Goal: Communication & Community: Answer question/provide support

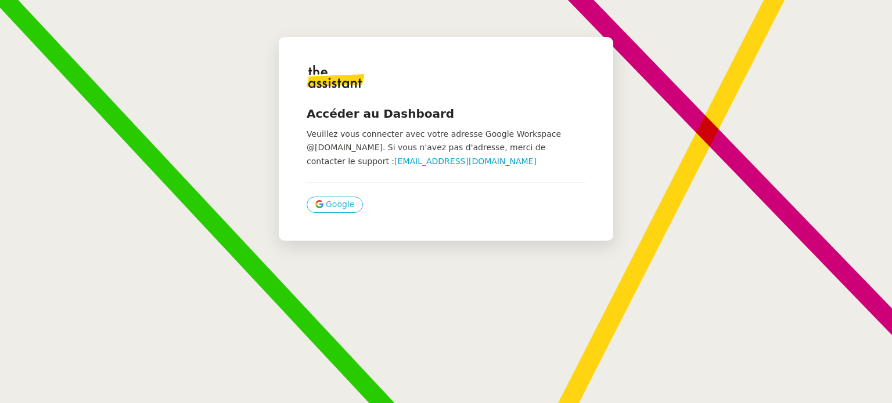
click at [327, 207] on span "Google" at bounding box center [340, 204] width 28 height 13
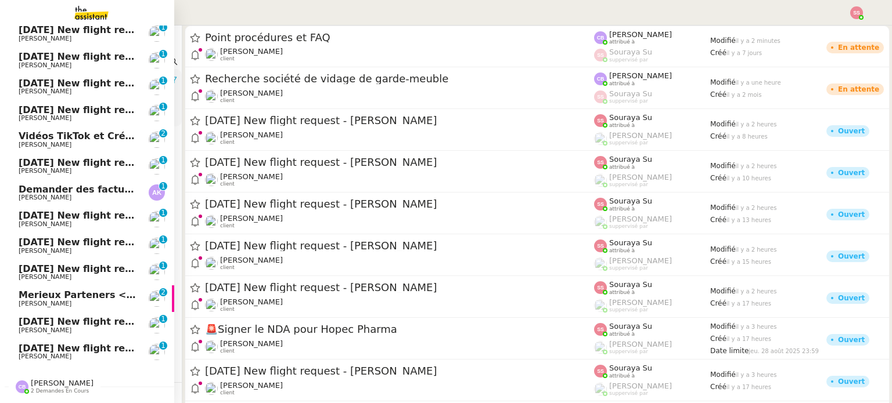
scroll to position [197, 0]
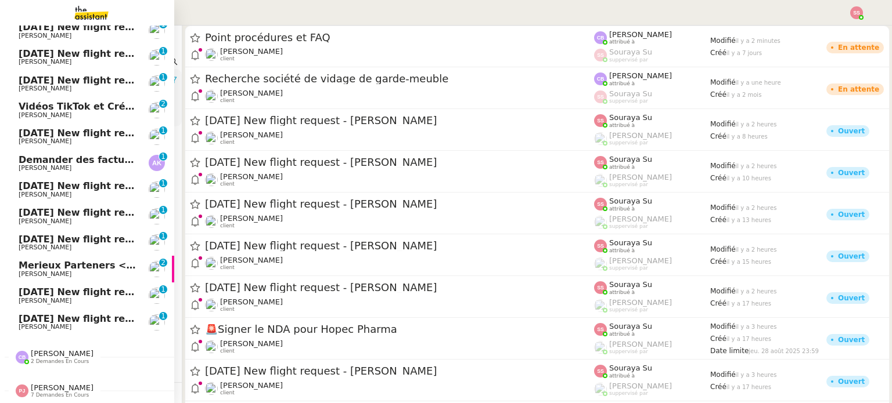
click at [105, 165] on span "[PERSON_NAME]" at bounding box center [77, 168] width 117 height 7
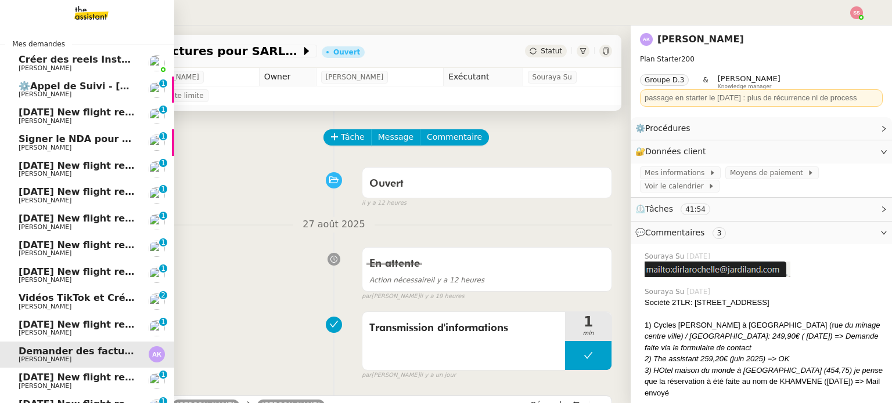
click at [103, 91] on span "[PERSON_NAME]" at bounding box center [77, 94] width 117 height 7
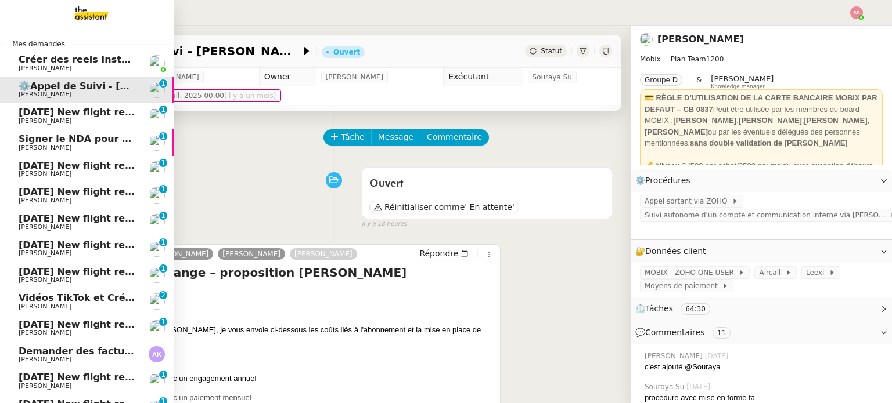
click at [93, 143] on span "Signer le NDA pour Hopec Pharma" at bounding box center [108, 139] width 179 height 11
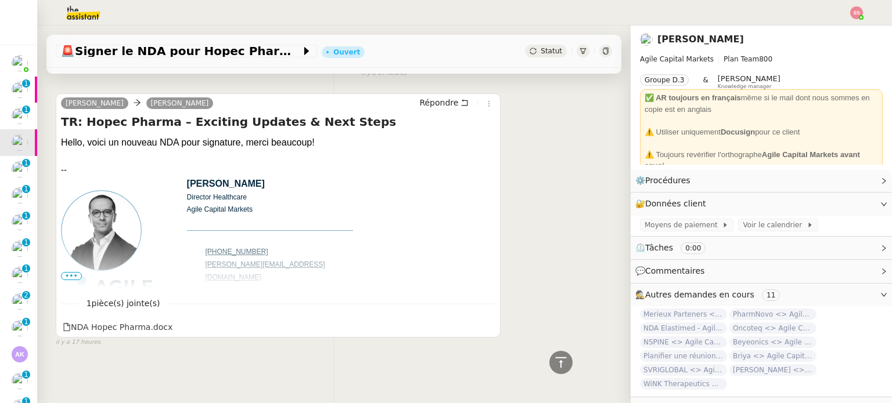
scroll to position [605, 0]
click at [67, 272] on span "•••" at bounding box center [71, 276] width 21 height 8
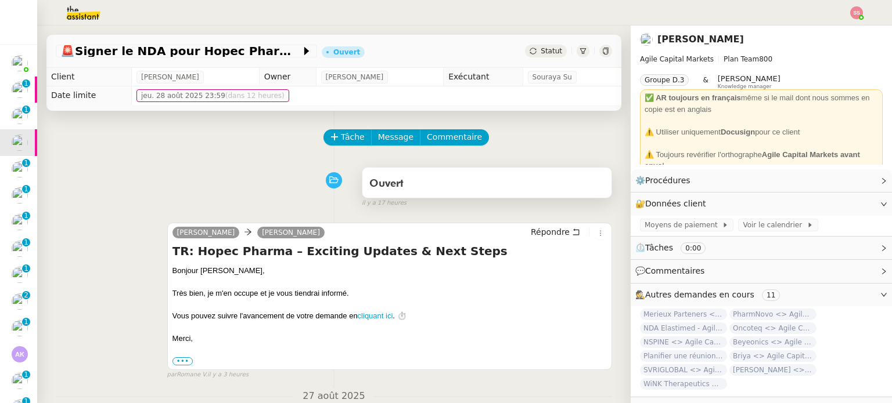
scroll to position [0, 0]
click at [342, 140] on span "Tâche" at bounding box center [353, 137] width 24 height 13
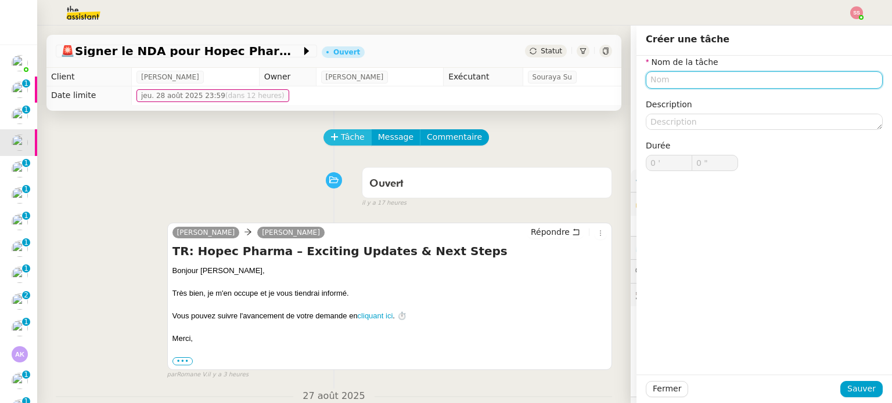
type input "P"
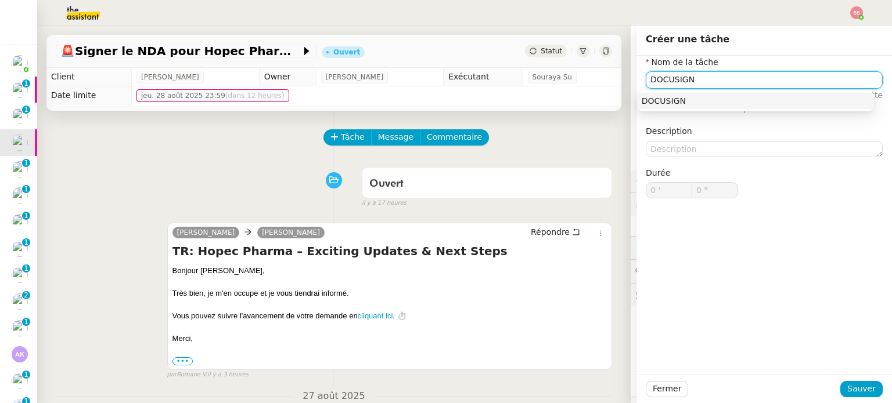
click at [658, 101] on div "DOCUSIGN" at bounding box center [755, 101] width 228 height 10
type input "DOCUSIGN"
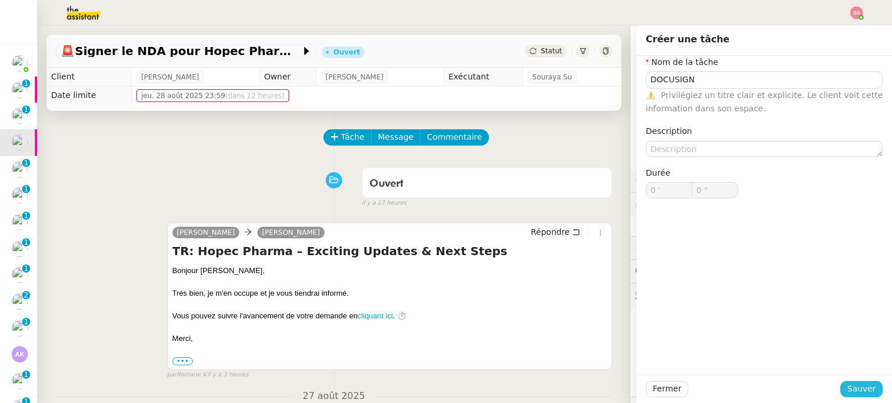
click at [850, 390] on span "Sauver" at bounding box center [861, 389] width 28 height 13
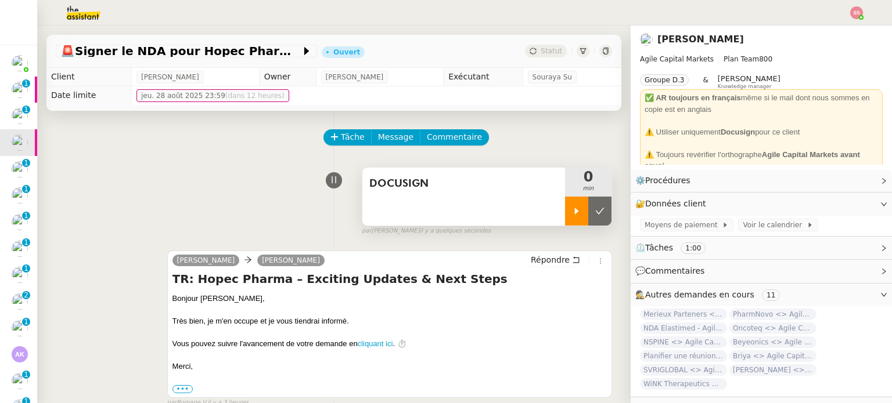
click at [565, 222] on div at bounding box center [576, 211] width 23 height 29
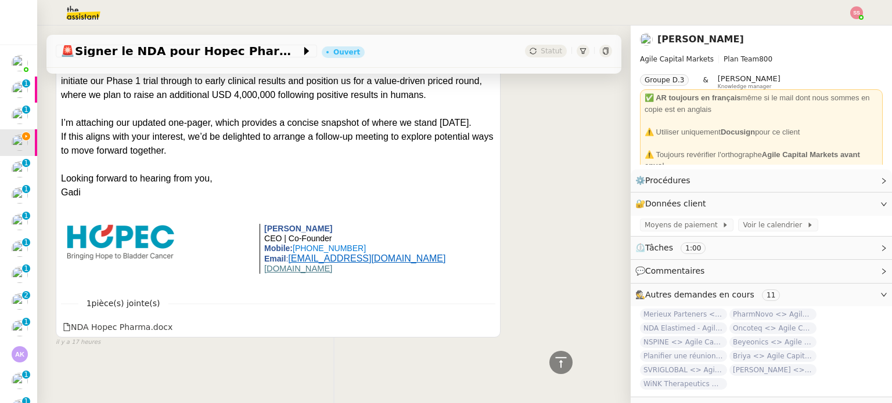
scroll to position [2490, 0]
click at [119, 324] on div "NDA Hopec Pharma.docx" at bounding box center [118, 327] width 110 height 13
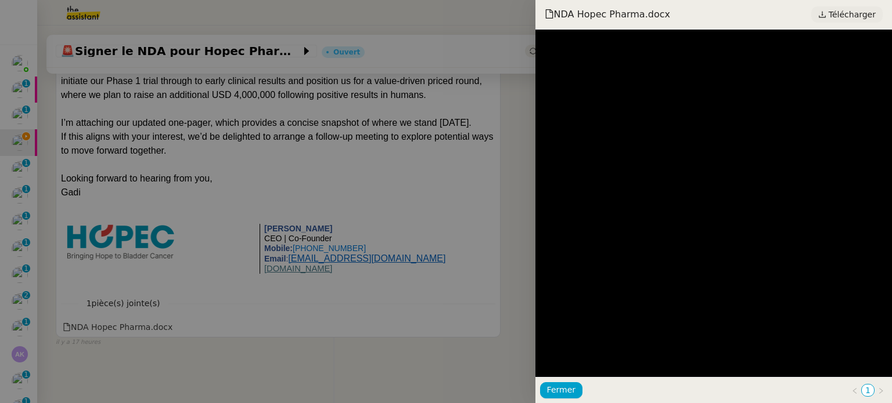
click at [838, 13] on span "Télécharger" at bounding box center [851, 14] width 47 height 15
click at [394, 160] on div at bounding box center [446, 201] width 892 height 403
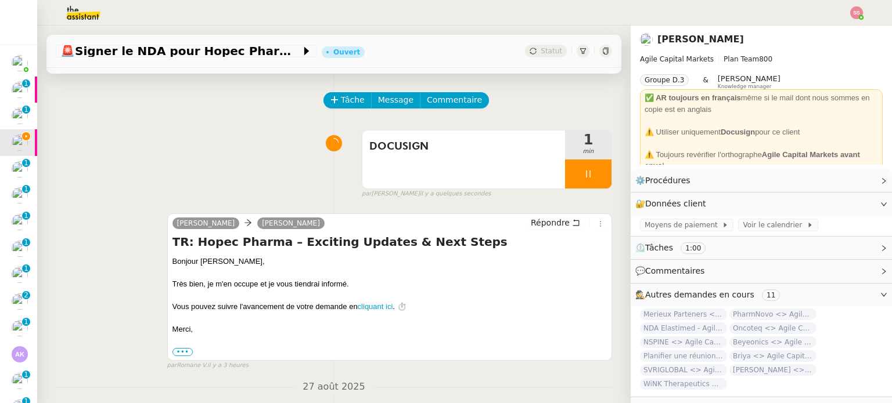
scroll to position [26, 0]
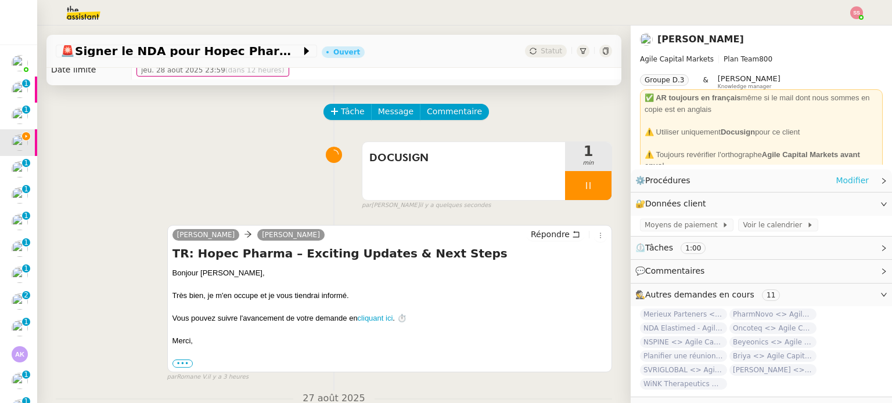
click at [849, 183] on link "Modifier" at bounding box center [851, 180] width 33 height 13
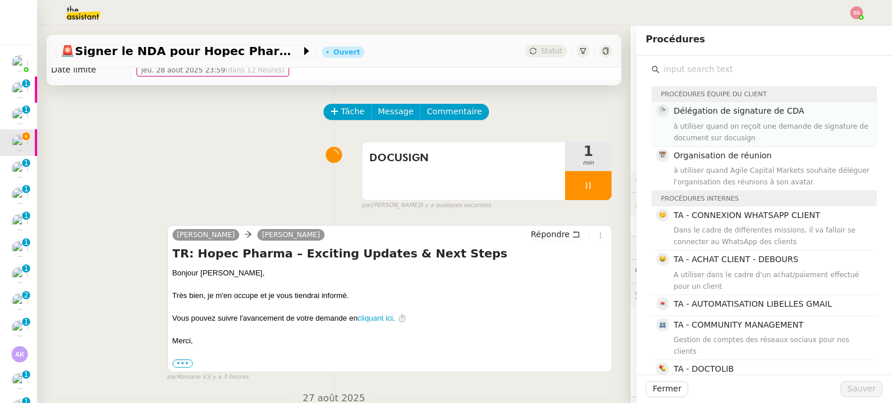
click at [744, 123] on div "à utiliser quand on reçoit une demande de signature de document sur docusign" at bounding box center [771, 132] width 196 height 23
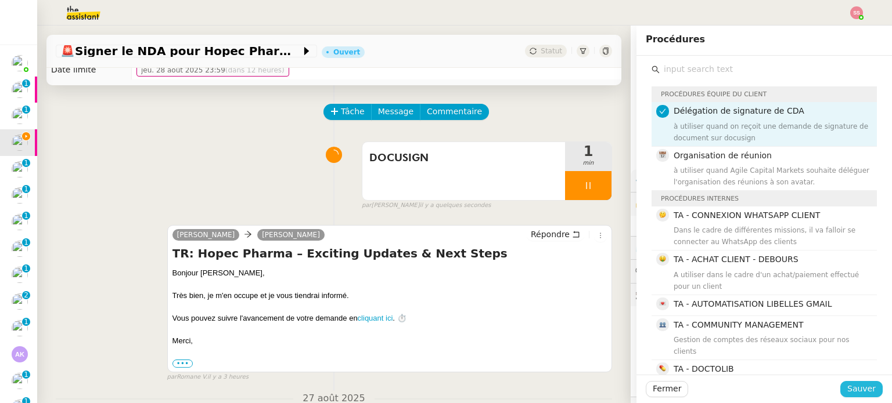
click at [861, 390] on span "Sauver" at bounding box center [861, 389] width 28 height 13
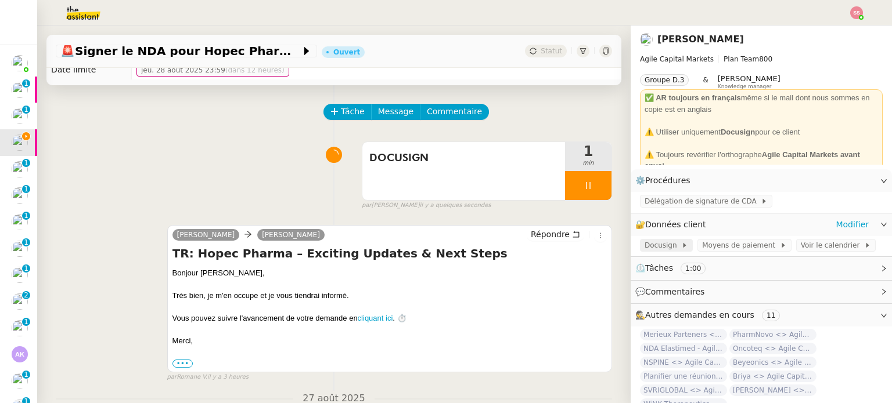
click at [681, 244] on icon at bounding box center [684, 245] width 7 height 7
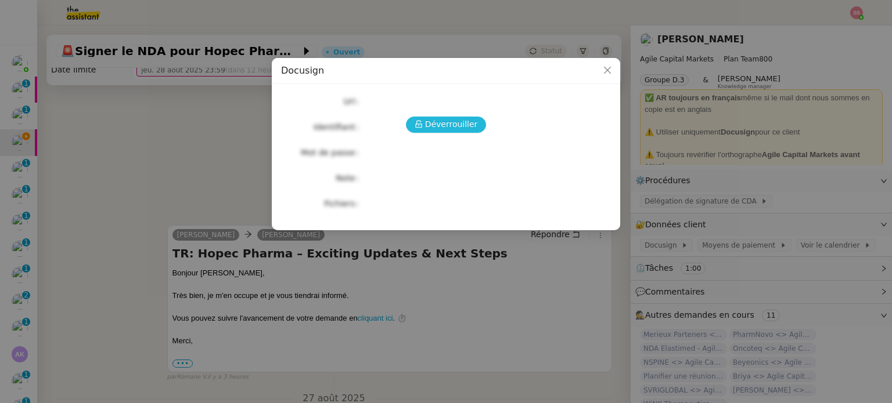
click at [425, 132] on button "Déverrouiller" at bounding box center [446, 125] width 81 height 16
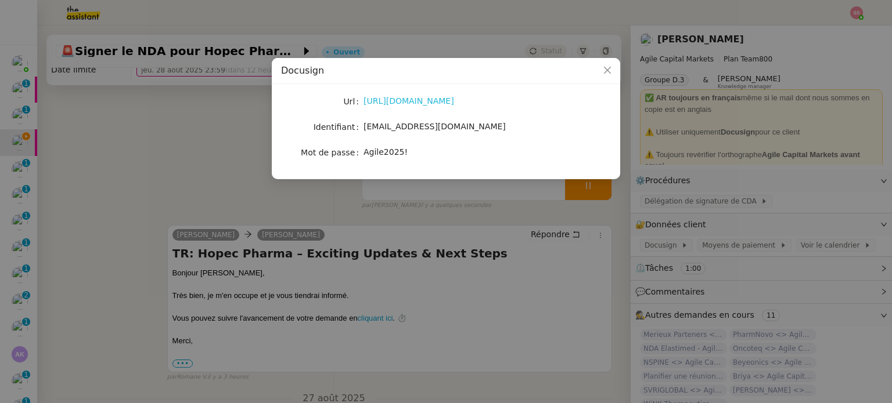
click at [385, 96] on link "http://docusign.com" at bounding box center [408, 100] width 91 height 9
click at [215, 250] on nz-modal-container "Docusign Url http://docusign.com Identifiant pierre.bertin@agilecapitalmarkets.…" at bounding box center [446, 201] width 892 height 403
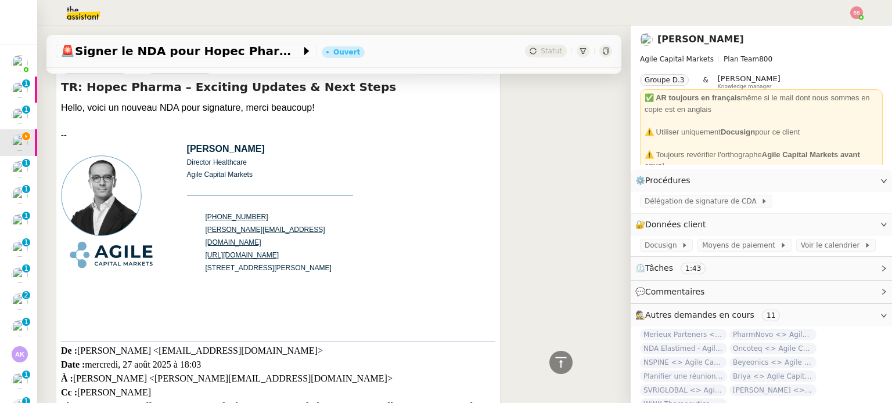
scroll to position [664, 0]
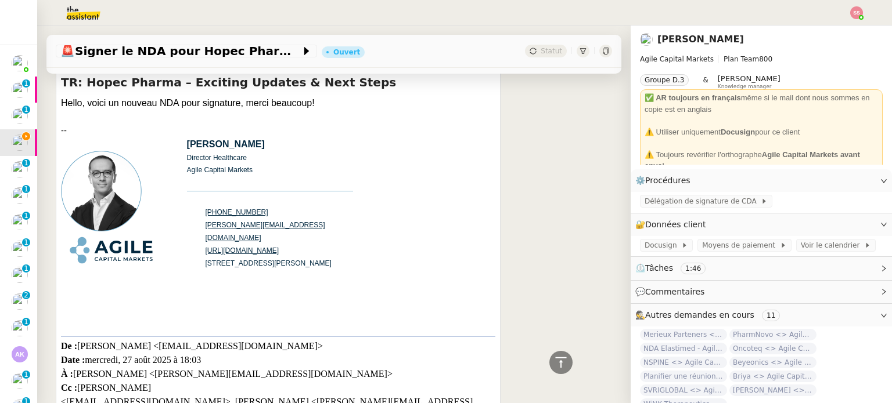
drag, startPoint x: 327, startPoint y: 259, endPoint x: 203, endPoint y: 259, distance: 124.2
click at [203, 259] on tr "[STREET_ADDRESS][PERSON_NAME]" at bounding box center [265, 263] width 156 height 13
copy tr "[STREET_ADDRESS][PERSON_NAME]"
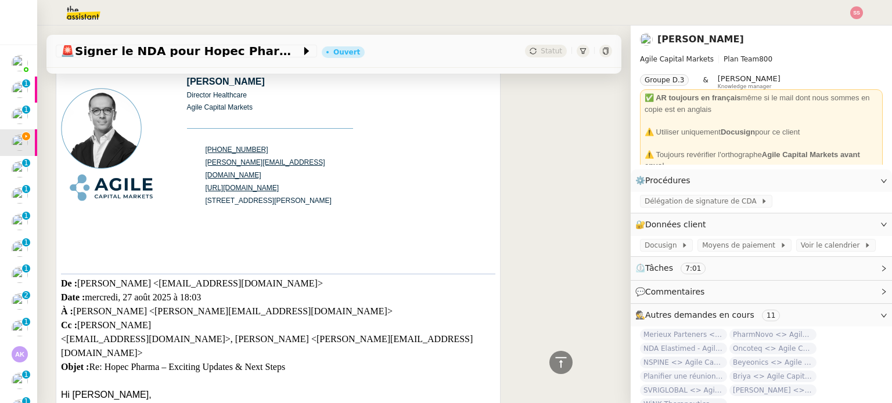
scroll to position [780, 0]
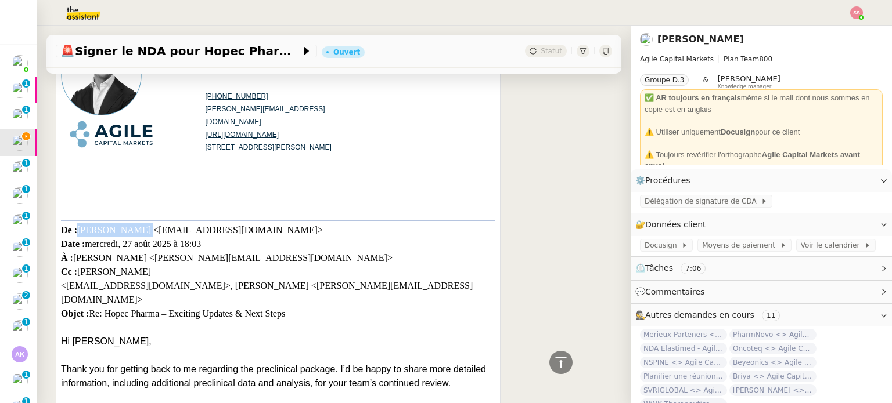
drag, startPoint x: 134, startPoint y: 233, endPoint x: 76, endPoint y: 233, distance: 58.0
click at [76, 233] on div "De : Gadi Klarsfeld <gadi@hopec-pharma.com> Date : mercredi, 27 août 2025 à 18:…" at bounding box center [278, 278] width 434 height 114
copy div "Gadi Klarsfeld"
drag, startPoint x: 141, startPoint y: 232, endPoint x: 239, endPoint y: 235, distance: 98.1
click at [239, 235] on div "De : Gadi Klarsfeld <gadi@hopec-pharma.com> Date : mercredi, 27 août 2025 à 18:…" at bounding box center [278, 278] width 434 height 114
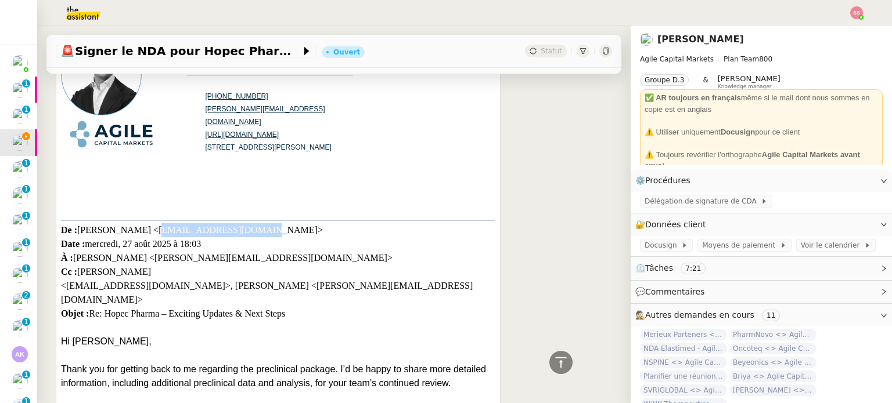
copy div "gadi@hopec-pharma.com"
drag, startPoint x: 80, startPoint y: 270, endPoint x: 128, endPoint y: 273, distance: 48.3
click at [128, 273] on div "De : Gadi Klarsfeld <gadi@hopec-pharma.com> Date : mercredi, 27 août 2025 à 18:…" at bounding box center [278, 278] width 434 height 114
copy div "Estee Rosen"
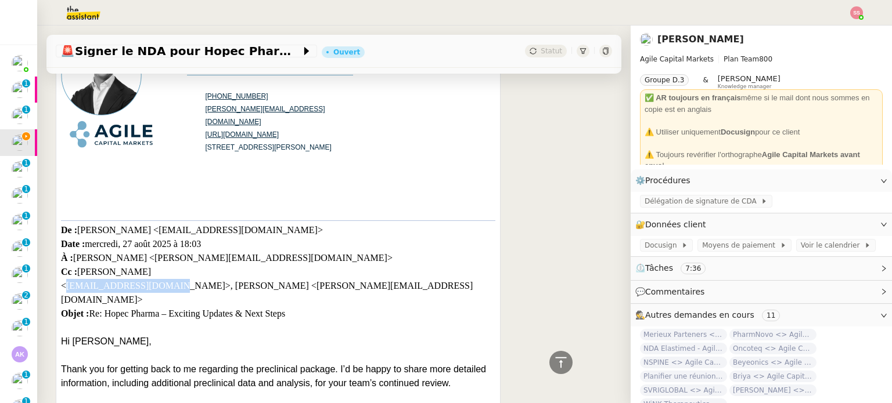
drag, startPoint x: 65, startPoint y: 292, endPoint x: 163, endPoint y: 285, distance: 97.8
click at [163, 285] on div "<estee@hopec-pharma.com>, Steve-Maxence BENCHETRIT <steve-maxence.benchetrit@ag…" at bounding box center [278, 307] width 434 height 56
copy div "estee@hopec-pharma.com"
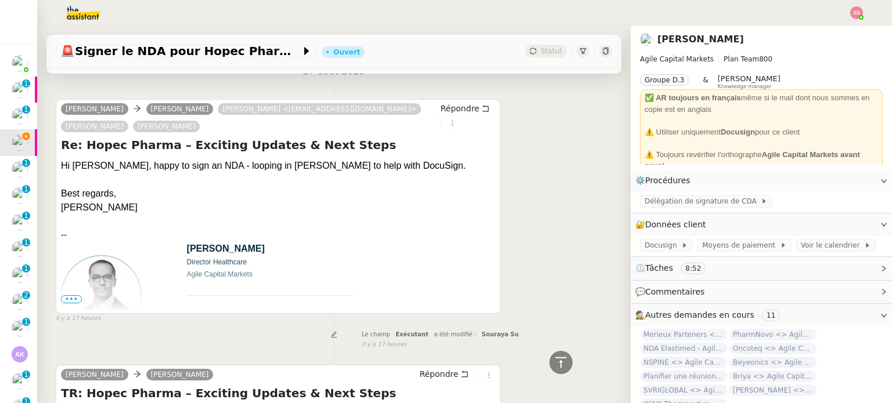
scroll to position [316, 0]
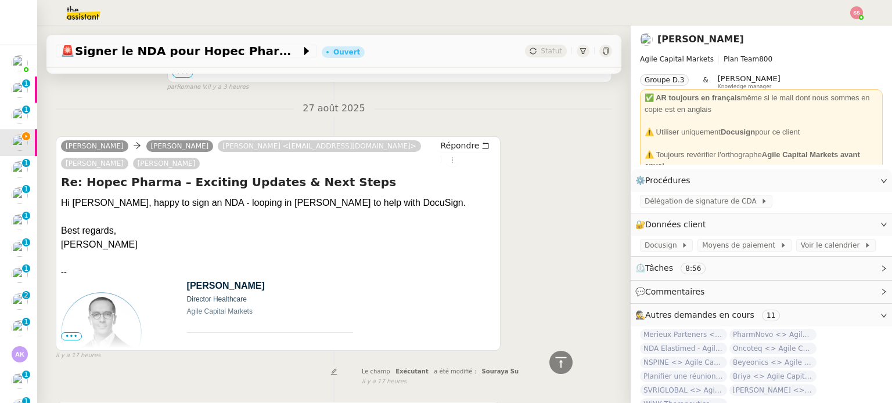
click at [72, 338] on span "•••" at bounding box center [71, 337] width 21 height 8
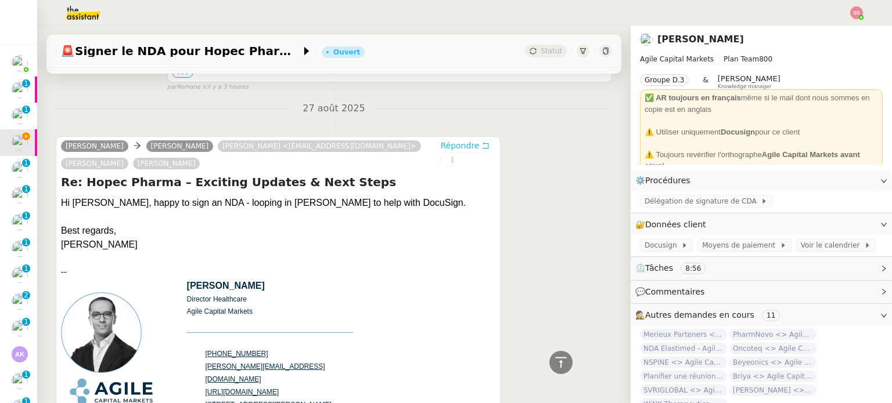
click at [443, 146] on span "Répondre" at bounding box center [459, 146] width 39 height 12
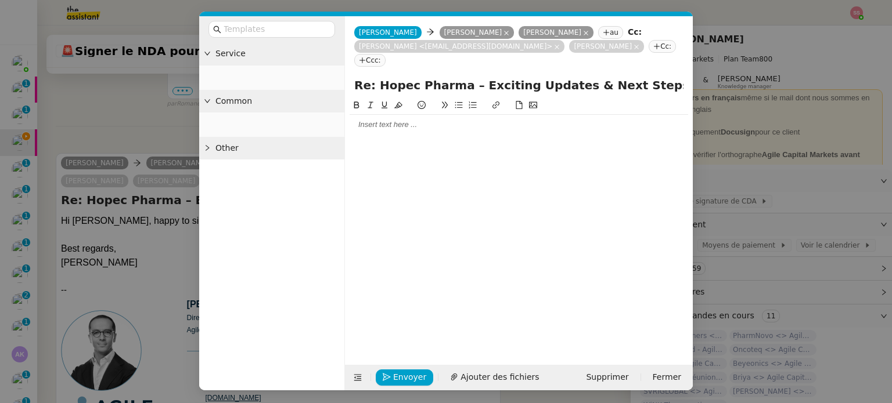
scroll to position [406, 0]
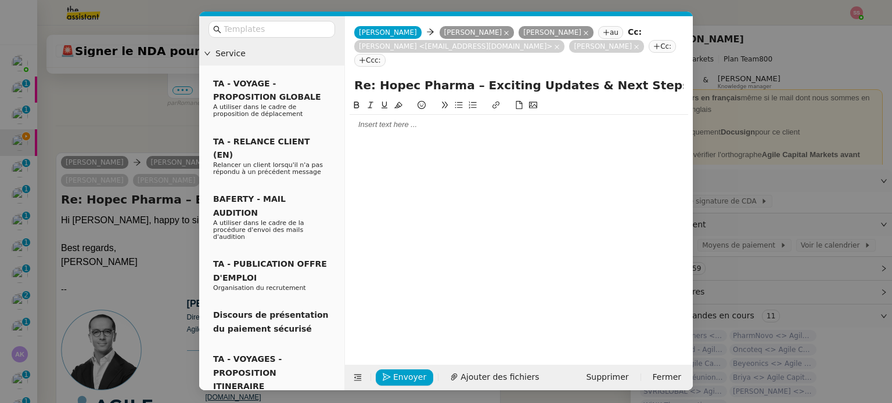
click at [409, 124] on div at bounding box center [518, 125] width 338 height 10
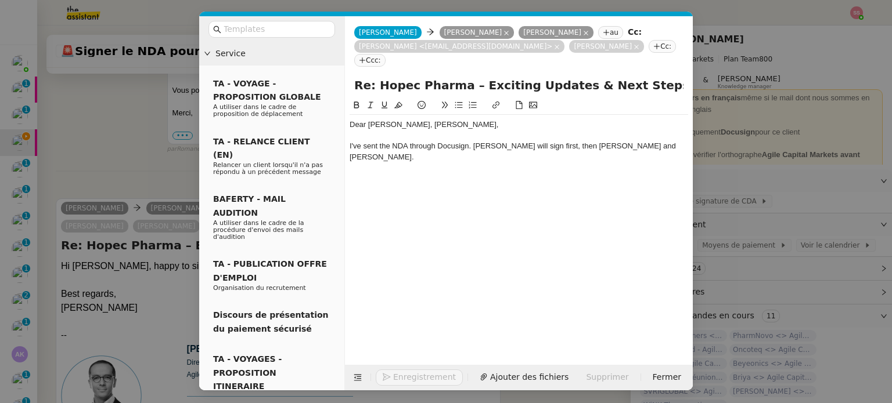
scroll to position [463, 0]
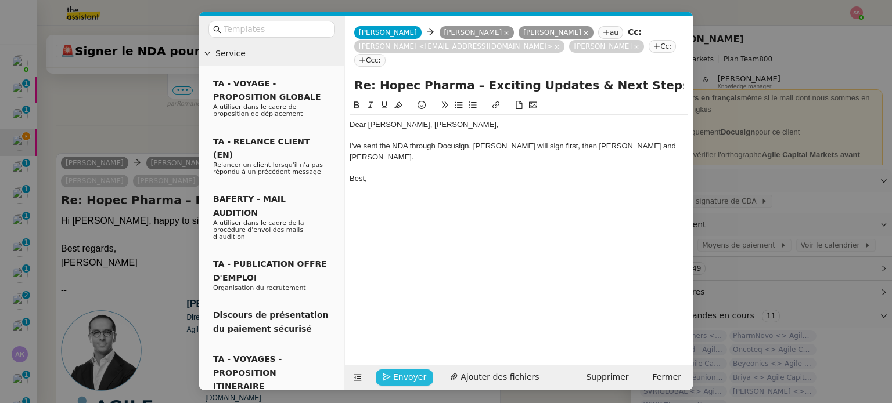
click at [410, 375] on span "Envoyer" at bounding box center [409, 377] width 33 height 13
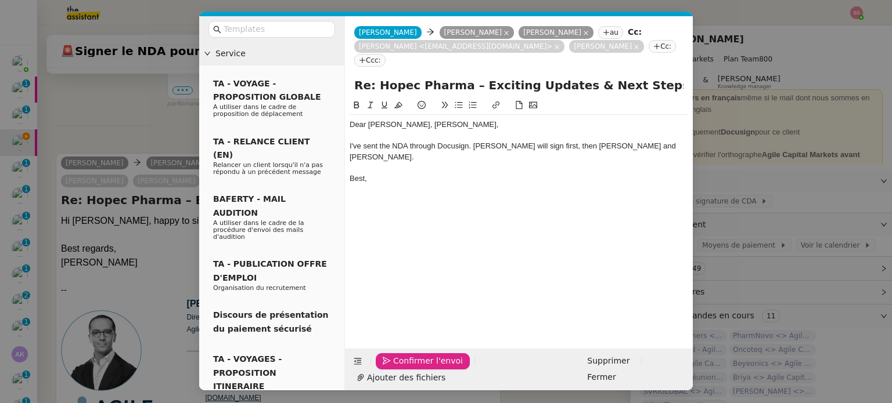
click at [410, 368] on span "Confirmer l'envoi" at bounding box center [428, 361] width 70 height 13
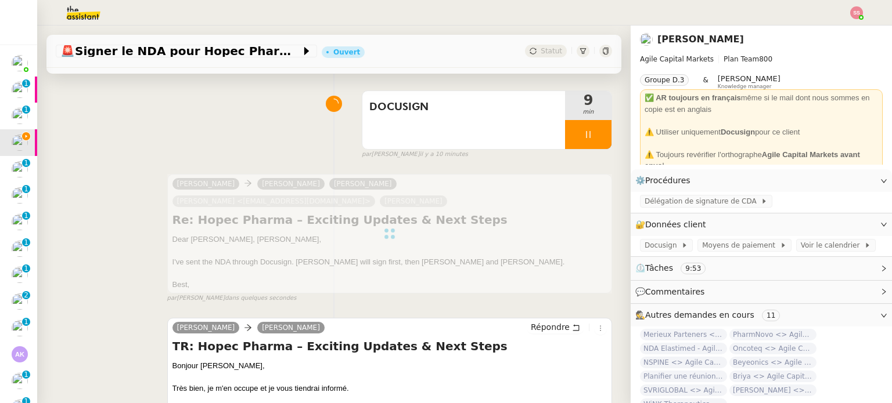
scroll to position [58, 0]
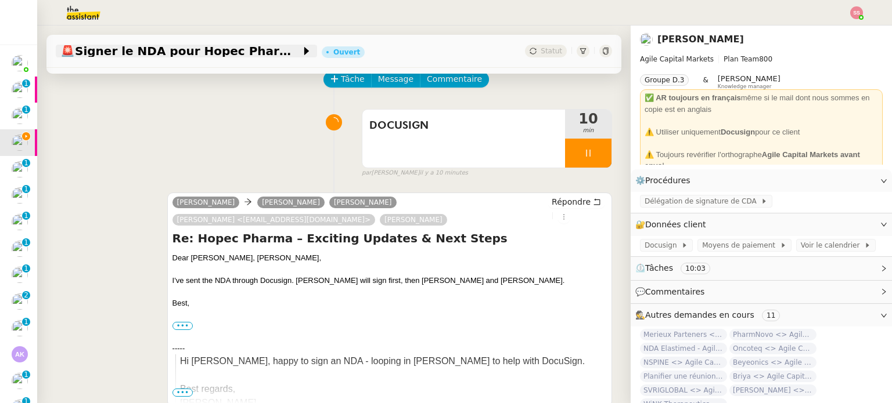
click at [230, 47] on span "🚨 Signer le NDA pour Hopec Pharma" at bounding box center [180, 51] width 240 height 12
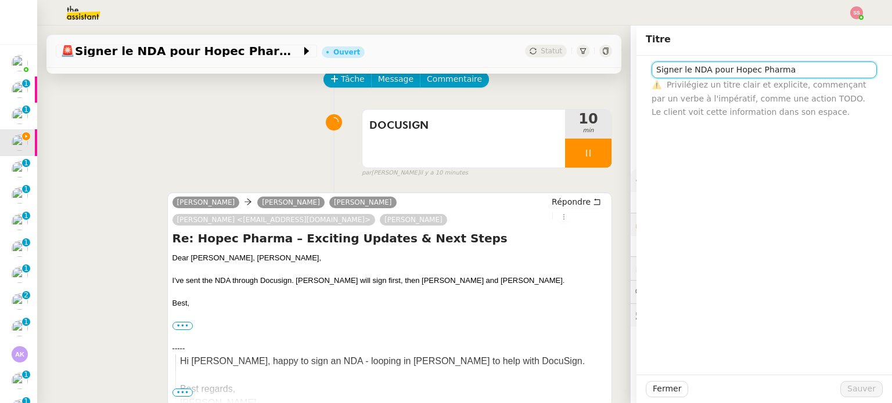
drag, startPoint x: 716, startPoint y: 72, endPoint x: 585, endPoint y: 78, distance: 131.3
click at [585, 78] on app-ticket "🚨 Signer le NDA pour Hopec Pharma Ouvert Statut Client Michael Khayat Owner Fré…" at bounding box center [464, 215] width 854 height 378
type input "NDA Hopec Pharma"
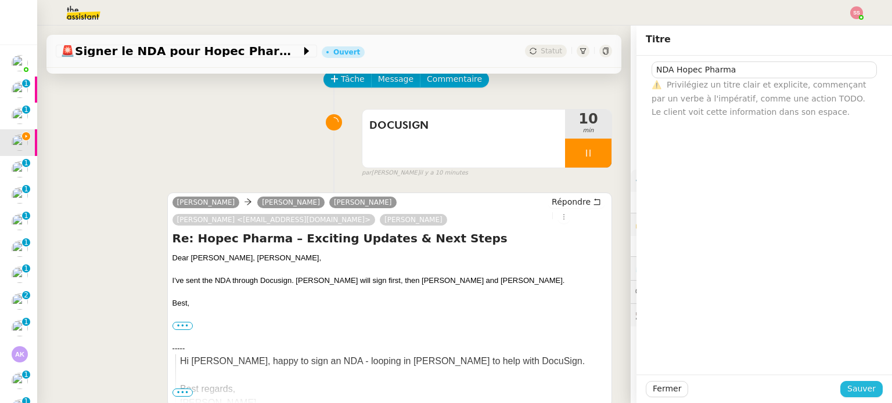
click at [847, 383] on span "Sauver" at bounding box center [861, 389] width 28 height 13
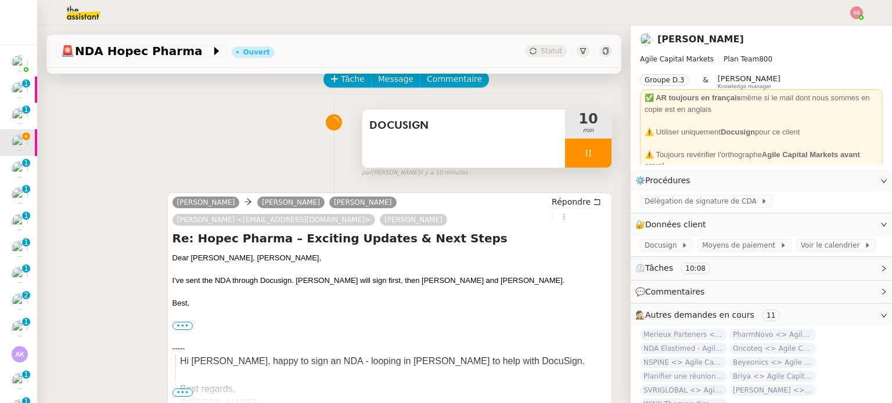
click at [587, 159] on div at bounding box center [588, 153] width 46 height 29
click at [607, 158] on icon at bounding box center [611, 153] width 9 height 9
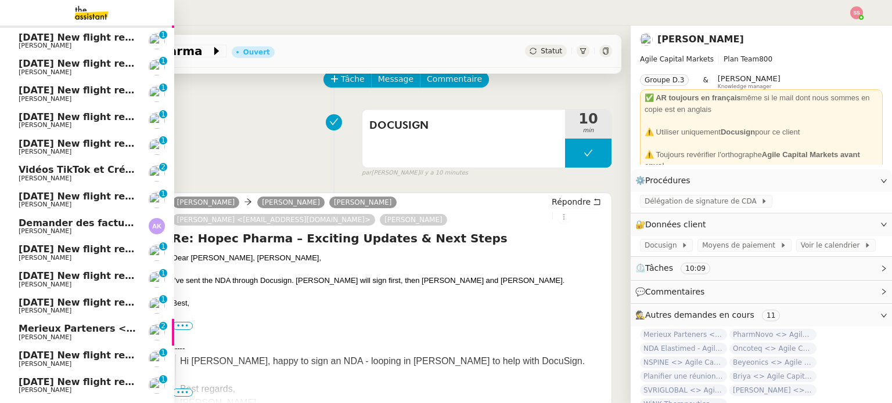
scroll to position [174, 0]
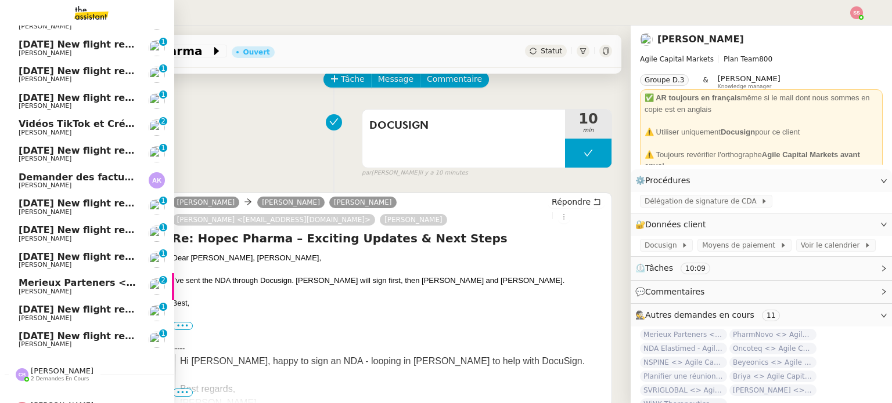
click at [85, 132] on span "[PERSON_NAME]" at bounding box center [77, 132] width 117 height 7
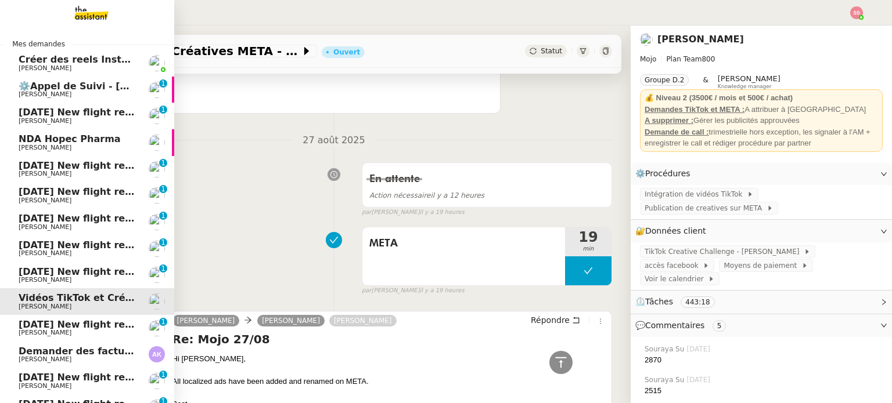
scroll to position [58, 0]
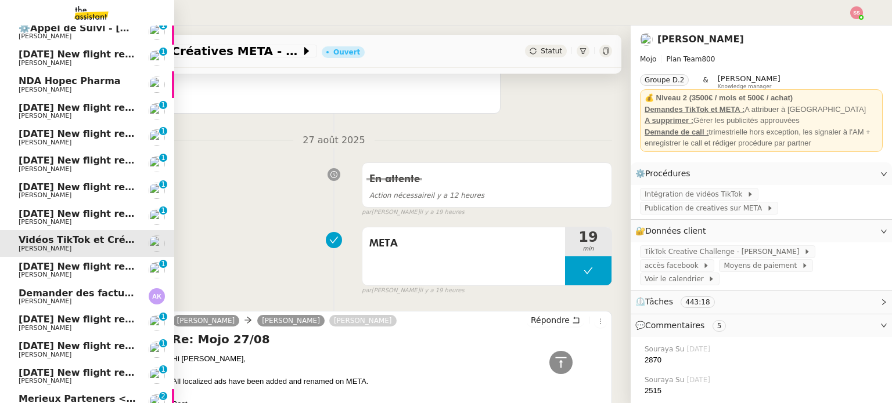
click at [59, 81] on span "NDA Hopec Pharma" at bounding box center [70, 80] width 102 height 11
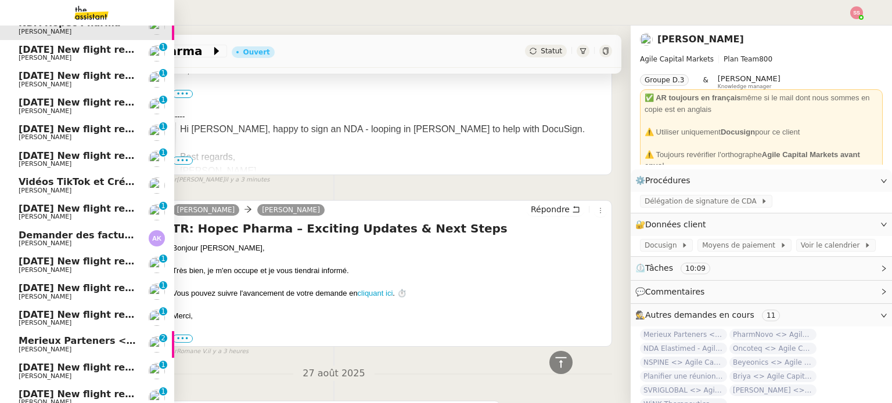
scroll to position [197, 0]
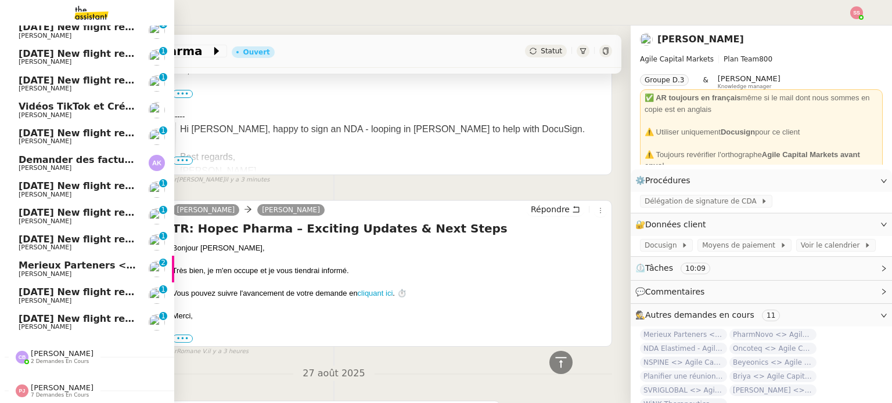
click at [54, 271] on span "[PERSON_NAME]" at bounding box center [45, 275] width 53 height 8
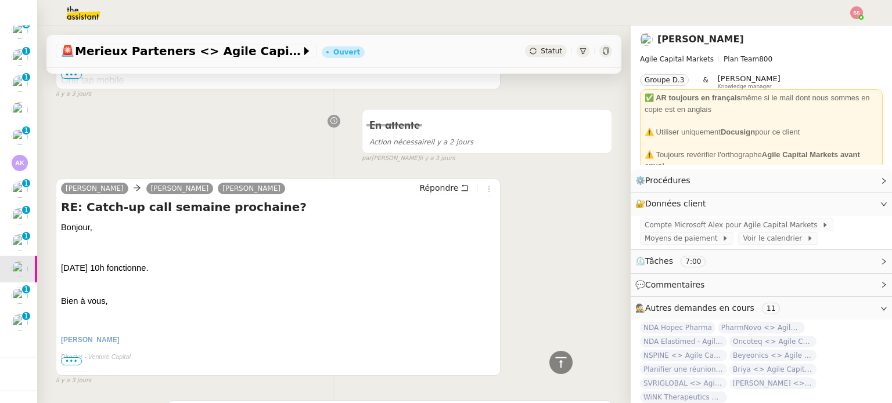
scroll to position [1103, 0]
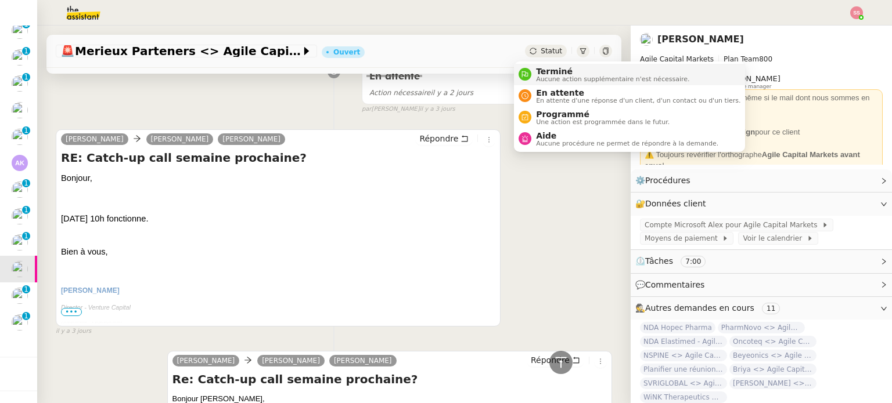
click at [543, 73] on span "Terminé" at bounding box center [612, 71] width 153 height 9
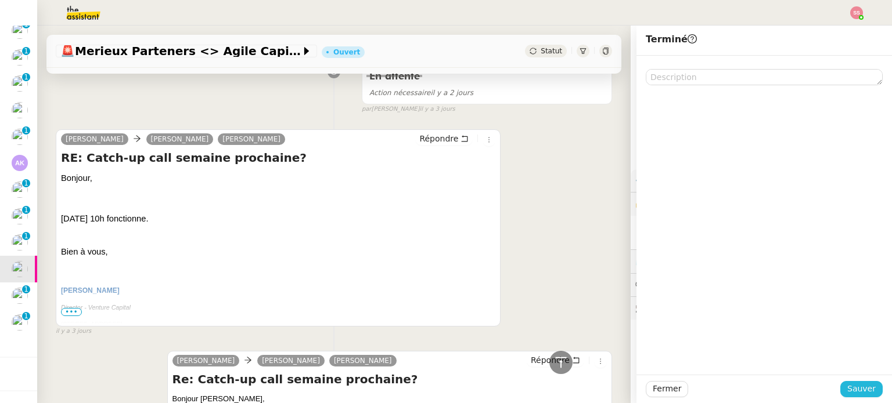
click at [849, 390] on span "Sauver" at bounding box center [861, 389] width 28 height 13
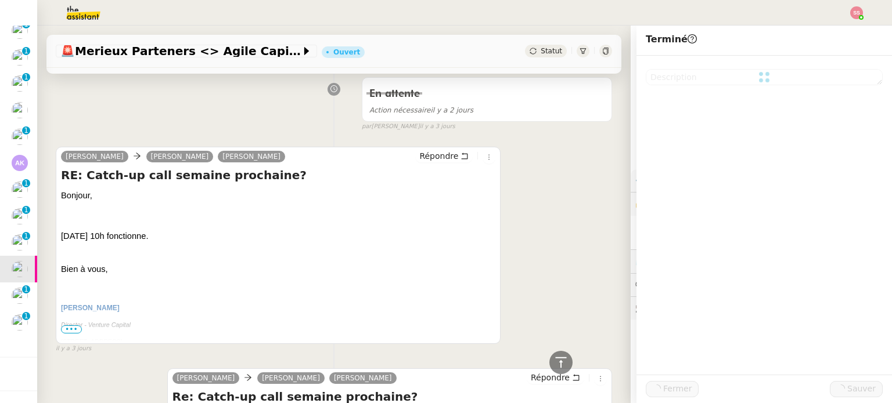
scroll to position [1120, 0]
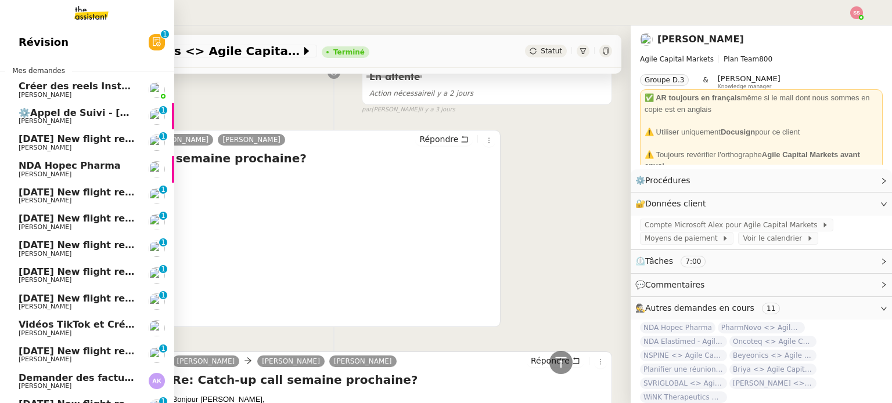
click at [80, 172] on span "[PERSON_NAME]" at bounding box center [77, 174] width 117 height 7
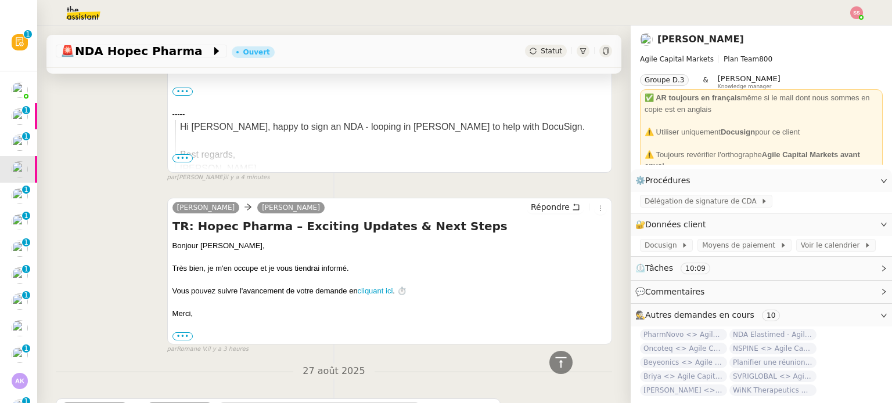
scroll to position [60, 0]
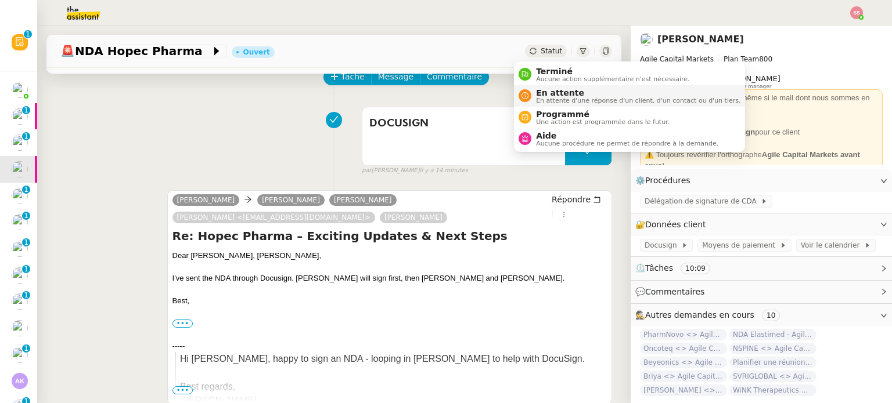
click at [540, 92] on span "En attente" at bounding box center [638, 92] width 204 height 9
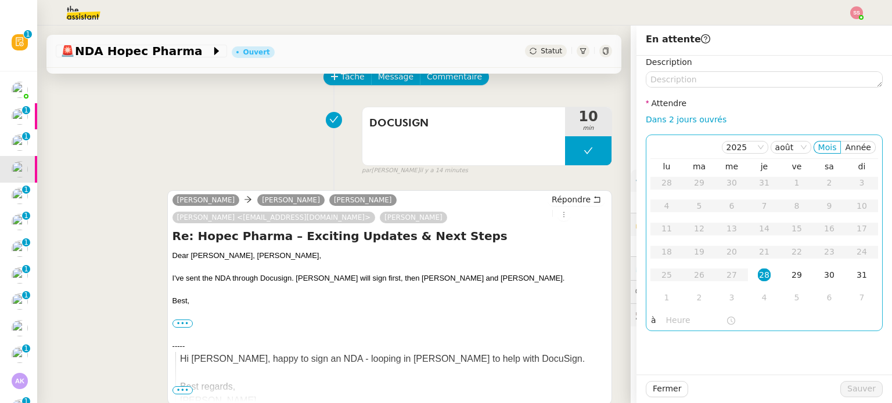
click at [758, 273] on div "28" at bounding box center [764, 275] width 13 height 13
click at [672, 322] on input "text" at bounding box center [696, 320] width 60 height 13
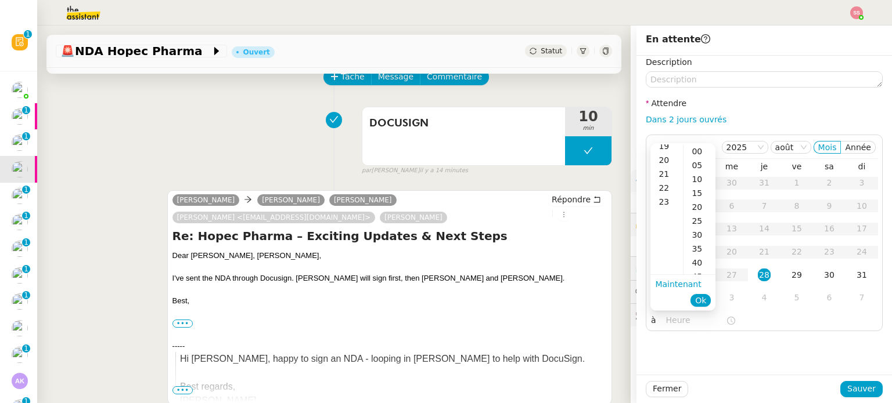
scroll to position [146, 0]
click at [662, 243] on div "17" at bounding box center [666, 242] width 33 height 14
type input "17:50"
click at [850, 383] on span "Sauver" at bounding box center [861, 389] width 28 height 13
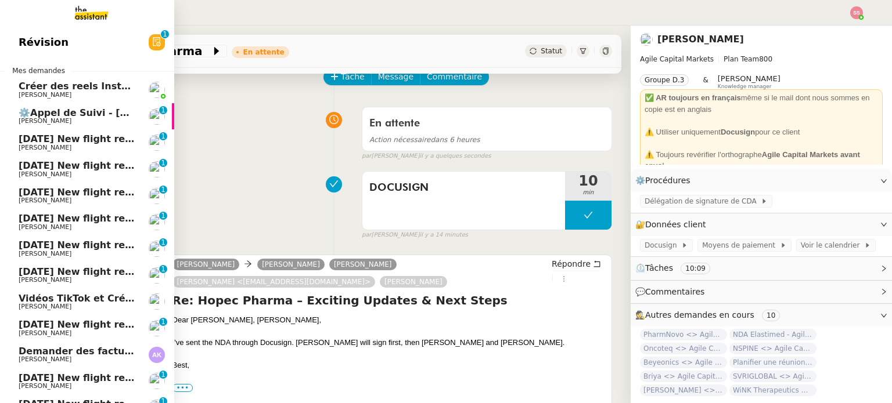
click at [88, 84] on span "Créer des reels Instagram" at bounding box center [87, 86] width 136 height 11
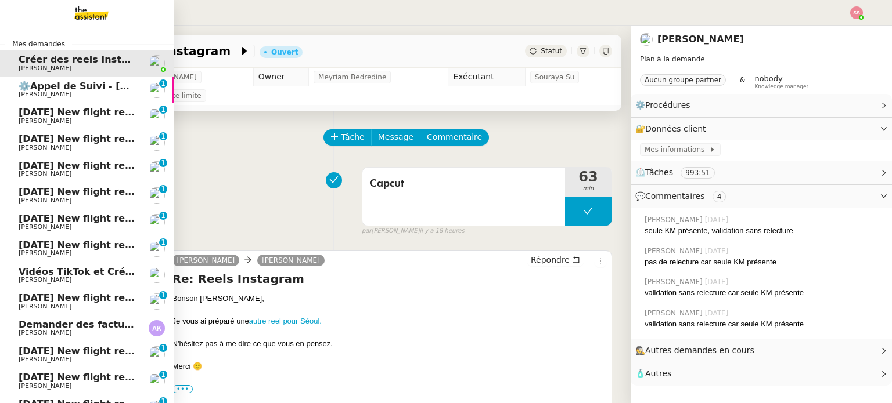
click at [83, 117] on span "[DATE] New flight request - [PERSON_NAME]" at bounding box center [135, 112] width 233 height 11
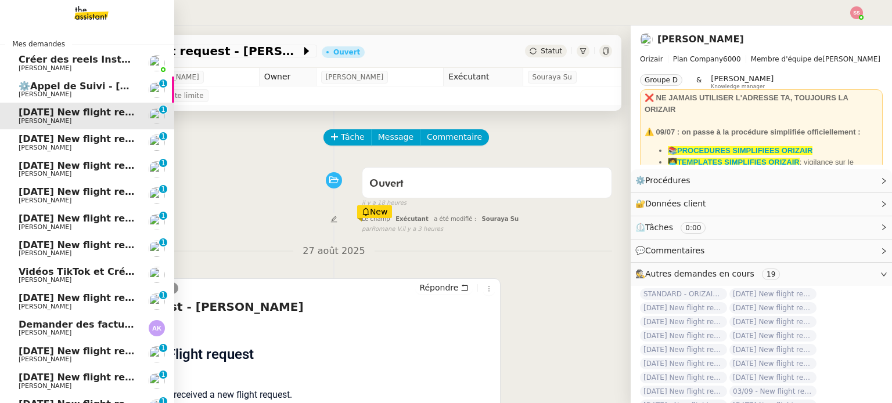
click at [86, 141] on span "[DATE] New flight request - [PERSON_NAME]" at bounding box center [135, 139] width 233 height 11
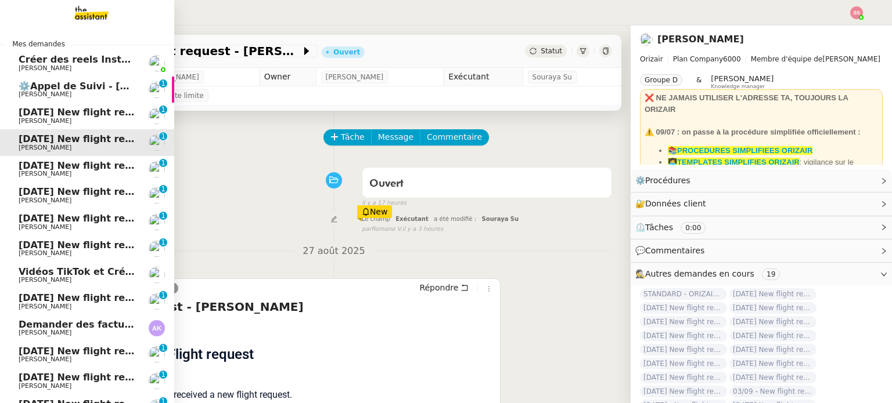
click at [86, 166] on span "[DATE] New flight request - [PERSON_NAME]" at bounding box center [135, 165] width 233 height 11
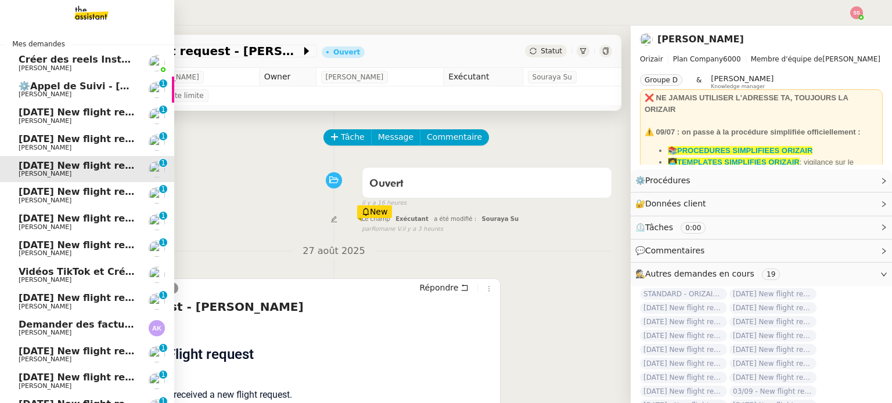
click at [86, 194] on span "[DATE] New flight request - [PERSON_NAME]" at bounding box center [135, 191] width 233 height 11
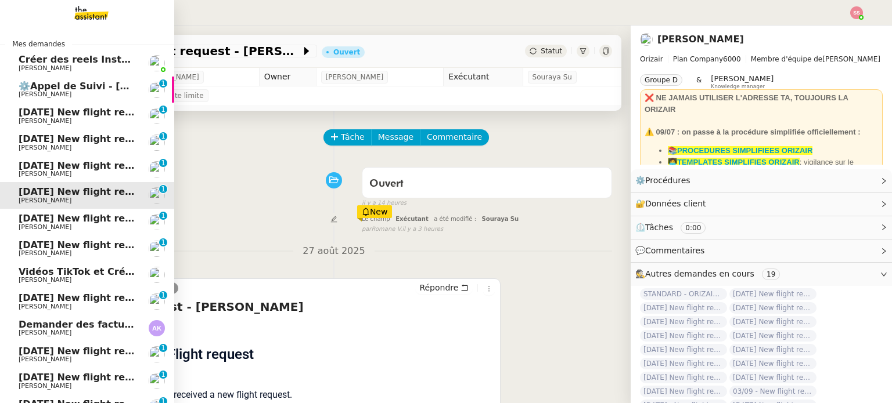
click at [86, 220] on span "[DATE] New flight request - [PERSON_NAME]" at bounding box center [135, 218] width 233 height 11
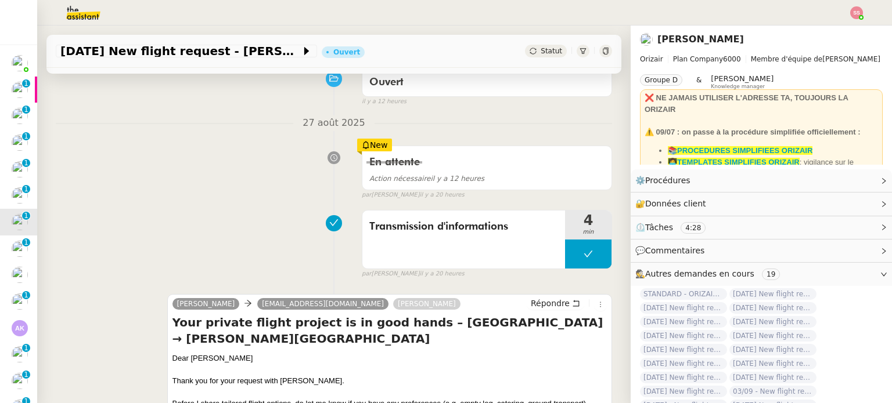
scroll to position [232, 0]
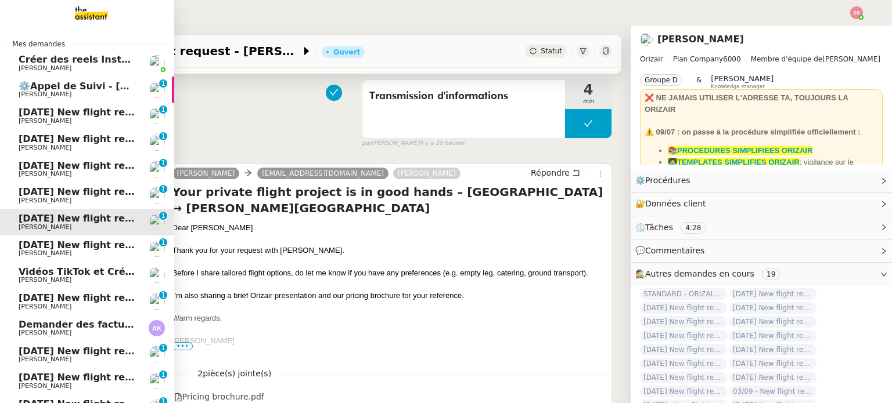
click at [44, 239] on link "2nd October 2025 New flight request - Cédric CADART Louis Frei 0 1 2 3 4 5 6 7 …" at bounding box center [87, 249] width 174 height 27
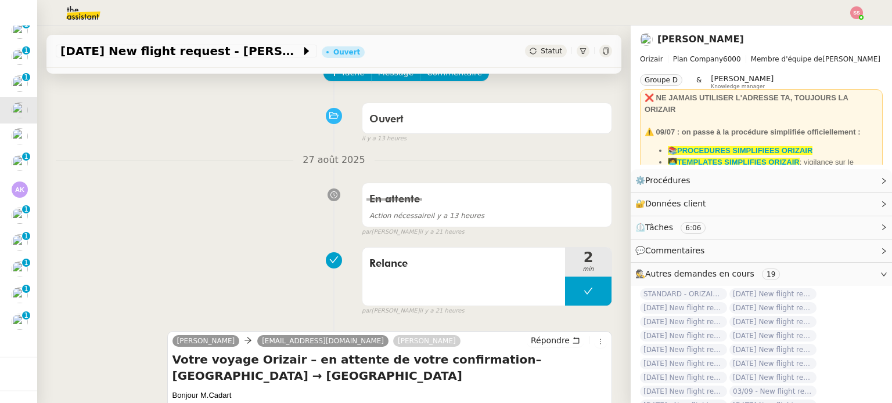
scroll to position [58, 0]
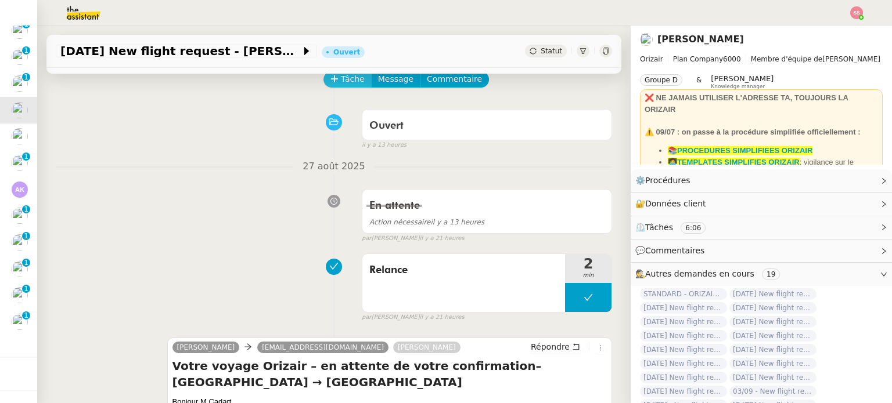
click at [330, 83] on icon at bounding box center [334, 79] width 8 height 8
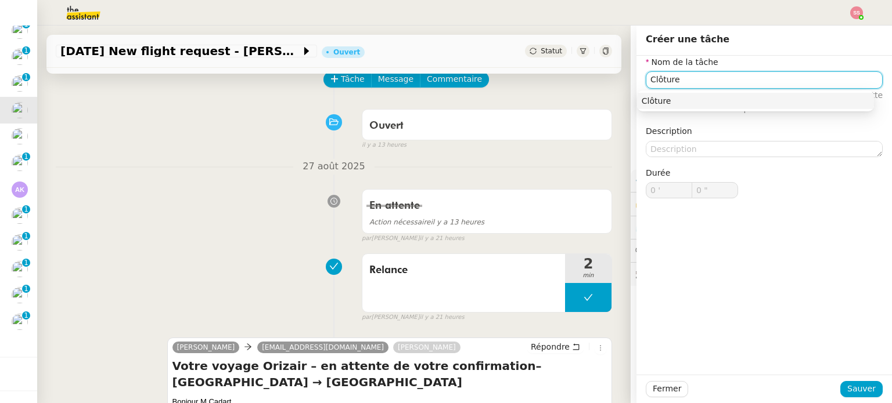
click at [651, 96] on div "Clôture" at bounding box center [755, 101] width 228 height 10
type input "Clôture"
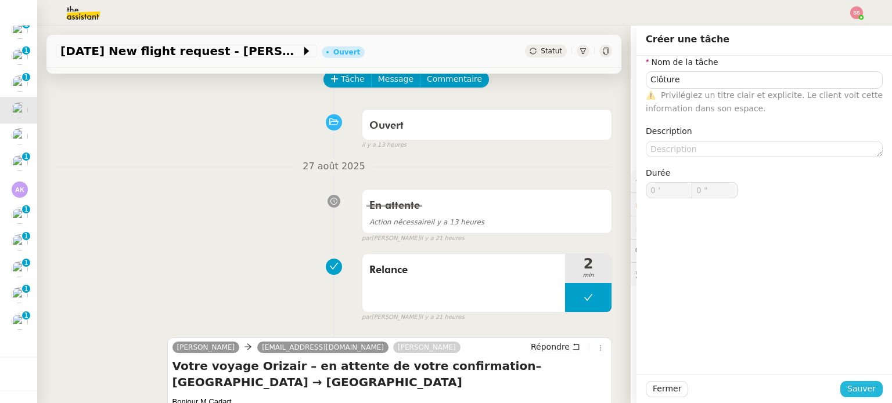
click at [847, 385] on span "Sauver" at bounding box center [861, 389] width 28 height 13
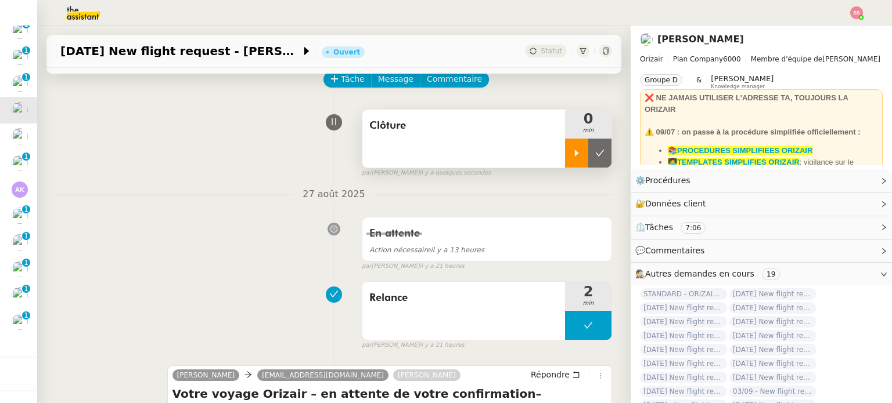
click at [565, 161] on div at bounding box center [576, 153] width 23 height 29
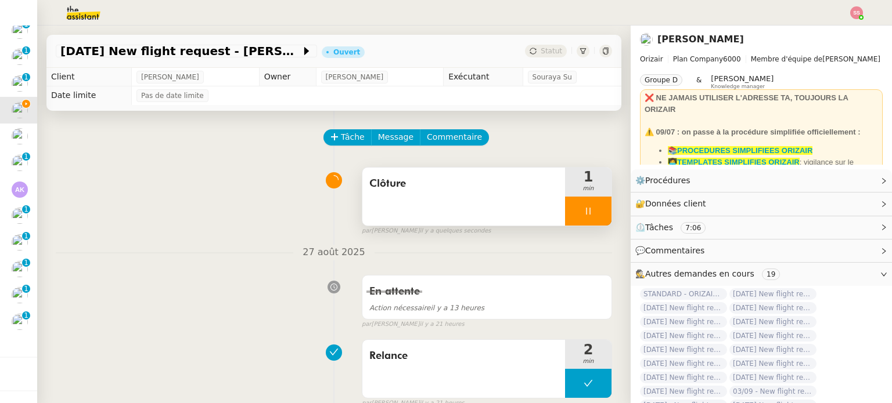
click at [589, 214] on div at bounding box center [588, 211] width 46 height 29
click at [595, 214] on icon at bounding box center [599, 211] width 9 height 9
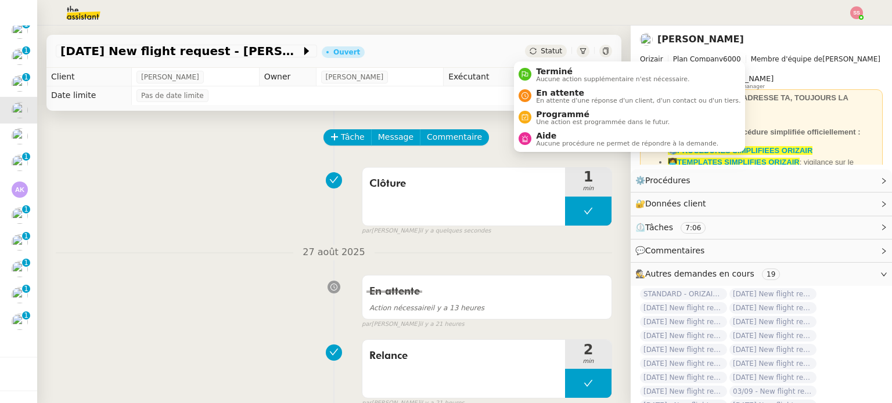
click at [542, 57] on div "Statut" at bounding box center [546, 51] width 42 height 13
click at [549, 76] on span "Aucune action supplémentaire n'est nécessaire." at bounding box center [612, 79] width 153 height 6
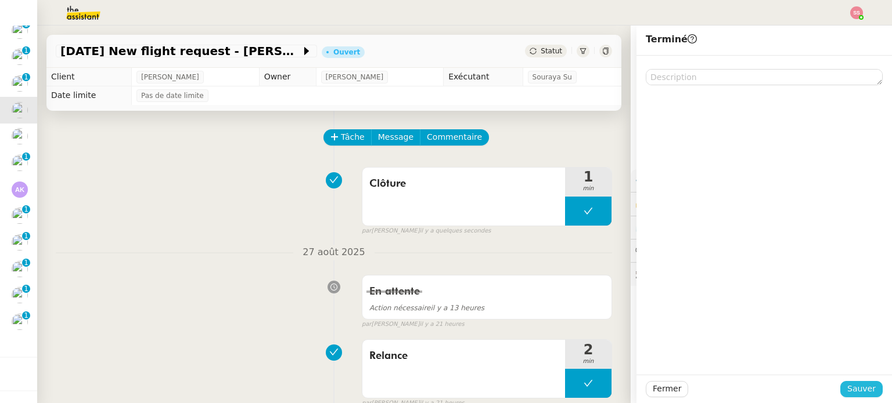
click at [850, 388] on span "Sauver" at bounding box center [861, 389] width 28 height 13
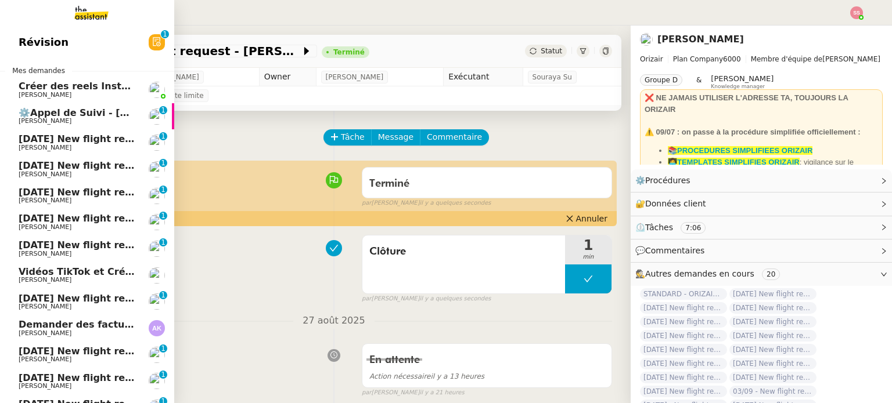
click at [85, 139] on span "[DATE] New flight request - [PERSON_NAME]" at bounding box center [135, 139] width 233 height 11
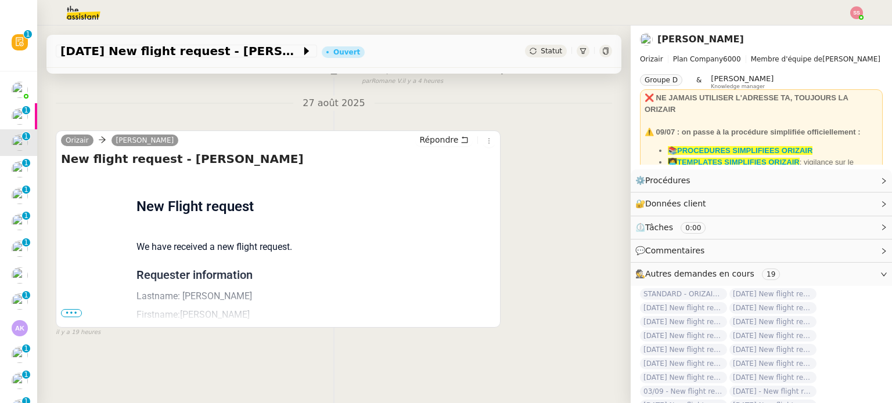
scroll to position [156, 0]
click at [67, 309] on span "•••" at bounding box center [71, 313] width 21 height 8
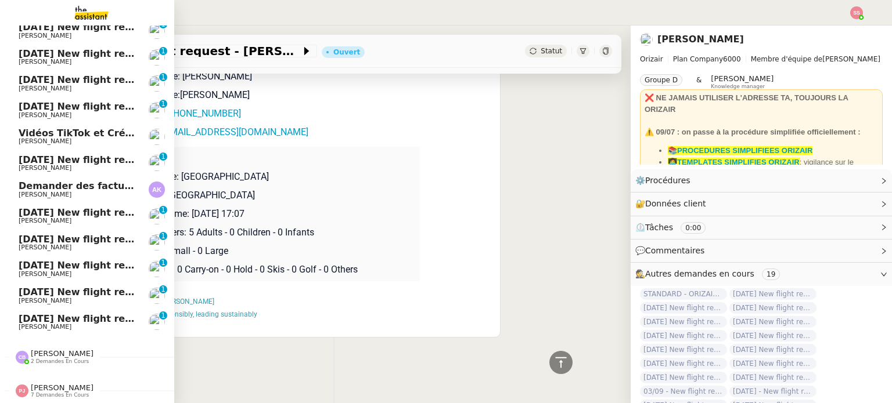
scroll to position [145, 0]
click at [64, 315] on span "[DATE] New flight request - [PERSON_NAME]" at bounding box center [135, 318] width 233 height 11
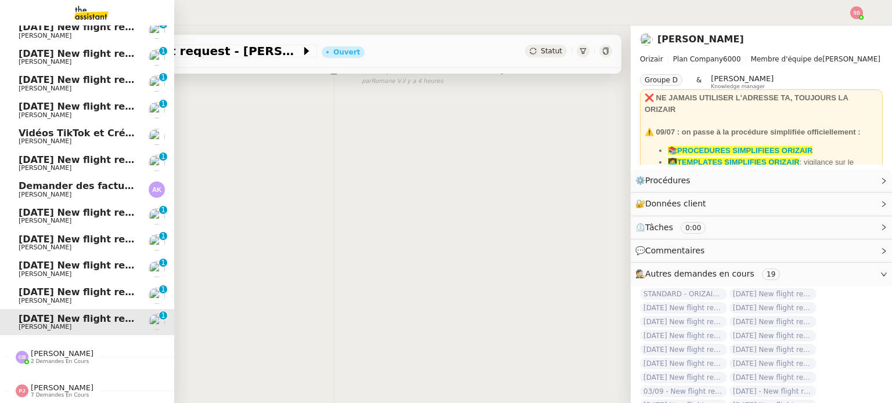
scroll to position [156, 0]
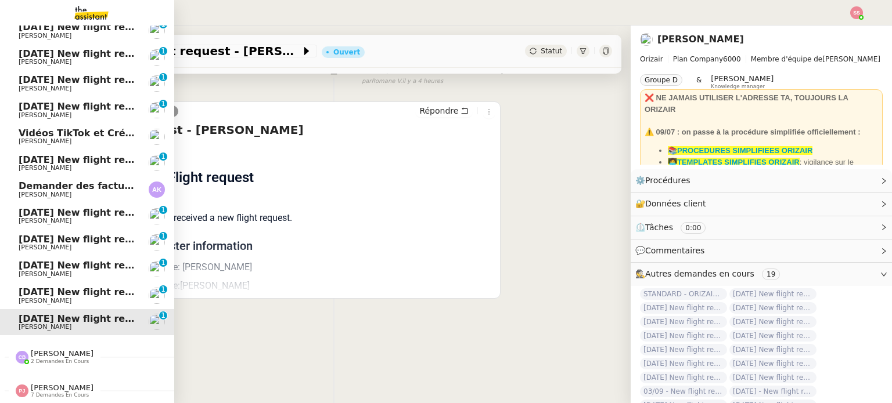
click at [68, 290] on span "[DATE] New flight request - [PERSON_NAME]" at bounding box center [135, 292] width 233 height 11
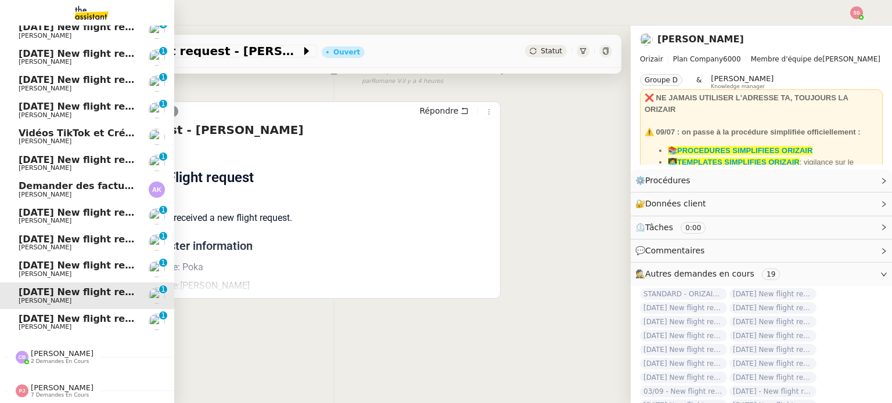
click at [80, 260] on span "[DATE] New flight request - [PERSON_NAME]" at bounding box center [135, 265] width 233 height 11
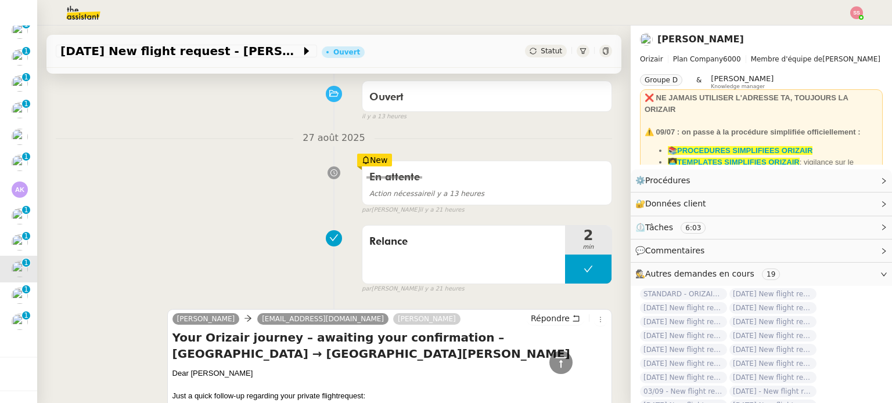
scroll to position [27, 0]
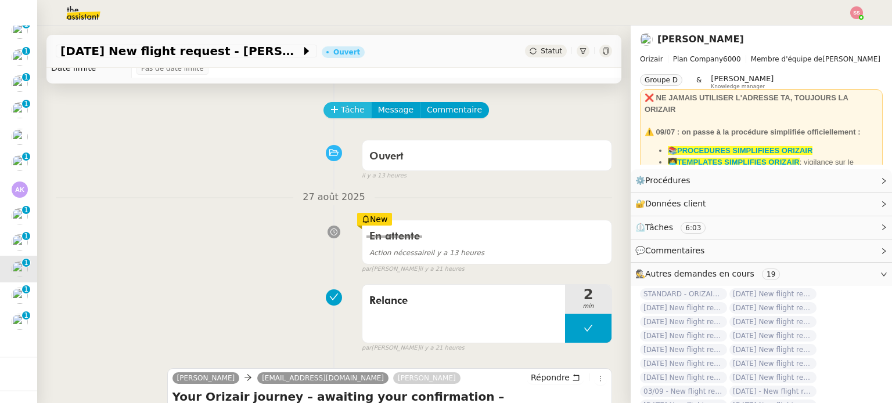
click at [330, 109] on icon at bounding box center [334, 110] width 8 height 8
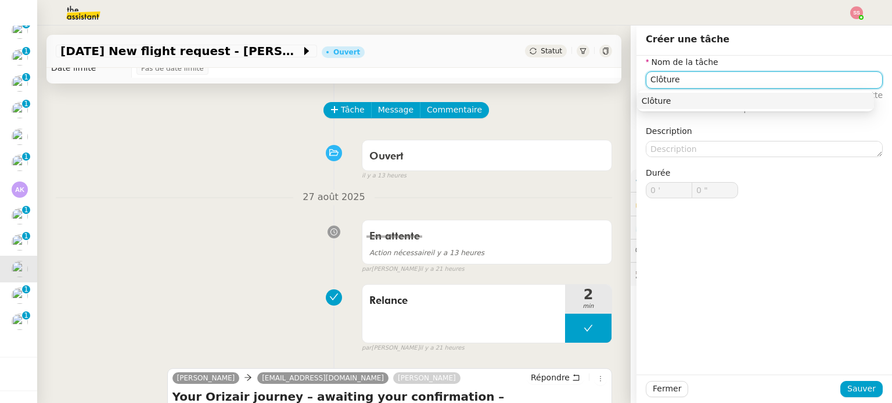
click at [645, 99] on div "Clôture" at bounding box center [755, 101] width 228 height 10
type input "Clôture"
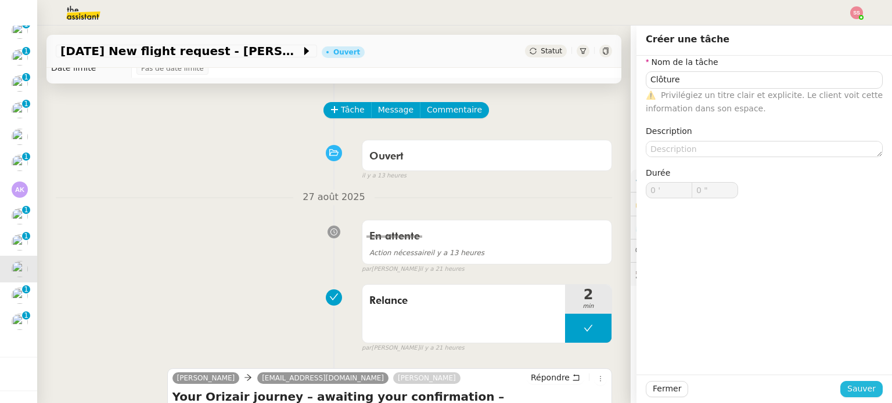
click at [859, 387] on span "Sauver" at bounding box center [861, 389] width 28 height 13
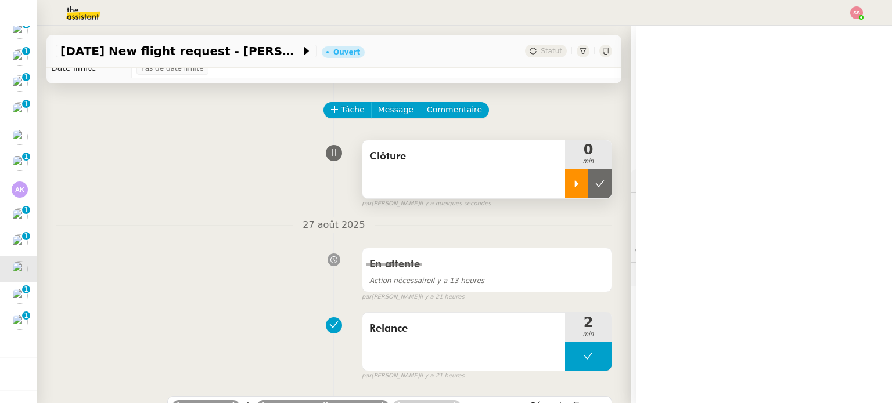
click at [565, 191] on div at bounding box center [576, 184] width 23 height 29
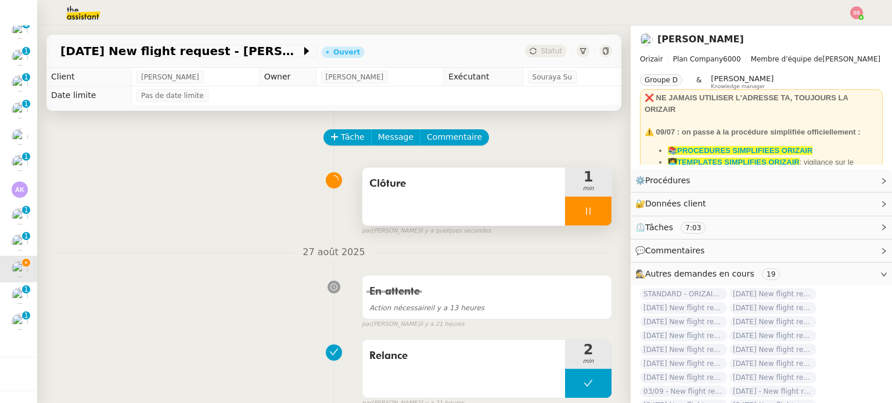
click at [578, 208] on div at bounding box center [588, 211] width 46 height 29
click at [595, 208] on icon at bounding box center [599, 211] width 9 height 9
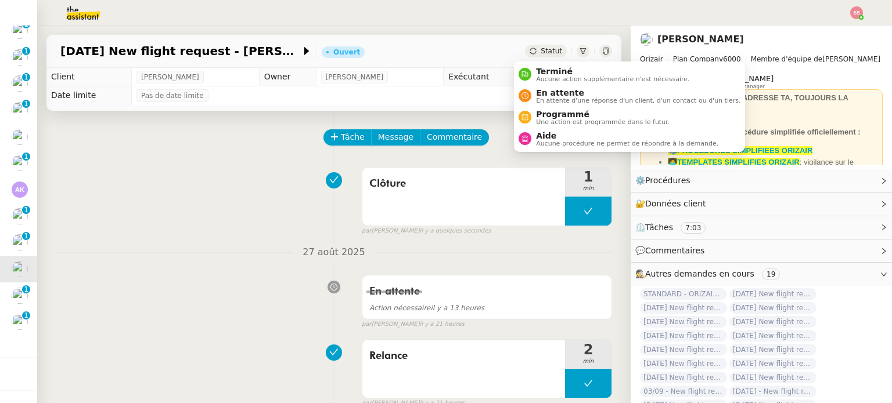
click at [529, 49] on icon at bounding box center [532, 51] width 7 height 7
click at [553, 83] on li "Terminé Aucune action supplémentaire n'est nécessaire." at bounding box center [629, 74] width 231 height 21
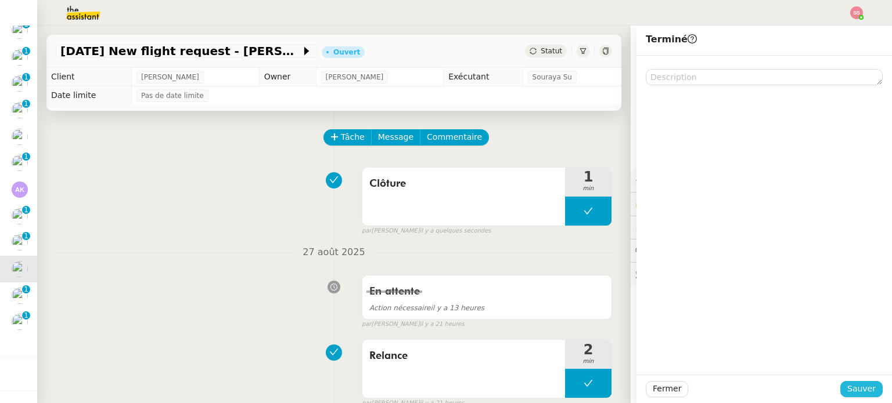
click at [848, 386] on span "Sauver" at bounding box center [861, 389] width 28 height 13
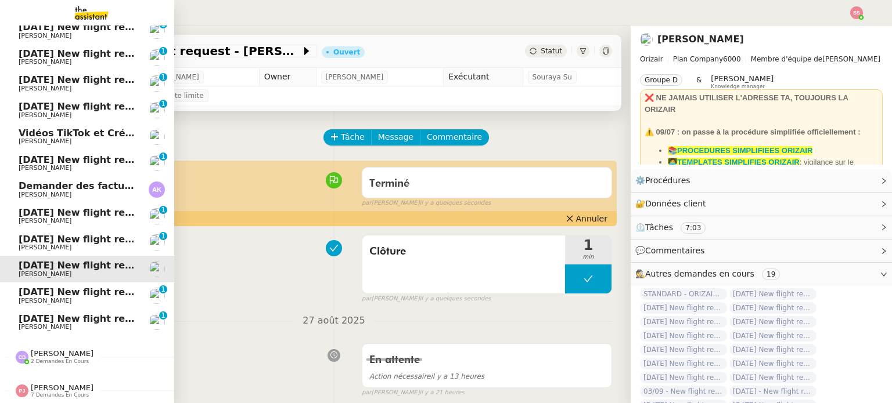
scroll to position [118, 0]
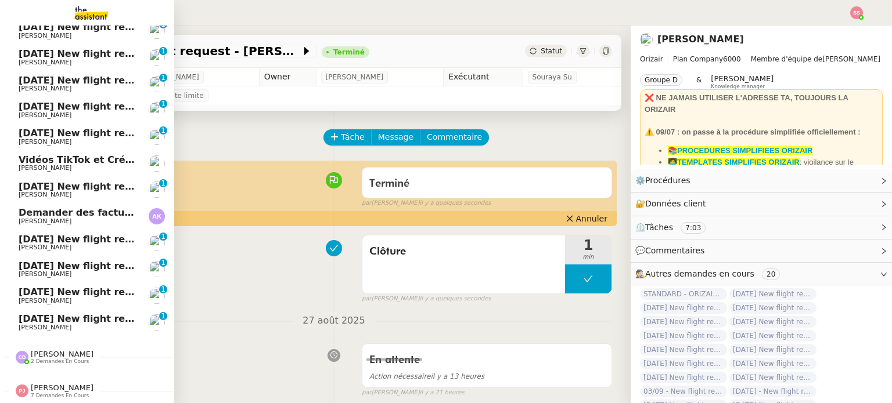
click at [79, 236] on span "[DATE] New flight request - [PERSON_NAME]" at bounding box center [135, 239] width 233 height 11
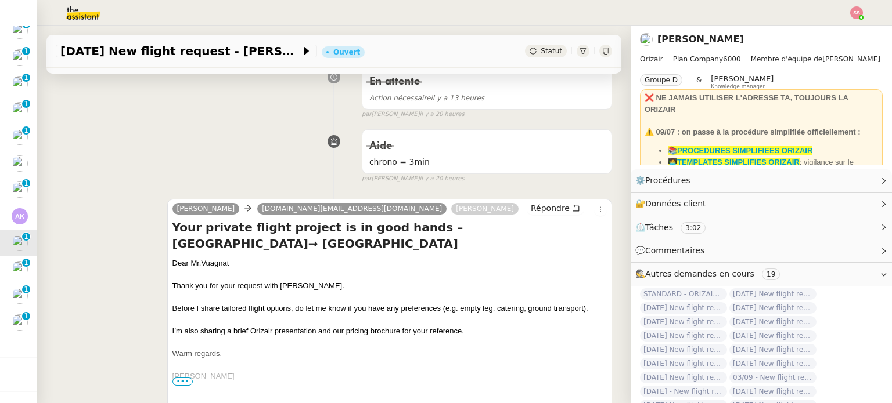
scroll to position [290, 0]
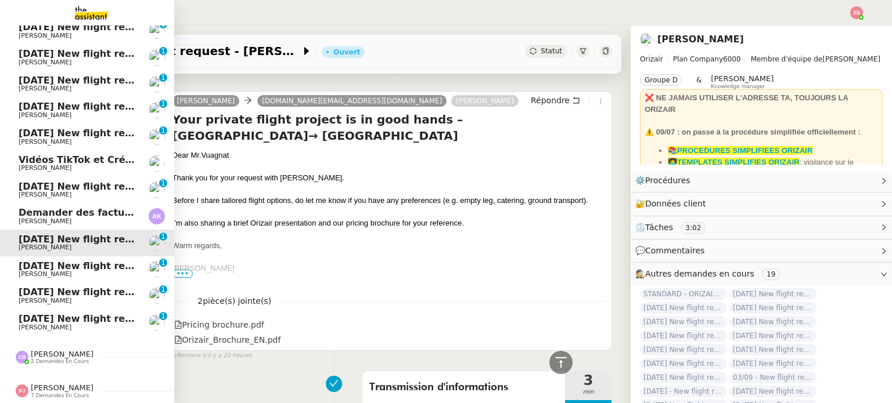
click at [77, 261] on span "[DATE] New flight request - [PERSON_NAME]" at bounding box center [135, 266] width 233 height 11
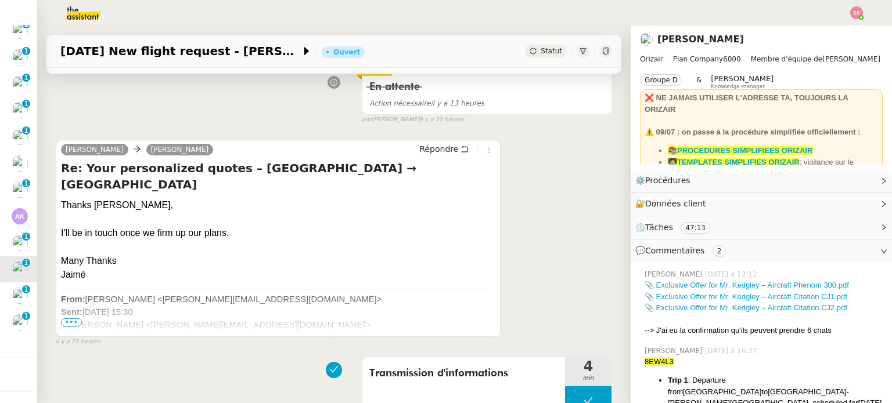
scroll to position [330, 0]
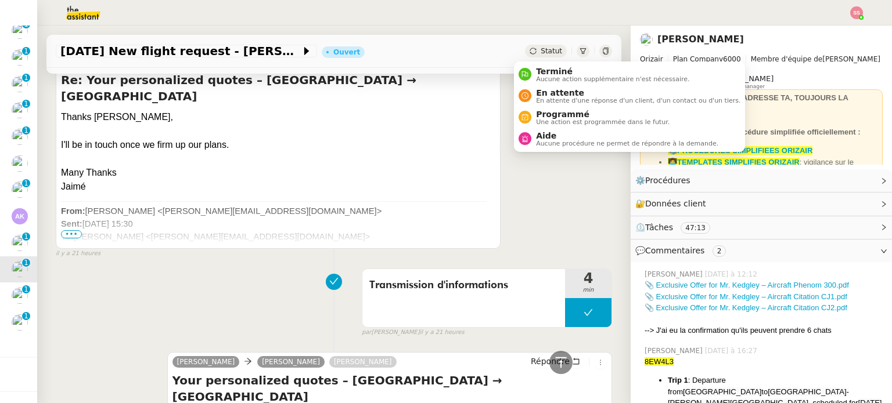
click at [540, 52] on span "Statut" at bounding box center [550, 51] width 21 height 8
click at [567, 99] on span "En attente d'une réponse d'un client, d'un contact ou d'un tiers." at bounding box center [638, 101] width 204 height 6
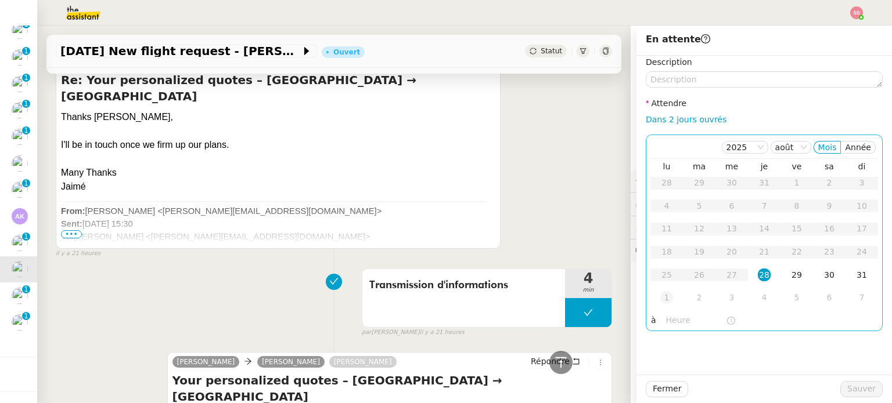
click at [660, 300] on div "1" at bounding box center [666, 297] width 13 height 13
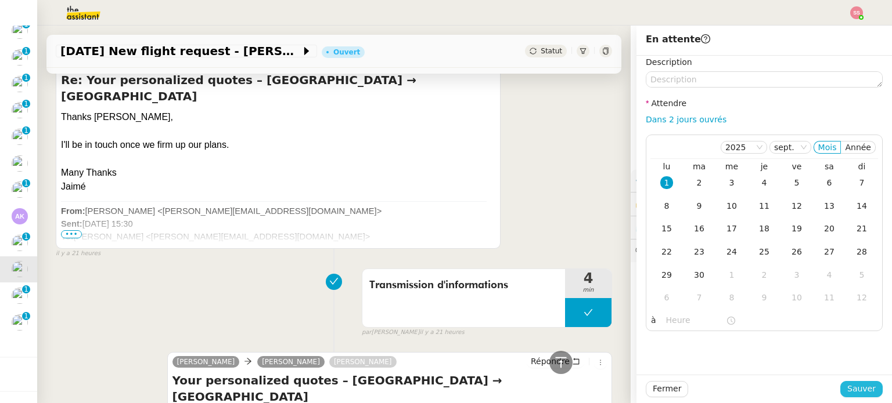
click at [867, 391] on button "Sauver" at bounding box center [861, 389] width 42 height 16
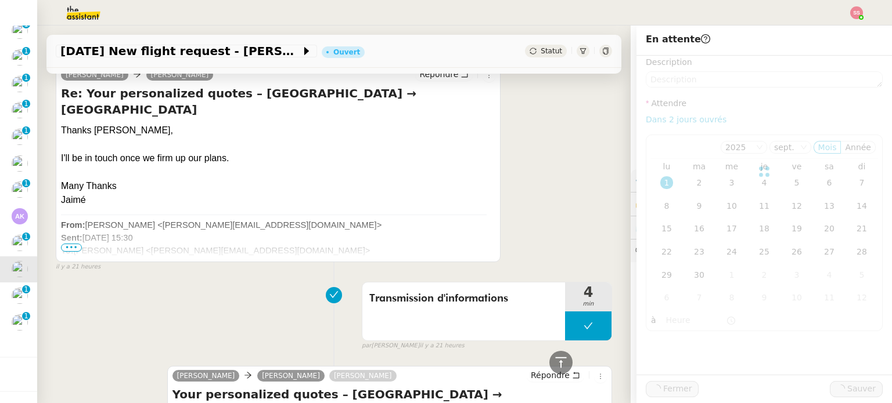
scroll to position [343, 0]
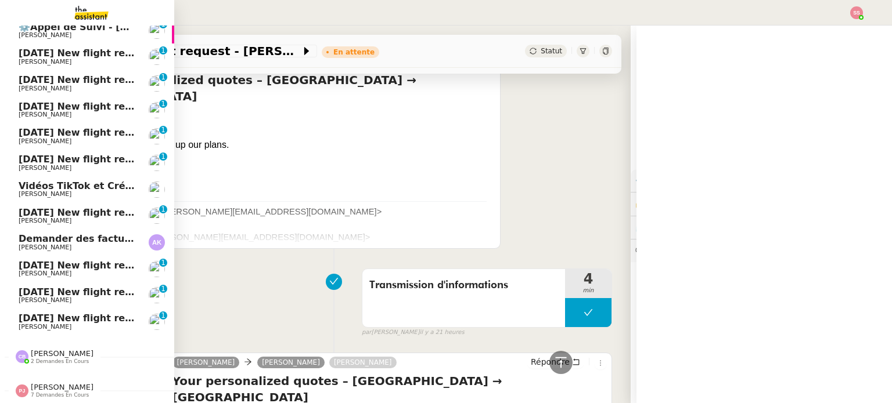
scroll to position [92, 0]
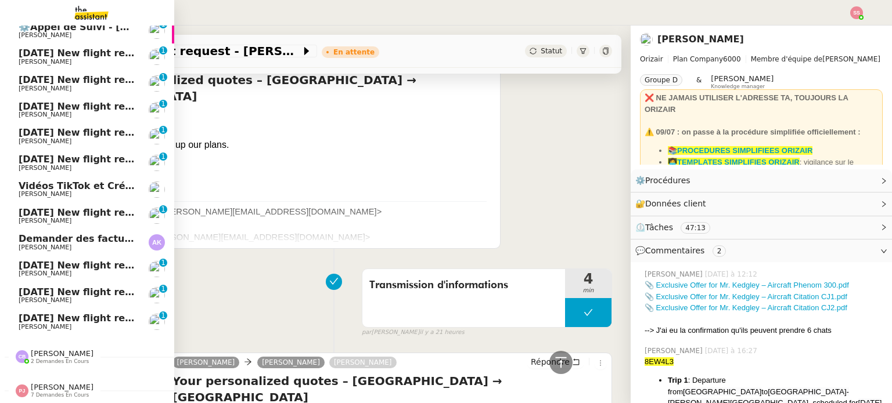
click at [55, 283] on link "[DATE] New flight request - [PERSON_NAME] Poka [PERSON_NAME] 0 1 2 3 4 5 6 7 8 9" at bounding box center [87, 296] width 174 height 27
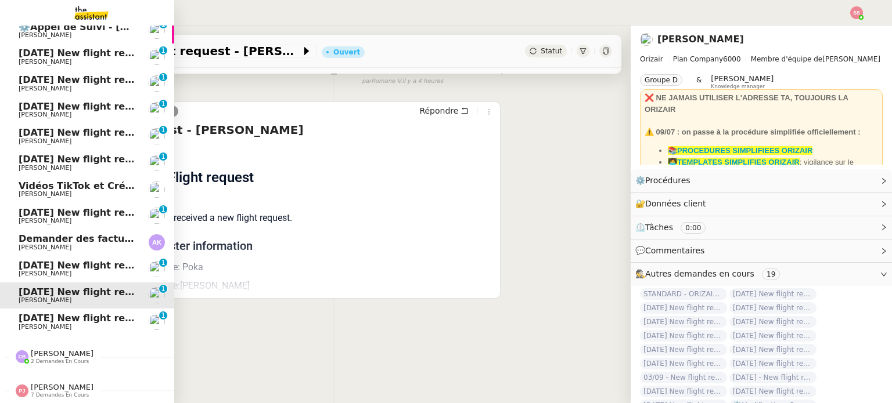
scroll to position [156, 0]
click at [85, 203] on link "29th November 2025 New flight request - Sonny Gonsalves Louis Frei 0 1 2 3 4 5 …" at bounding box center [87, 216] width 174 height 27
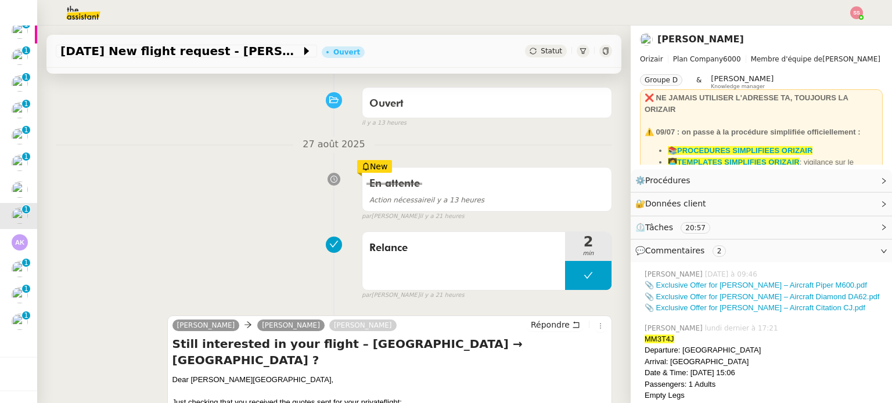
scroll to position [53, 0]
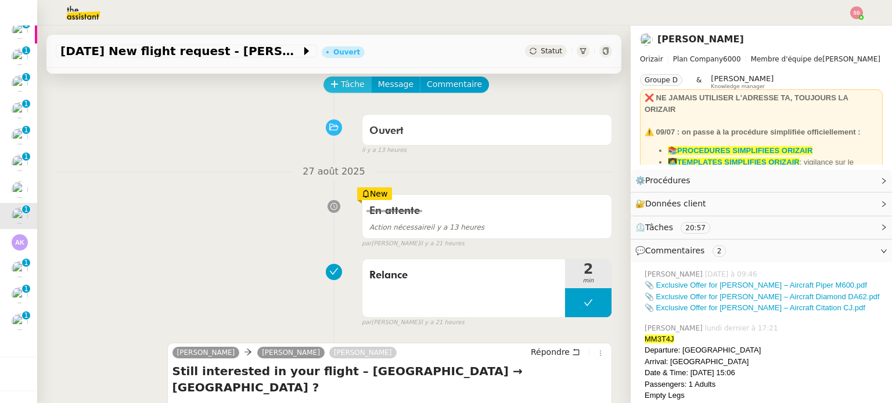
click at [344, 83] on span "Tâche" at bounding box center [353, 84] width 24 height 13
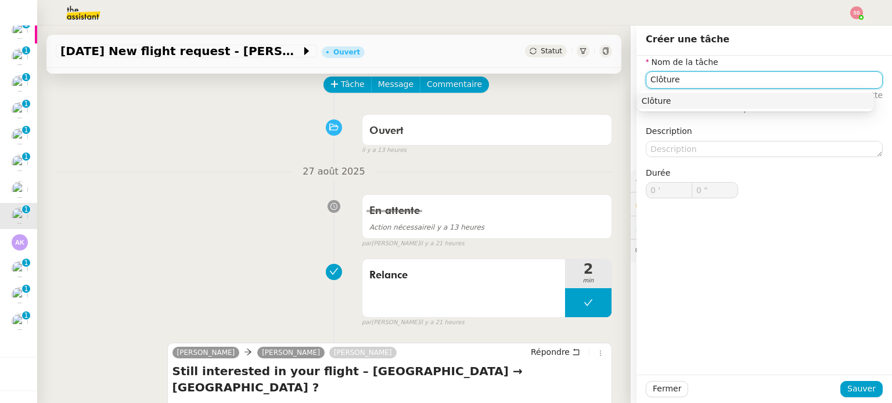
click at [652, 104] on div "Clôture" at bounding box center [755, 101] width 228 height 10
type input "Clôture"
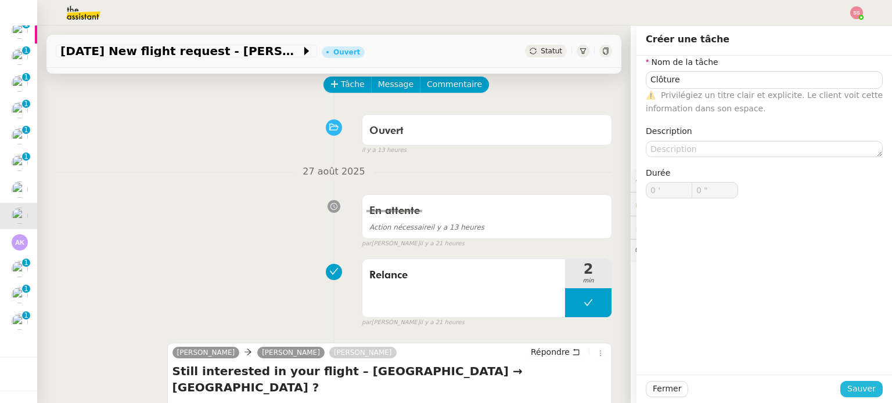
click at [853, 383] on span "Sauver" at bounding box center [861, 389] width 28 height 13
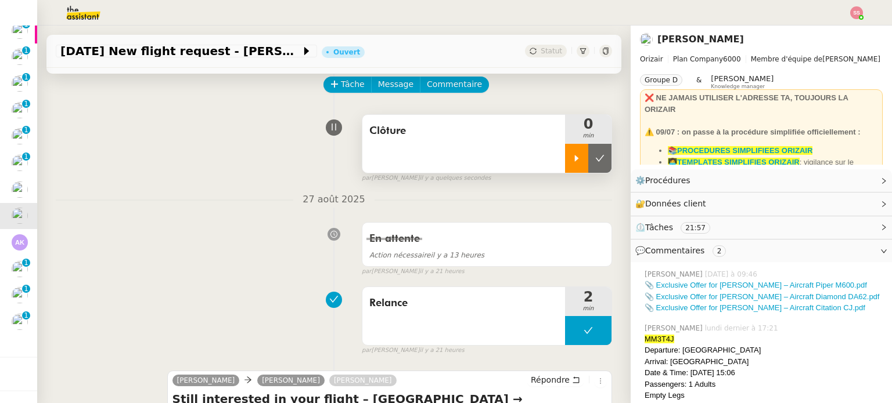
click at [572, 155] on icon at bounding box center [576, 158] width 9 height 9
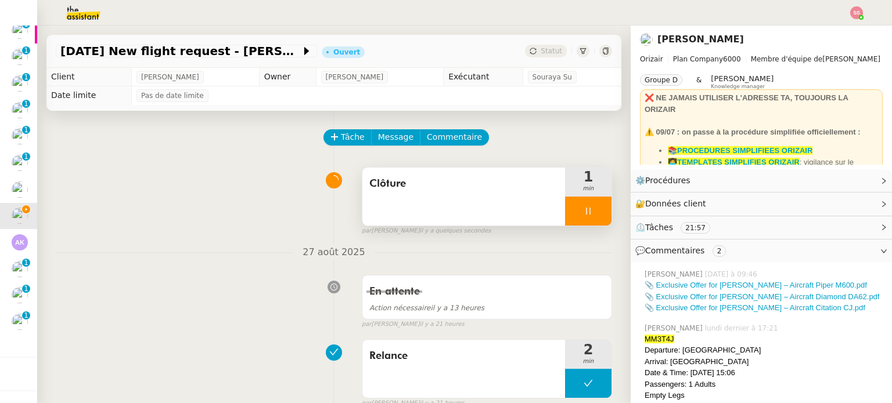
click at [588, 216] on div at bounding box center [588, 211] width 46 height 29
click at [607, 216] on icon at bounding box center [611, 211] width 9 height 9
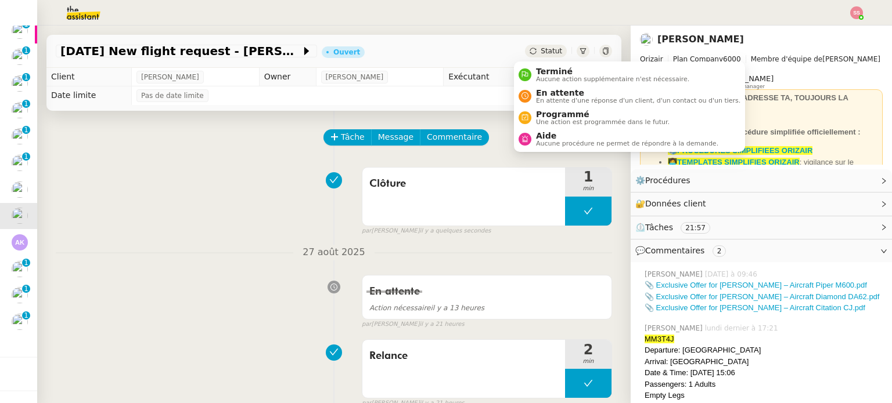
click at [540, 51] on span "Statut" at bounding box center [550, 51] width 21 height 8
click at [548, 69] on span "Terminé" at bounding box center [612, 71] width 153 height 9
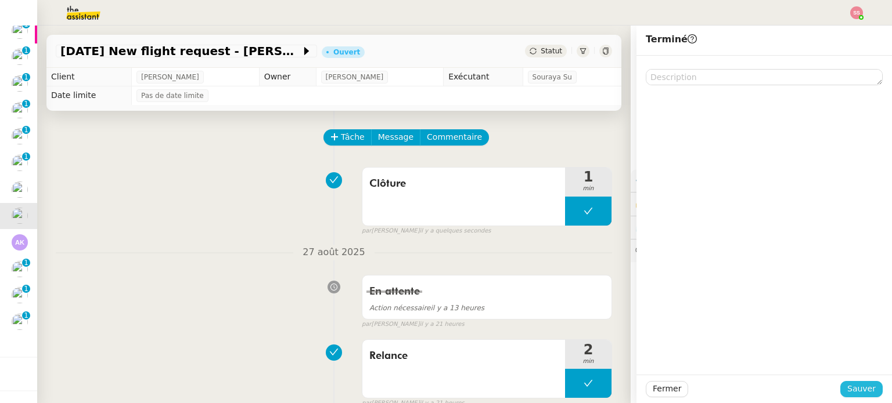
click at [854, 390] on span "Sauver" at bounding box center [861, 389] width 28 height 13
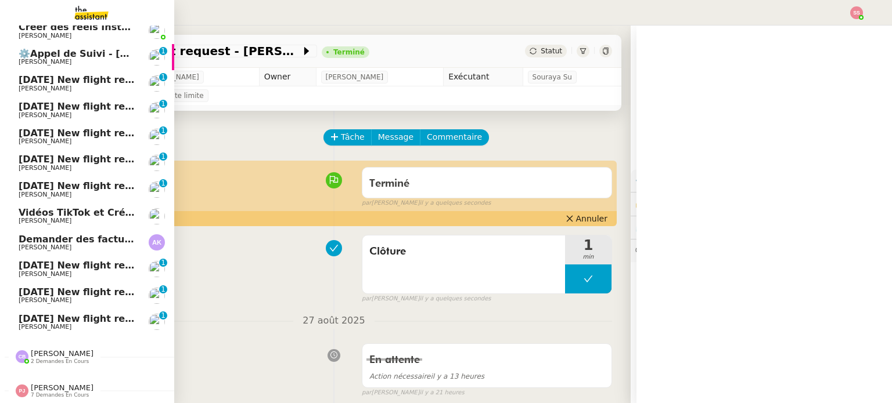
scroll to position [65, 0]
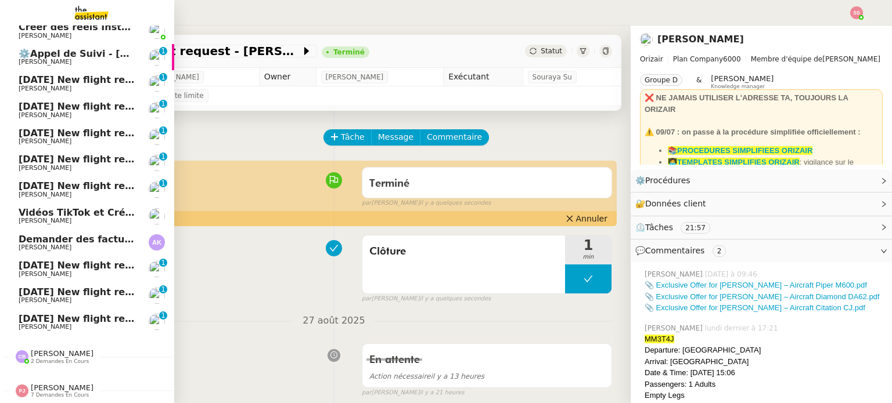
click at [84, 192] on span "[PERSON_NAME]" at bounding box center [77, 195] width 117 height 7
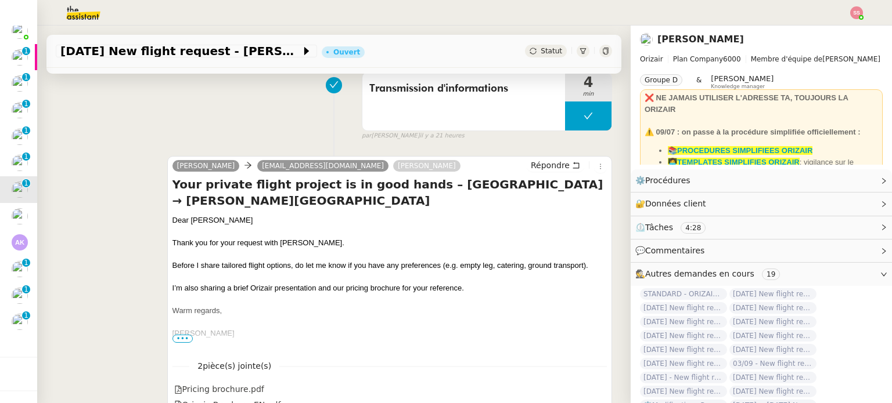
scroll to position [348, 0]
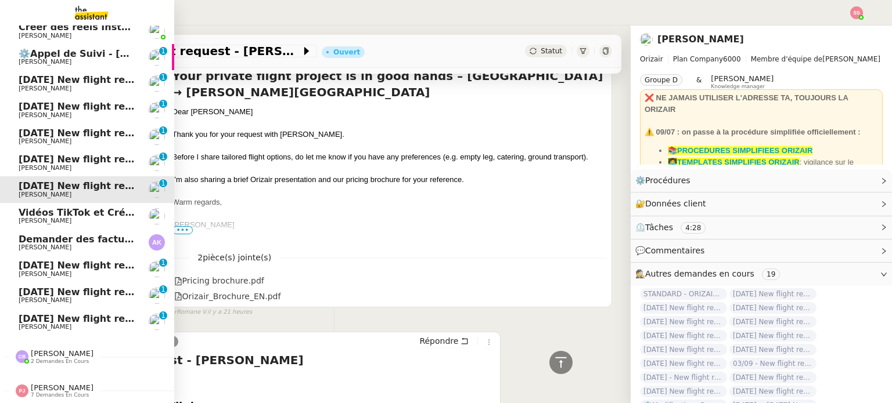
click at [85, 154] on span "[DATE] New flight request - [PERSON_NAME]" at bounding box center [135, 159] width 233 height 11
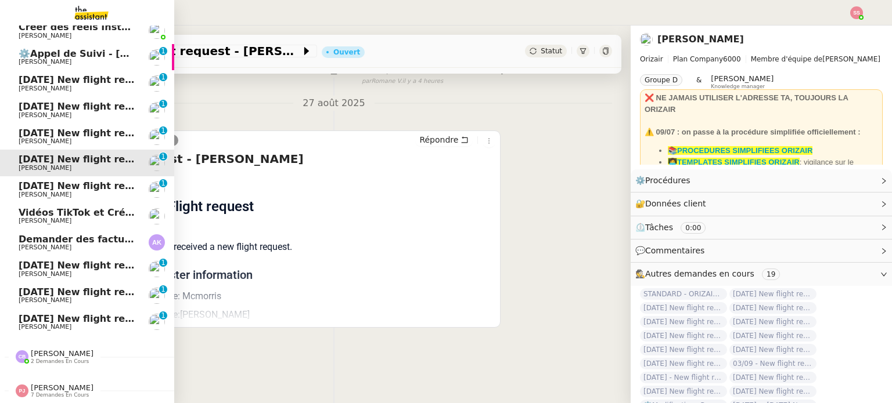
click at [95, 131] on span "[DATE] New flight request - [PERSON_NAME]" at bounding box center [135, 133] width 233 height 11
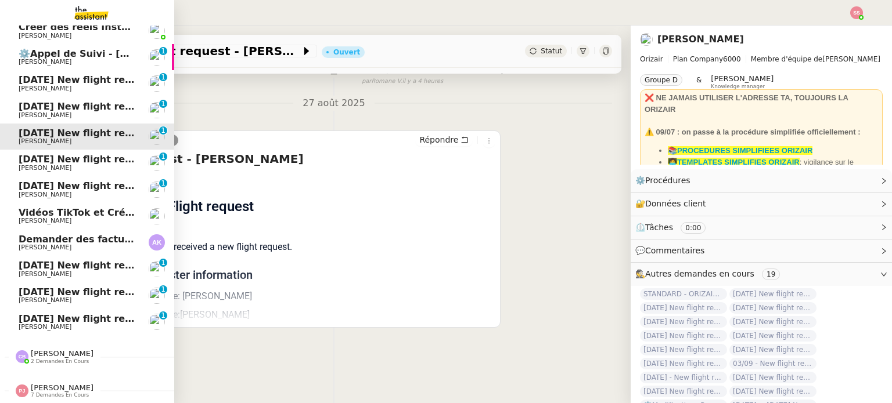
click at [94, 112] on span "[PERSON_NAME]" at bounding box center [77, 115] width 117 height 7
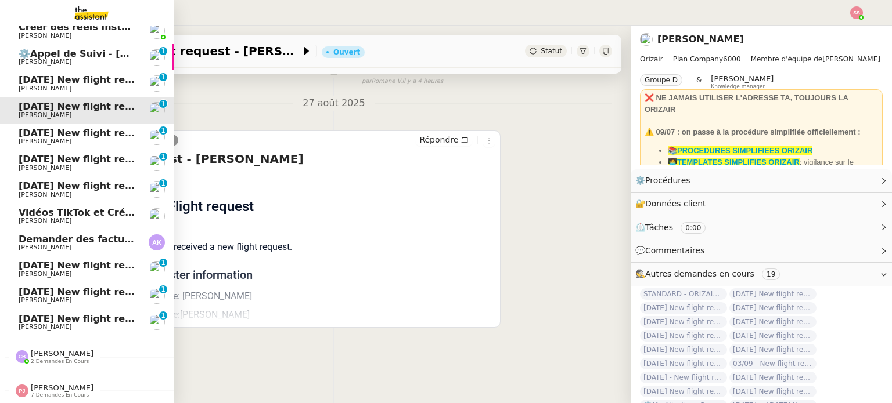
click at [93, 76] on span "[DATE] New flight request - [PERSON_NAME]" at bounding box center [135, 79] width 233 height 11
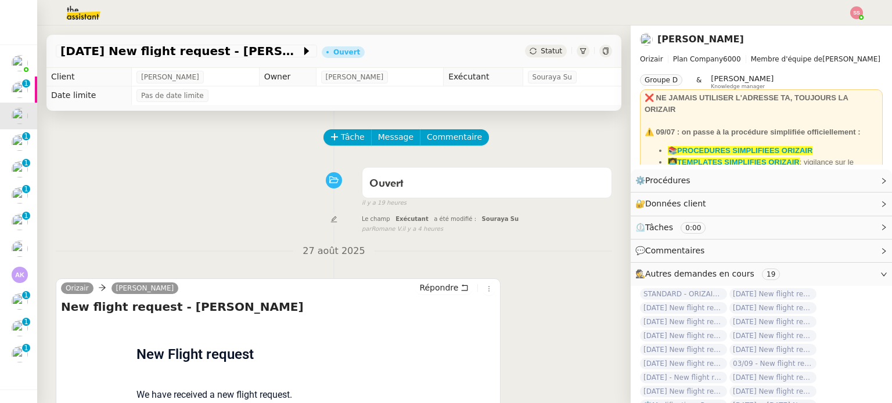
click at [567, 296] on div "Orizair Josephine Kelly Répondre New flight request - Andreina Georgieva Flight…" at bounding box center [334, 377] width 556 height 218
click at [341, 139] on span "Tâche" at bounding box center [353, 137] width 24 height 13
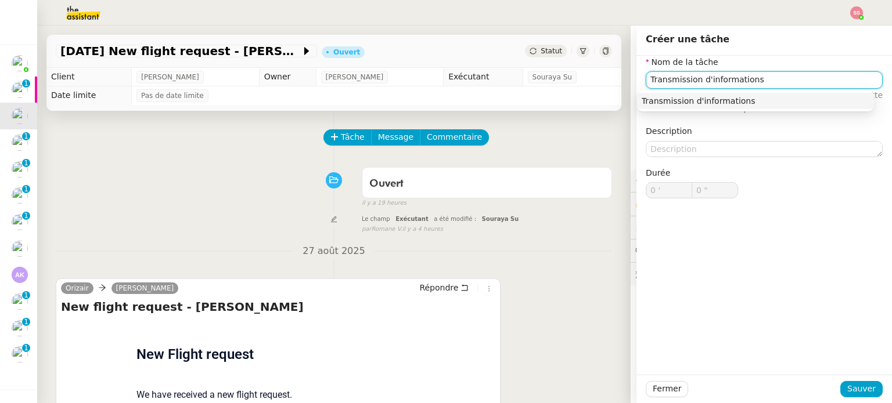
click at [671, 104] on div "Transmission d'informations" at bounding box center [755, 101] width 228 height 10
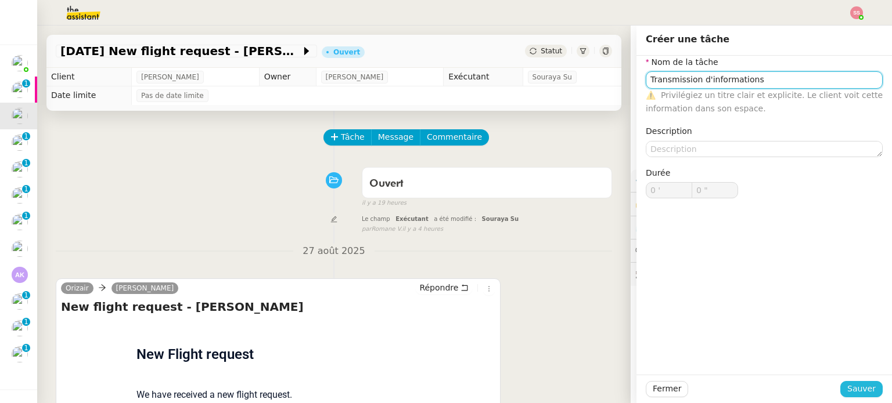
type input "Transmission d'informations"
click at [857, 385] on span "Sauver" at bounding box center [861, 389] width 28 height 13
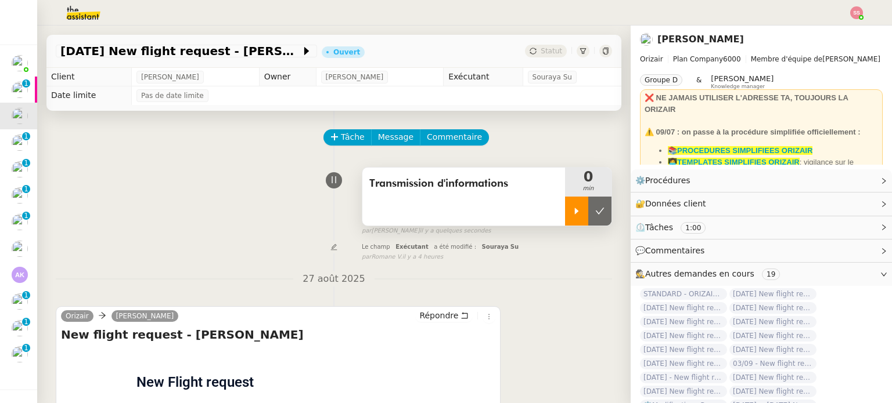
click at [572, 208] on icon at bounding box center [576, 211] width 9 height 9
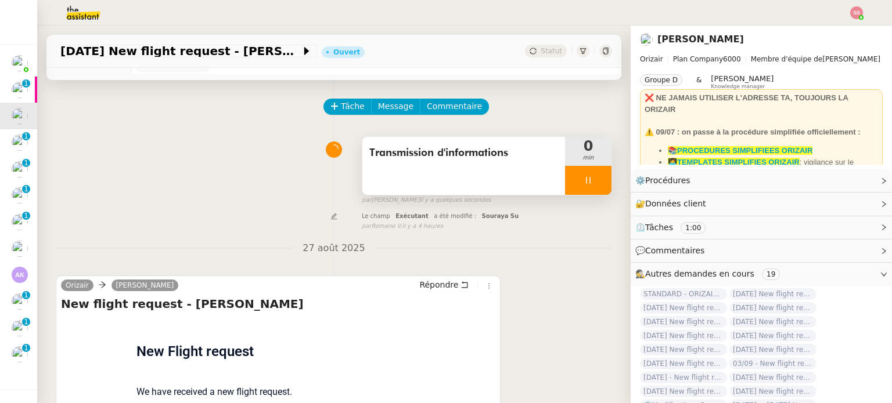
scroll to position [174, 0]
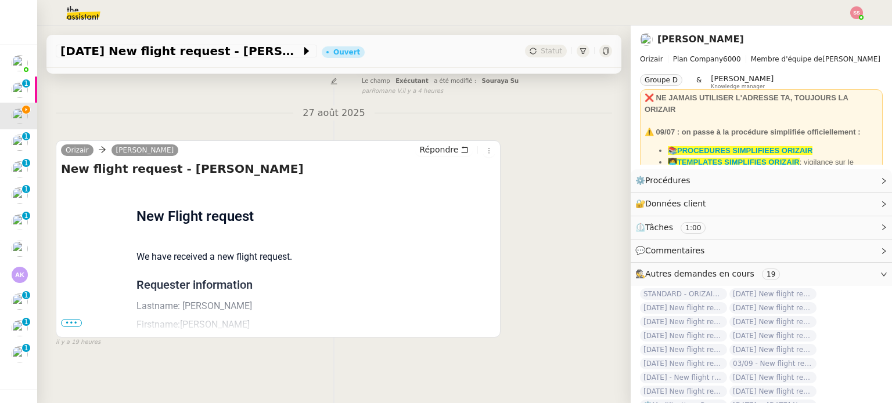
click at [77, 313] on div "Flight request created by Andreina Georgieva New Flight request We have receive…" at bounding box center [278, 374] width 434 height 382
click at [65, 320] on span "•••" at bounding box center [71, 323] width 21 height 8
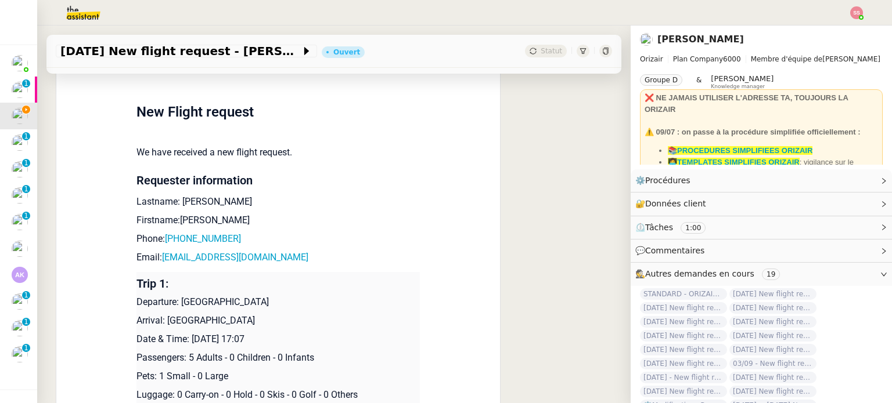
scroll to position [403, 0]
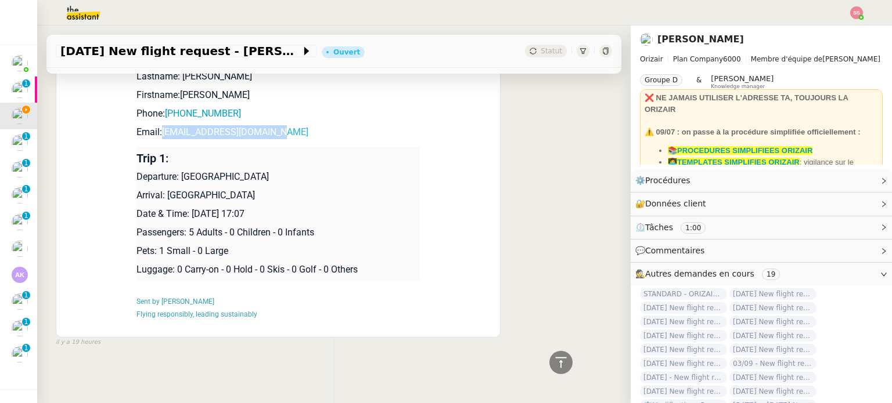
drag, startPoint x: 279, startPoint y: 131, endPoint x: 158, endPoint y: 130, distance: 121.3
click at [158, 130] on p "Email: bobbygeorgiev9@gmail.com" at bounding box center [277, 132] width 283 height 14
copy link "bobbygeorgiev9@gmail.com"
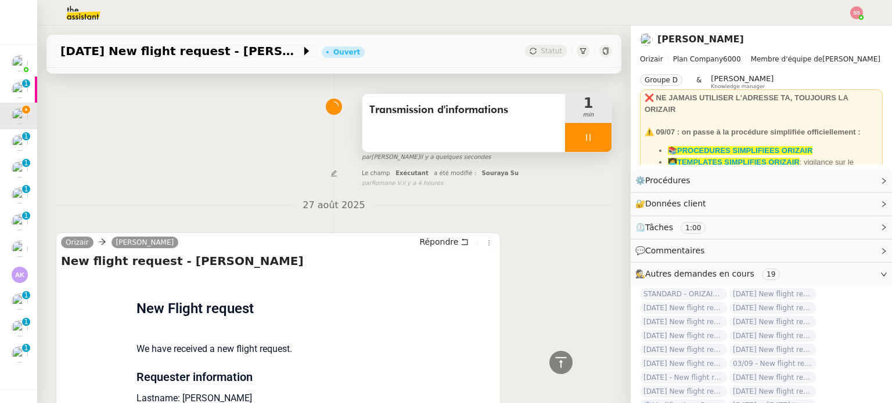
scroll to position [0, 0]
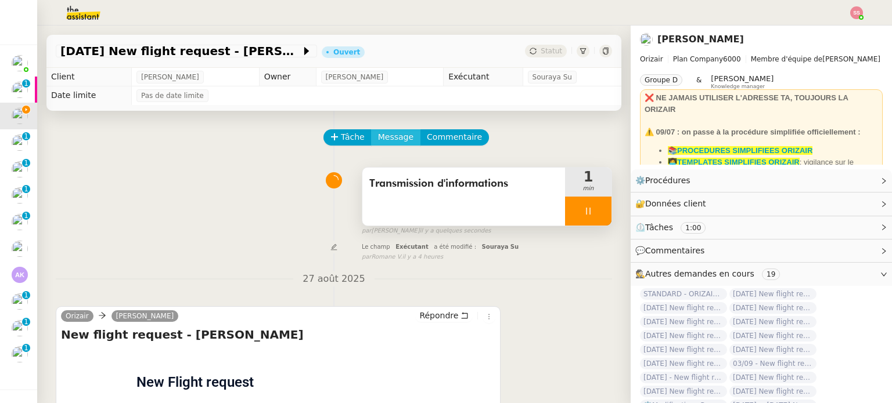
click at [371, 131] on button "Message" at bounding box center [395, 137] width 49 height 16
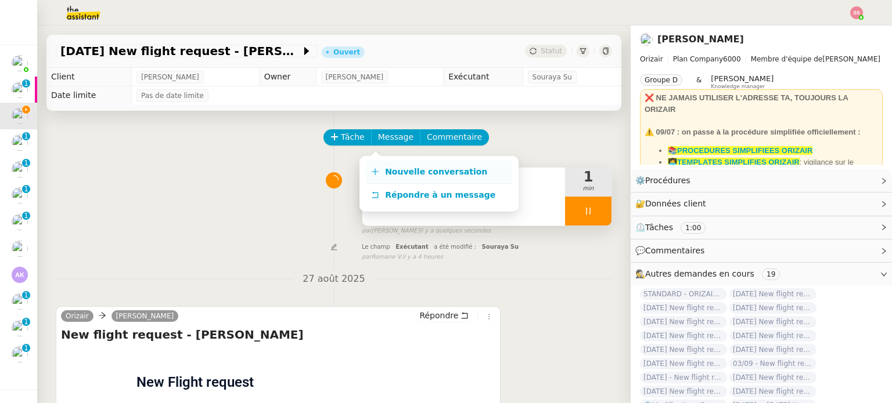
click at [388, 162] on link "Nouvelle conversation" at bounding box center [438, 172] width 145 height 23
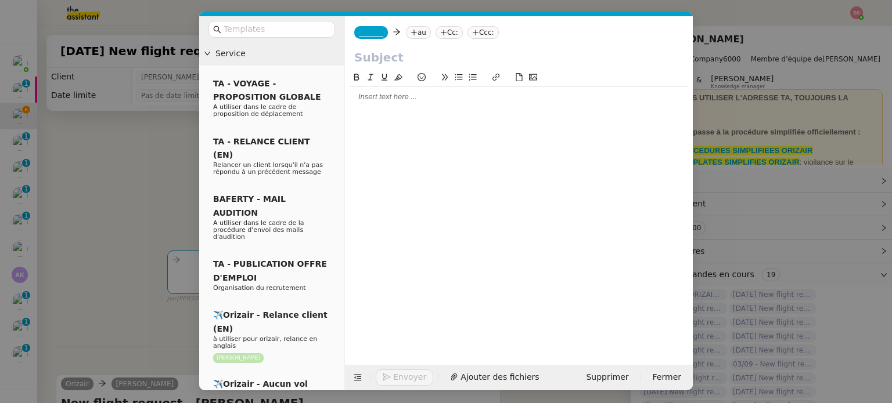
click at [412, 34] on nz-tag "au" at bounding box center [418, 32] width 25 height 13
paste input "bobbygeorgiev9@gmail.com"
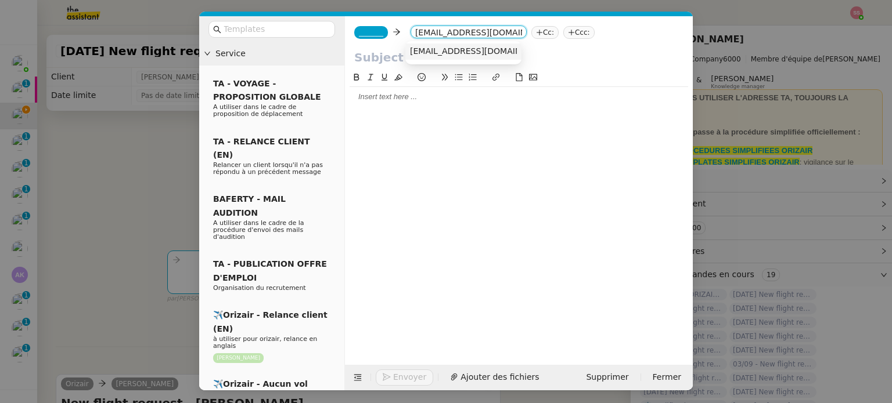
type input "bobbygeorgiev9@gmail.com"
click at [444, 53] on span "bobbygeorgiev9@gmail.com" at bounding box center [481, 50] width 142 height 9
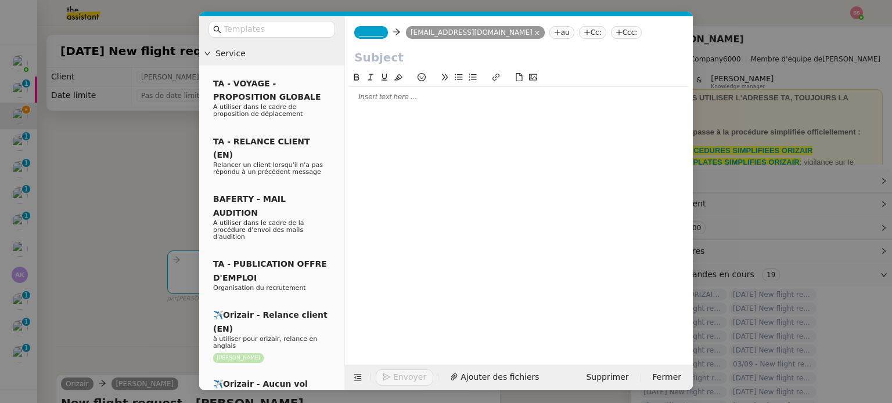
click at [363, 39] on div "_______ bobbygeorgiev9@gmail.com bobbygeorgiev9@gmail.com au Cc: Ccc:" at bounding box center [519, 32] width 348 height 33
click at [369, 35] on span "_______" at bounding box center [371, 32] width 24 height 8
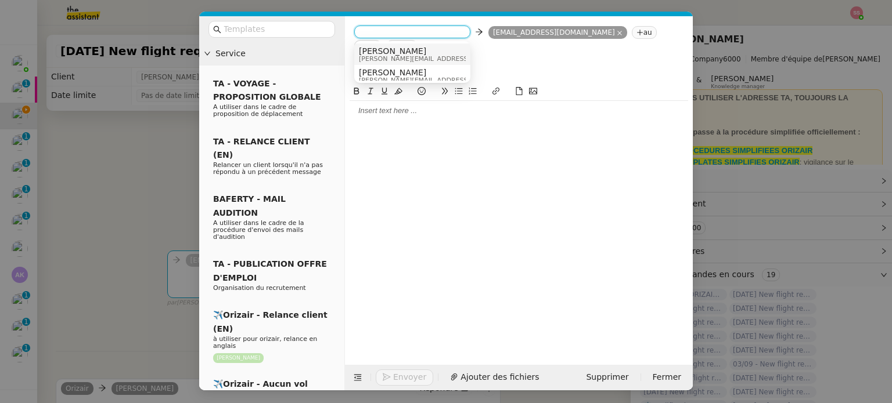
click at [390, 48] on span "[PERSON_NAME]" at bounding box center [441, 50] width 165 height 9
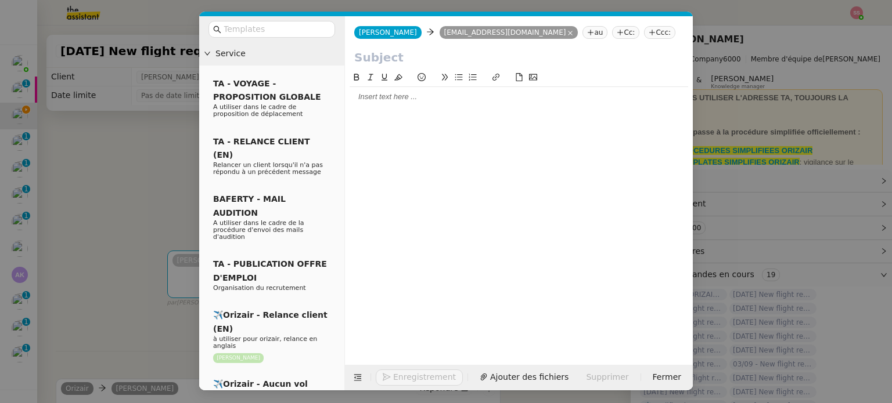
click at [597, 26] on div "Josephine Josephine bobbygeorgiev9@gmail.com bobbygeorgiev9@gmail.com au Cc: Cc…" at bounding box center [519, 32] width 348 height 33
click at [644, 31] on nz-tag "Ccc:" at bounding box center [659, 32] width 31 height 13
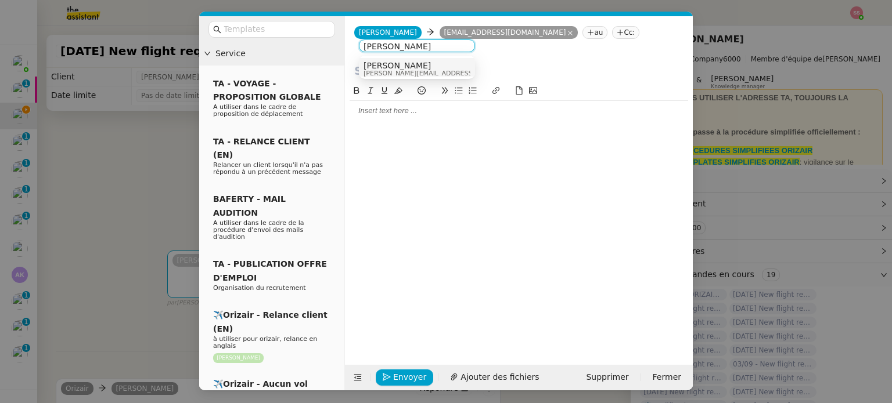
type input "[PERSON_NAME]"
click at [443, 74] on div "[PERSON_NAME] [PERSON_NAME][EMAIL_ADDRESS][DOMAIN_NAME]" at bounding box center [416, 69] width 107 height 16
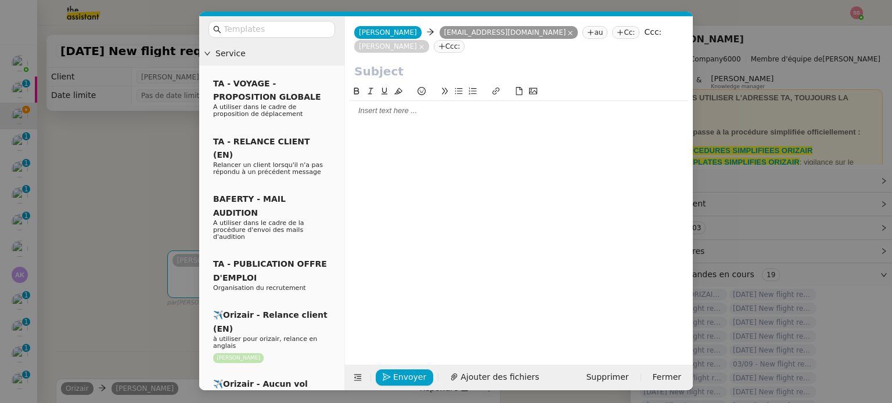
click at [177, 192] on nz-modal-container "Service TA - VOYAGE - PROPOSITION GLOBALE A utiliser dans le cadre de propositi…" at bounding box center [446, 201] width 892 height 403
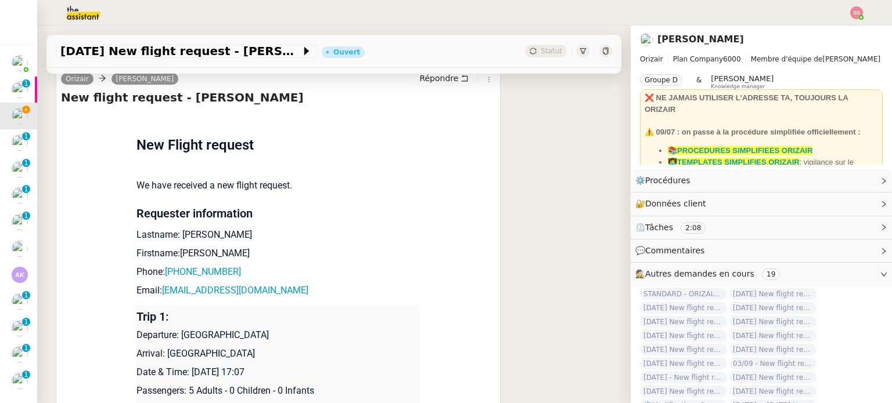
scroll to position [406, 0]
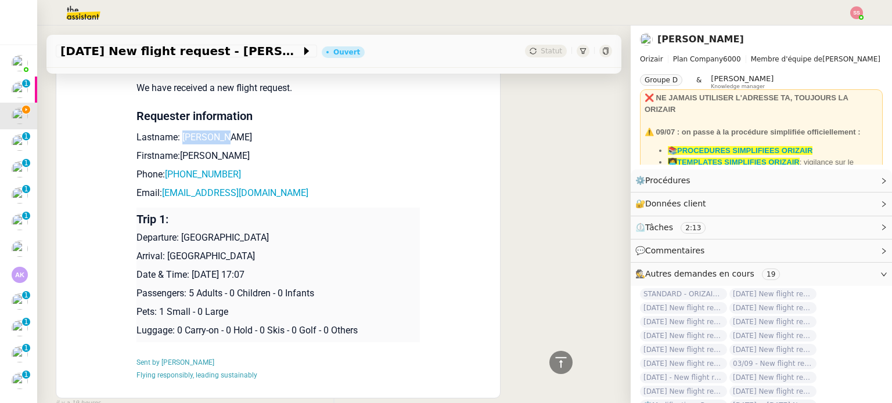
drag, startPoint x: 218, startPoint y: 138, endPoint x: 182, endPoint y: 137, distance: 36.0
click at [176, 136] on p "Lastname: Georgieva" at bounding box center [277, 138] width 283 height 14
copy p "Georgieva"
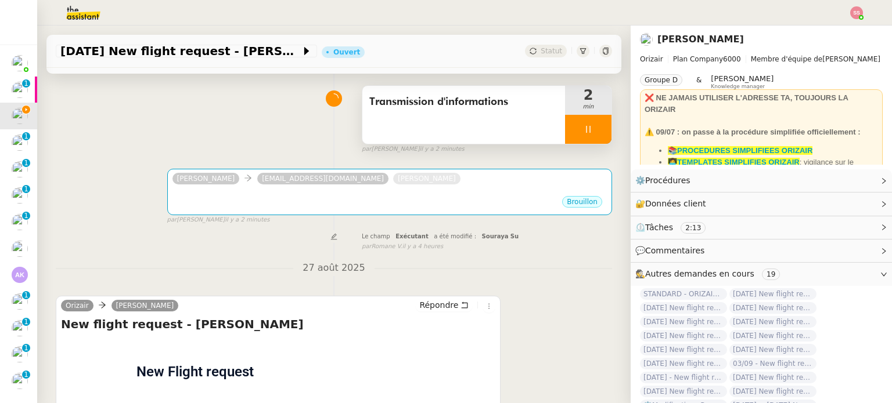
scroll to position [0, 0]
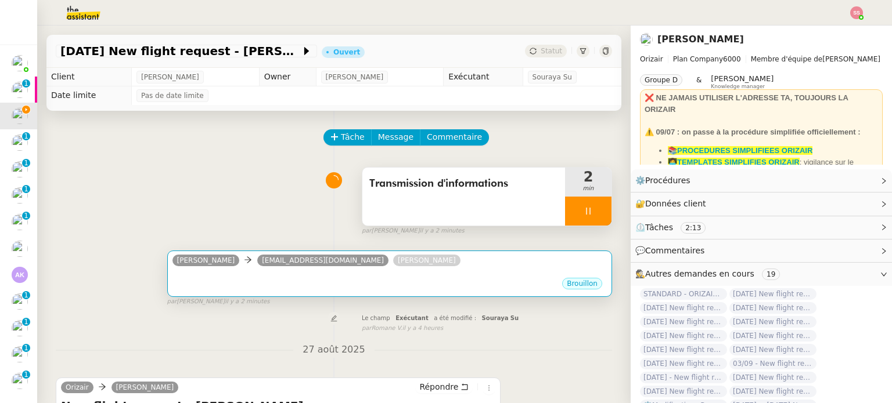
click at [395, 271] on div "Josephine bobbygeorgiev9@gmail.com Louis Frei" at bounding box center [389, 262] width 434 height 17
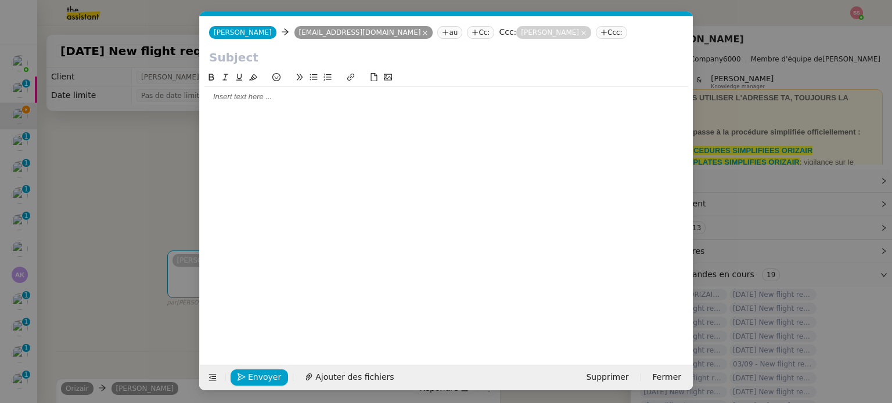
scroll to position [0, 24]
click at [212, 371] on button at bounding box center [212, 378] width 16 height 16
click at [213, 384] on button at bounding box center [212, 378] width 16 height 16
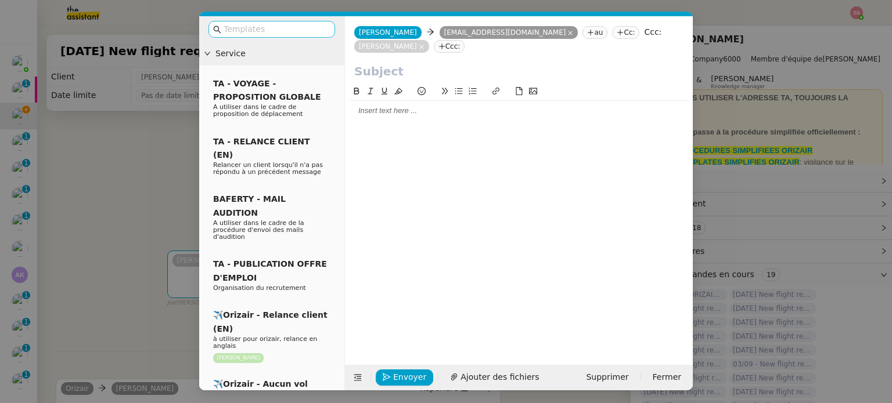
click at [266, 27] on input "text" at bounding box center [275, 29] width 104 height 13
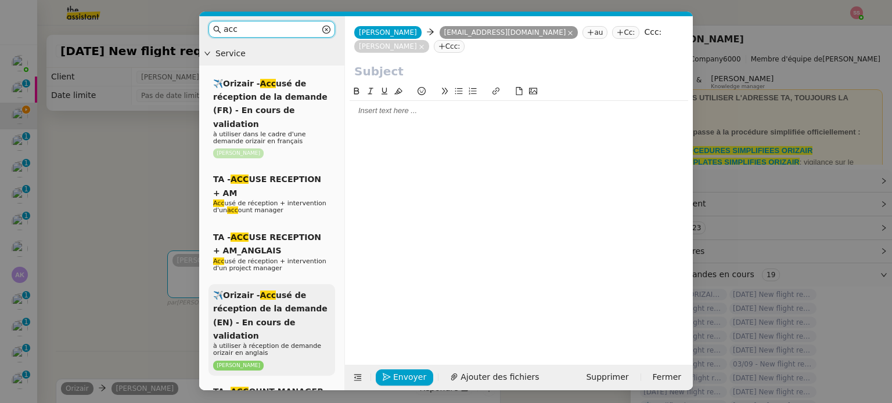
type input "acc"
click at [301, 284] on div "✈️Orizair - Acc usé de réception de la demande (EN) - En cours de validation à …" at bounding box center [271, 330] width 127 height 92
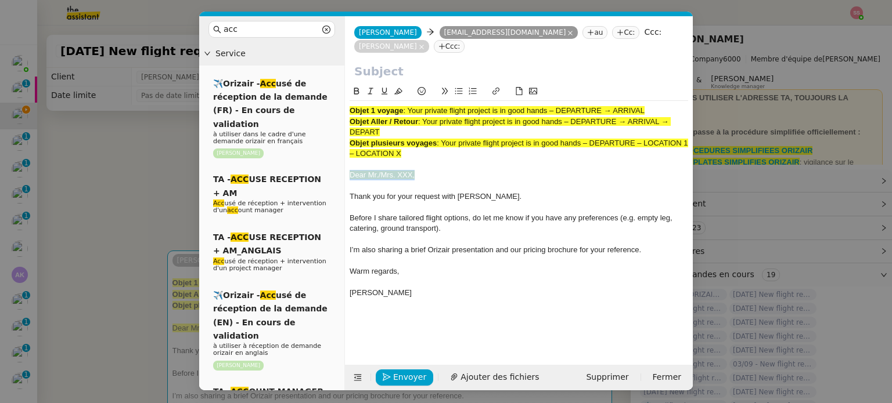
drag, startPoint x: 420, startPoint y: 171, endPoint x: 347, endPoint y: 171, distance: 73.7
click at [347, 171] on nz-spin "Objet 1 voyage : Your private flight project is in good hands – DEPARTURE → ARR…" at bounding box center [519, 218] width 348 height 267
drag, startPoint x: 395, startPoint y: 93, endPoint x: 461, endPoint y: 164, distance: 96.9
click at [461, 164] on div "Objet 1 voyage : Your private flight project is in good hands – DEPARTURE → ARR…" at bounding box center [518, 199] width 338 height 229
click at [455, 174] on div "Dear Mr./Mrs. XXX," at bounding box center [518, 175] width 338 height 10
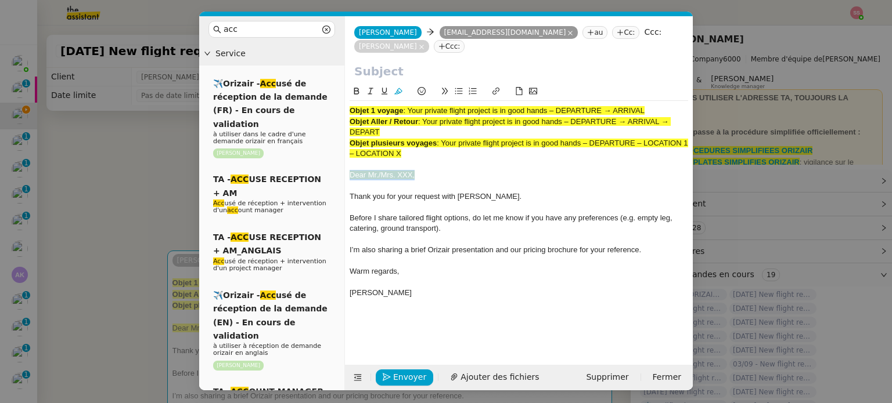
click at [397, 178] on span "Dear Mr./Mrs. XXX," at bounding box center [381, 175] width 65 height 9
drag, startPoint x: 378, startPoint y: 175, endPoint x: 369, endPoint y: 174, distance: 10.0
click at [369, 174] on span "Dear Mr./Mrs. XXX," at bounding box center [381, 175] width 65 height 9
drag, startPoint x: 406, startPoint y: 175, endPoint x: 385, endPoint y: 172, distance: 21.0
click at [385, 172] on div "Dear Mrs. XXX," at bounding box center [518, 175] width 338 height 10
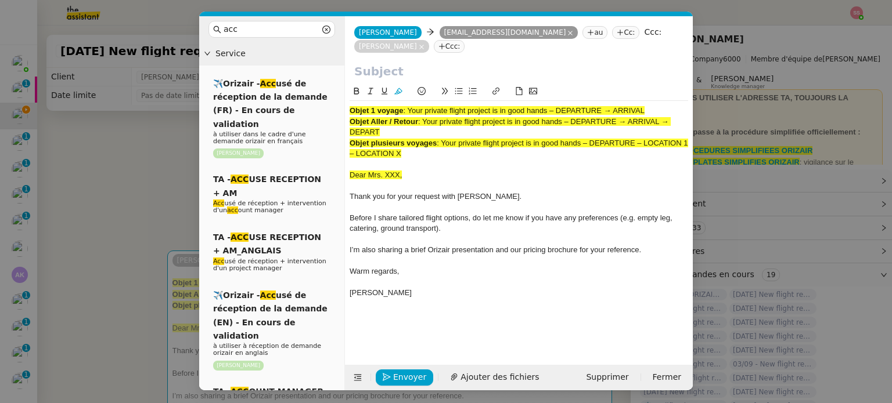
scroll to position [0, 0]
drag, startPoint x: 422, startPoint y: 159, endPoint x: 346, endPoint y: 103, distance: 94.6
click at [346, 103] on nz-spin "Objet 1 voyage : Your private flight project is in good hands – DEPARTURE → ARR…" at bounding box center [519, 218] width 348 height 267
click at [417, 132] on div "Objet Aller / Retour : Your private flight project is in good hands – DEPARTURE…" at bounding box center [518, 127] width 338 height 21
drag, startPoint x: 409, startPoint y: 109, endPoint x: 657, endPoint y: 94, distance: 248.3
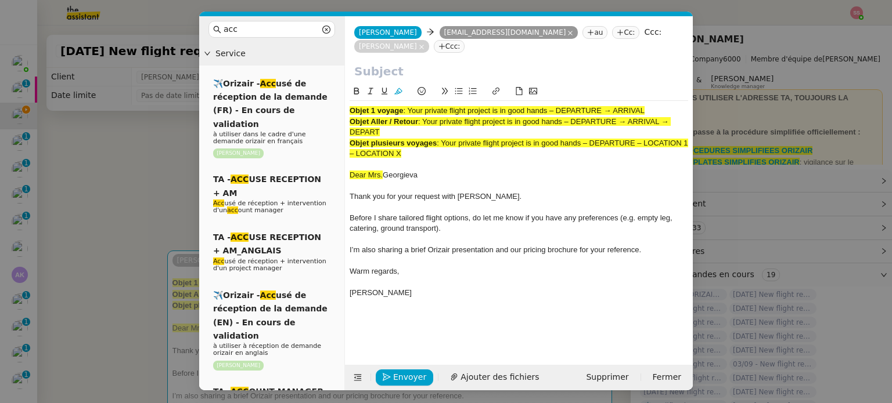
click at [657, 94] on div "Objet 1 voyage : Your private flight project is in good hands – DEPARTURE → ARR…" at bounding box center [518, 199] width 338 height 229
click at [448, 71] on input "text" at bounding box center [518, 71] width 329 height 17
paste input "Your private flight project is in good hands – DEPARTURE → ARRIVAL"
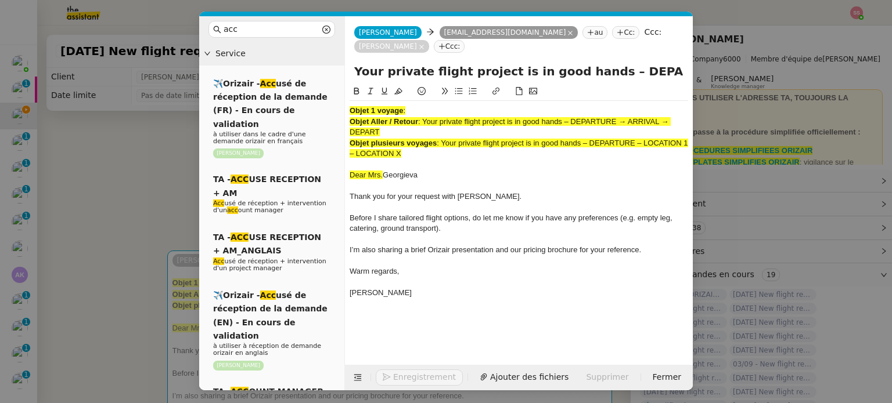
scroll to position [0, 50]
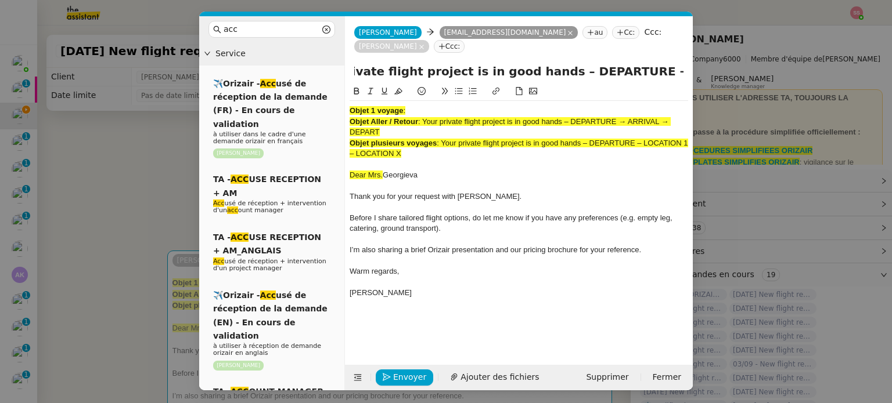
type input "Your private flight project is in good hands – DEPARTURE → ARRIVAL"
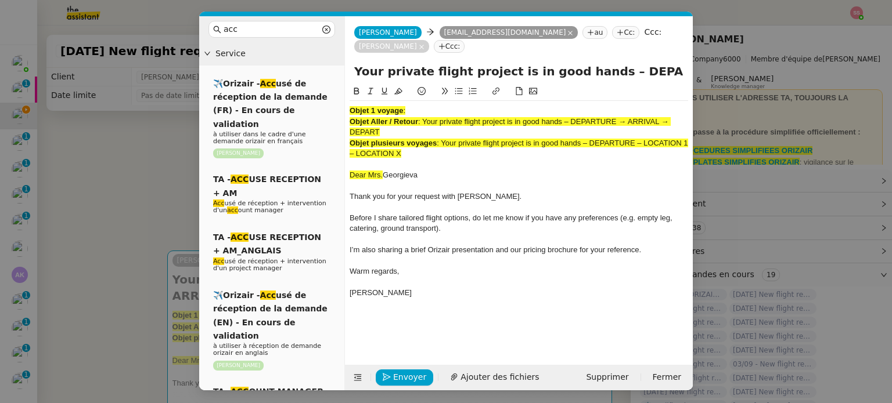
drag, startPoint x: 423, startPoint y: 151, endPoint x: 337, endPoint y: 96, distance: 102.6
click at [336, 96] on nz-layout "acc Service ✈️Orizair - Acc usé de réception de la demande (FR) - En cours de v…" at bounding box center [445, 203] width 493 height 374
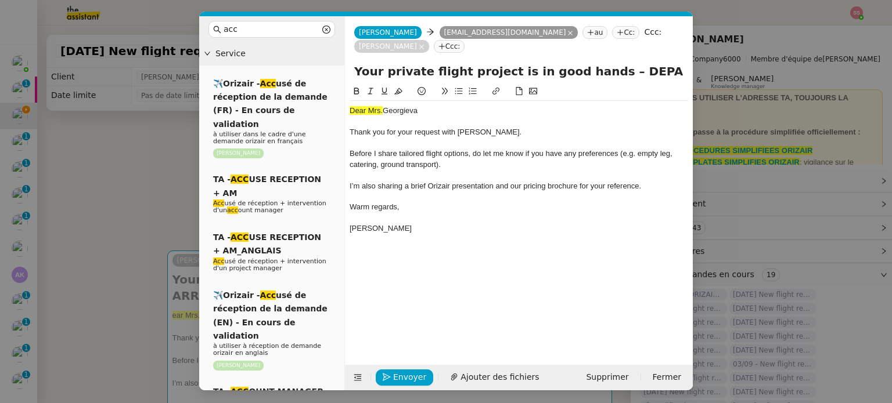
click at [369, 111] on span "Dear Mrs." at bounding box center [365, 110] width 33 height 9
click at [370, 111] on span "Dear Mrs." at bounding box center [365, 110] width 33 height 9
click at [395, 113] on div "Dear Mrs. Georgieva" at bounding box center [518, 111] width 338 height 10
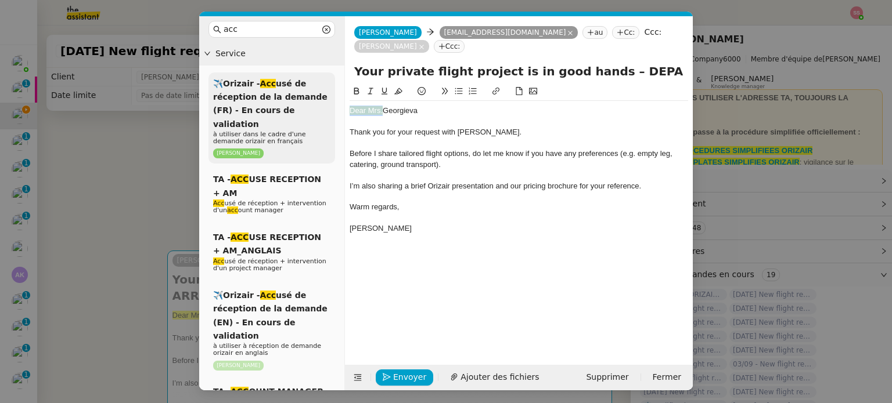
drag, startPoint x: 383, startPoint y: 111, endPoint x: 323, endPoint y: 112, distance: 60.4
click at [323, 112] on nz-layout "acc Service ✈️Orizair - Acc usé de réception de la demande (FR) - En cours de v…" at bounding box center [445, 203] width 493 height 374
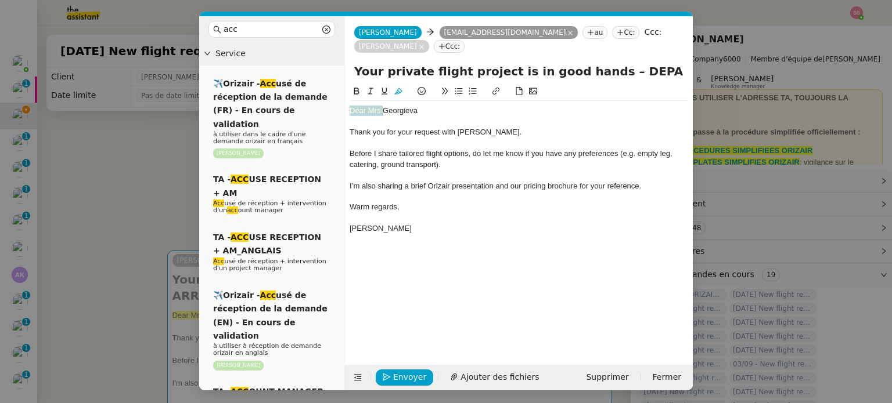
drag, startPoint x: 384, startPoint y: 109, endPoint x: 358, endPoint y: 109, distance: 26.1
click at [342, 109] on nz-layout "acc Service ✈️Orizair - Acc usé de réception de la demande (FR) - En cours de v…" at bounding box center [445, 203] width 493 height 374
click at [402, 92] on button at bounding box center [398, 91] width 14 height 13
click at [467, 205] on div "Warm regards," at bounding box center [518, 207] width 338 height 10
click at [492, 371] on span "Ajouter des fichiers" at bounding box center [499, 377] width 78 height 13
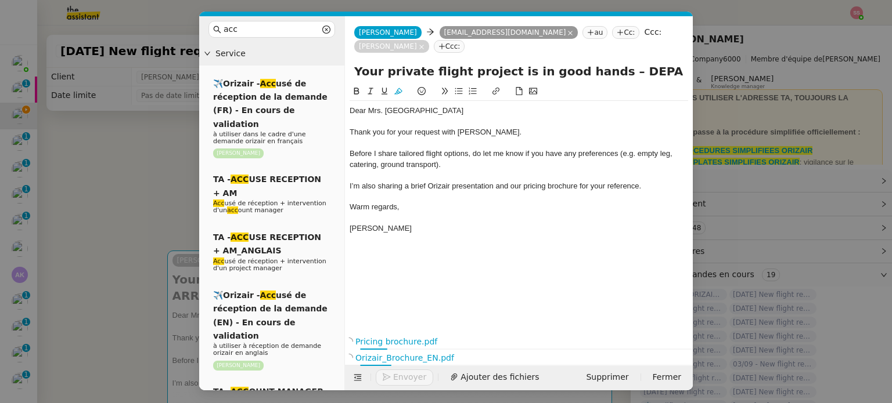
click at [107, 206] on nz-modal-container "acc Service ✈️Orizair - Acc usé de réception de la demande (FR) - En cours de v…" at bounding box center [446, 201] width 892 height 403
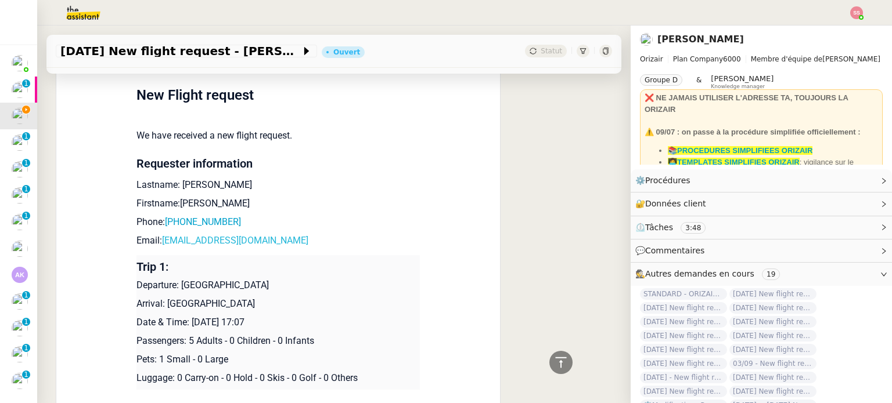
scroll to position [569, 0]
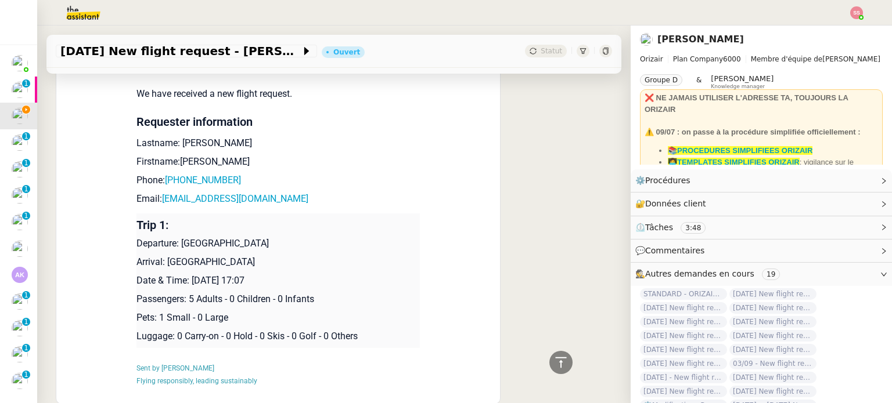
drag, startPoint x: 176, startPoint y: 233, endPoint x: 292, endPoint y: 230, distance: 115.5
click at [292, 237] on p "Departure: London City Airport" at bounding box center [277, 244] width 283 height 14
copy p "London City Airport"
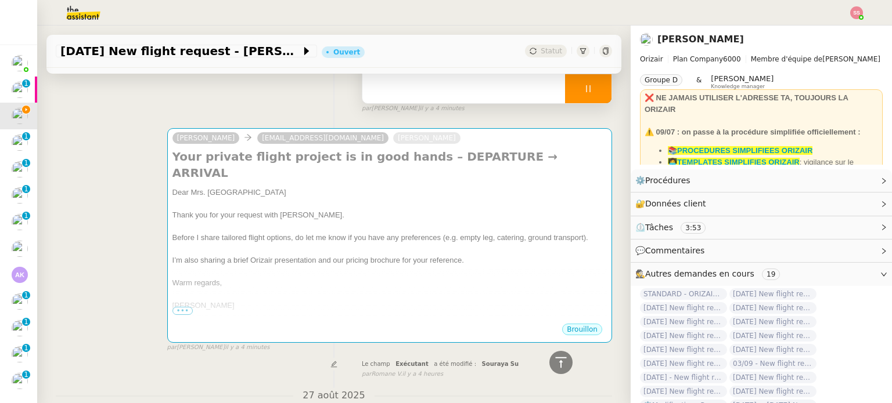
scroll to position [46, 0]
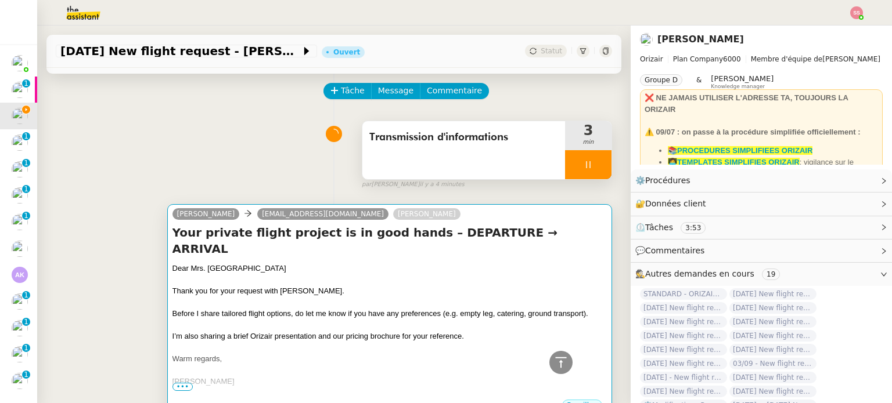
click at [349, 242] on h4 "Your private flight project is in good hands – DEPARTURE → ARRIVAL" at bounding box center [389, 241] width 434 height 33
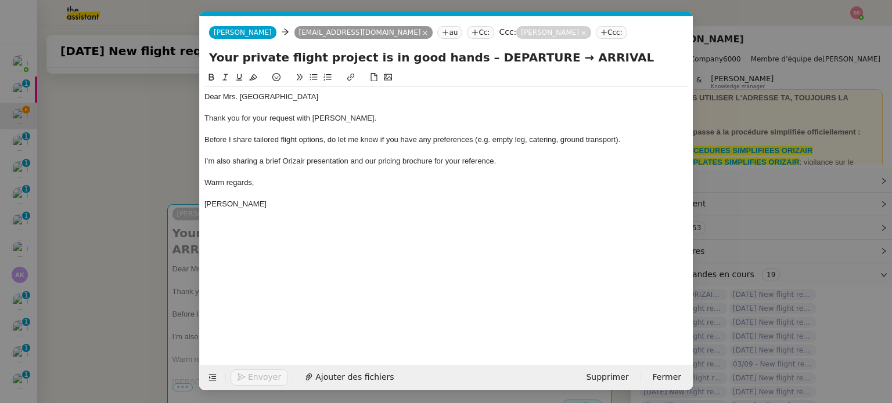
scroll to position [0, 35]
drag, startPoint x: 455, startPoint y: 60, endPoint x: 522, endPoint y: 55, distance: 66.9
click at [522, 55] on input "Your private flight project is in good hands – DEPARTURE → ARRIVAL" at bounding box center [446, 57] width 474 height 17
paste input "London City Airport"
drag, startPoint x: 577, startPoint y: 58, endPoint x: 663, endPoint y: 57, distance: 85.9
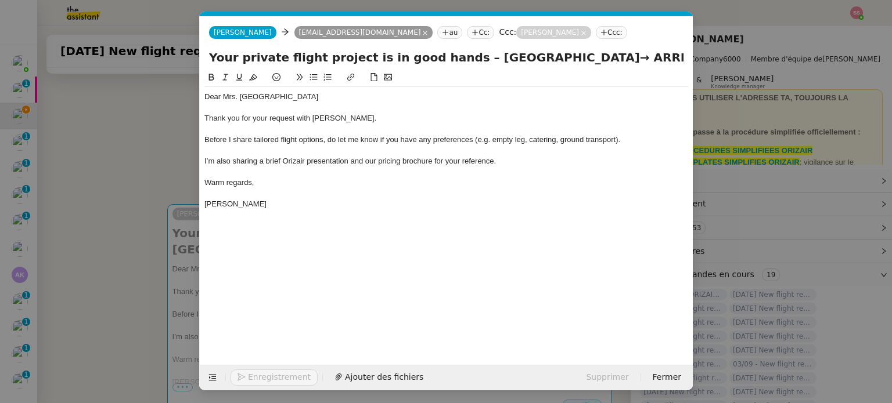
click at [663, 57] on input "Your private flight project is in good hands – London City Airport→ ARRIVAL" at bounding box center [446, 57] width 474 height 17
type input "Your private flight project is in good hands – London City Airport→ Sofia"
drag, startPoint x: 157, startPoint y: 192, endPoint x: 189, endPoint y: 190, distance: 31.4
click at [156, 192] on nz-modal-container "acc Service ✈️Orizair - Acc usé de réception de la demande (FR) - En cours de v…" at bounding box center [446, 201] width 892 height 403
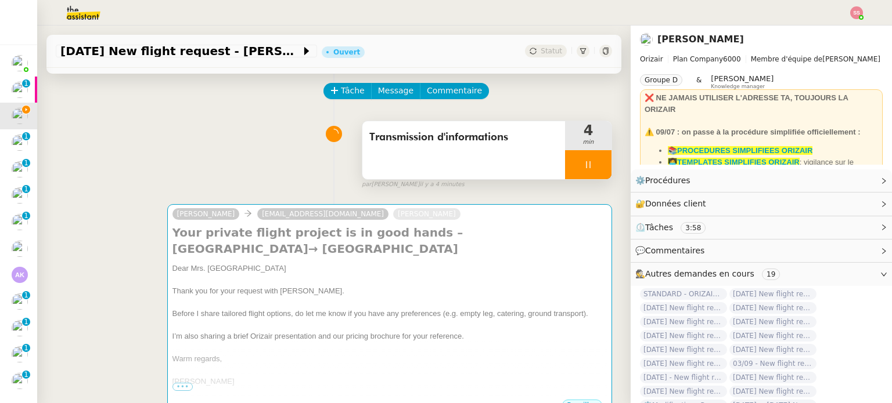
click at [592, 160] on div at bounding box center [588, 164] width 46 height 29
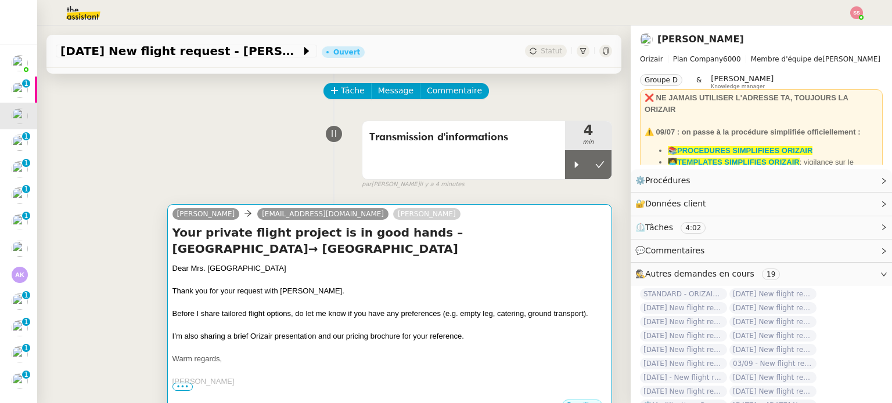
click at [542, 331] on div "I’m also sharing a brief Orizair presentation and our pricing brochure for your…" at bounding box center [389, 337] width 434 height 12
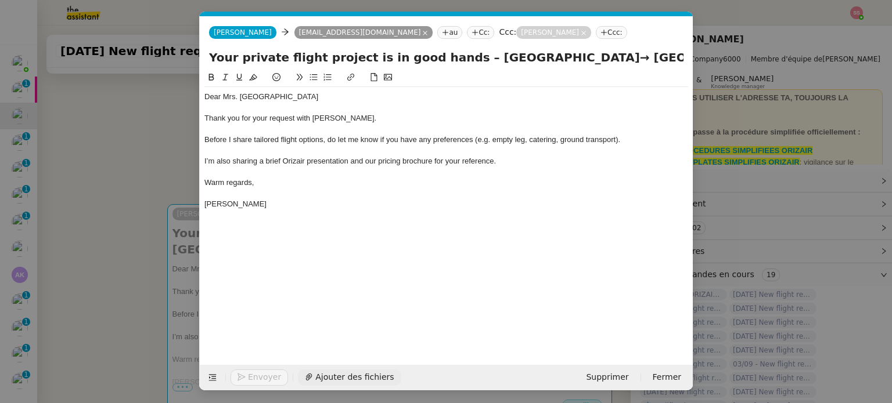
click at [332, 373] on span "Ajouter des fichiers" at bounding box center [354, 377] width 78 height 13
click at [100, 224] on nz-modal-container "acc Service ✈️Orizair - Acc usé de réception de la demande (FR) - En cours de v…" at bounding box center [446, 201] width 892 height 403
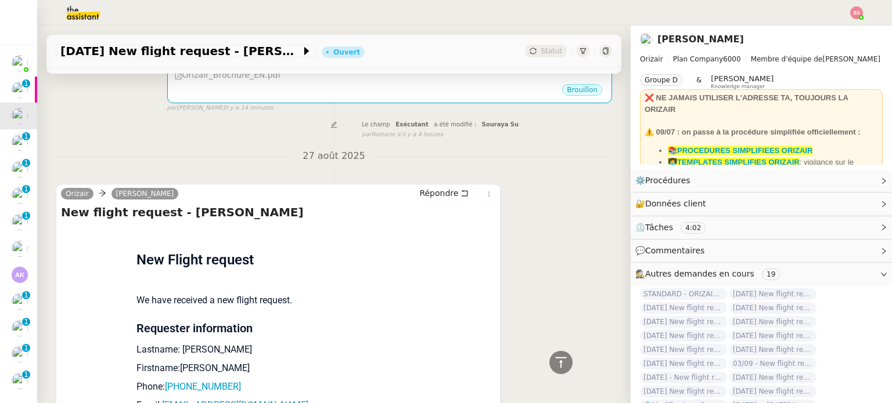
scroll to position [453, 0]
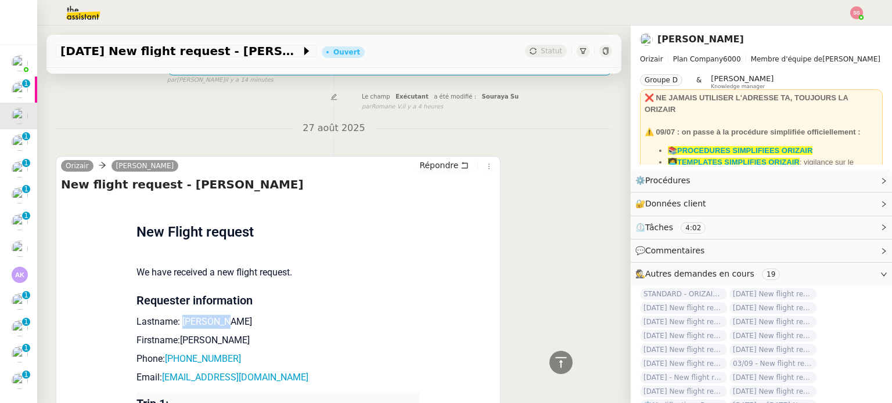
drag, startPoint x: 175, startPoint y: 308, endPoint x: 222, endPoint y: 305, distance: 47.7
click at [222, 315] on p "Lastname: Georgieva" at bounding box center [277, 322] width 283 height 14
copy p "Georgieva"
drag, startPoint x: 211, startPoint y: 329, endPoint x: 174, endPoint y: 325, distance: 37.4
click at [174, 334] on p "Firstname:Andreina" at bounding box center [277, 341] width 283 height 14
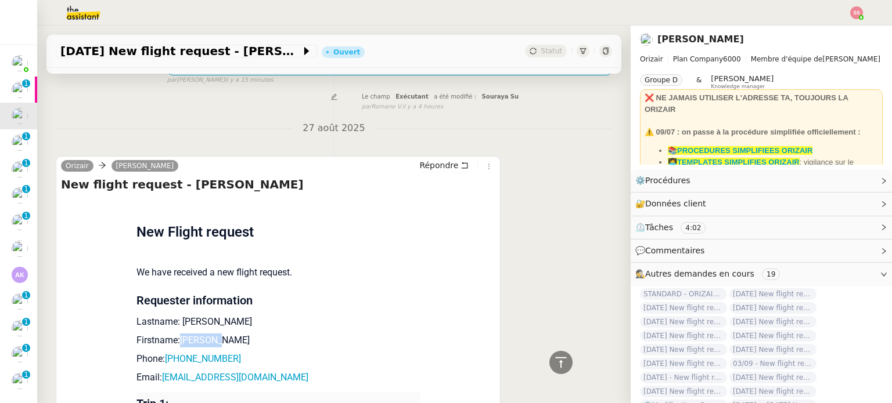
copy p "Andreina"
drag, startPoint x: 231, startPoint y: 346, endPoint x: 167, endPoint y: 348, distance: 63.9
click at [167, 352] on p "Phone: +447306089485" at bounding box center [277, 359] width 283 height 14
drag, startPoint x: 263, startPoint y: 360, endPoint x: 158, endPoint y: 363, distance: 105.1
click at [158, 371] on p "Email: bobbygeorgiev9@gmail.com" at bounding box center [277, 378] width 283 height 14
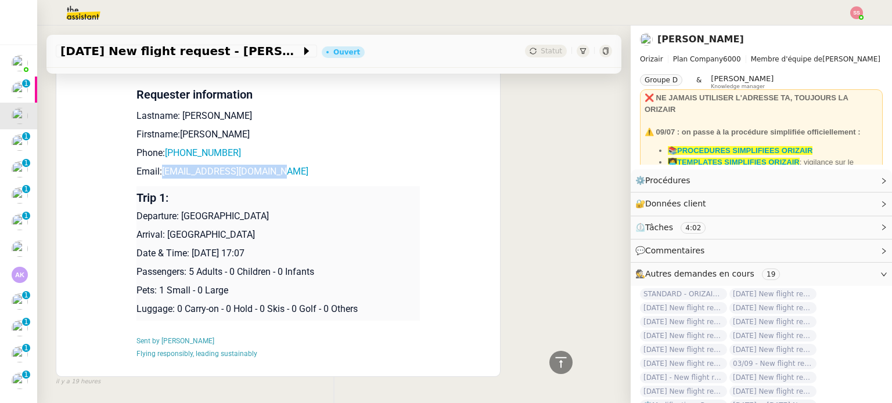
scroll to position [685, 0]
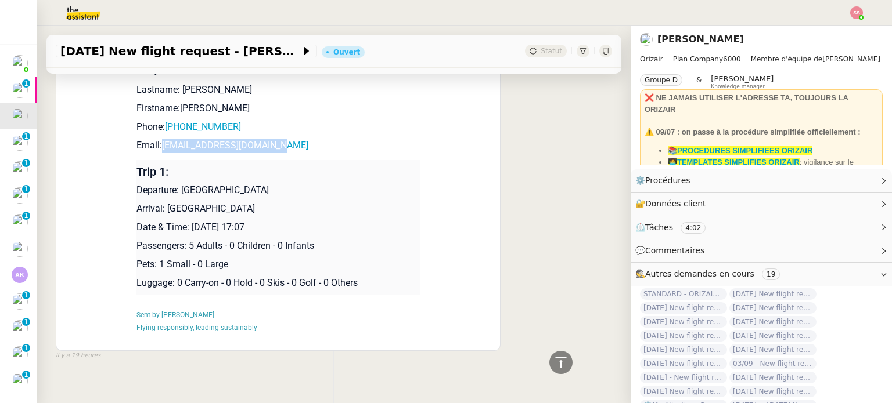
drag, startPoint x: 175, startPoint y: 176, endPoint x: 285, endPoint y: 169, distance: 109.9
click at [285, 183] on p "Departure: London City Airport" at bounding box center [277, 190] width 283 height 14
drag, startPoint x: 214, startPoint y: 196, endPoint x: 161, endPoint y: 194, distance: 52.3
click at [161, 202] on p "Arrival: Sofia Airport" at bounding box center [277, 209] width 283 height 14
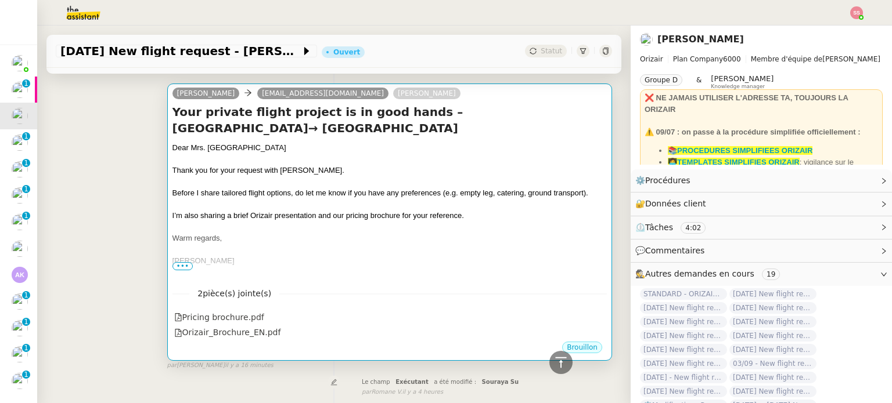
scroll to position [104, 0]
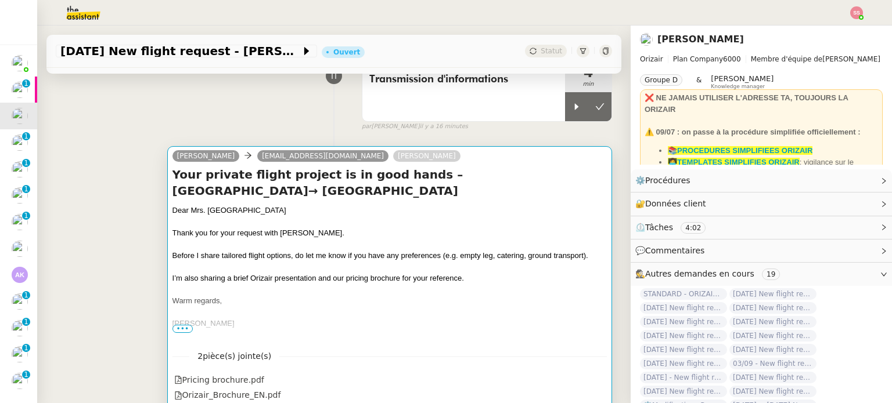
drag, startPoint x: 583, startPoint y: 113, endPoint x: 564, endPoint y: 173, distance: 62.6
click at [526, 205] on div "Dear Mrs. Georgieva" at bounding box center [389, 211] width 434 height 12
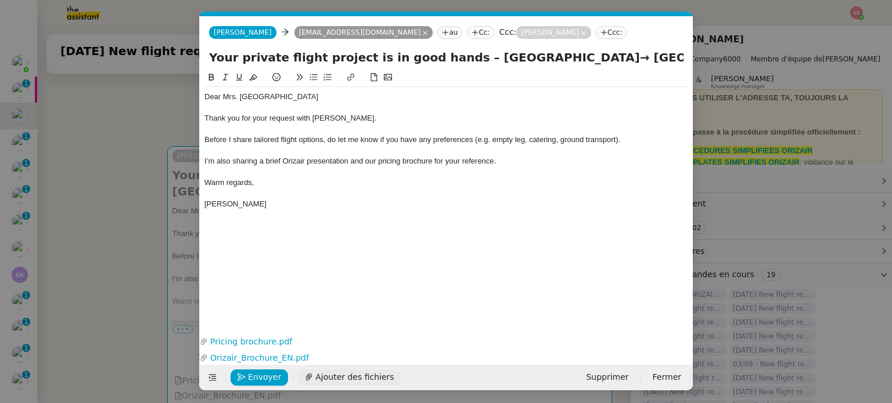
scroll to position [0, 35]
click at [272, 373] on span "Envoyer" at bounding box center [264, 377] width 33 height 13
click at [282, 373] on span "Confirmer l'envoi" at bounding box center [283, 377] width 70 height 13
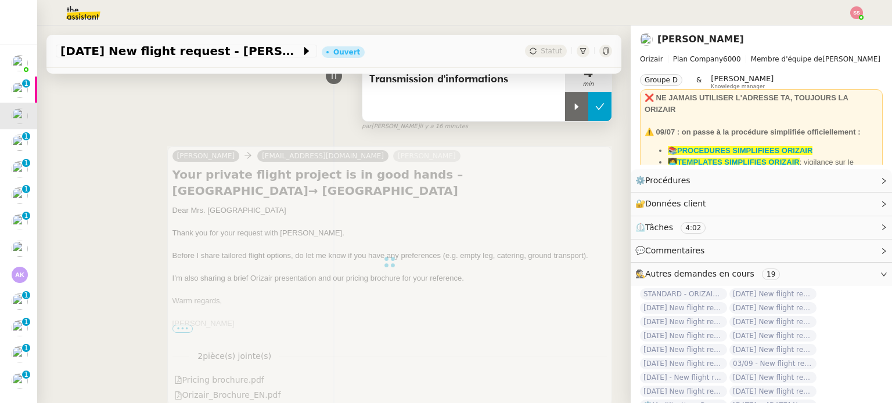
click at [595, 110] on icon at bounding box center [599, 106] width 9 height 9
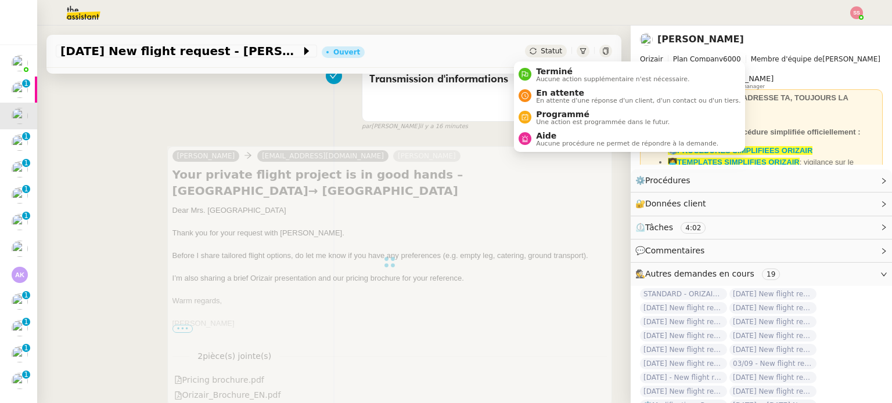
click at [540, 47] on span "Statut" at bounding box center [550, 51] width 21 height 8
click at [548, 91] on span "En attente" at bounding box center [638, 92] width 204 height 9
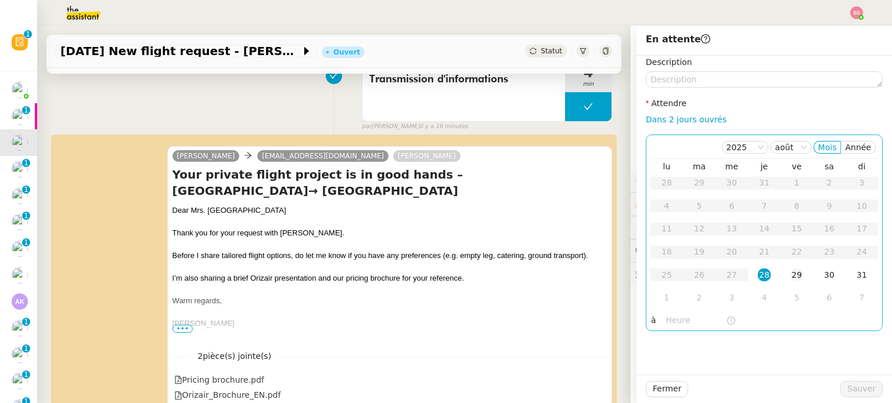
click at [790, 275] on div "29" at bounding box center [796, 275] width 13 height 13
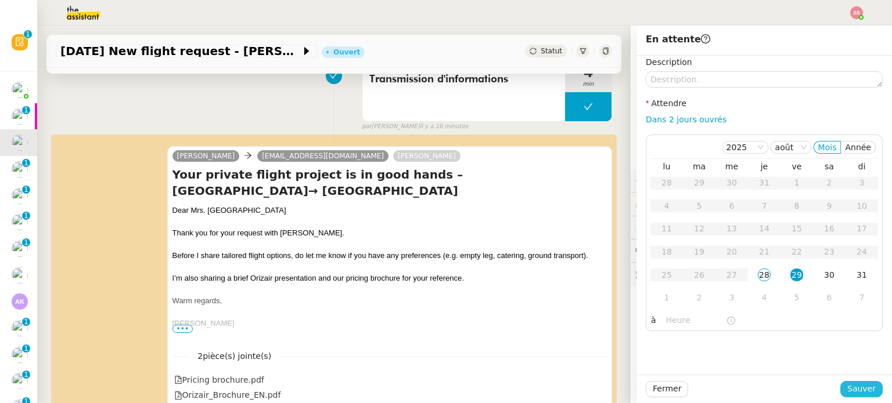
click at [847, 391] on span "Sauver" at bounding box center [861, 389] width 28 height 13
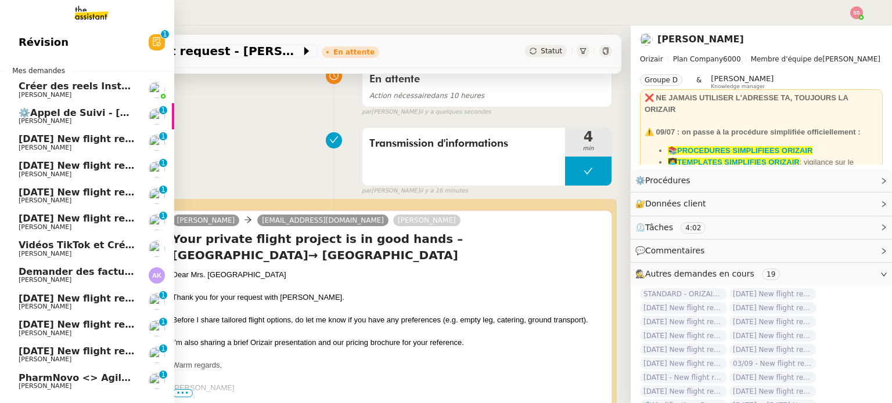
click at [77, 150] on span "[PERSON_NAME]" at bounding box center [77, 148] width 117 height 7
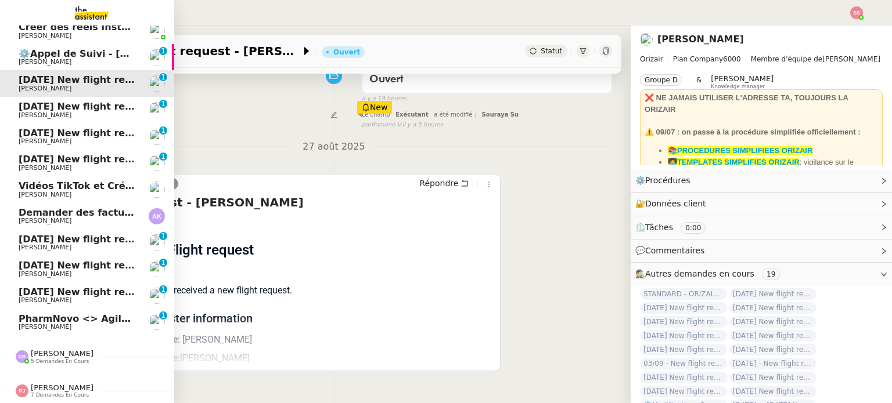
scroll to position [65, 0]
click at [30, 313] on span "PharmNovo <> Agile Capital Markets" at bounding box center [116, 318] width 194 height 11
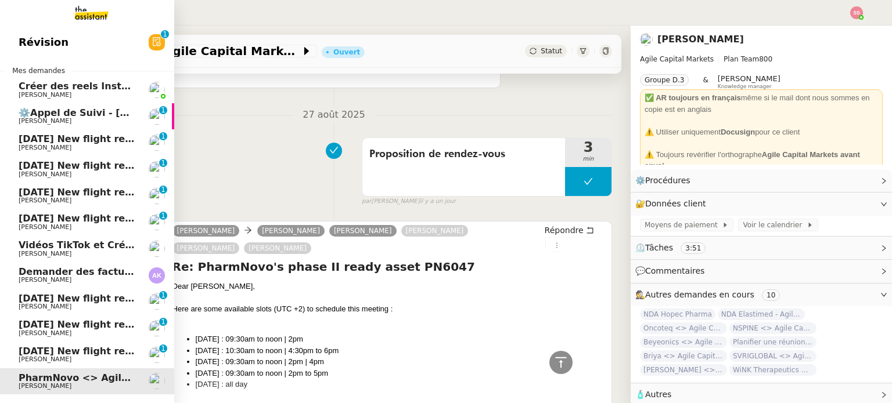
click at [51, 133] on link "28th October 2025 New flight request - Matt Howells Louis Frei 0 1 2 3 4 5 6 7 …" at bounding box center [87, 142] width 174 height 27
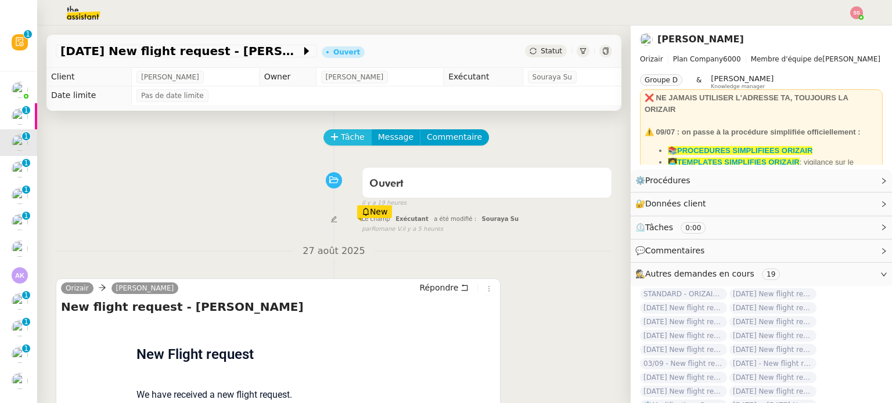
click at [341, 139] on span "Tâche" at bounding box center [353, 137] width 24 height 13
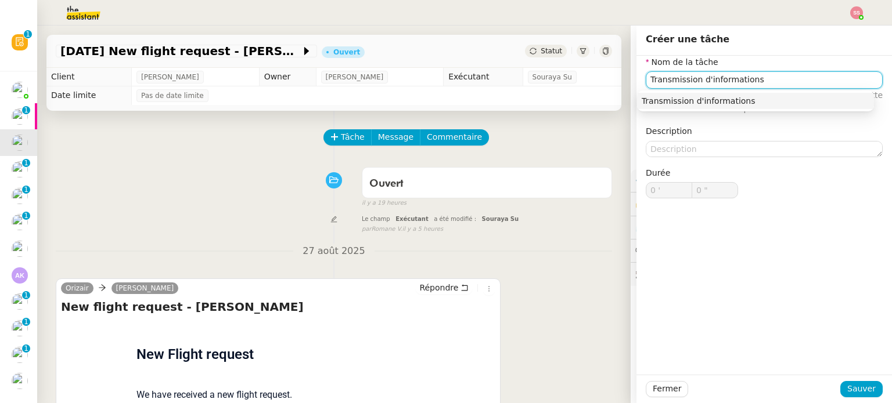
click at [753, 107] on nz-auto-option "Transmission d'informations" at bounding box center [755, 101] width 237 height 16
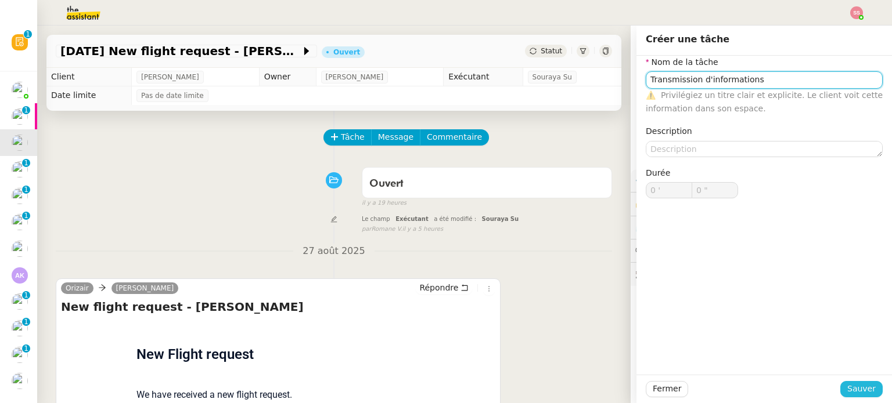
type input "Transmission d'informations"
click at [848, 386] on span "Sauver" at bounding box center [861, 389] width 28 height 13
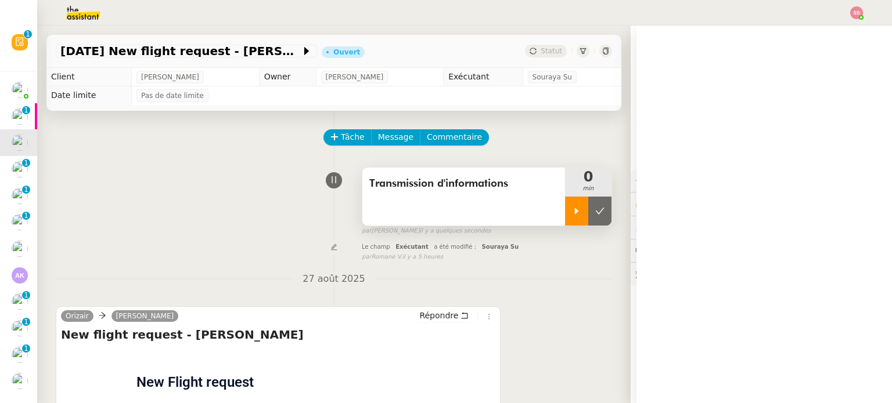
click at [572, 215] on icon at bounding box center [576, 211] width 9 height 9
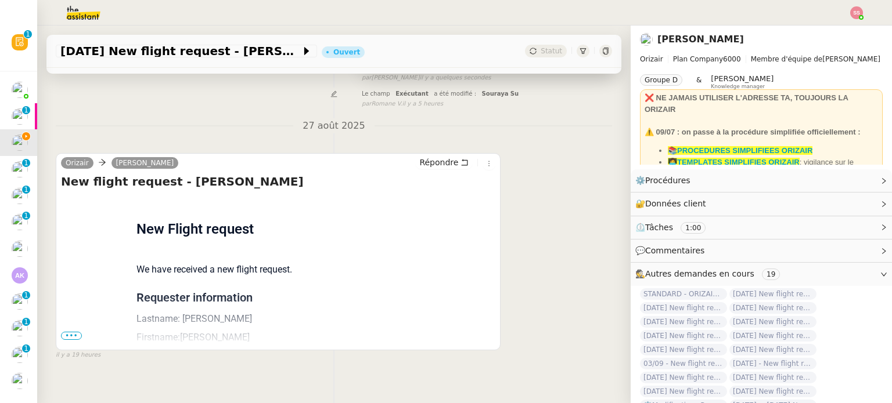
scroll to position [174, 0]
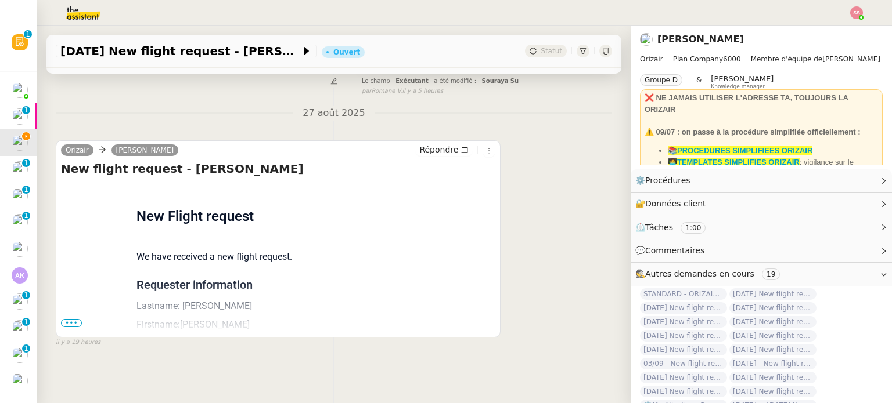
click at [74, 319] on span "•••" at bounding box center [71, 323] width 21 height 8
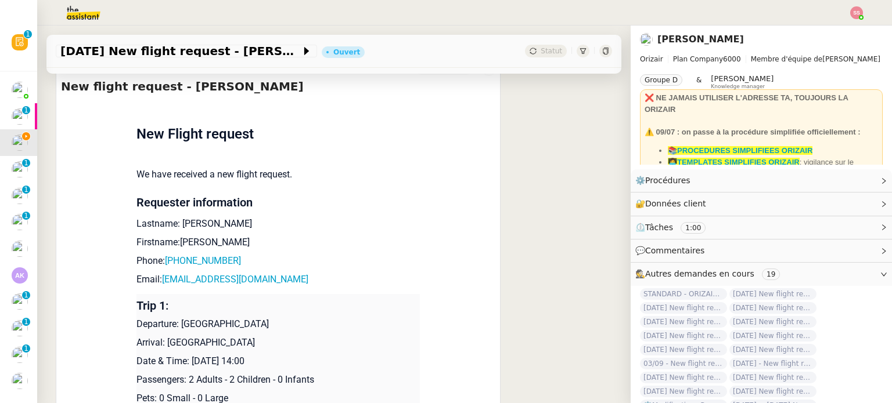
scroll to position [348, 0]
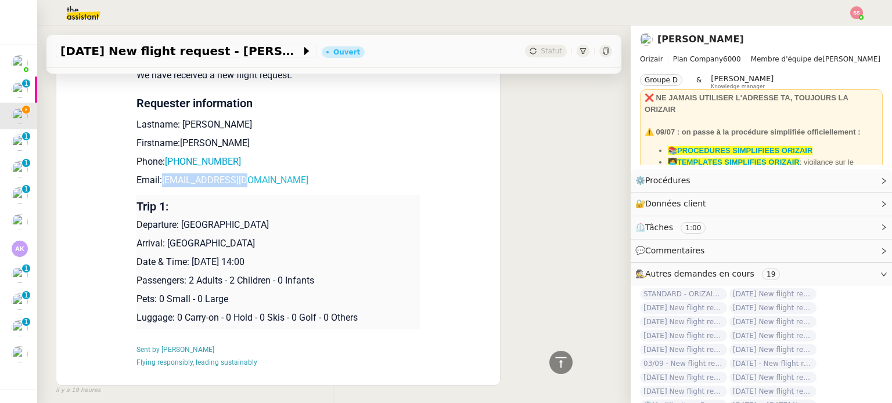
drag, startPoint x: 254, startPoint y: 181, endPoint x: 158, endPoint y: 183, distance: 95.8
click at [158, 183] on p "Email: mattex1234@me.com" at bounding box center [277, 181] width 283 height 14
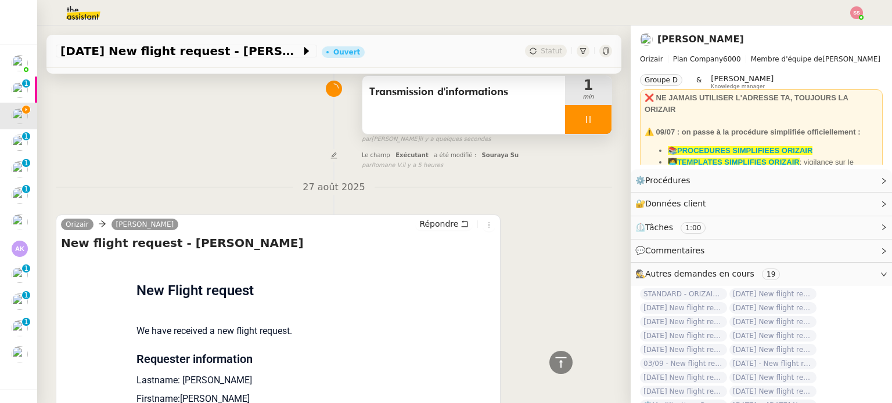
scroll to position [0, 0]
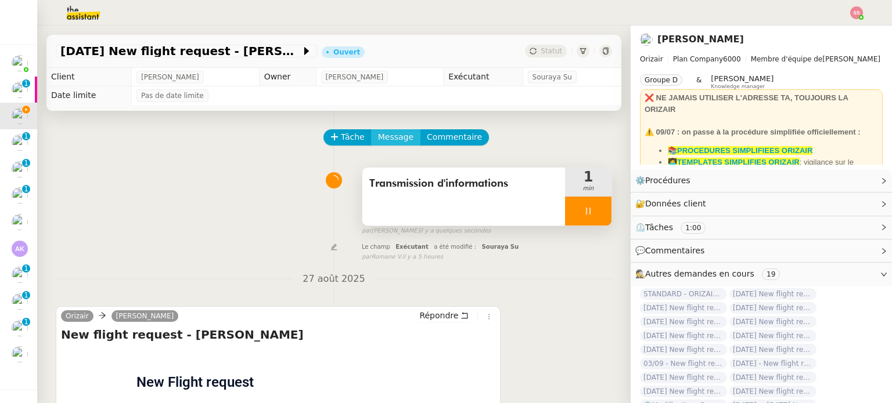
click at [389, 141] on span "Message" at bounding box center [395, 137] width 35 height 13
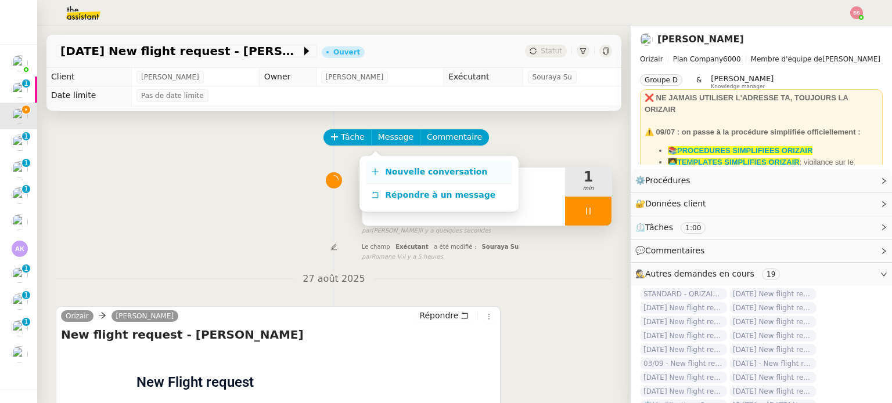
click at [399, 163] on link "Nouvelle conversation" at bounding box center [438, 172] width 145 height 23
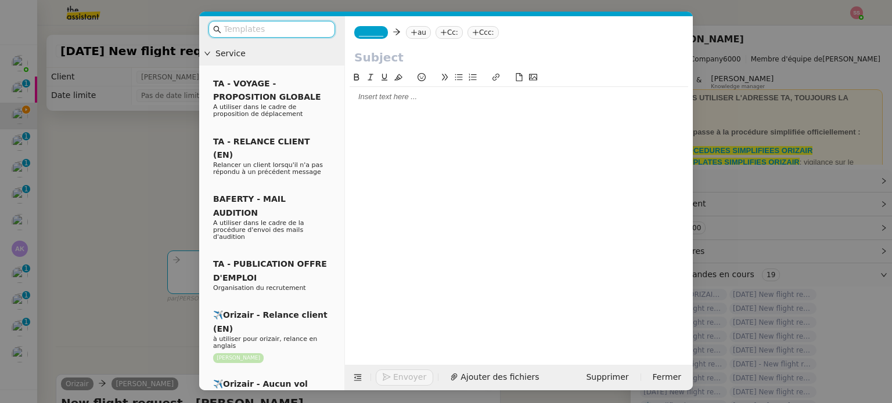
click at [416, 34] on nz-tag "au" at bounding box center [418, 32] width 25 height 13
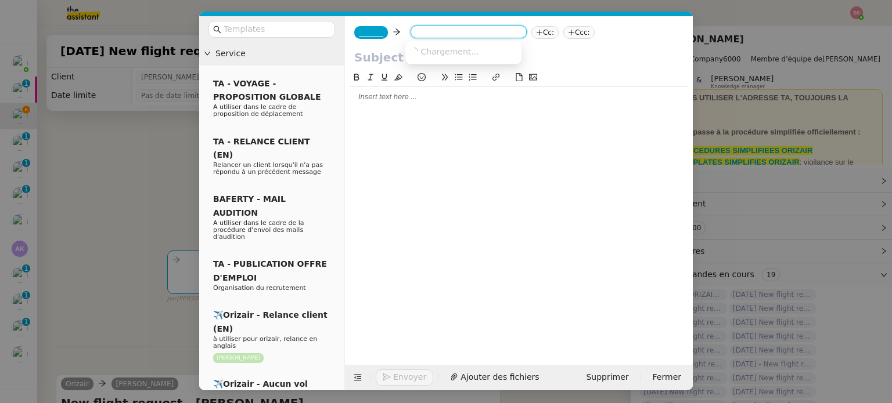
paste input "mattex1234@me.com"
type input "mattex1234@me.com"
click at [432, 50] on span "mattex1234@me.com" at bounding box center [481, 50] width 142 height 9
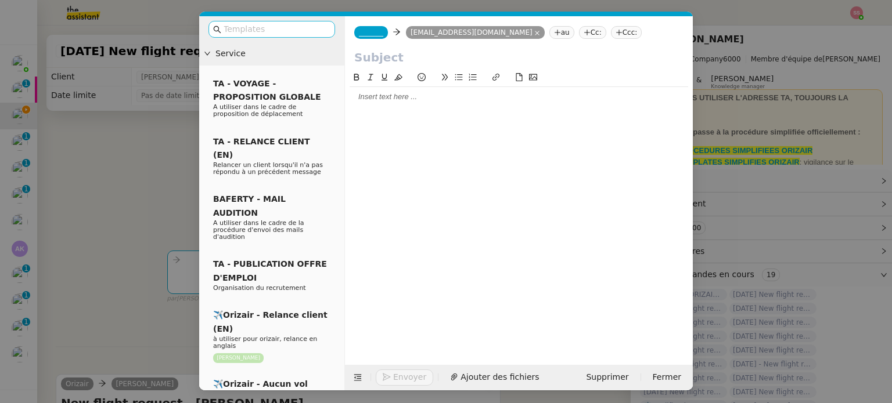
click at [324, 27] on input "text" at bounding box center [275, 29] width 104 height 13
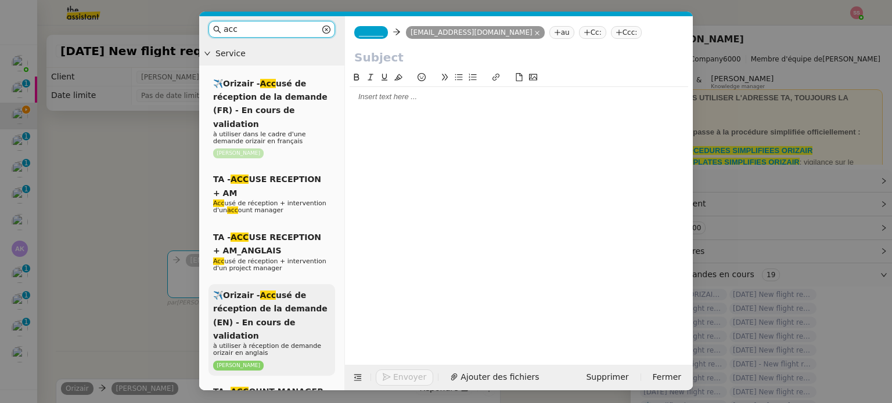
type input "acc"
click at [299, 296] on span "✈️Orizair - Acc usé de réception de la demande (EN) - En cours de validation" at bounding box center [270, 316] width 114 height 50
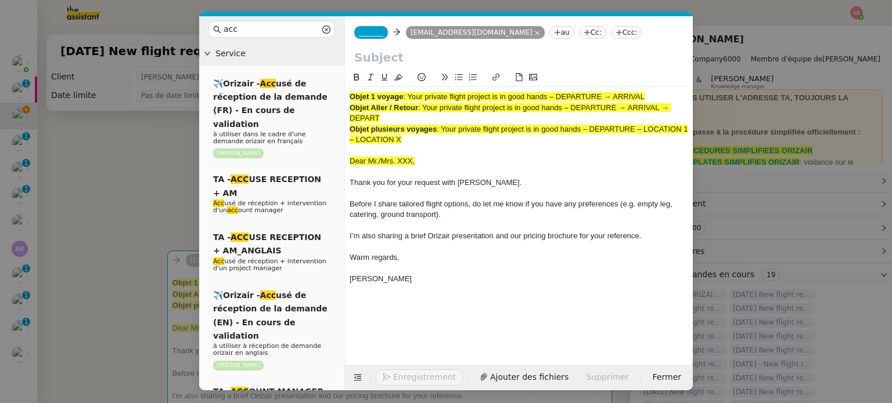
click at [562, 39] on div "_______ mattex1234@me.com mattex1234@me.com au Cc: Ccc:" at bounding box center [519, 32] width 348 height 33
click at [611, 37] on nz-tag "Ccc:" at bounding box center [626, 32] width 31 height 13
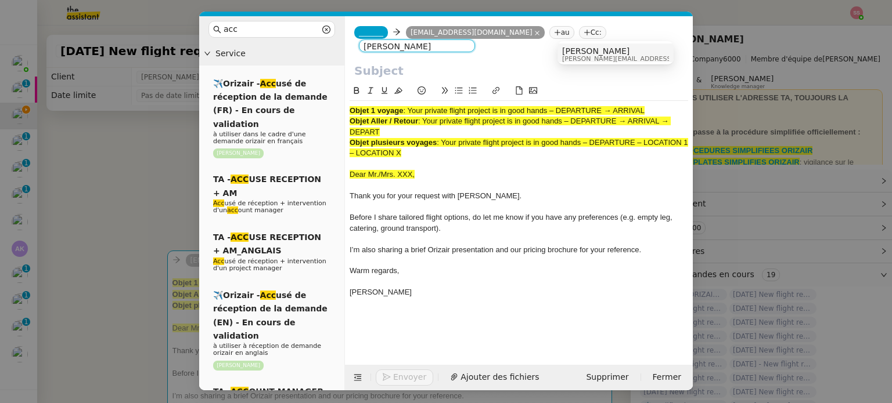
type input "[PERSON_NAME]"
click at [607, 52] on span "[PERSON_NAME]" at bounding box center [644, 50] width 165 height 9
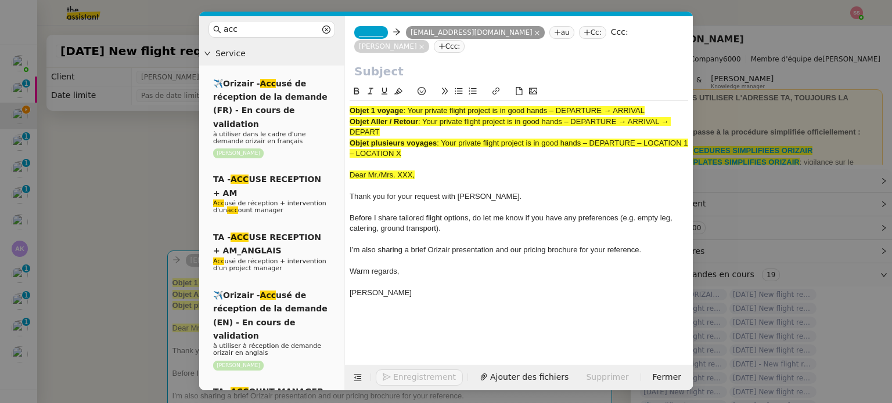
click at [378, 34] on span "_______" at bounding box center [371, 32] width 24 height 8
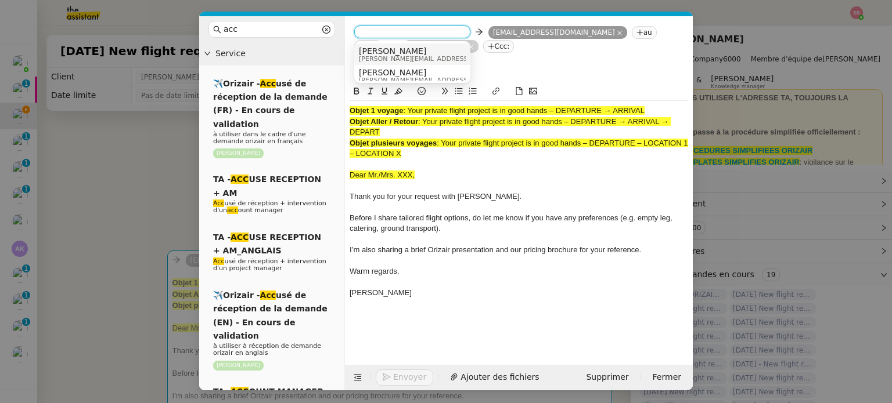
click at [405, 46] on nz-option-item "Josephine josephine.k@orizair.com" at bounding box center [412, 54] width 116 height 21
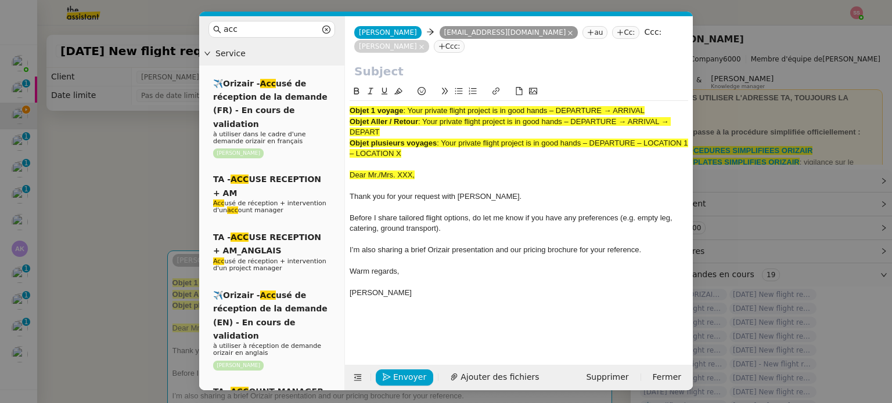
drag, startPoint x: 407, startPoint y: 95, endPoint x: 704, endPoint y: 89, distance: 296.7
click at [704, 89] on nz-modal-container "acc Service ✈️Orizair - Acc usé de réception de la demande (FR) - En cours de v…" at bounding box center [446, 201] width 892 height 403
click at [499, 63] on input "text" at bounding box center [518, 71] width 329 height 17
paste input "Your private flight project is in good hands – DEPARTURE → ARRIVAL"
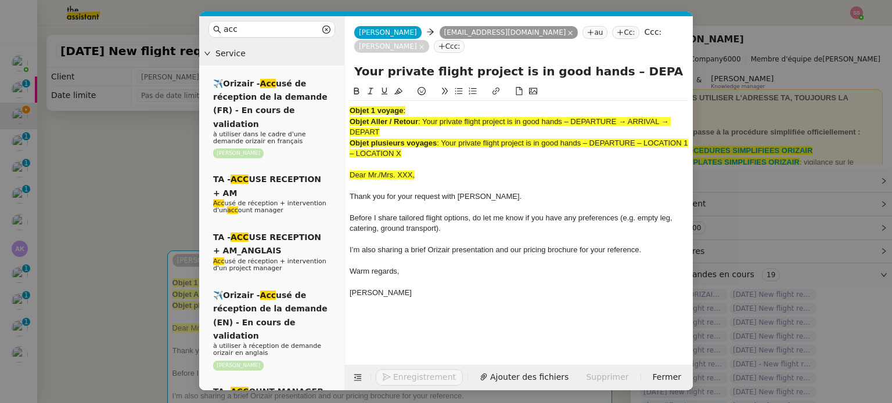
scroll to position [0, 53]
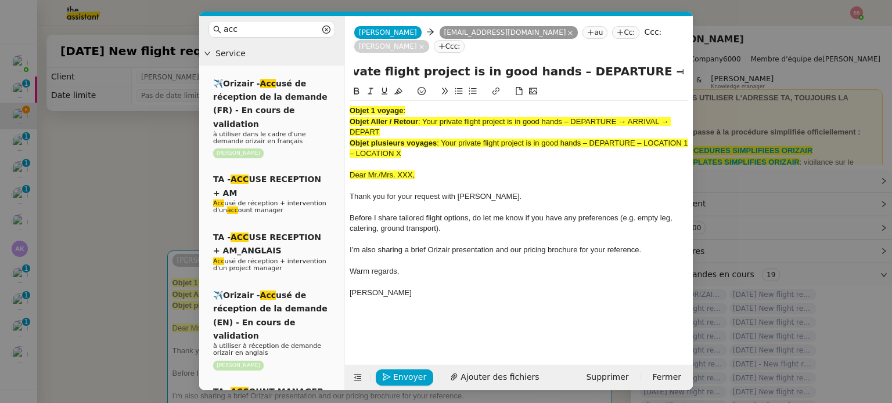
type input "Your private flight project is in good hands – DEPARTURE → ARRIVAL"
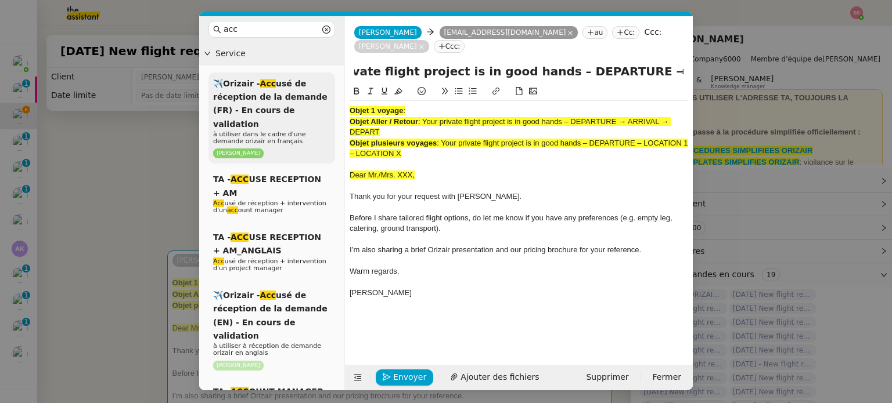
scroll to position [0, 0]
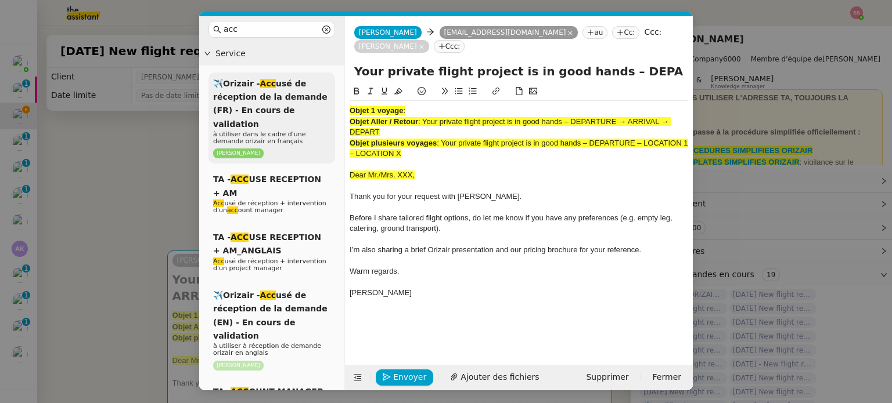
drag, startPoint x: 405, startPoint y: 129, endPoint x: 318, endPoint y: 80, distance: 100.1
click at [318, 80] on nz-layout "acc Service ✈️Orizair - Acc usé de réception de la demande (FR) - En cours de v…" at bounding box center [445, 203] width 493 height 374
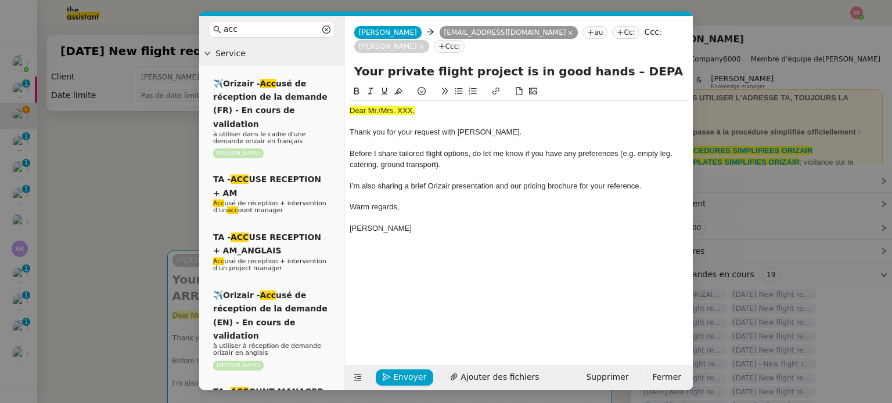
click at [105, 206] on nz-modal-container "acc Service ✈️Orizair - Acc usé de réception de la demande (FR) - En cours de v…" at bounding box center [446, 201] width 892 height 403
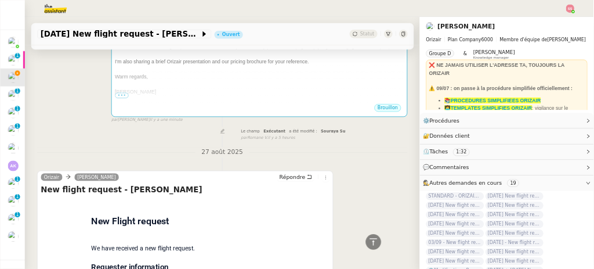
scroll to position [406, 0]
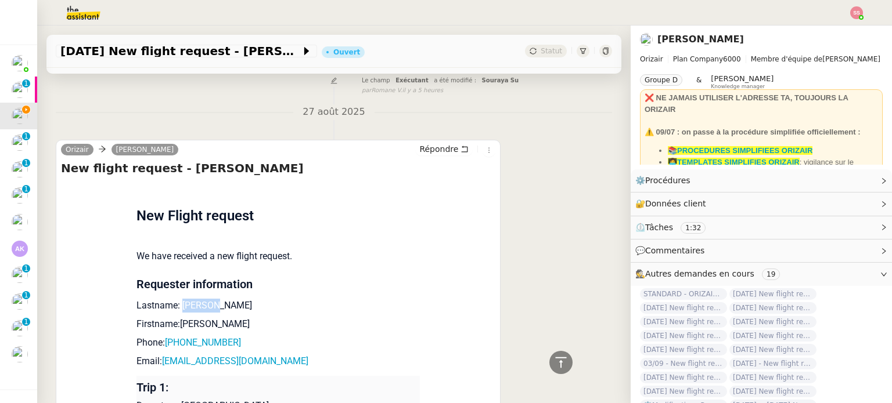
drag, startPoint x: 174, startPoint y: 292, endPoint x: 209, endPoint y: 287, distance: 35.1
click at [209, 299] on p "Lastname: Howells" at bounding box center [277, 306] width 283 height 14
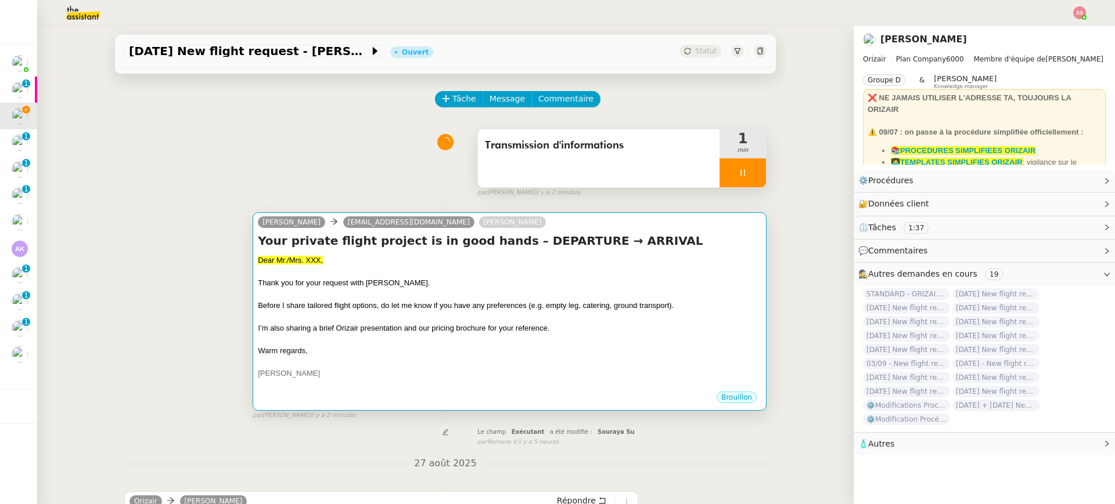
scroll to position [39, 0]
click at [408, 298] on div at bounding box center [509, 295] width 503 height 12
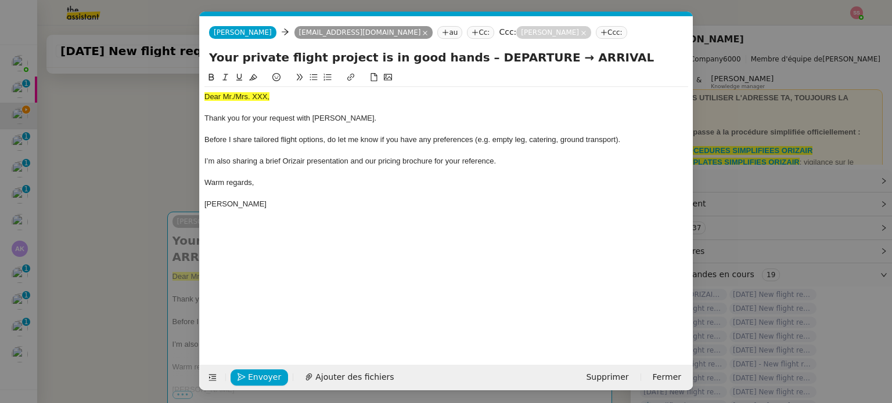
scroll to position [0, 36]
click at [241, 97] on span "Dear Mr./Mrs. XXX," at bounding box center [236, 96] width 65 height 9
click at [284, 96] on div "Dear Mr./Mrs. XXX," at bounding box center [446, 97] width 484 height 10
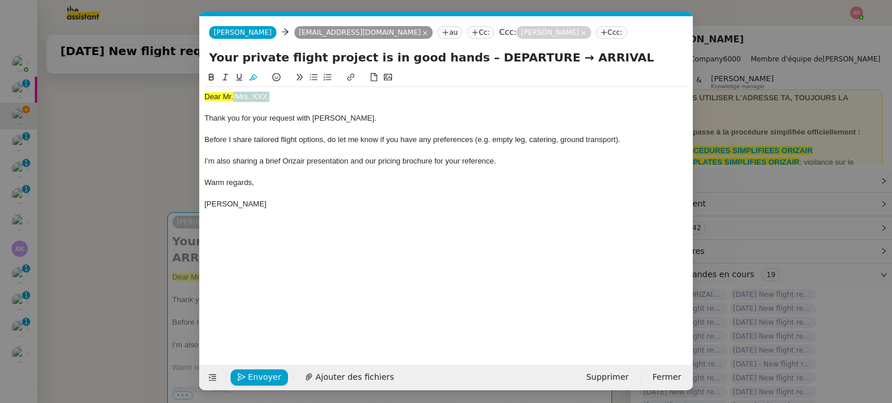
drag, startPoint x: 280, startPoint y: 96, endPoint x: 233, endPoint y: 95, distance: 47.0
click at [233, 95] on div "Dear Mr./Mrs. XXX," at bounding box center [446, 97] width 484 height 10
click at [242, 96] on div "Dear Mr. Howells" at bounding box center [446, 97] width 484 height 10
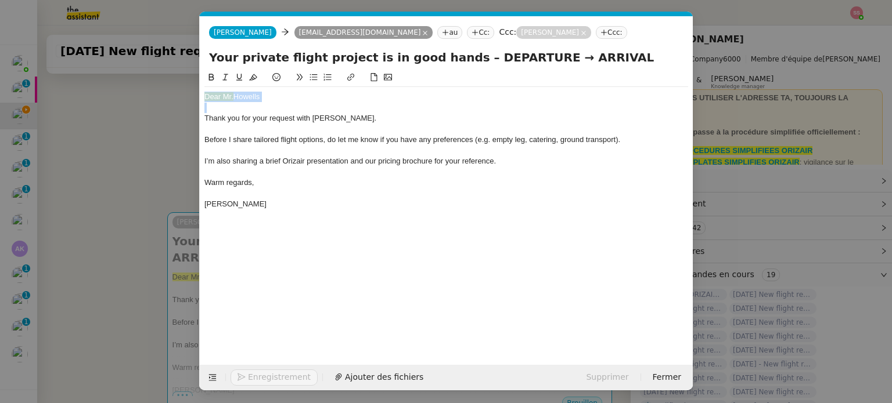
click at [242, 96] on div "Dear Mr. Howells" at bounding box center [446, 97] width 484 height 10
click at [254, 84] on button at bounding box center [253, 77] width 14 height 13
click at [276, 99] on div "Dear Mr.Howells" at bounding box center [446, 97] width 484 height 10
drag, startPoint x: 272, startPoint y: 98, endPoint x: 180, endPoint y: 98, distance: 91.7
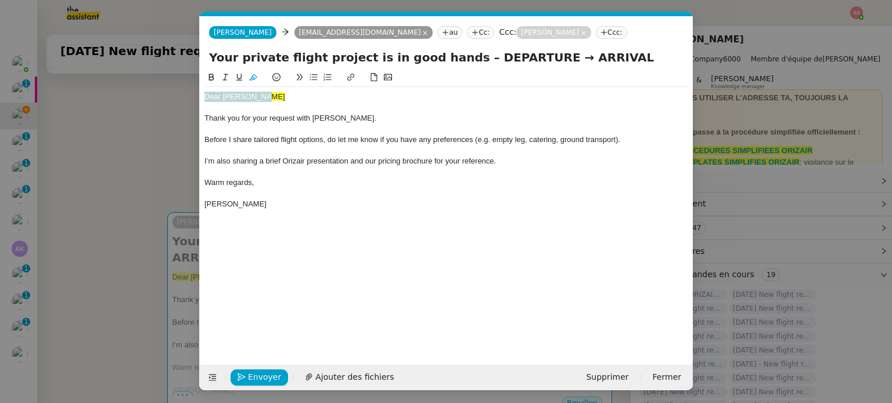
click at [180, 98] on nz-modal-container "acc Service ✈️Orizair - Acc usé de réception de la demande (FR) - En cours de v…" at bounding box center [446, 201] width 892 height 403
click at [254, 71] on button at bounding box center [253, 77] width 14 height 13
click at [361, 380] on span "Ajouter des fichiers" at bounding box center [354, 377] width 78 height 13
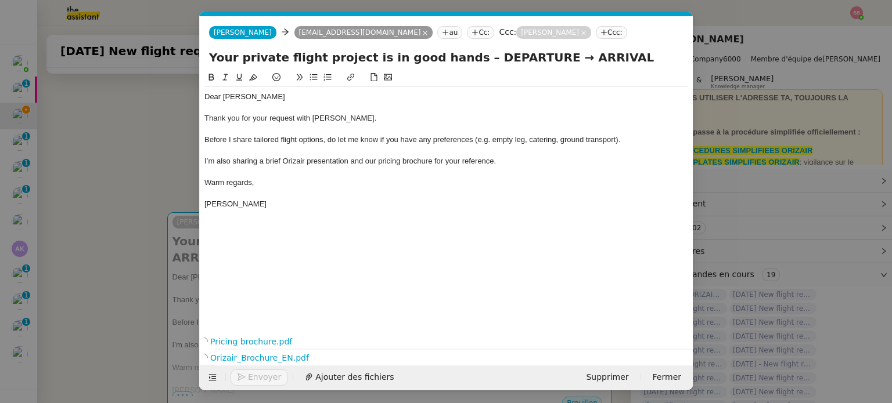
click at [144, 185] on nz-modal-container "acc Service ✈️Orizair - Acc usé de réception de la demande (FR) - En cours de v…" at bounding box center [446, 201] width 892 height 403
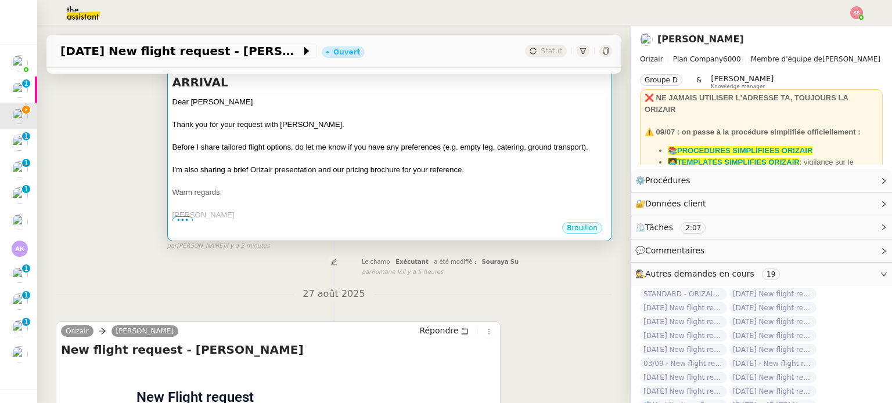
scroll to position [212, 0]
click at [409, 176] on div at bounding box center [389, 182] width 434 height 12
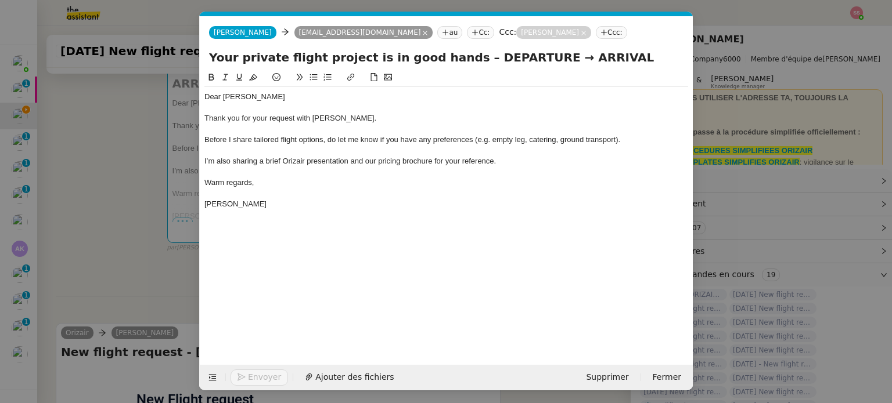
scroll to position [0, 35]
drag, startPoint x: 527, startPoint y: 57, endPoint x: 457, endPoint y: 58, distance: 69.7
click at [457, 58] on input "Your private flight project is in good hands – DEPARTURE → ARRIVAL" at bounding box center [446, 57] width 474 height 17
click at [557, 61] on input "Your private flight project is in good hands – London→ ARRIVAL" at bounding box center [446, 57] width 474 height 17
drag, startPoint x: 562, startPoint y: 61, endPoint x: 513, endPoint y: 57, distance: 48.9
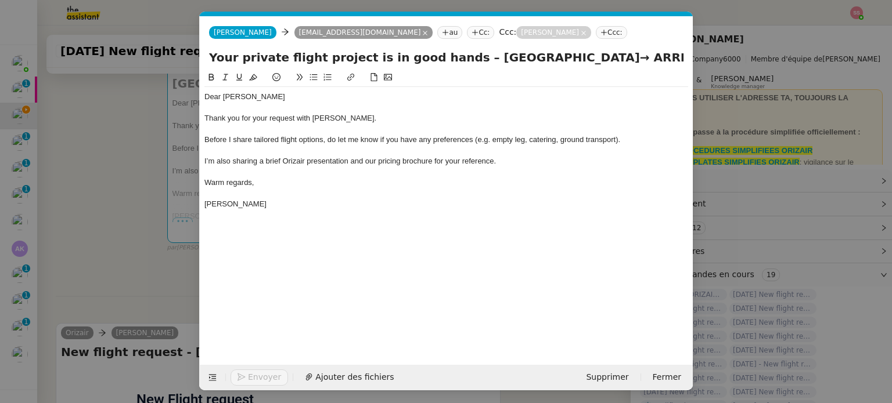
click at [513, 57] on input "Your private flight project is in good hands – London→ ARRIVAL" at bounding box center [446, 57] width 474 height 17
type input "Your private flight project is in good hands – London→ Malaga"
click at [125, 139] on nz-modal-container "acc Service ✈️Orizair - Acc usé de réception de la demande (FR) - En cours de v…" at bounding box center [446, 201] width 892 height 403
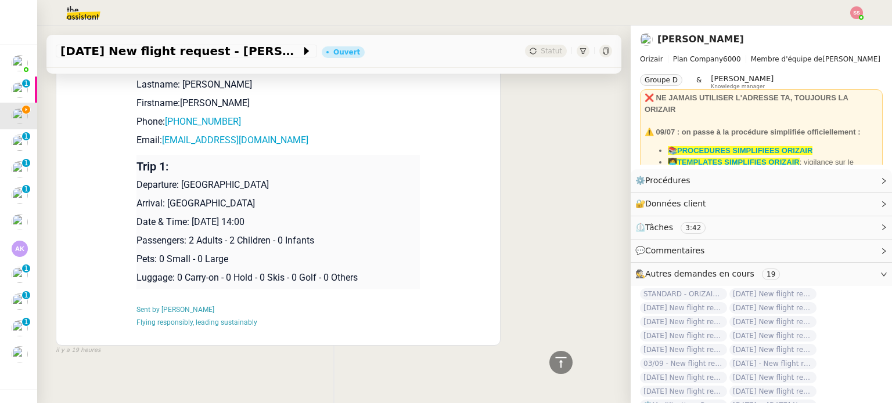
scroll to position [558, 0]
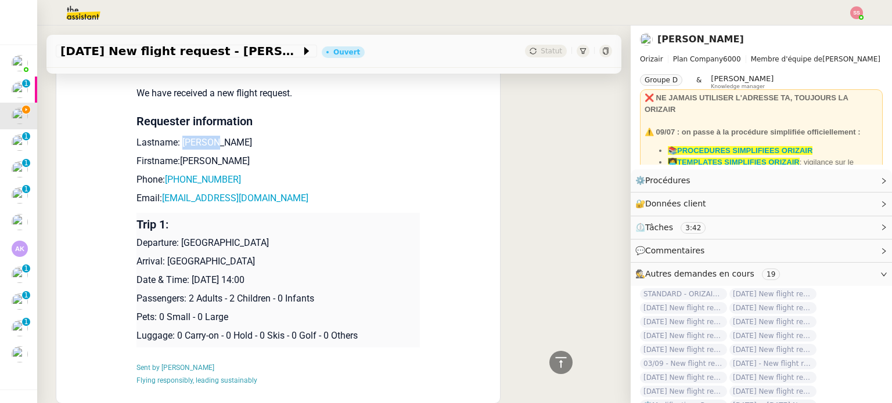
drag, startPoint x: 177, startPoint y: 131, endPoint x: 213, endPoint y: 131, distance: 36.0
click at [213, 136] on p "Lastname: Howells" at bounding box center [277, 143] width 283 height 14
drag, startPoint x: 193, startPoint y: 143, endPoint x: 170, endPoint y: 145, distance: 23.2
click at [170, 154] on p "Firstname:Matt" at bounding box center [277, 161] width 283 height 14
drag, startPoint x: 233, startPoint y: 169, endPoint x: 170, endPoint y: 165, distance: 63.4
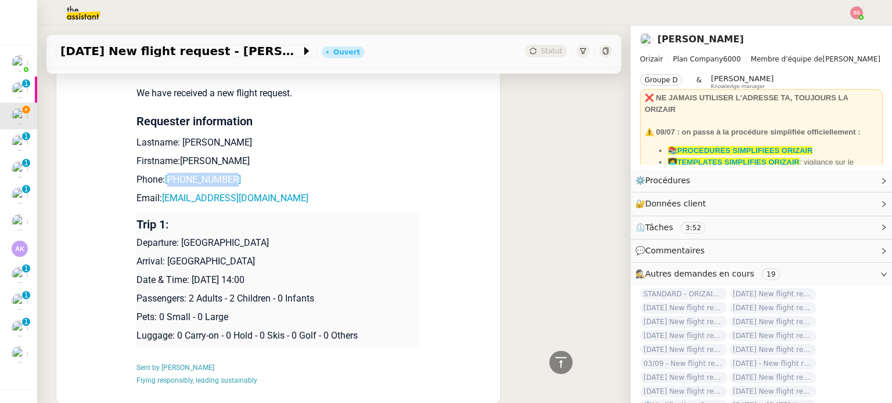
click at [170, 173] on p "Phone: +447474253340" at bounding box center [277, 180] width 283 height 14
drag, startPoint x: 258, startPoint y: 183, endPoint x: 160, endPoint y: 181, distance: 98.7
click at [160, 192] on p "Email: mattex1234@me.com" at bounding box center [277, 199] width 283 height 14
drag, startPoint x: 178, startPoint y: 229, endPoint x: 318, endPoint y: 227, distance: 139.9
click at [318, 236] on p "Departure: London Heathrow Airport" at bounding box center [277, 243] width 283 height 14
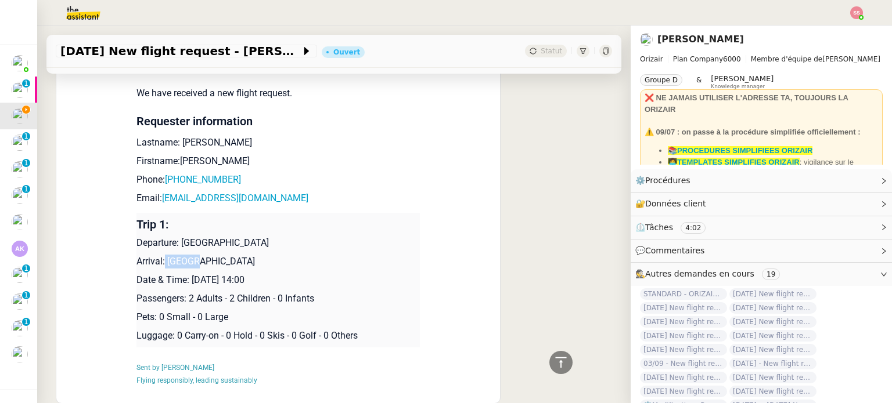
drag, startPoint x: 194, startPoint y: 250, endPoint x: 160, endPoint y: 246, distance: 35.1
click at [160, 255] on p "Arrival: Malaga" at bounding box center [277, 262] width 283 height 14
drag, startPoint x: 188, startPoint y: 268, endPoint x: 305, endPoint y: 266, distance: 116.7
click at [305, 273] on p "Date & Time: 28th October 2025 14:00" at bounding box center [277, 280] width 283 height 14
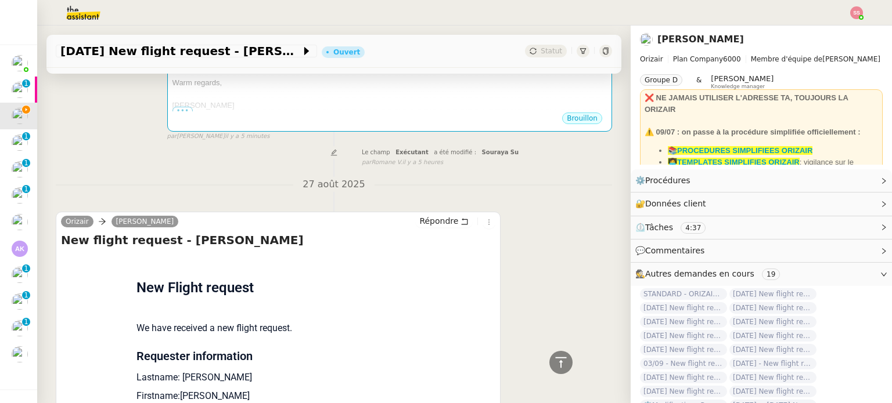
scroll to position [93, 0]
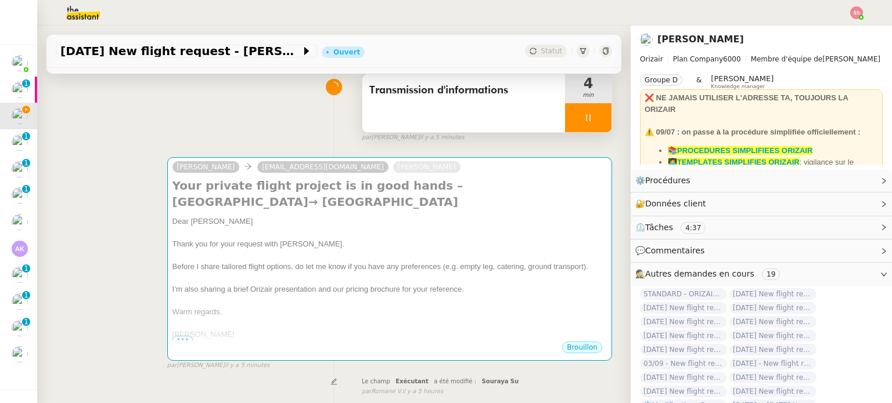
click at [590, 120] on div at bounding box center [588, 117] width 46 height 29
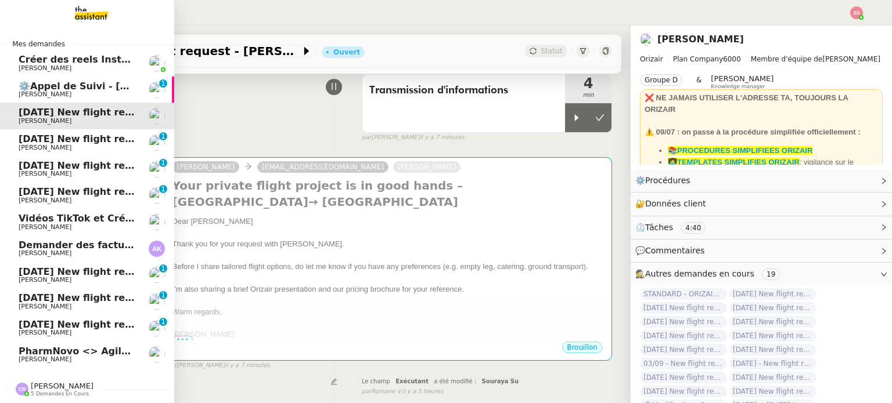
click at [74, 132] on link "8th October 2025 New flight request - Amir Belazouz Louis Frei 0 1 2 3 4 5 6 7 …" at bounding box center [87, 142] width 174 height 27
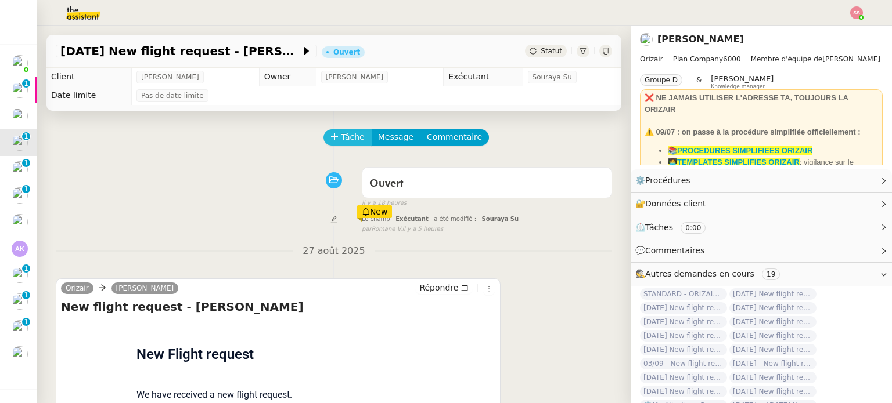
click at [341, 137] on span "Tâche" at bounding box center [353, 137] width 24 height 13
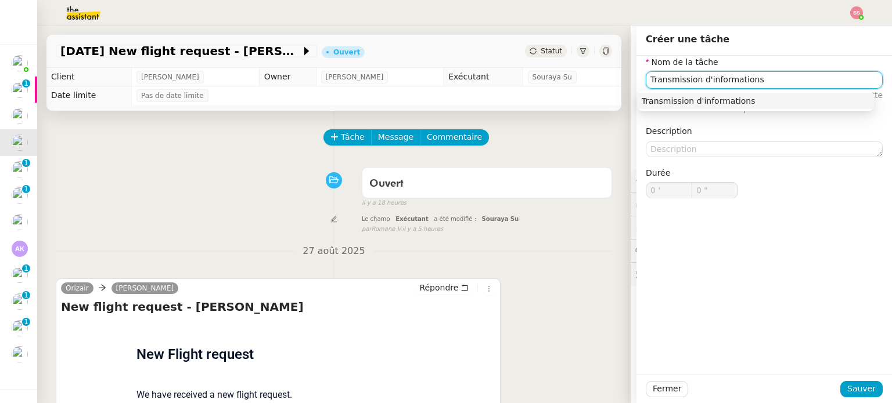
click at [701, 101] on div "Transmission d'informations" at bounding box center [755, 101] width 228 height 10
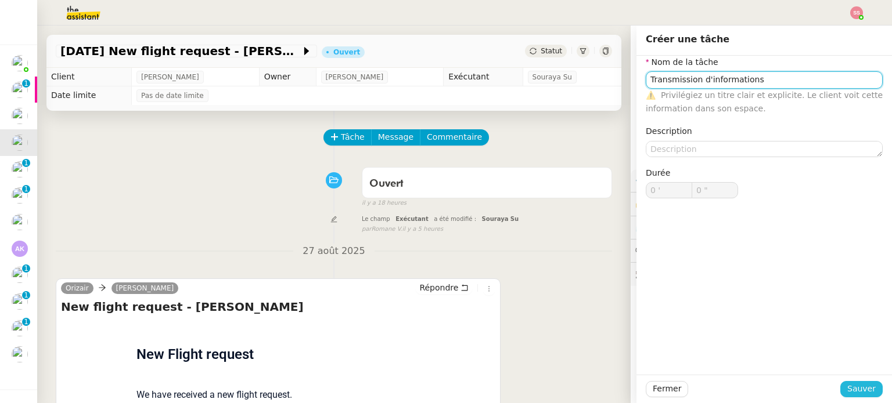
type input "Transmission d'informations"
drag, startPoint x: 842, startPoint y: 385, endPoint x: 810, endPoint y: 364, distance: 38.6
click at [847, 385] on span "Sauver" at bounding box center [861, 389] width 28 height 13
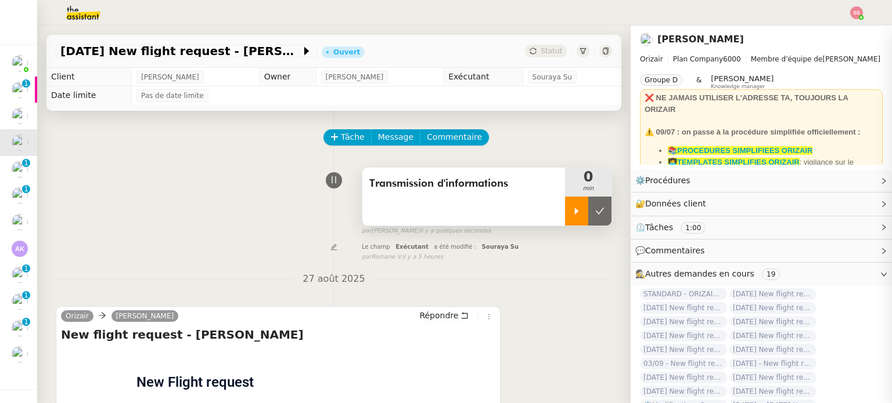
click at [572, 209] on icon at bounding box center [576, 211] width 9 height 9
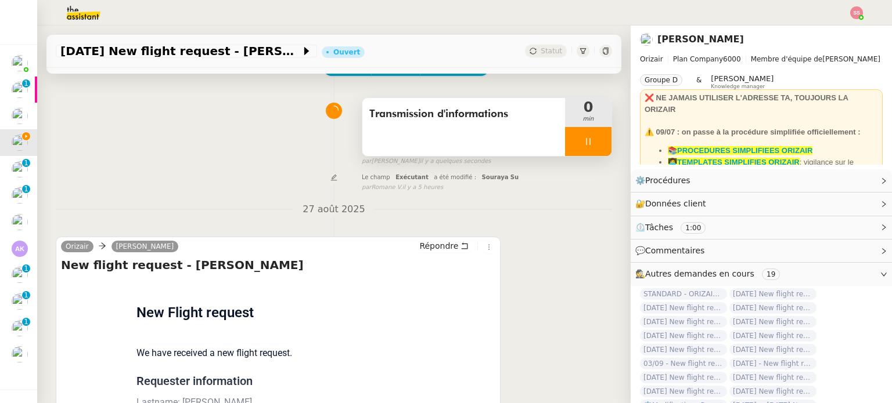
scroll to position [174, 0]
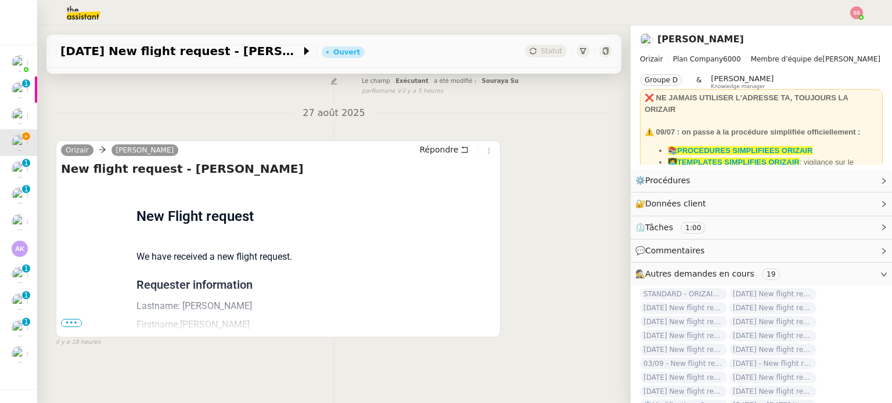
click at [59, 322] on div "Orizair Josephine Répondre New flight request - Amir Belazouz Flight request cr…" at bounding box center [278, 238] width 445 height 197
click at [67, 319] on span "•••" at bounding box center [71, 323] width 21 height 8
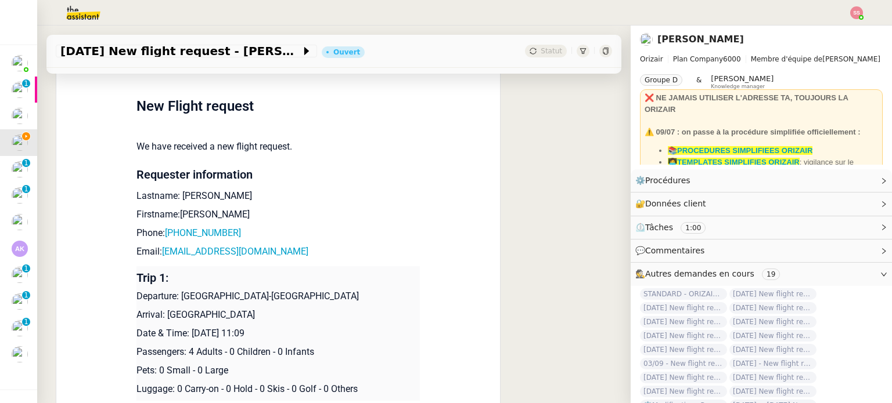
scroll to position [348, 0]
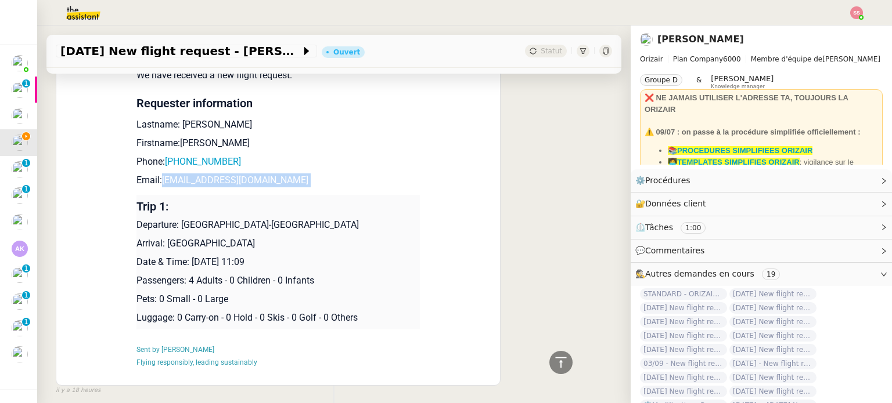
drag, startPoint x: 264, startPoint y: 190, endPoint x: 156, endPoint y: 182, distance: 108.9
click at [156, 182] on td "New Flight request We have received a new flight request. Requester information…" at bounding box center [277, 192] width 283 height 382
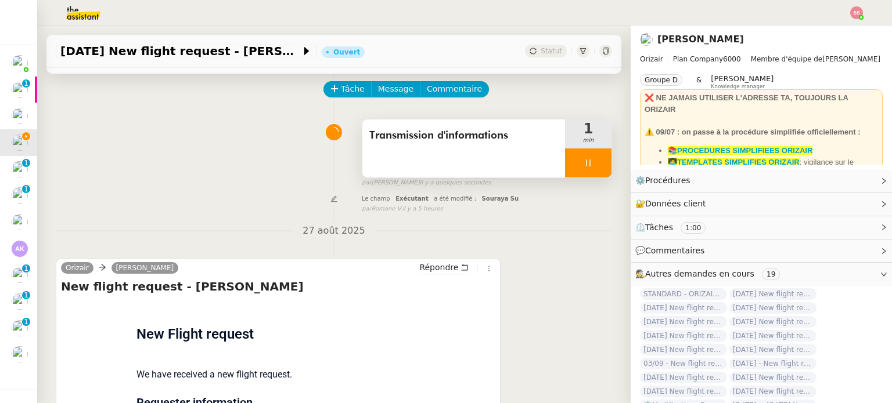
scroll to position [0, 0]
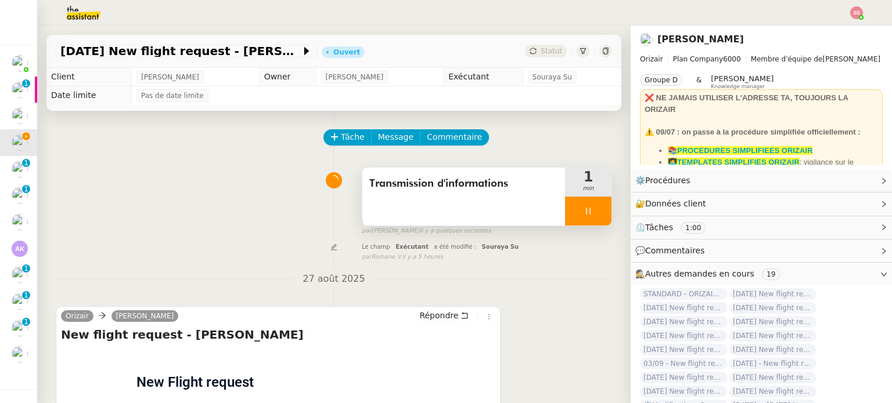
click at [378, 132] on span "Message" at bounding box center [395, 137] width 35 height 13
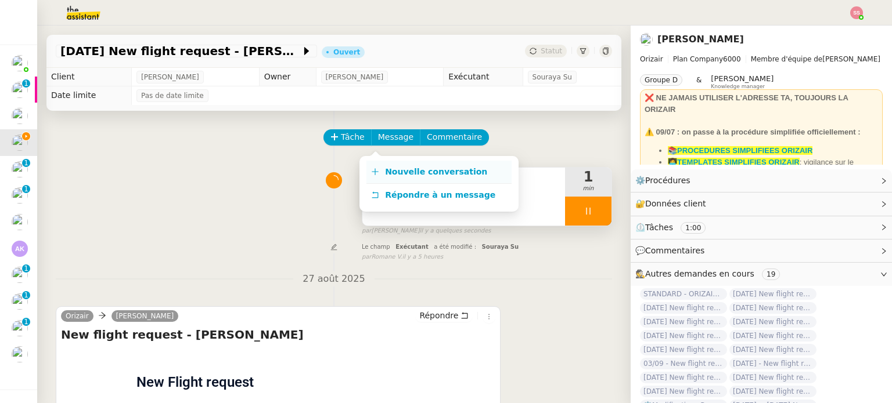
click at [412, 162] on link "Nouvelle conversation" at bounding box center [438, 172] width 145 height 23
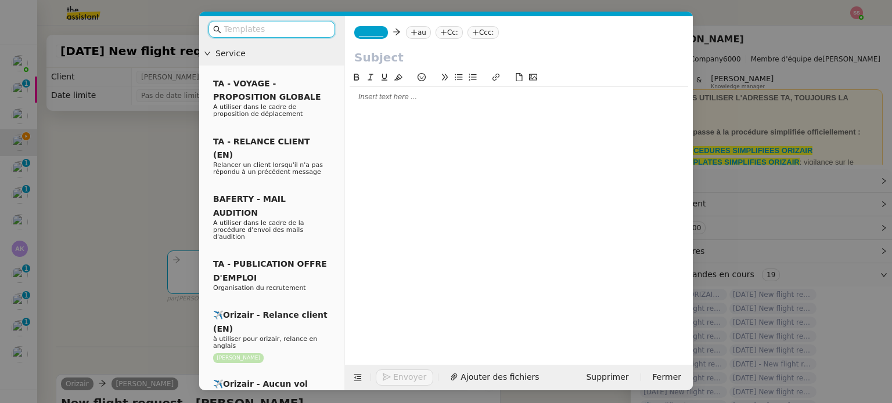
click at [411, 28] on nz-tag "au" at bounding box center [418, 32] width 25 height 13
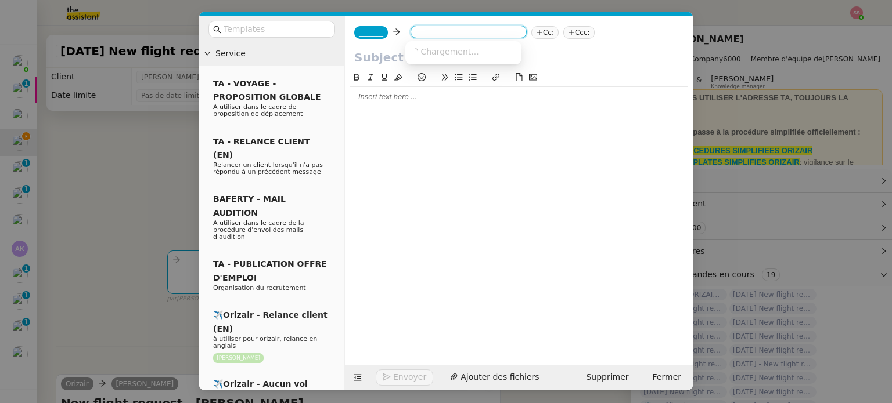
paste input "amir.blzz17@gmail.com"
type input "amir.blzz17@gmail.com"
click at [437, 49] on span "amir.blzz17@gmail.com" at bounding box center [481, 50] width 142 height 9
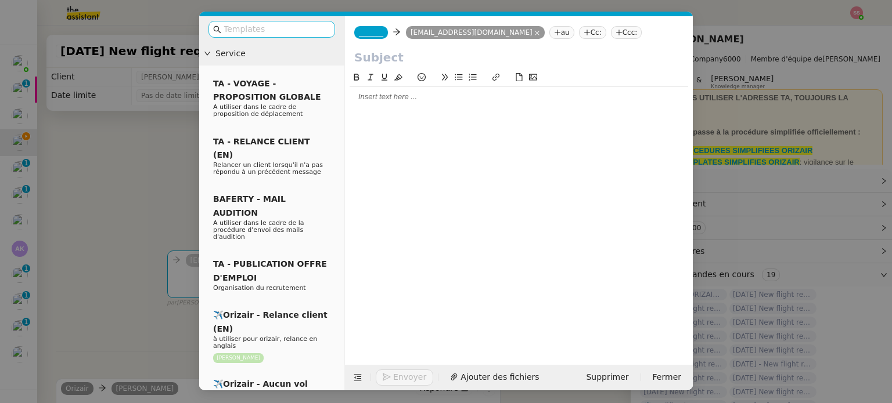
click at [309, 28] on input "text" at bounding box center [275, 29] width 104 height 13
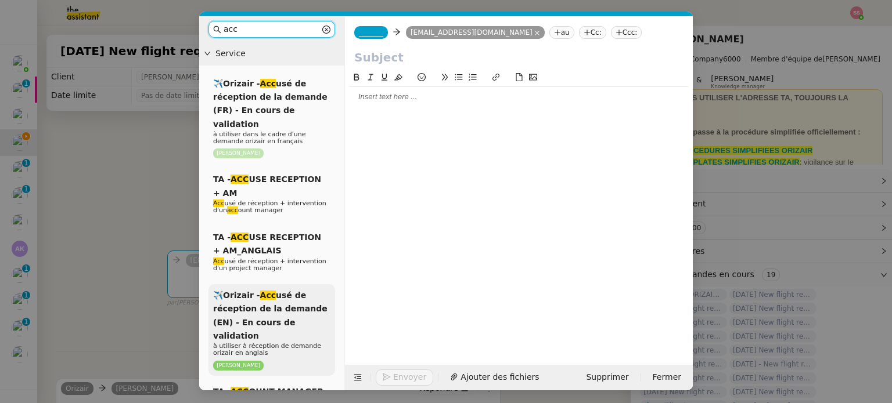
type input "acc"
click at [312, 284] on div "✈️Orizair - Acc usé de réception de la demande (EN) - En cours de validation à …" at bounding box center [271, 330] width 127 height 92
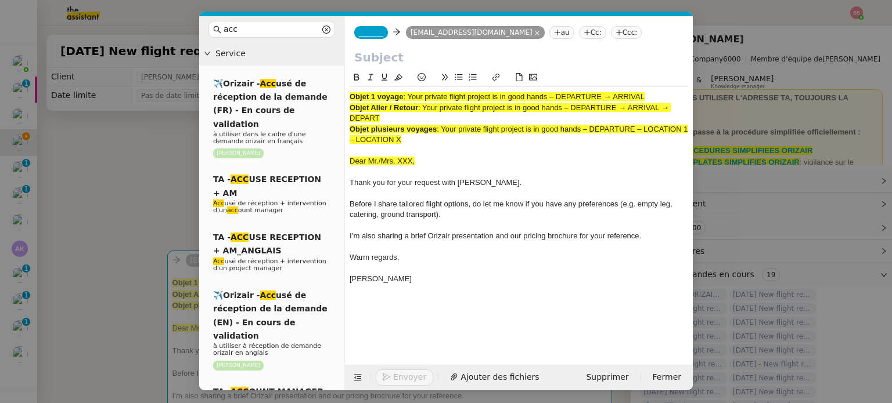
click at [611, 39] on nz-tag "Ccc:" at bounding box center [626, 32] width 31 height 13
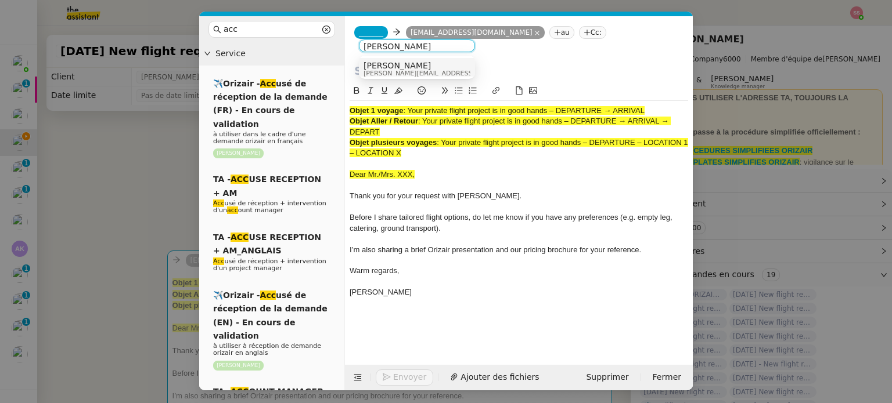
type input "[PERSON_NAME]"
click at [447, 69] on div "[PERSON_NAME] [PERSON_NAME][EMAIL_ADDRESS][DOMAIN_NAME]" at bounding box center [416, 69] width 107 height 16
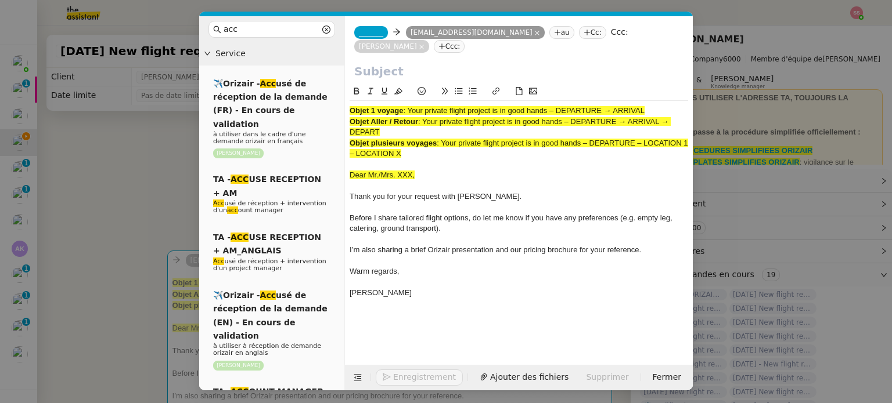
click at [379, 37] on nz-tag "_______" at bounding box center [371, 32] width 34 height 13
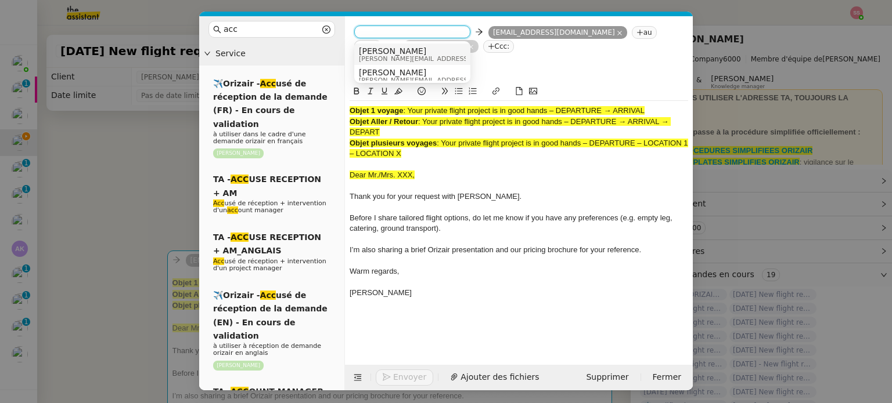
click at [398, 51] on span "[PERSON_NAME]" at bounding box center [441, 50] width 165 height 9
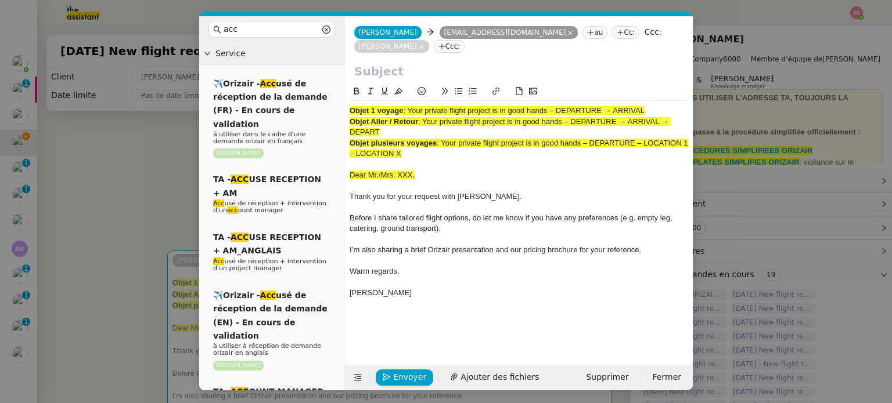
drag, startPoint x: 411, startPoint y: 96, endPoint x: 658, endPoint y: 96, distance: 246.7
click at [658, 106] on div "Objet 1 voyage : Your private flight project is in good hands – DEPARTURE → ARR…" at bounding box center [518, 111] width 338 height 10
click at [461, 63] on input "text" at bounding box center [518, 71] width 329 height 17
paste input "Your private flight project is in good hands – DEPARTURE → ARRIVAL"
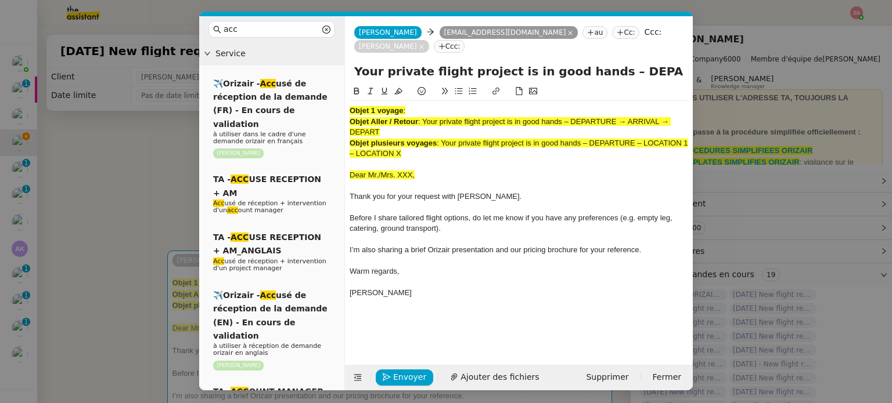
scroll to position [0, 50]
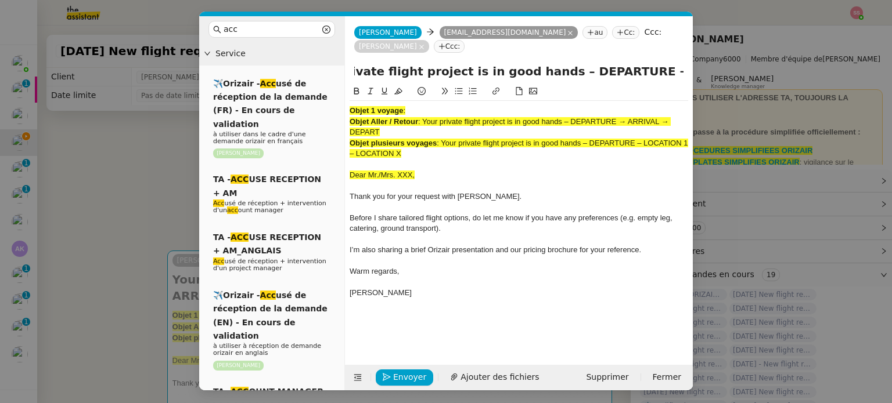
type input "Your private flight project is in good hands – DEPARTURE → ARRIVAL"
drag, startPoint x: 425, startPoint y: 145, endPoint x: 345, endPoint y: 78, distance: 104.3
click at [345, 85] on nz-spin "Objet 1 voyage : Objet Aller / Retour : Your private flight project is in good …" at bounding box center [519, 218] width 348 height 267
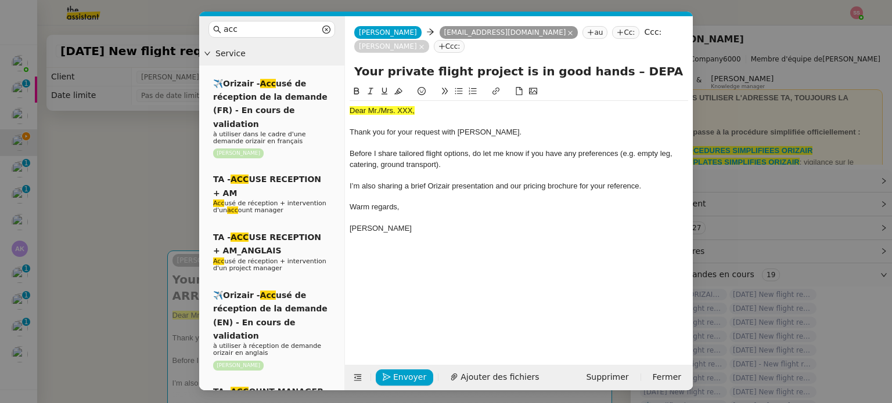
click at [151, 178] on nz-modal-container "acc Service ✈️Orizair - Acc usé de réception de la demande (FR) - En cours de v…" at bounding box center [446, 201] width 892 height 403
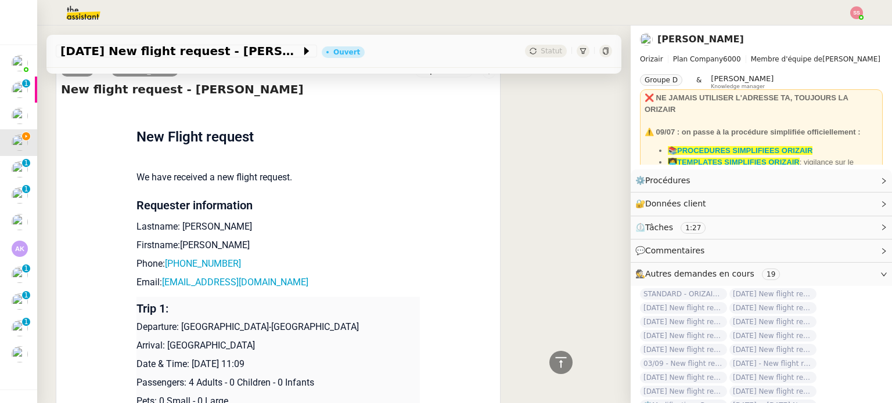
scroll to position [522, 0]
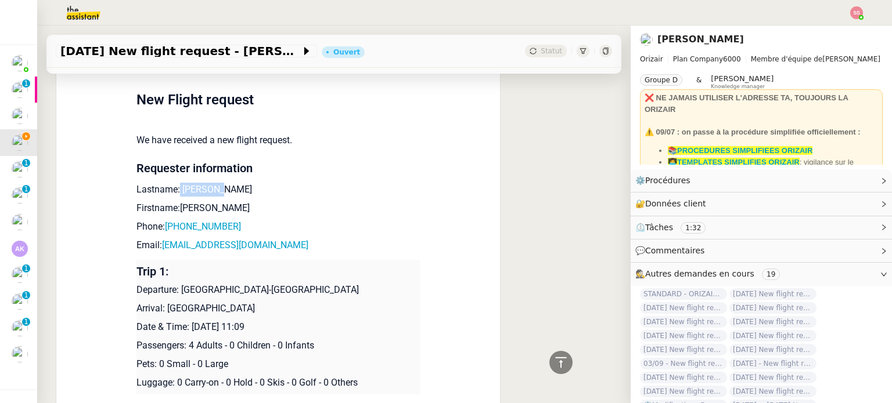
drag, startPoint x: 172, startPoint y: 176, endPoint x: 248, endPoint y: 169, distance: 75.8
click at [248, 183] on p "Lastname: Belazouz" at bounding box center [277, 190] width 283 height 14
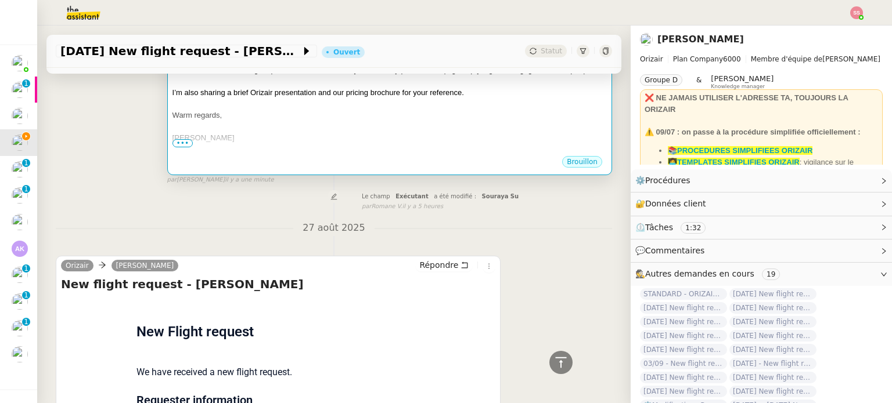
click at [366, 132] on div "[PERSON_NAME]" at bounding box center [389, 138] width 434 height 12
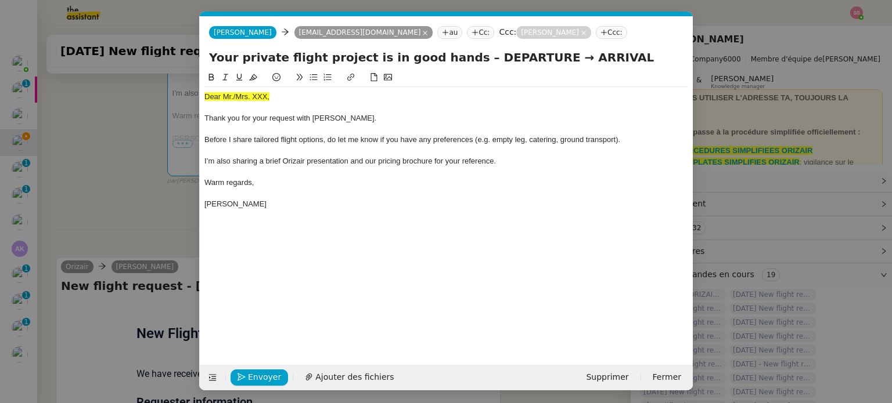
scroll to position [0, 35]
drag, startPoint x: 281, startPoint y: 95, endPoint x: 176, endPoint y: 91, distance: 104.6
click at [176, 91] on nz-modal-container "acc Service ✈️Orizair - Acc usé de réception de la demande (FR) - En cours de v…" at bounding box center [446, 201] width 892 height 403
click at [251, 75] on icon at bounding box center [253, 77] width 8 height 8
drag, startPoint x: 280, startPoint y: 85, endPoint x: 282, endPoint y: 92, distance: 6.6
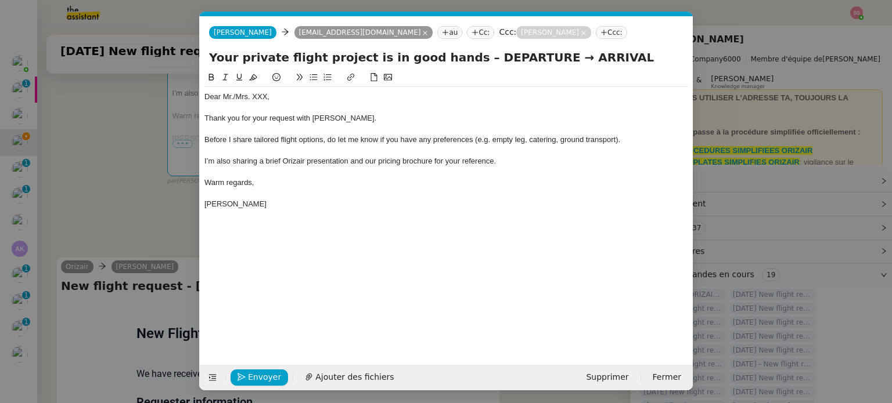
click at [280, 86] on div at bounding box center [446, 79] width 484 height 16
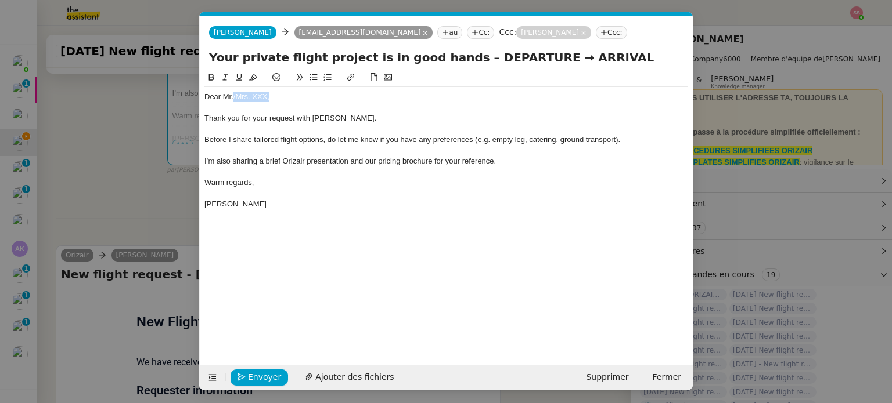
drag, startPoint x: 284, startPoint y: 98, endPoint x: 234, endPoint y: 96, distance: 50.0
click at [234, 96] on div "Dear Mr./Mrs. XXX," at bounding box center [446, 97] width 484 height 10
click at [129, 183] on nz-modal-container "acc Service ✈️Orizair - Acc usé de réception de la demande (FR) - En cours de v…" at bounding box center [446, 201] width 892 height 403
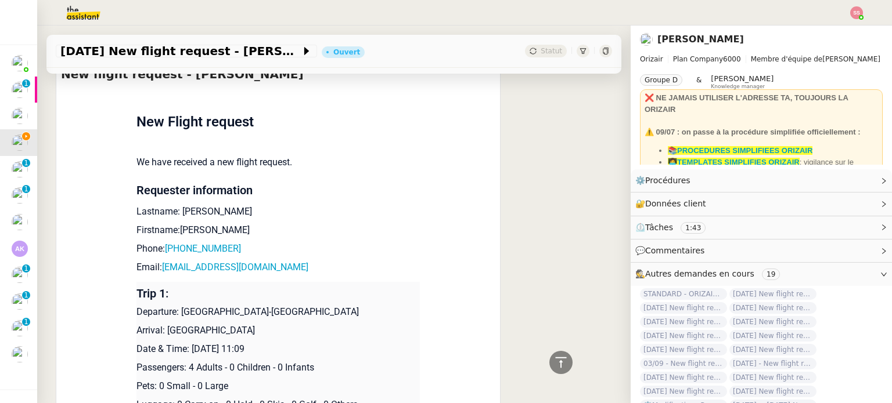
scroll to position [580, 0]
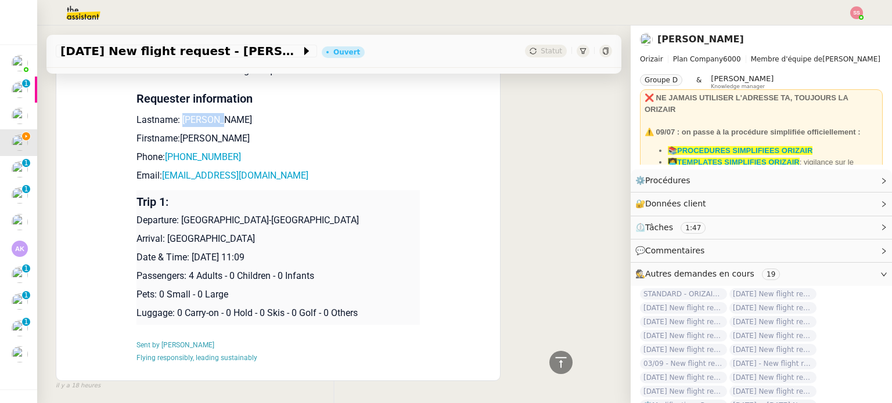
drag, startPoint x: 216, startPoint y: 104, endPoint x: 175, endPoint y: 103, distance: 41.2
click at [175, 113] on p "Lastname: Belazouz" at bounding box center [277, 120] width 283 height 14
drag, startPoint x: 184, startPoint y: 123, endPoint x: 173, endPoint y: 122, distance: 11.0
click at [173, 132] on p "Firstname:Amir" at bounding box center [277, 139] width 283 height 14
drag, startPoint x: 225, startPoint y: 140, endPoint x: 170, endPoint y: 143, distance: 55.8
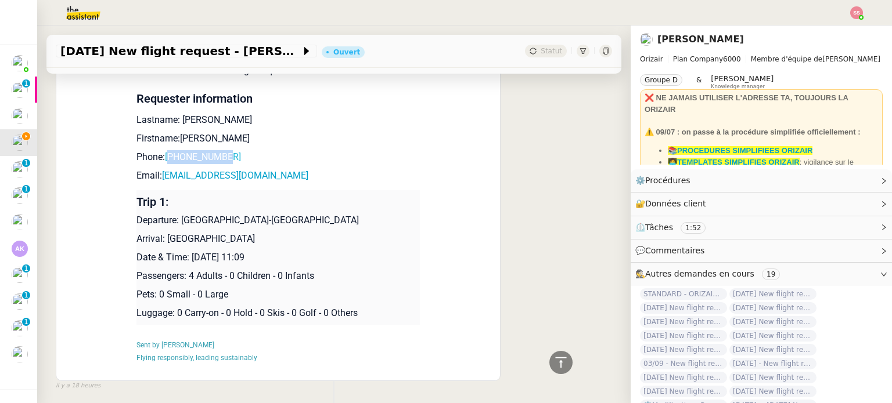
click at [170, 150] on p "Phone: +33651389575" at bounding box center [277, 157] width 283 height 14
drag, startPoint x: 262, startPoint y: 168, endPoint x: 158, endPoint y: 162, distance: 104.6
click at [158, 169] on p "Email: amir.blzz17@gmail.com" at bounding box center [277, 176] width 283 height 14
drag, startPoint x: 176, startPoint y: 207, endPoint x: 320, endPoint y: 199, distance: 144.2
click at [320, 199] on td "Trip 1: Departure: Paris-Le Bourget Airport Arrival: Ibiza Airport Date & Time:…" at bounding box center [277, 257] width 283 height 135
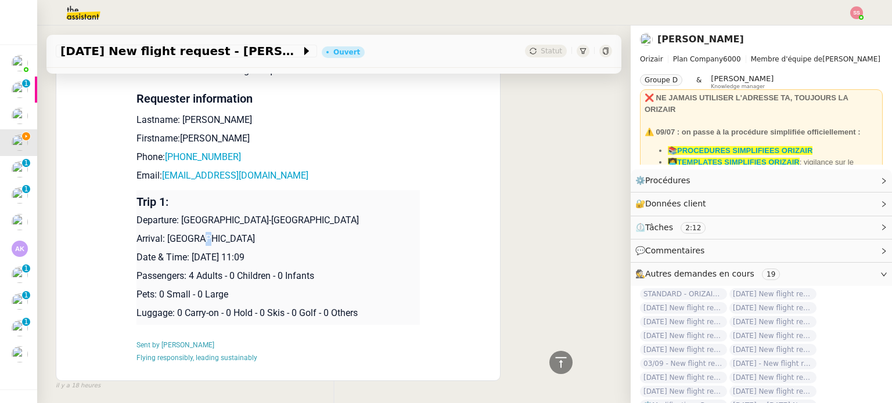
click at [188, 232] on p "Arrival: [GEOGRAPHIC_DATA]" at bounding box center [277, 239] width 283 height 14
drag, startPoint x: 219, startPoint y: 225, endPoint x: 161, endPoint y: 224, distance: 58.1
click at [161, 232] on p "Arrival: [GEOGRAPHIC_DATA]" at bounding box center [277, 239] width 283 height 14
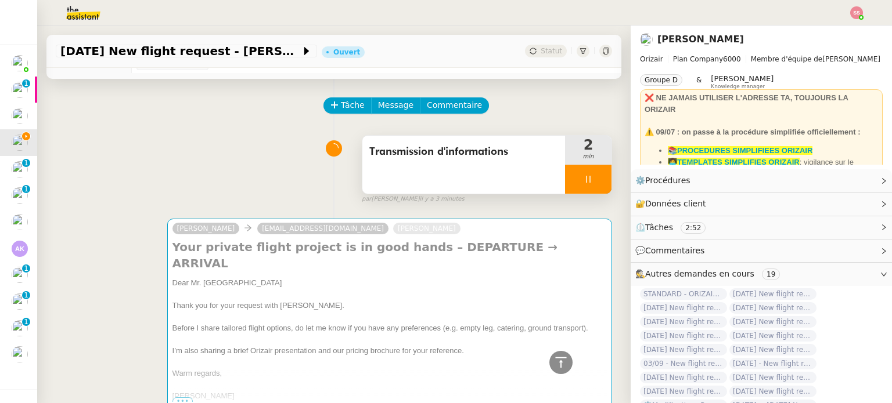
scroll to position [0, 0]
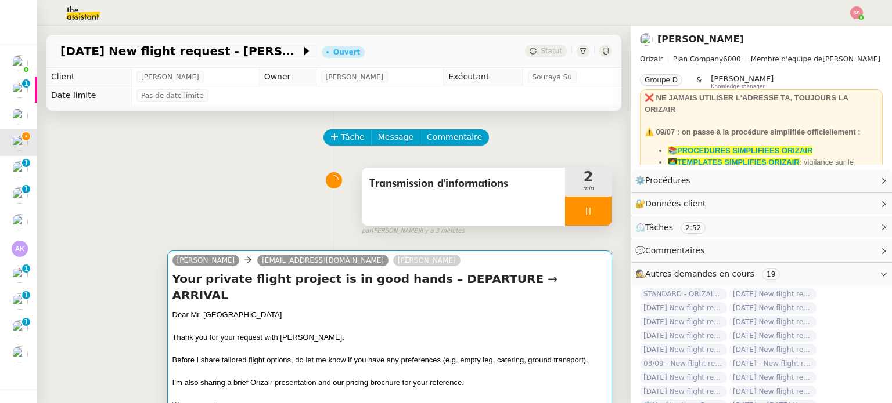
click at [348, 286] on h4 "Your private flight project is in good hands – DEPARTURE → ARRIVAL" at bounding box center [389, 287] width 434 height 33
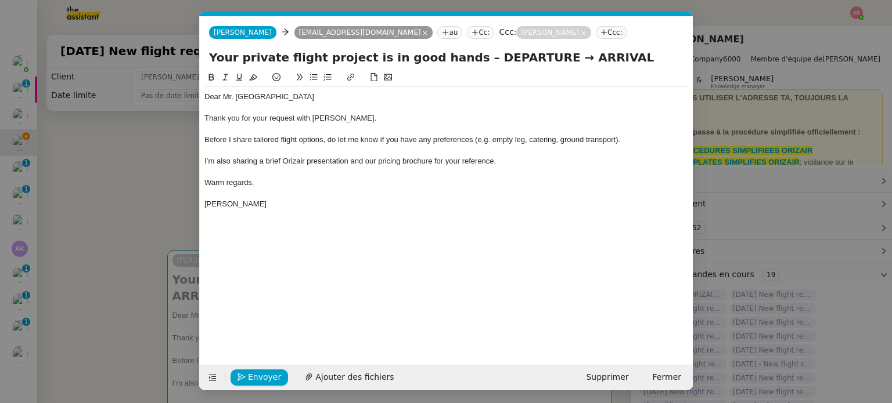
scroll to position [0, 35]
drag, startPoint x: 269, startPoint y: 104, endPoint x: 236, endPoint y: 95, distance: 34.4
click at [236, 95] on div "Dear Mr. Belazouz Thank you for your request with Orizair. Before I share tailo…" at bounding box center [446, 150] width 484 height 127
click at [214, 376] on icon at bounding box center [212, 378] width 8 height 8
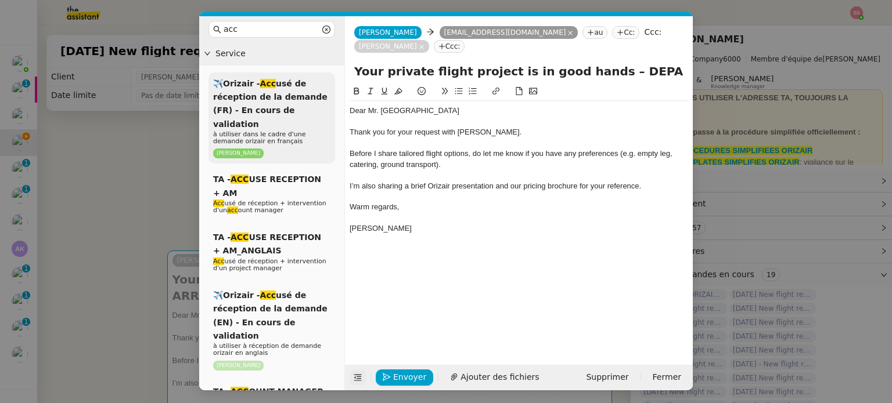
click at [295, 110] on span "✈️Orizair - Acc usé de réception de la demande (FR) - En cours de validation" at bounding box center [270, 104] width 114 height 50
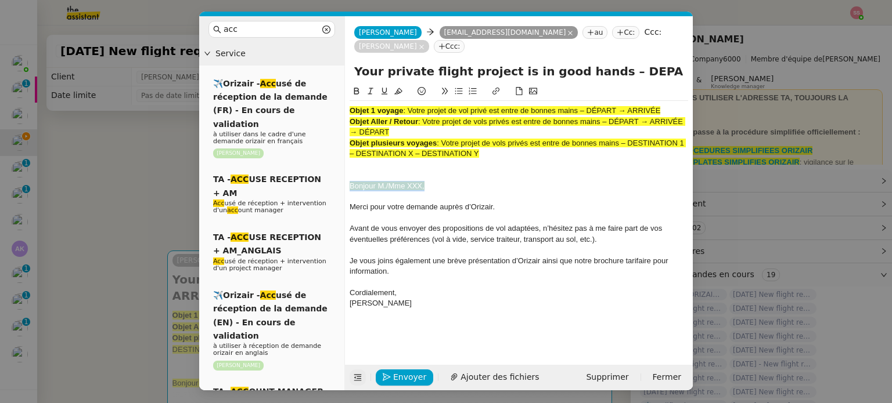
drag, startPoint x: 428, startPoint y: 171, endPoint x: 345, endPoint y: 171, distance: 83.6
click at [345, 171] on nz-spin "Objet 1 voyage : Votre projet de vol privé est entre de bonnes mains – DÉPART →…" at bounding box center [519, 218] width 348 height 267
click at [401, 87] on icon at bounding box center [398, 91] width 8 height 8
click at [430, 181] on div "Bonjour M./Mme XXX," at bounding box center [518, 186] width 338 height 10
drag, startPoint x: 413, startPoint y: 171, endPoint x: 385, endPoint y: 170, distance: 27.9
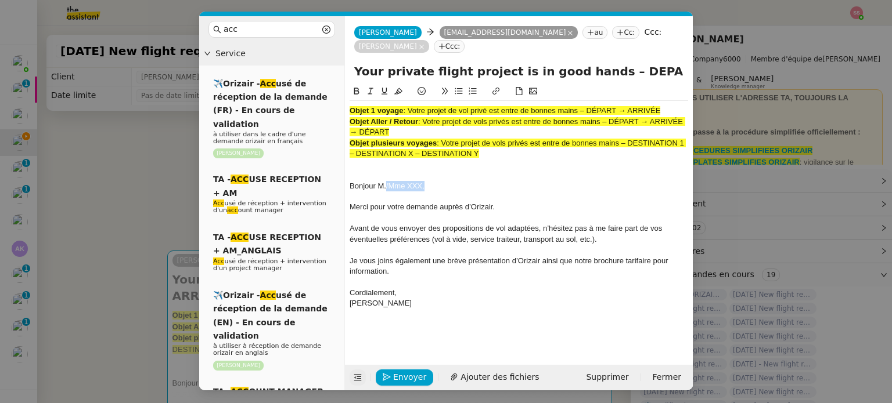
click at [385, 181] on div "Bonjour M./Mme XXX," at bounding box center [518, 186] width 338 height 10
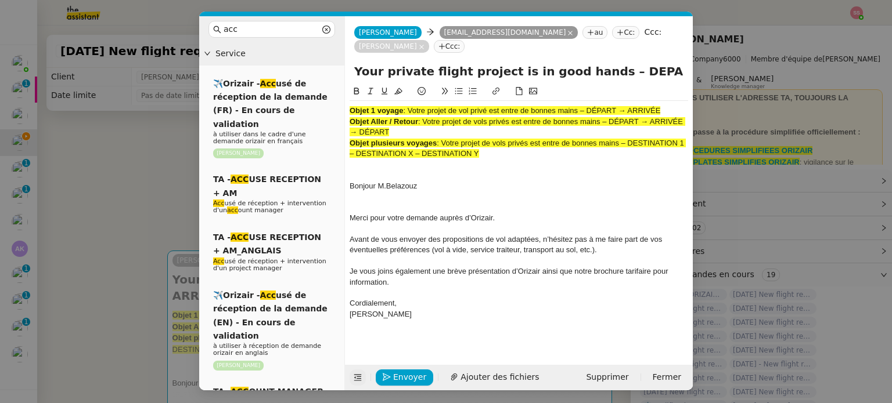
scroll to position [0, 0]
drag, startPoint x: 409, startPoint y: 94, endPoint x: 580, endPoint y: 93, distance: 171.8
click at [580, 106] on span ": Votre projet de vol privé est entre de bonnes mains – DÉPART → ARRIVÉE" at bounding box center [531, 110] width 257 height 9
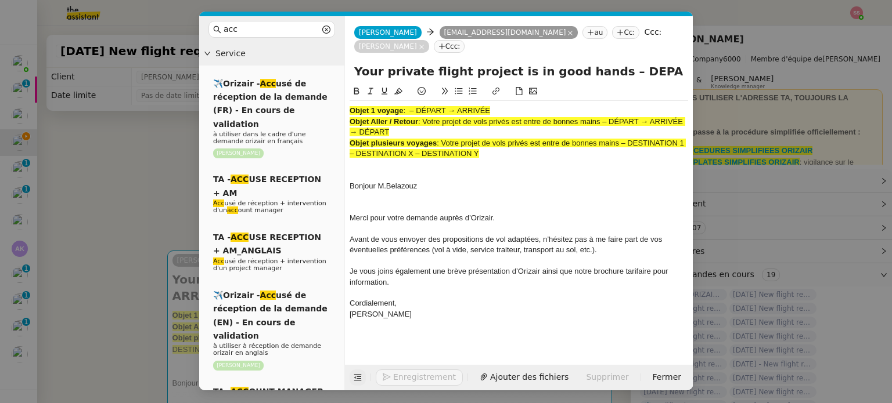
drag, startPoint x: 589, startPoint y: 60, endPoint x: 262, endPoint y: 60, distance: 326.2
click at [262, 60] on nz-layout "acc Service ✈️Orizair - Acc usé de réception de la demande (FR) - En cours de v…" at bounding box center [445, 203] width 493 height 374
paste input "Votre projet de vol privé est entre de bonnes main"
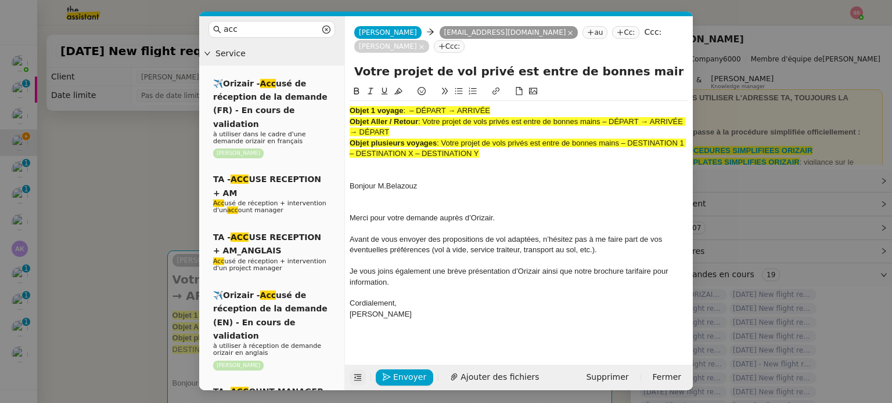
drag, startPoint x: 483, startPoint y: 143, endPoint x: 258, endPoint y: 70, distance: 236.8
click at [258, 70] on nz-layout "acc Service ✈️Orizair - Acc usé de réception de la demande (FR) - En cours de v…" at bounding box center [445, 203] width 493 height 374
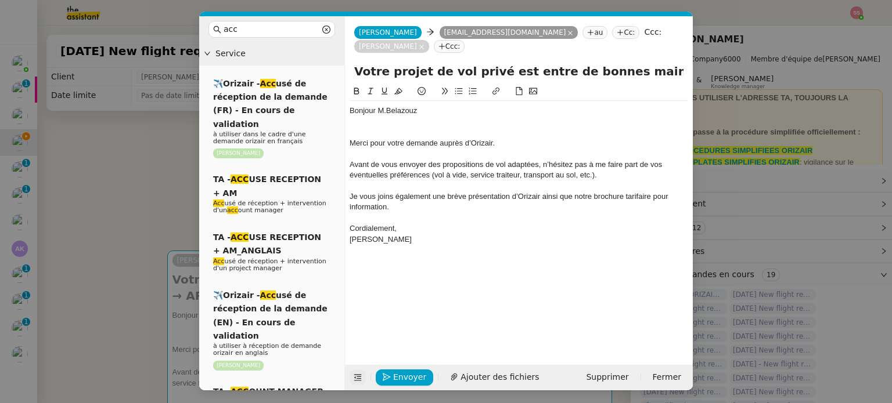
scroll to position [0, 95]
drag, startPoint x: 641, startPoint y: 56, endPoint x: 719, endPoint y: 68, distance: 78.2
click at [719, 68] on nz-modal-container "acc Service ✈️Orizair - Acc usé de réception de la demande (FR) - En cours de v…" at bounding box center [446, 201] width 892 height 403
type input "Votre projet de vol privé est entre de bonnes mains – Paris -> Ibiza"
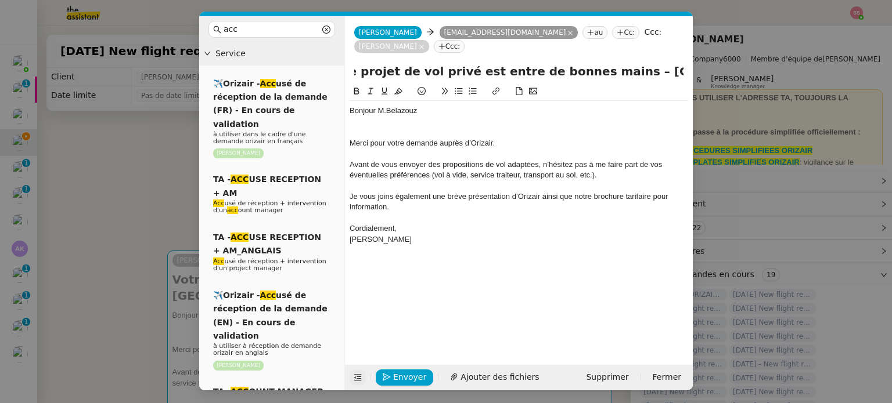
scroll to position [0, 0]
drag, startPoint x: 129, startPoint y: 204, endPoint x: 154, endPoint y: 208, distance: 25.3
click at [130, 204] on nz-modal-container "acc Service ✈️Orizair - Acc usé de réception de la demande (FR) - En cours de v…" at bounding box center [446, 201] width 892 height 403
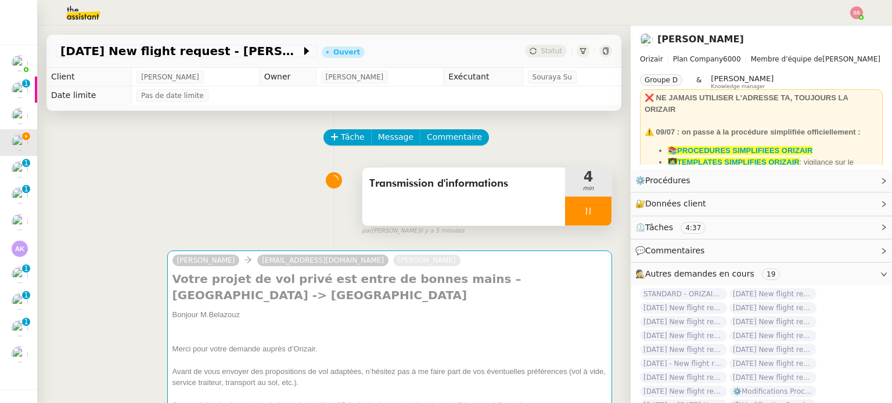
click at [587, 213] on div at bounding box center [588, 211] width 46 height 29
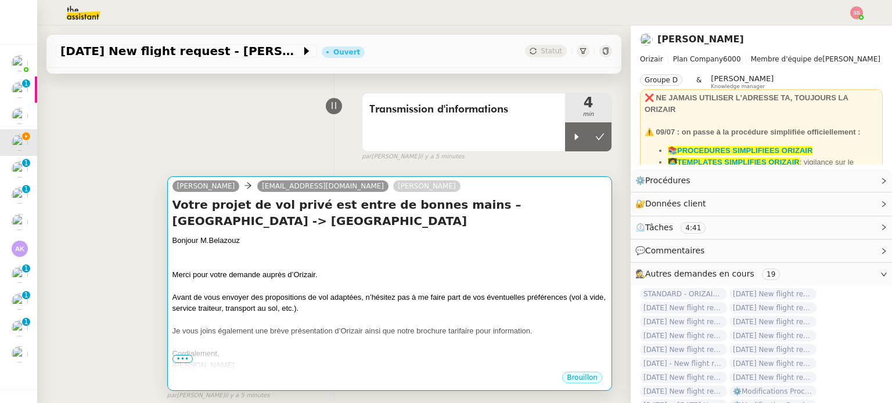
scroll to position [116, 0]
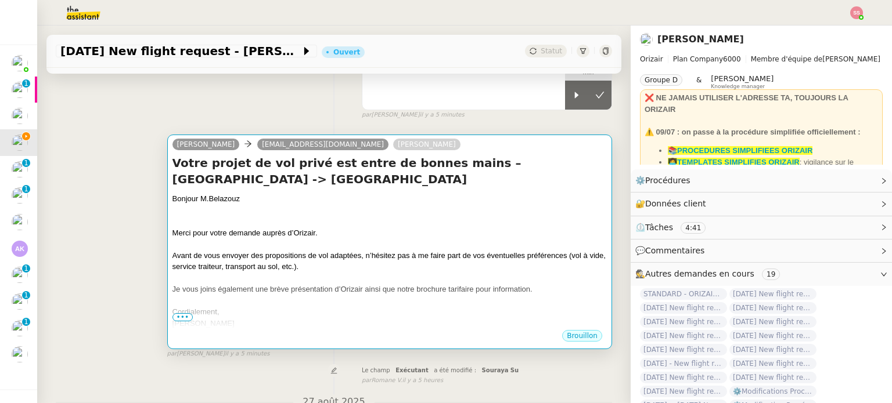
click at [374, 273] on div at bounding box center [389, 279] width 434 height 12
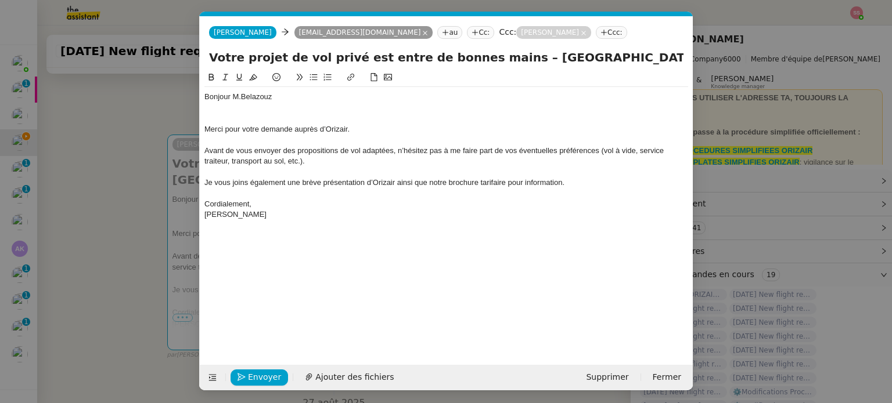
scroll to position [0, 35]
click at [320, 377] on span "Ajouter des fichiers" at bounding box center [354, 377] width 78 height 13
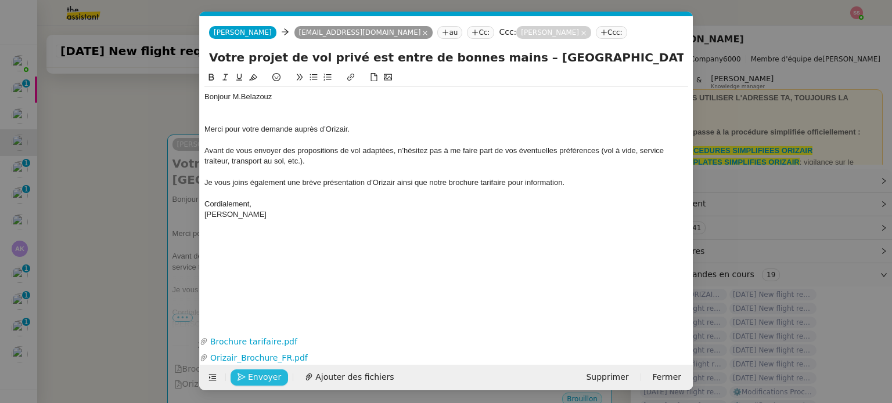
click at [272, 378] on span "Envoyer" at bounding box center [264, 377] width 33 height 13
click at [272, 378] on span "Confirmer l'envoi" at bounding box center [283, 377] width 70 height 13
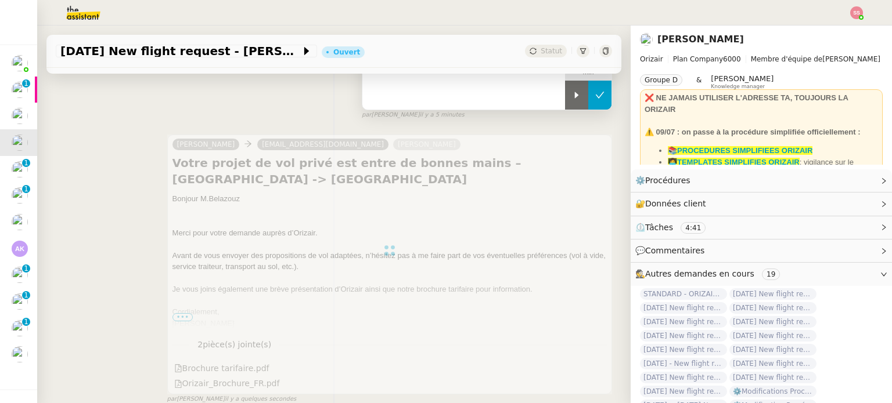
click at [596, 98] on icon at bounding box center [600, 95] width 9 height 6
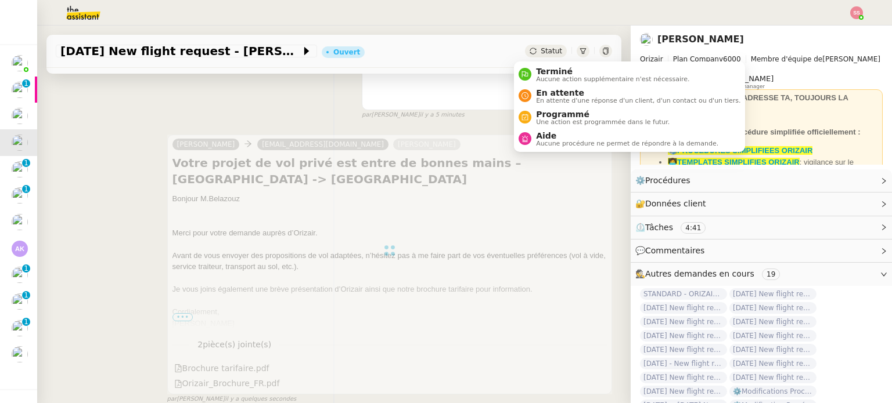
click at [540, 47] on span "Statut" at bounding box center [550, 51] width 21 height 8
click at [546, 98] on span "En attente d'une réponse d'un client, d'un contact ou d'un tiers." at bounding box center [638, 101] width 204 height 6
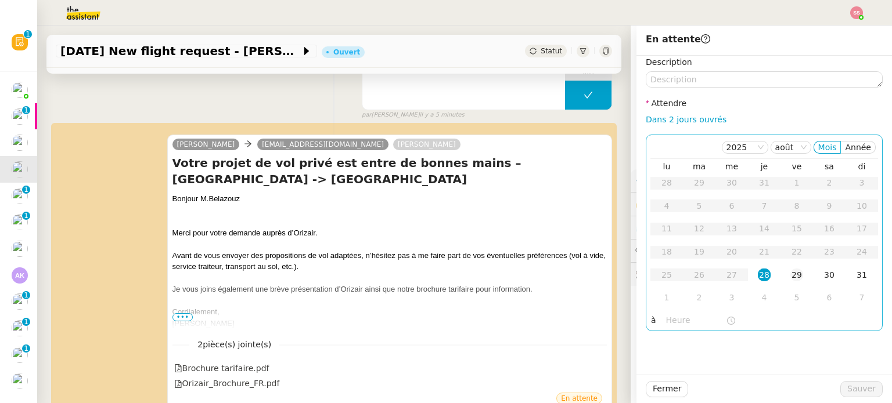
click at [793, 274] on div "29" at bounding box center [796, 275] width 13 height 13
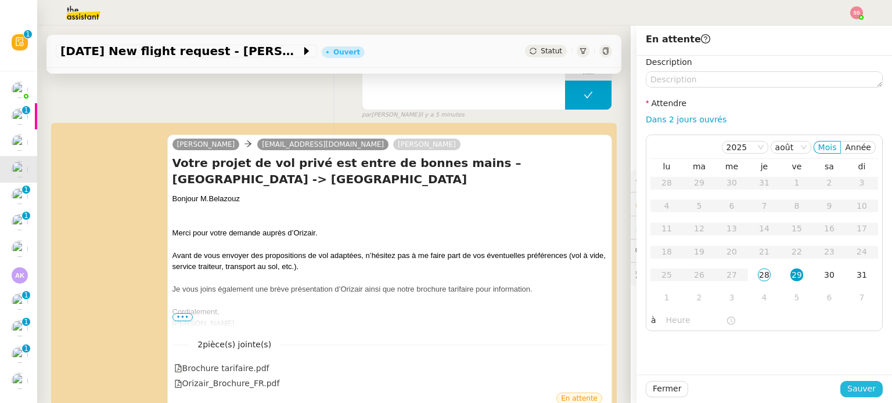
click at [849, 390] on span "Sauver" at bounding box center [861, 389] width 28 height 13
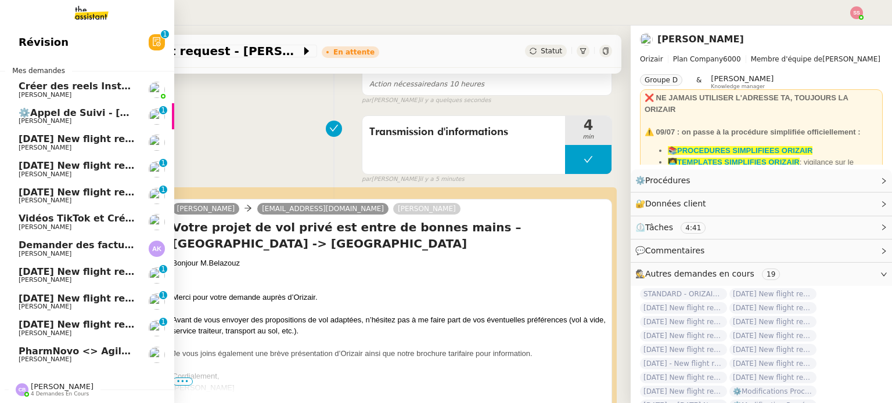
click at [49, 133] on link "28th October 2025 New flight request - Matt Howells Louis Frei" at bounding box center [87, 142] width 174 height 27
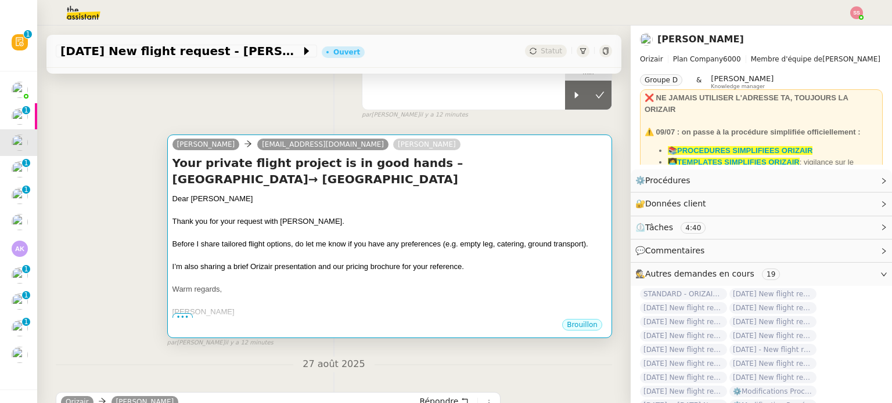
click at [464, 240] on span "Before I share tailored flight options, do let me know if you have any preferen…" at bounding box center [380, 244] width 416 height 9
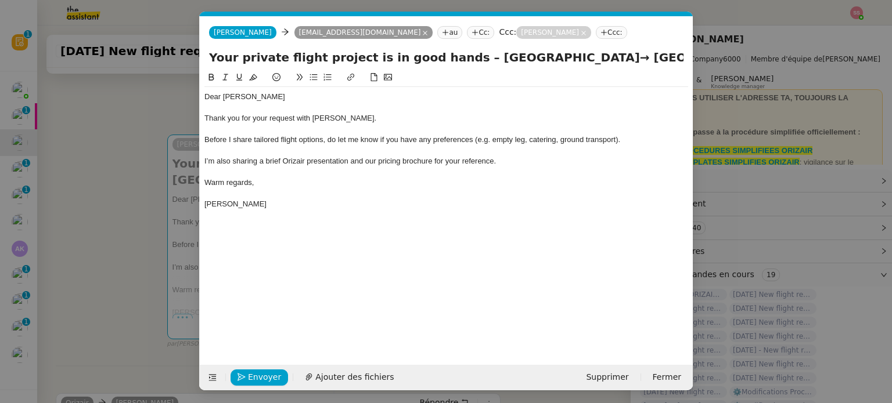
scroll to position [0, 24]
click at [320, 372] on span "Ajouter des fichiers" at bounding box center [354, 377] width 78 height 13
click at [261, 373] on span "Envoyer" at bounding box center [264, 377] width 33 height 13
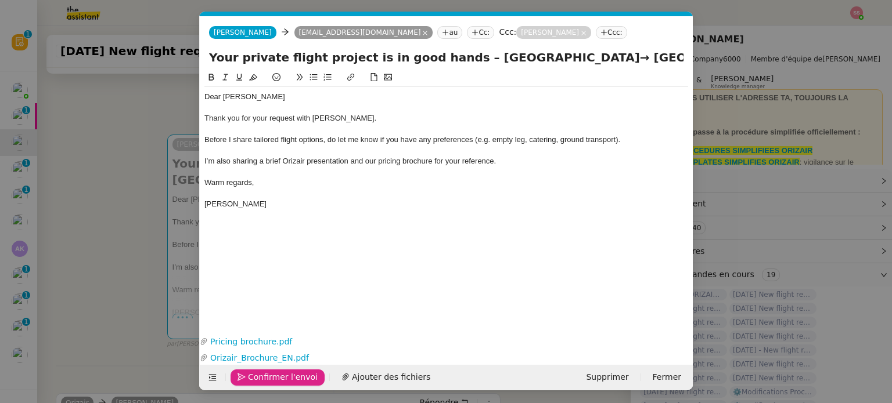
click at [261, 373] on span "Confirmer l'envoi" at bounding box center [283, 377] width 70 height 13
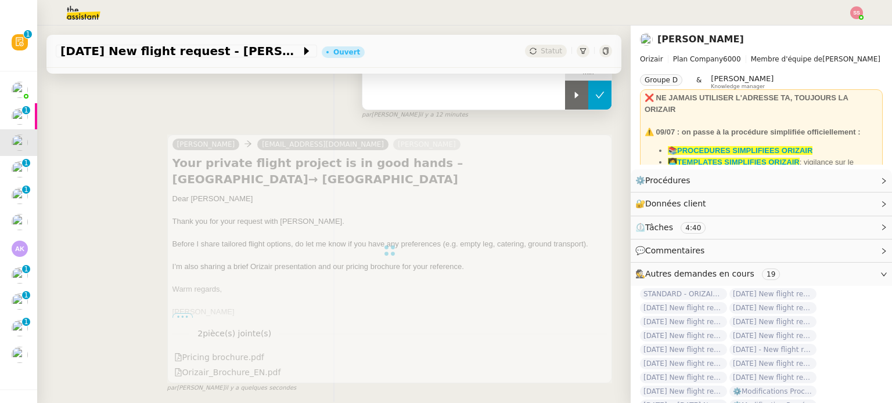
click at [595, 95] on icon at bounding box center [599, 95] width 9 height 9
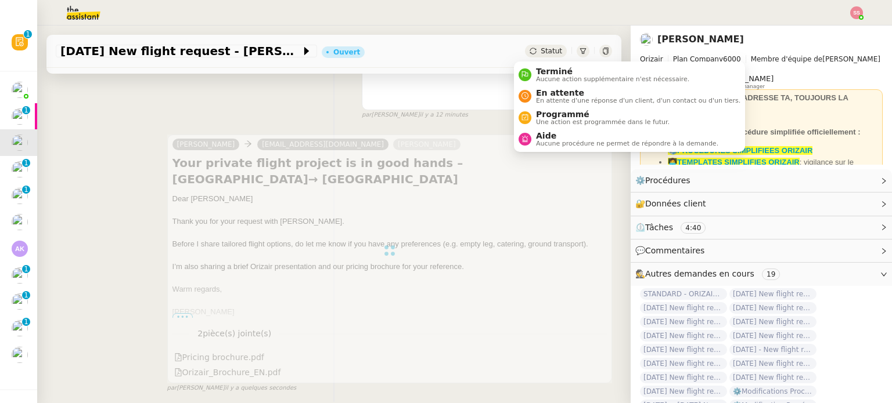
click at [541, 51] on span "Statut" at bounding box center [550, 51] width 21 height 8
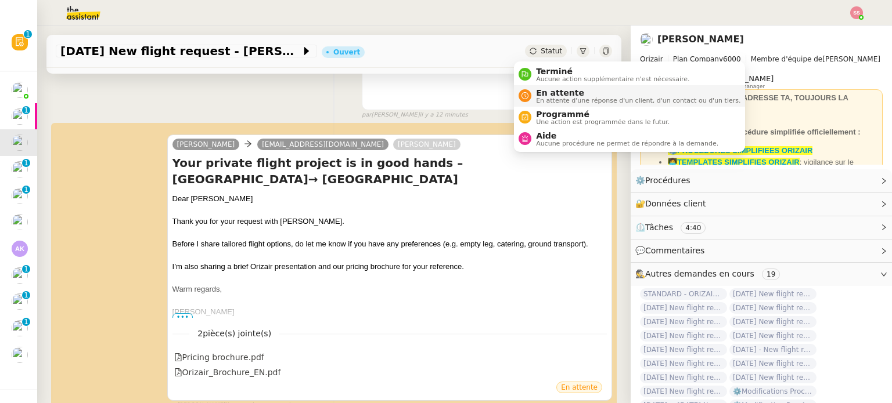
click at [550, 92] on span "En attente" at bounding box center [638, 92] width 204 height 9
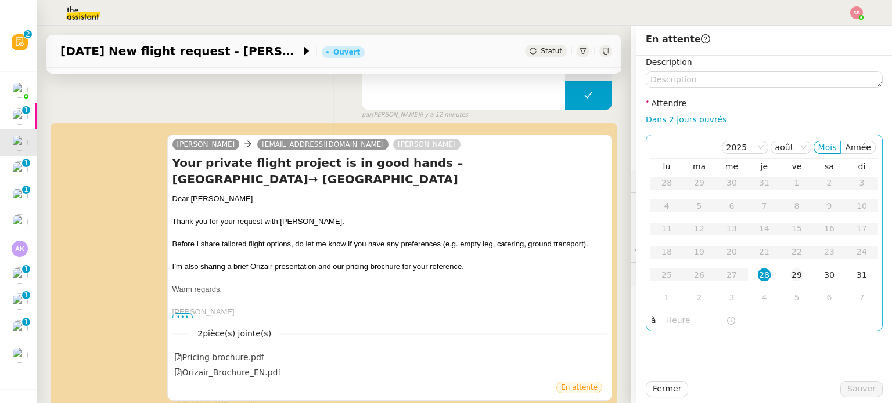
click at [790, 276] on div "29" at bounding box center [796, 275] width 13 height 13
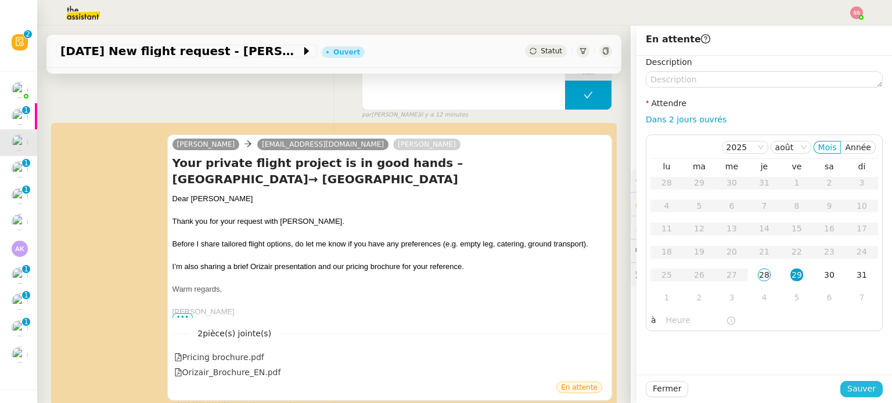
click at [849, 383] on span "Sauver" at bounding box center [861, 389] width 28 height 13
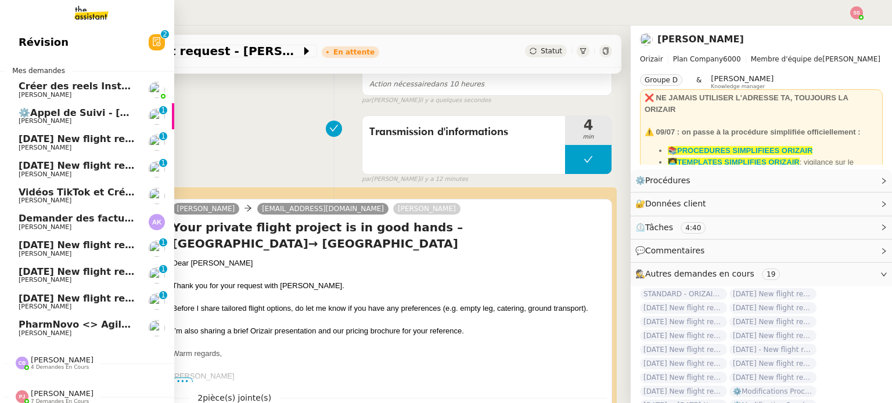
click at [95, 133] on link "22nd December 2025 New flight request - Arnold Mcmorris Louis Frei 0 1 2 3 4 5 …" at bounding box center [87, 142] width 174 height 27
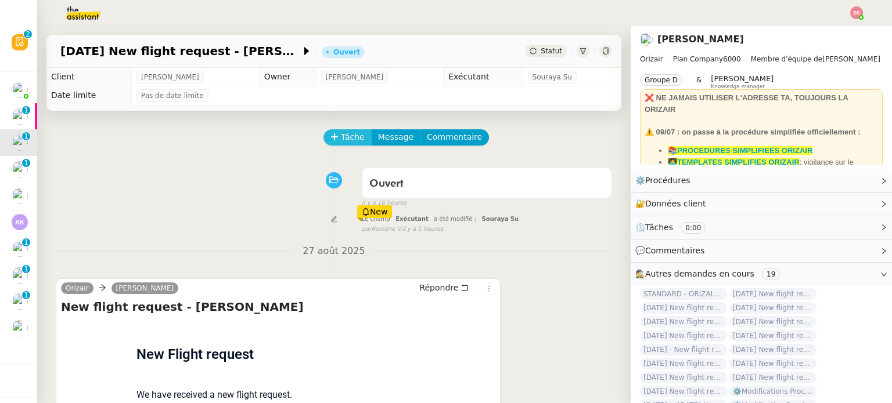
click at [341, 142] on span "Tâche" at bounding box center [353, 137] width 24 height 13
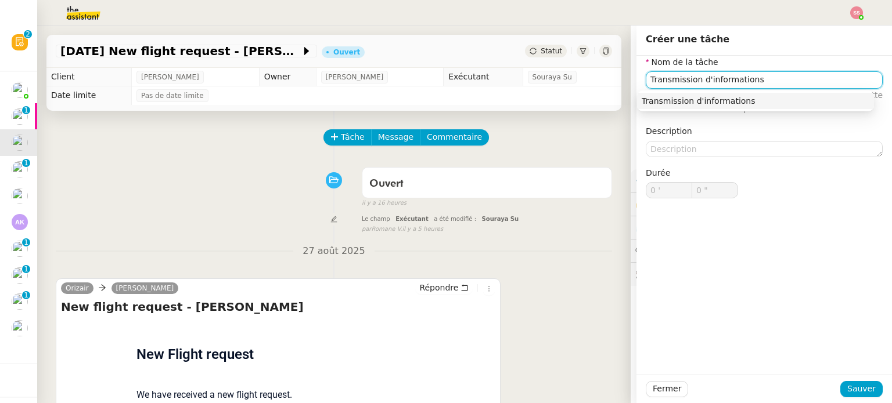
click at [724, 100] on div "Transmission d'informations" at bounding box center [755, 101] width 228 height 10
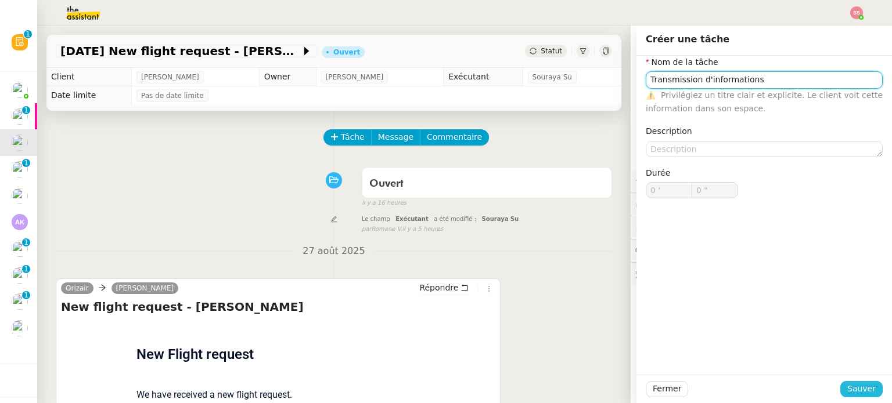
type input "Transmission d'informations"
click at [848, 384] on span "Sauver" at bounding box center [861, 389] width 28 height 13
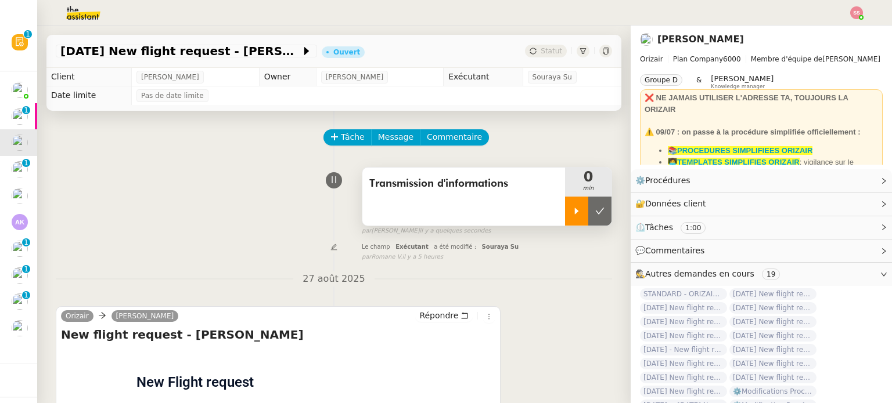
click at [572, 211] on icon at bounding box center [576, 211] width 9 height 9
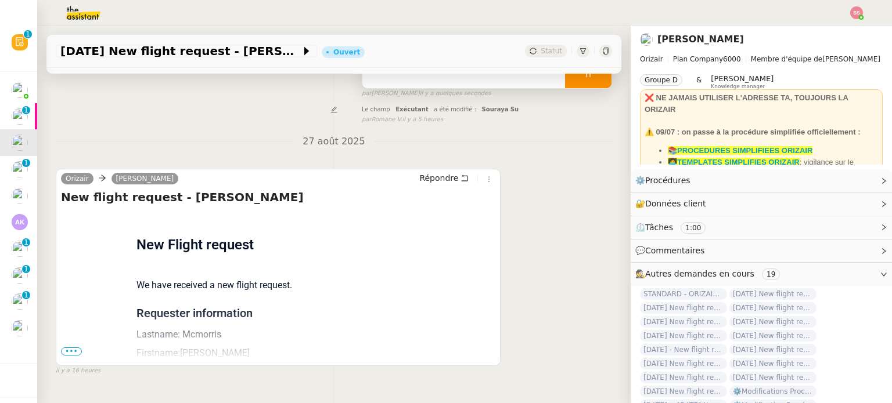
scroll to position [174, 0]
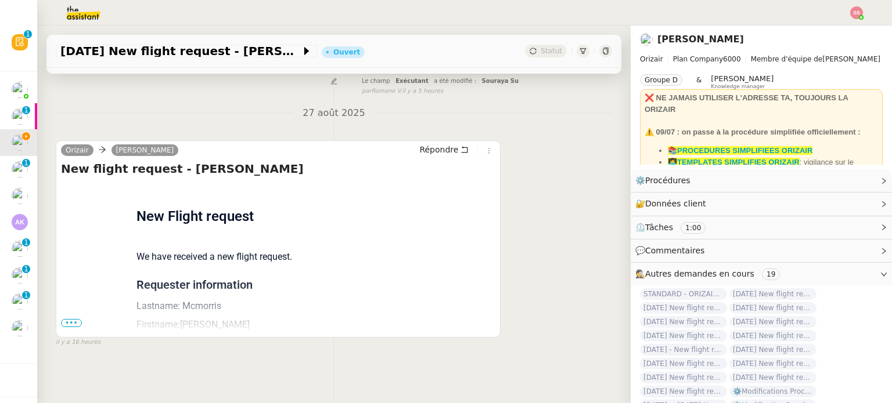
click at [67, 319] on span "•••" at bounding box center [71, 323] width 21 height 8
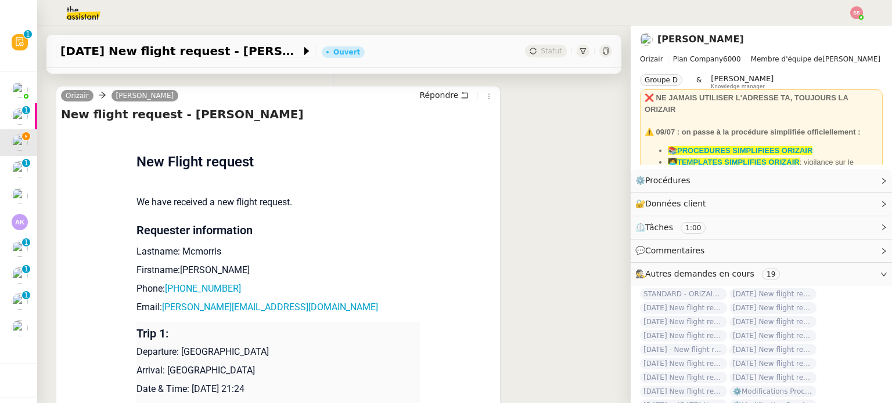
scroll to position [290, 0]
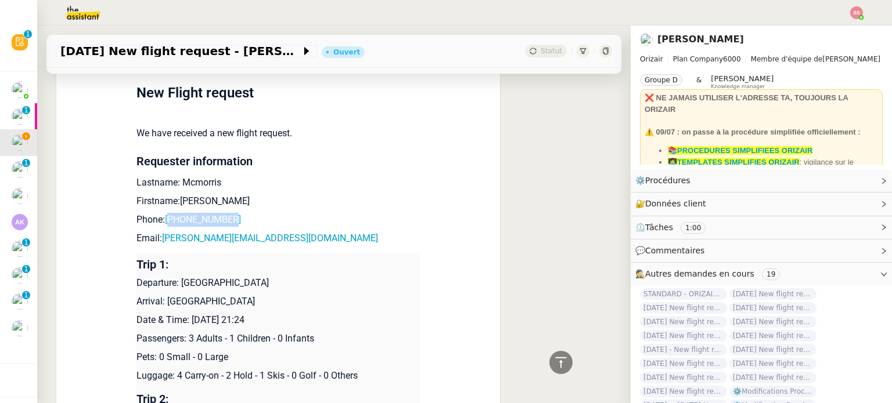
drag, startPoint x: 233, startPoint y: 222, endPoint x: 165, endPoint y: 220, distance: 67.4
click at [165, 220] on p "Phone: +447518957052" at bounding box center [277, 220] width 283 height 14
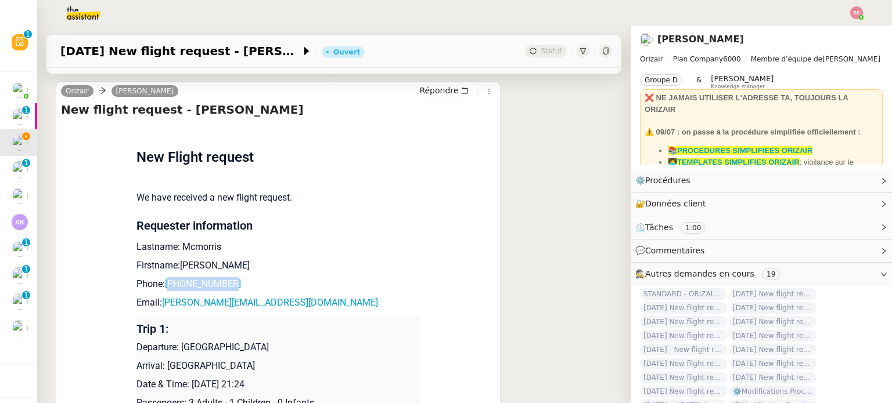
scroll to position [290, 0]
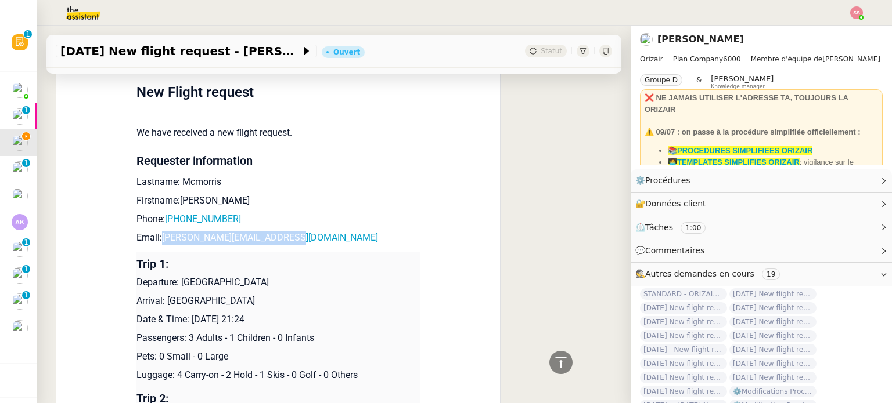
drag, startPoint x: 293, startPoint y: 241, endPoint x: 156, endPoint y: 241, distance: 136.4
click at [156, 241] on p "Email: arnold_mcmorris@hotmail.com" at bounding box center [277, 238] width 283 height 14
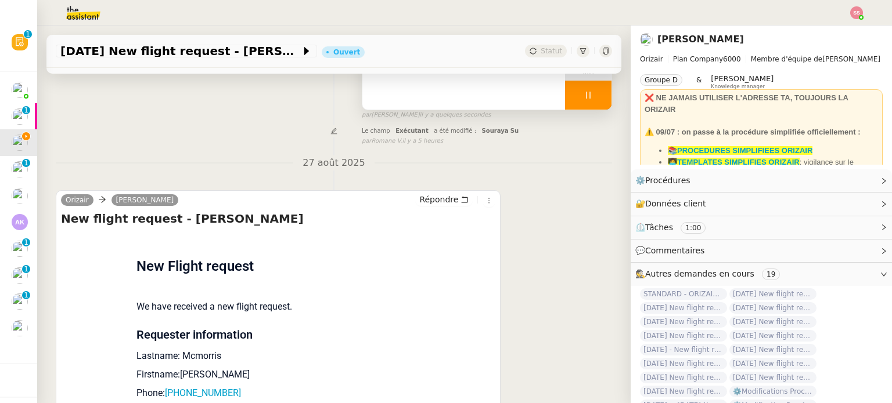
scroll to position [0, 0]
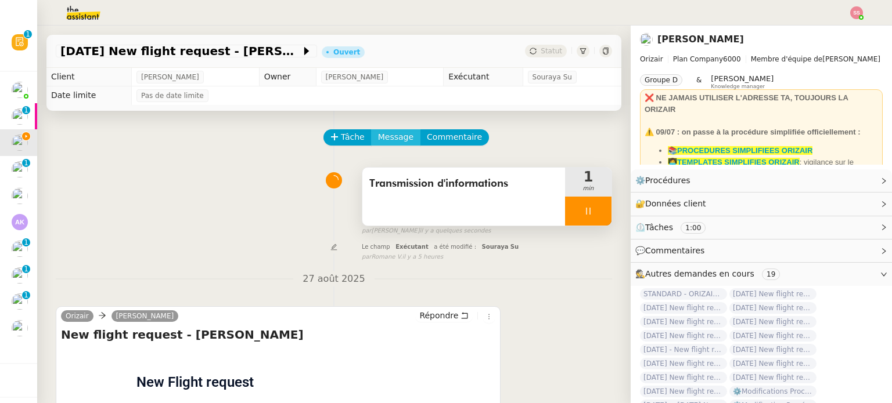
click at [385, 142] on span "Message" at bounding box center [395, 137] width 35 height 13
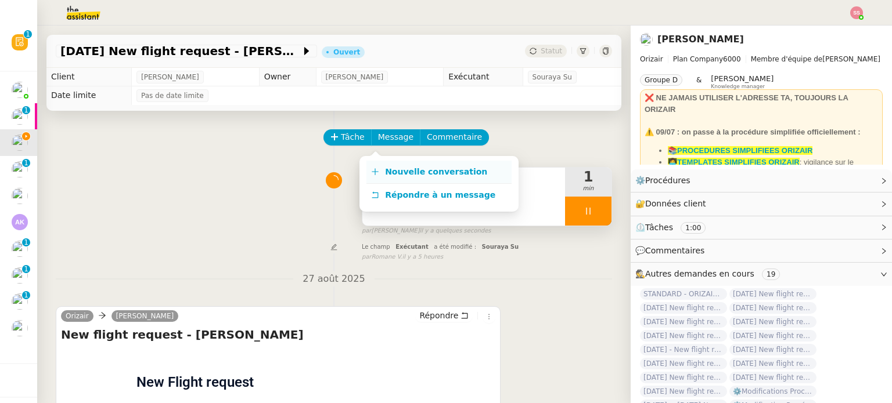
click at [399, 164] on link "Nouvelle conversation" at bounding box center [438, 172] width 145 height 23
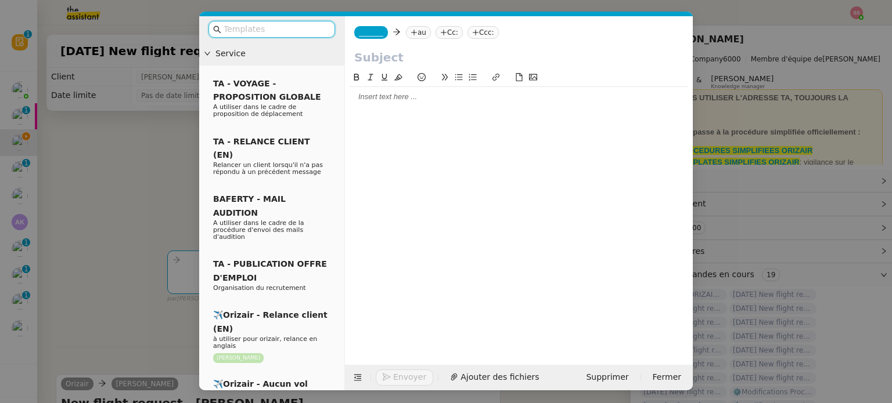
click at [411, 32] on icon at bounding box center [413, 32] width 7 height 7
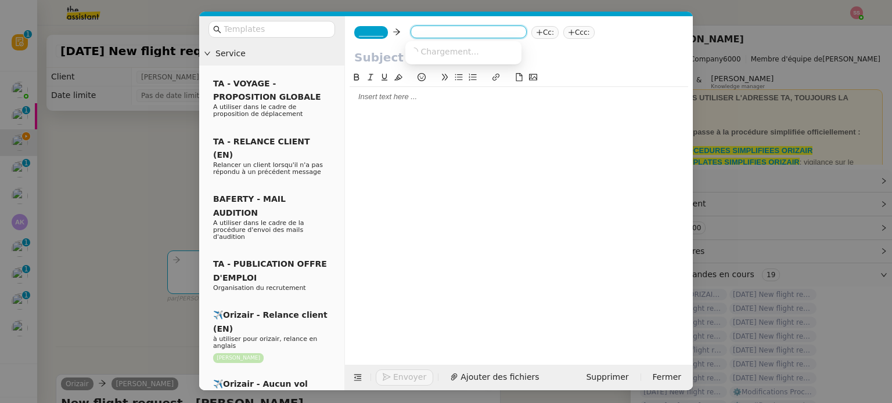
paste input "arnold_mcmorris@hotmail.com"
type input "arnold_mcmorris@hotmail.com"
click at [442, 53] on span "arnold_mcmorris@hotmail.com" at bounding box center [515, 50] width 210 height 9
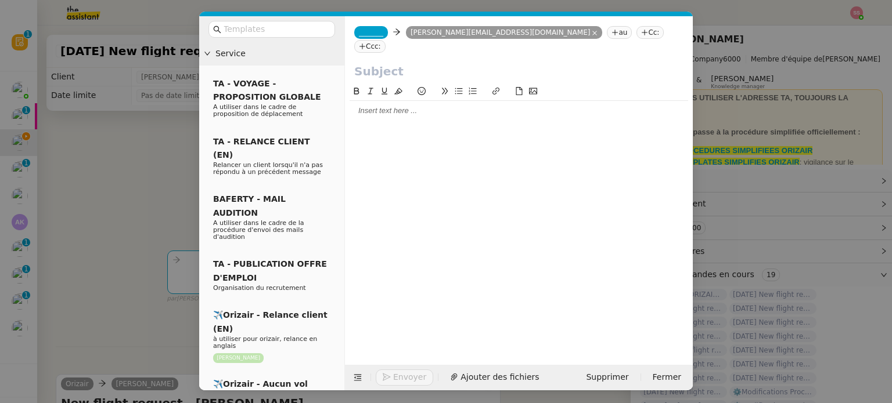
scroll to position [0, 0]
click at [362, 34] on span "_______" at bounding box center [371, 32] width 24 height 8
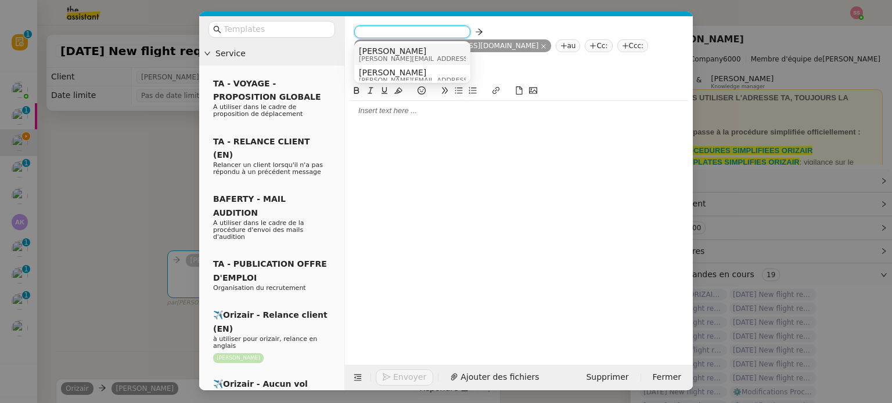
click at [405, 49] on span "[PERSON_NAME]" at bounding box center [441, 50] width 165 height 9
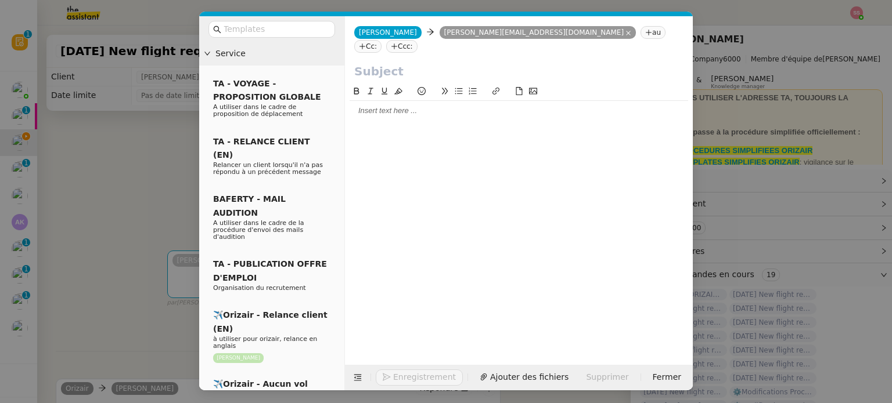
click at [417, 40] on nz-tag "Ccc:" at bounding box center [401, 46] width 31 height 13
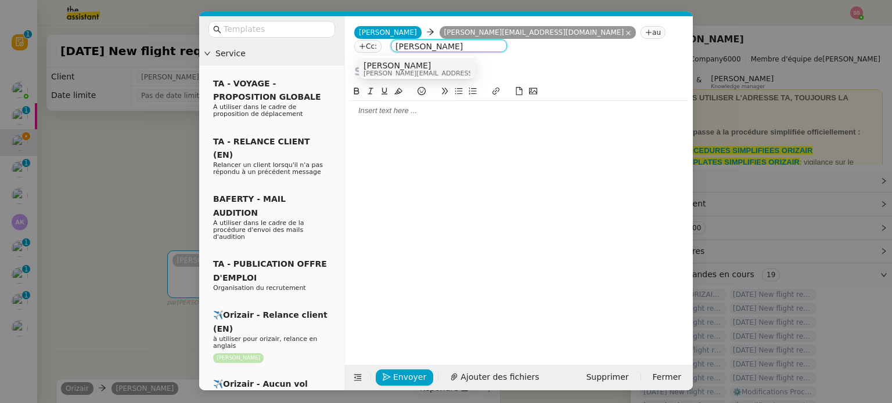
type input "[PERSON_NAME]"
click at [432, 62] on div "[PERSON_NAME] [PERSON_NAME][EMAIL_ADDRESS][DOMAIN_NAME]" at bounding box center [416, 69] width 107 height 16
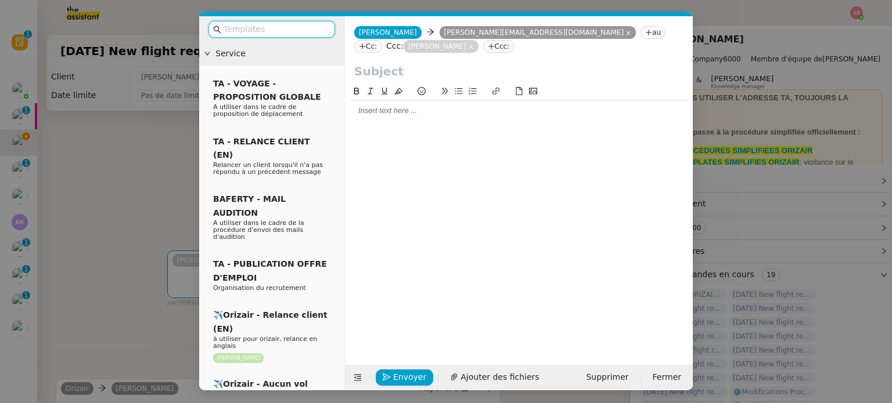
click at [305, 31] on input "text" at bounding box center [275, 29] width 104 height 13
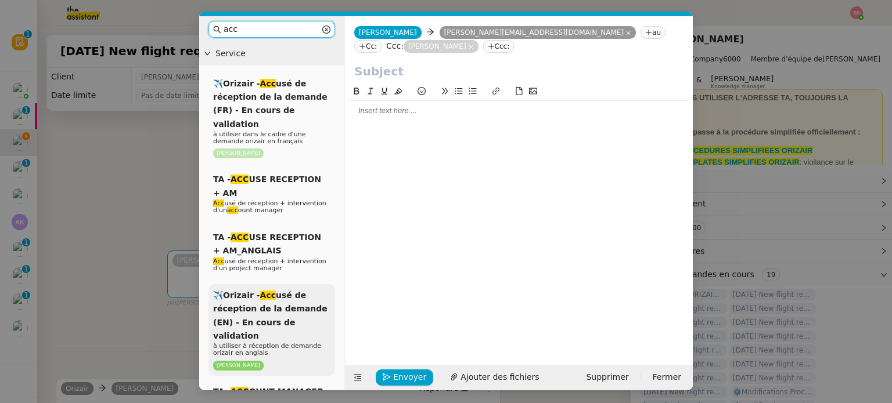
type input "acc"
click at [281, 307] on span "✈️Orizair - Acc usé de réception de la demande (EN) - En cours de validation" at bounding box center [270, 316] width 114 height 50
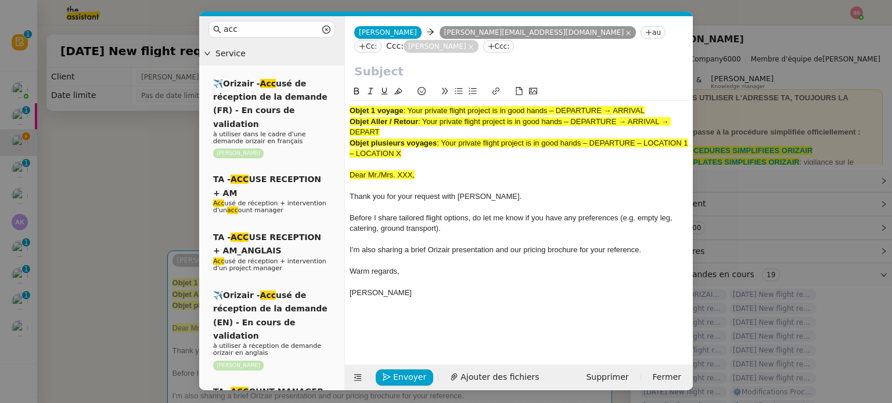
drag, startPoint x: 409, startPoint y: 111, endPoint x: 708, endPoint y: 109, distance: 299.5
click at [708, 109] on nz-modal-container "acc Service ✈️Orizair - Acc usé de réception de la demande (FR) - En cours de v…" at bounding box center [446, 201] width 892 height 403
click at [448, 74] on input "text" at bounding box center [518, 71] width 329 height 17
paste input "Your private flight project is in good hands – DEPARTURE → ARRIVAL"
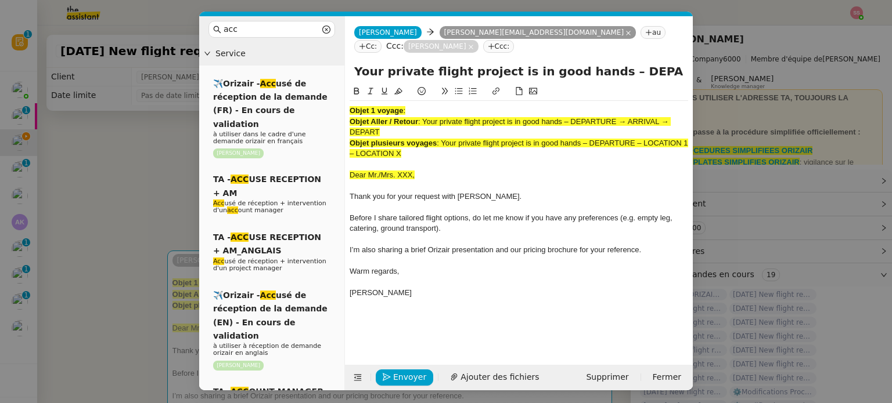
scroll to position [0, 50]
type input "Your private flight project is in good hands – DEPARTURE → ARRIVAL"
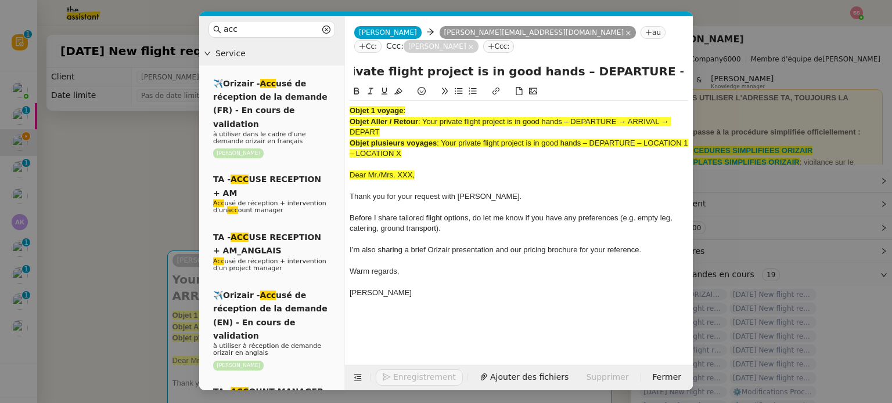
scroll to position [0, 0]
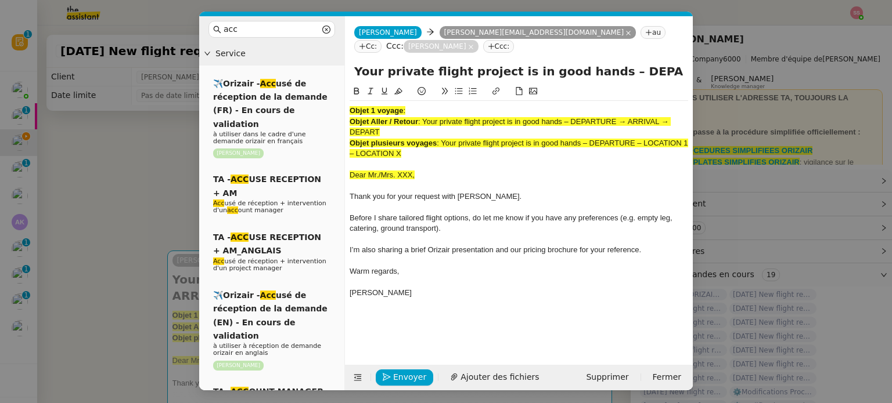
drag, startPoint x: 421, startPoint y: 147, endPoint x: 342, endPoint y: 92, distance: 96.8
click at [342, 92] on nz-layout "acc Service ✈️Orizair - Acc usé de réception de la demande (FR) - En cours de v…" at bounding box center [445, 203] width 493 height 374
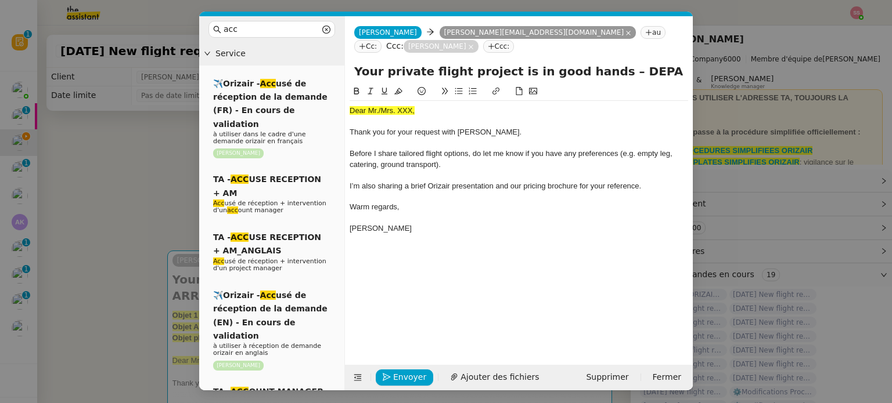
click at [139, 223] on nz-modal-container "acc Service ✈️Orizair - Acc usé de réception de la demande (FR) - En cours de v…" at bounding box center [446, 201] width 892 height 403
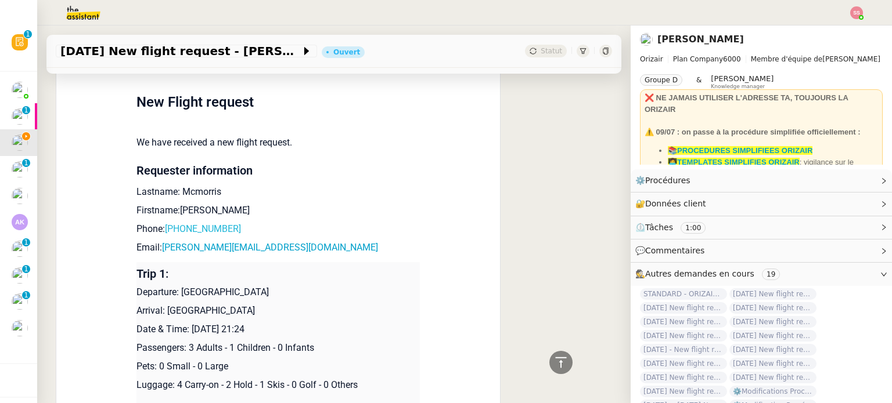
scroll to position [522, 0]
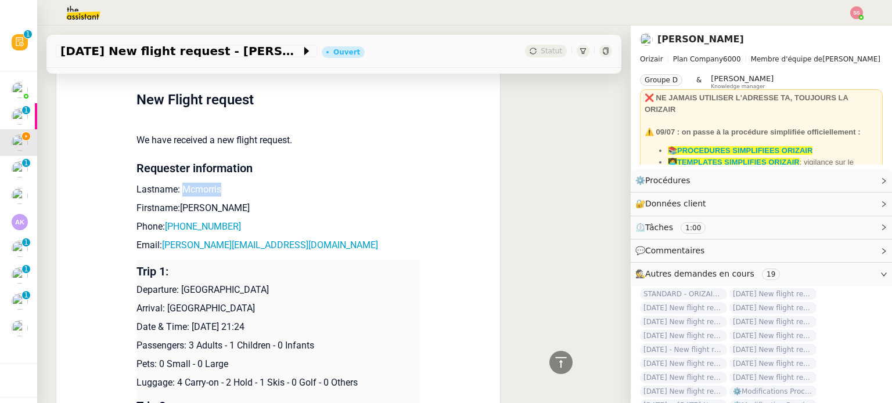
drag, startPoint x: 175, startPoint y: 179, endPoint x: 239, endPoint y: 170, distance: 64.4
click at [238, 183] on p "Lastname: Mcmorris" at bounding box center [277, 190] width 283 height 14
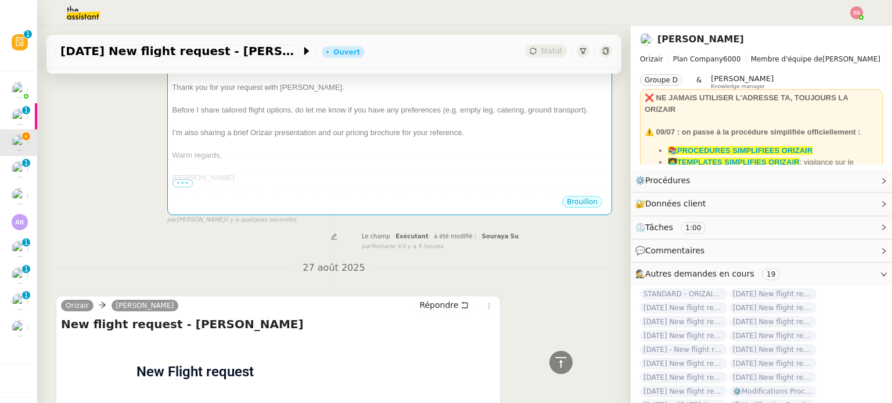
scroll to position [174, 0]
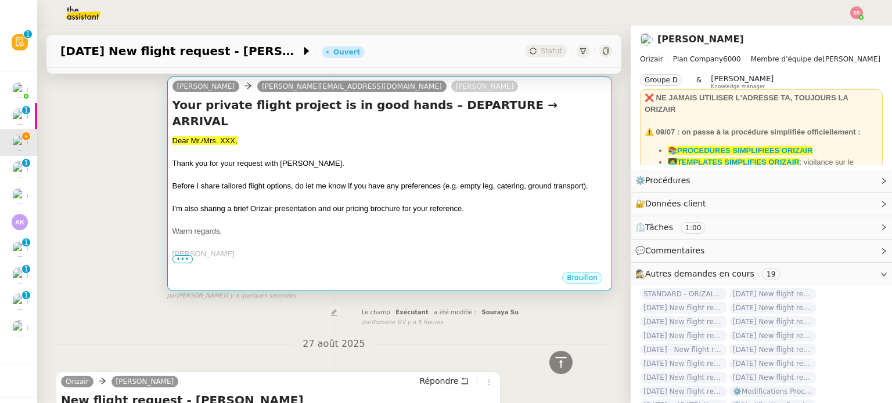
click at [258, 226] on div "Warm regards," at bounding box center [389, 232] width 434 height 12
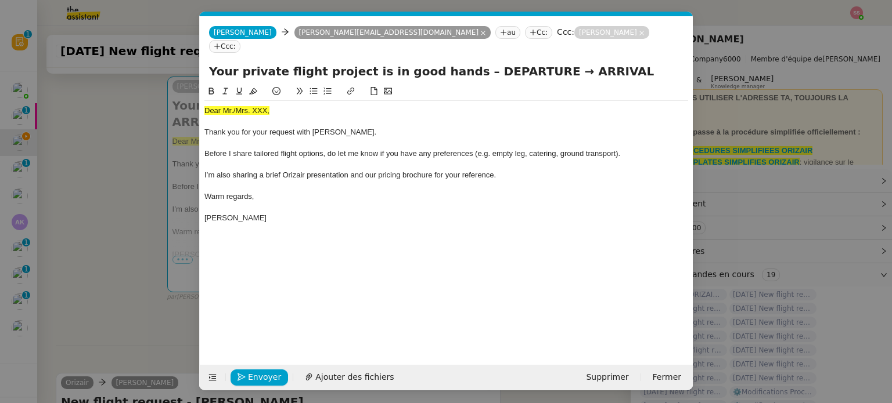
scroll to position [0, 35]
click at [243, 117] on div at bounding box center [446, 122] width 484 height 10
click at [248, 106] on span "Dear Mr./Mrs. XXX," at bounding box center [236, 110] width 65 height 9
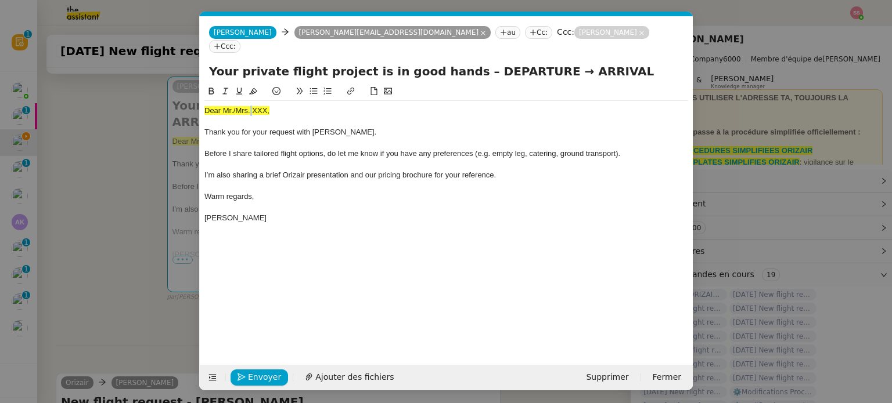
click at [248, 106] on span "Dear Mr./Mrs. XXX," at bounding box center [236, 110] width 65 height 9
click at [250, 87] on icon at bounding box center [253, 91] width 8 height 8
click at [283, 106] on div "Dear Mr./Mrs. XXX," at bounding box center [446, 111] width 484 height 10
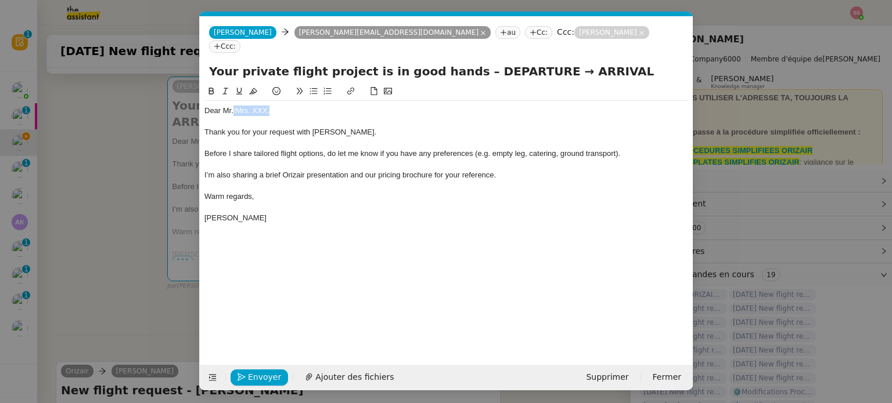
drag, startPoint x: 262, startPoint y: 93, endPoint x: 234, endPoint y: 95, distance: 28.5
click at [234, 106] on div "Dear Mr./Mrs. XXX," at bounding box center [446, 111] width 484 height 10
drag, startPoint x: 521, startPoint y: 61, endPoint x: 458, endPoint y: 59, distance: 63.3
click at [458, 63] on input "Your private flight project is in good hands – DEPARTURE → ARRIVAL" at bounding box center [446, 71] width 474 height 17
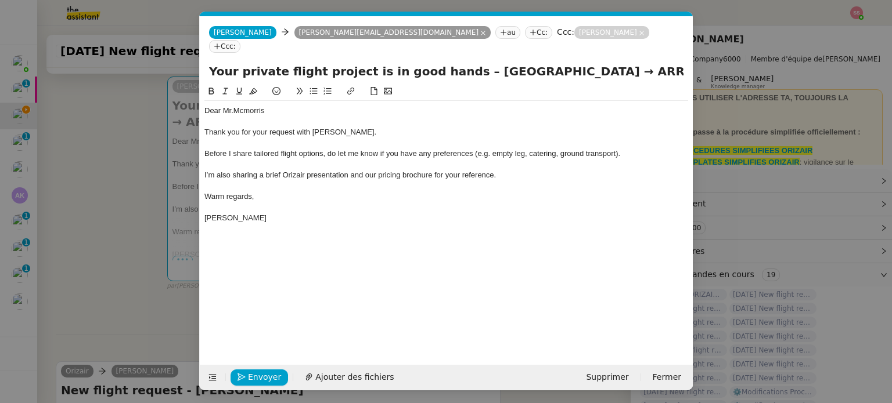
drag, startPoint x: 567, startPoint y: 59, endPoint x: 506, endPoint y: 56, distance: 60.4
click at [506, 63] on input "Your private flight project is in good hands – Bristol → ARRIVAL" at bounding box center [446, 71] width 474 height 17
drag, startPoint x: 504, startPoint y: 59, endPoint x: 496, endPoint y: 58, distance: 8.1
click at [496, 63] on input "Your private flight project is in good hands – Bristol → Samedan" at bounding box center [446, 71] width 474 height 17
click at [596, 63] on input "Your private flight project is in good hands – Bristol → Samedan" at bounding box center [446, 71] width 474 height 17
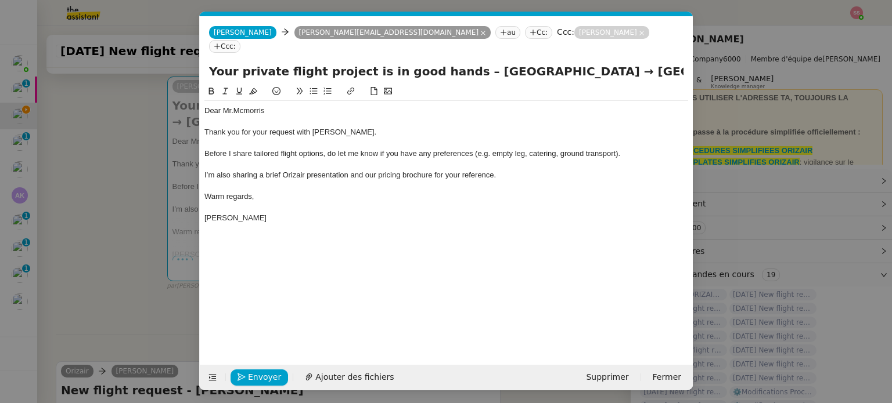
paste input "→"
type input "Your private flight project is in good hands – Bristol → Samedan → Bristol"
click at [334, 381] on span "Ajouter des fichiers" at bounding box center [354, 377] width 78 height 13
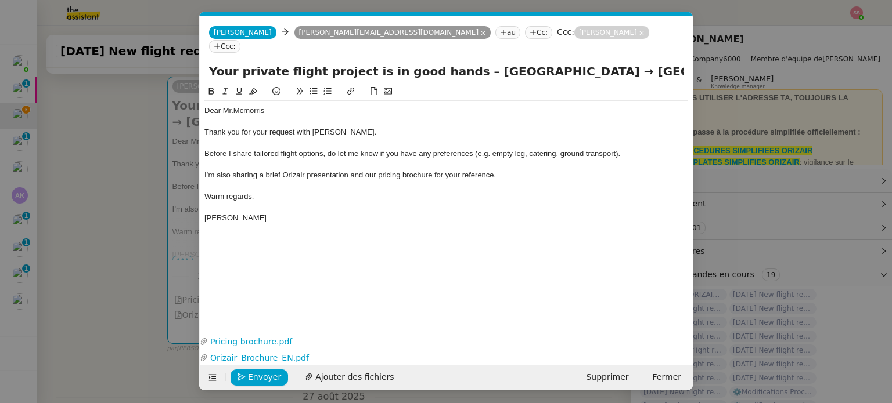
click at [142, 271] on nz-modal-container "acc Service ✈️Orizair - Acc usé de réception de la demande (FR) - En cours de v…" at bounding box center [446, 201] width 892 height 403
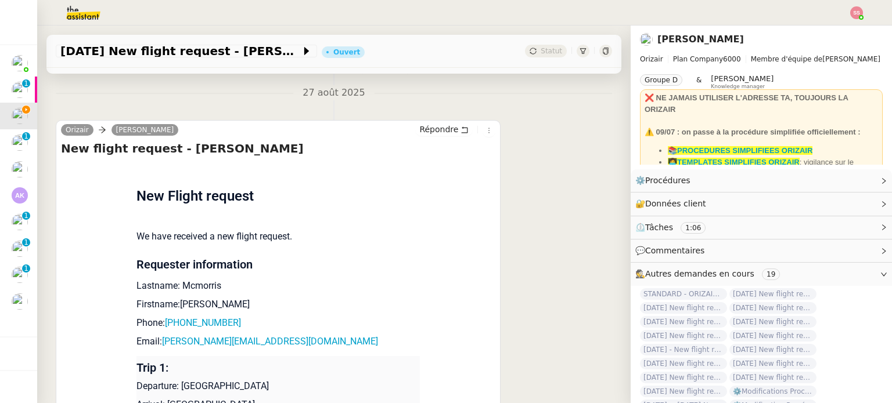
scroll to position [580, 0]
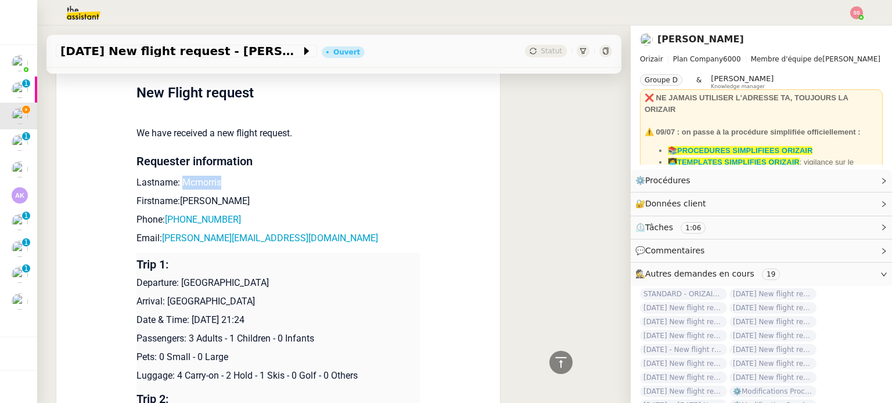
drag, startPoint x: 174, startPoint y: 170, endPoint x: 217, endPoint y: 170, distance: 42.4
click at [217, 176] on p "Lastname: Mcmorris" at bounding box center [277, 183] width 283 height 14
drag, startPoint x: 232, startPoint y: 207, endPoint x: 170, endPoint y: 203, distance: 62.8
click at [170, 213] on p "Phone: +447518957052" at bounding box center [277, 220] width 283 height 14
drag, startPoint x: 207, startPoint y: 184, endPoint x: 174, endPoint y: 185, distance: 33.1
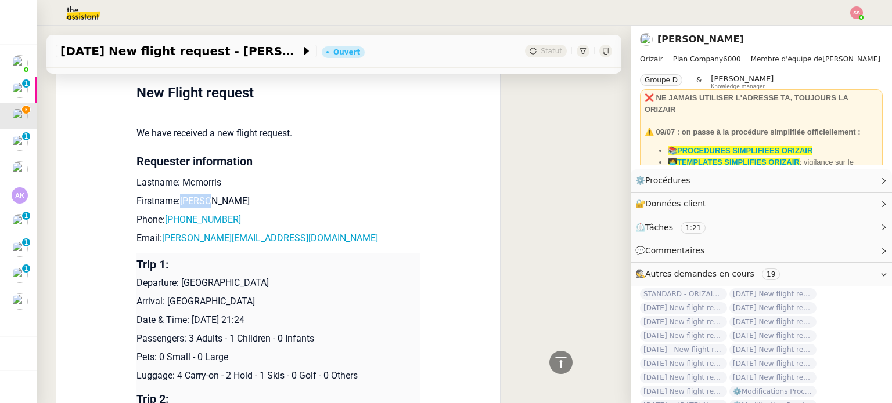
click at [174, 194] on p "Firstname:Arnold" at bounding box center [277, 201] width 283 height 14
drag, startPoint x: 216, startPoint y: 203, endPoint x: 167, endPoint y: 206, distance: 49.4
click at [167, 213] on p "Phone: +447518957052" at bounding box center [277, 220] width 283 height 14
drag, startPoint x: 293, startPoint y: 226, endPoint x: 160, endPoint y: 222, distance: 132.4
click at [160, 232] on p "Email: arnold_mcmorris@hotmail.com" at bounding box center [277, 239] width 283 height 14
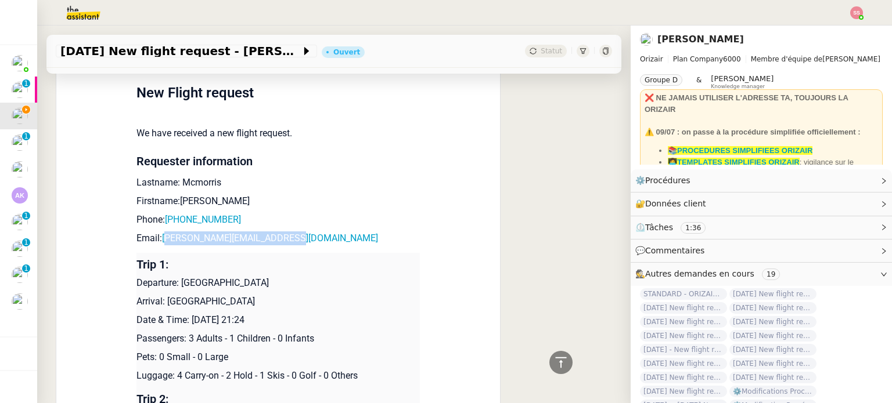
click at [281, 215] on td "New Flight request We have received a new flight request. Requester information…" at bounding box center [277, 317] width 283 height 517
drag, startPoint x: 298, startPoint y: 222, endPoint x: 158, endPoint y: 222, distance: 139.9
click at [158, 232] on p "Email: arnold_mcmorris@hotmail.com" at bounding box center [277, 239] width 283 height 14
drag, startPoint x: 224, startPoint y: 271, endPoint x: 176, endPoint y: 266, distance: 47.9
click at [176, 276] on p "Departure: Bristol Airport" at bounding box center [277, 283] width 283 height 14
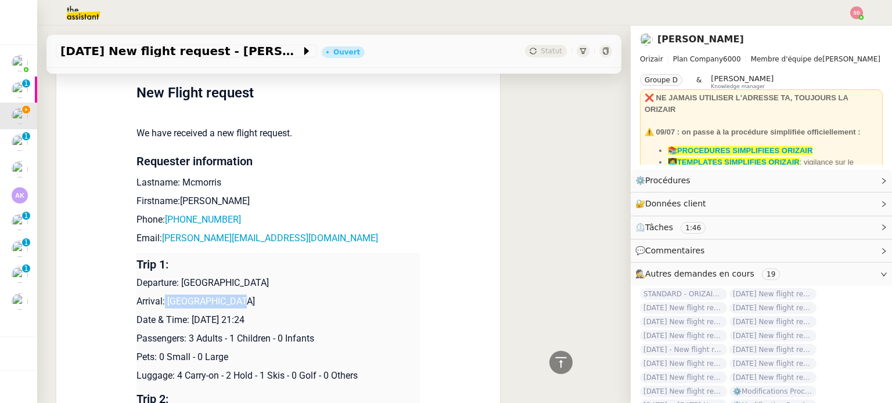
drag, startPoint x: 233, startPoint y: 289, endPoint x: 160, endPoint y: 283, distance: 73.9
click at [160, 295] on p "Arrival: Samedan Airport" at bounding box center [277, 302] width 283 height 14
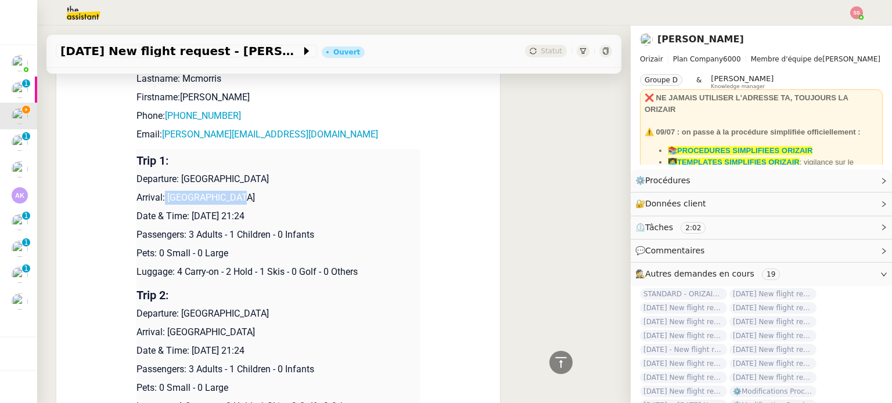
scroll to position [755, 0]
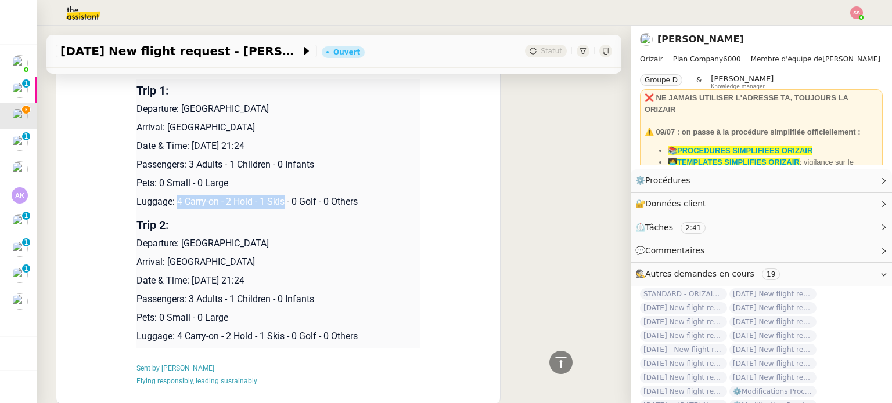
drag, startPoint x: 170, startPoint y: 187, endPoint x: 283, endPoint y: 187, distance: 113.8
click at [283, 195] on p "Luggage: 4 Carry-on - 2 Hold - 1 Skis - 0 Golf - 0 Others" at bounding box center [277, 202] width 283 height 14
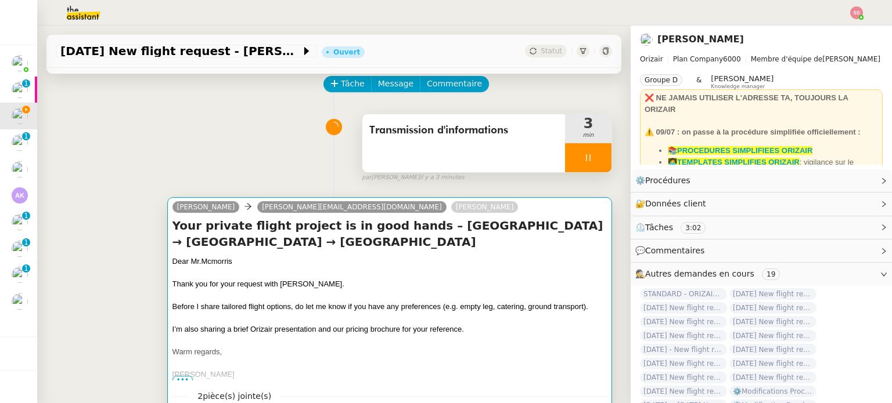
scroll to position [0, 0]
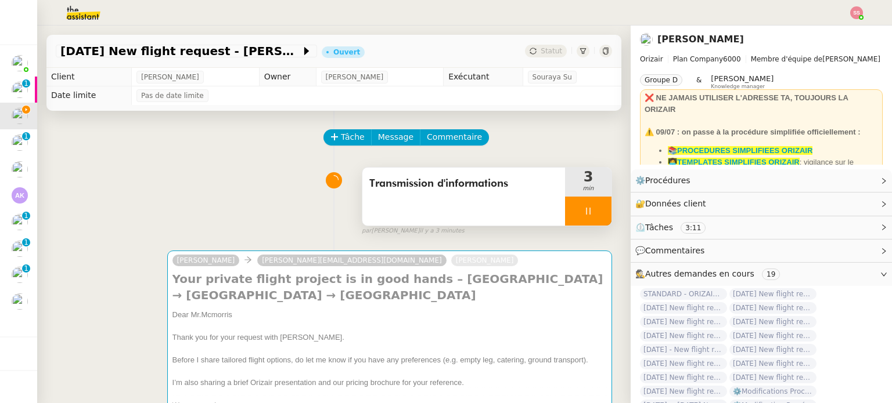
click at [854, 12] on img at bounding box center [856, 12] width 13 height 13
click at [846, 23] on div "Suivi Déconnexion" at bounding box center [824, 41] width 75 height 37
click at [843, 25] on li "Suivi" at bounding box center [824, 33] width 75 height 16
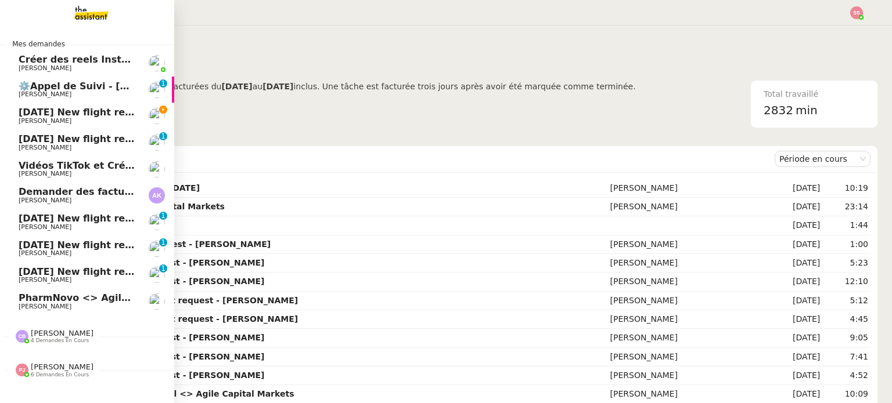
click at [94, 112] on span "[DATE] New flight request - [PERSON_NAME]" at bounding box center [135, 112] width 233 height 11
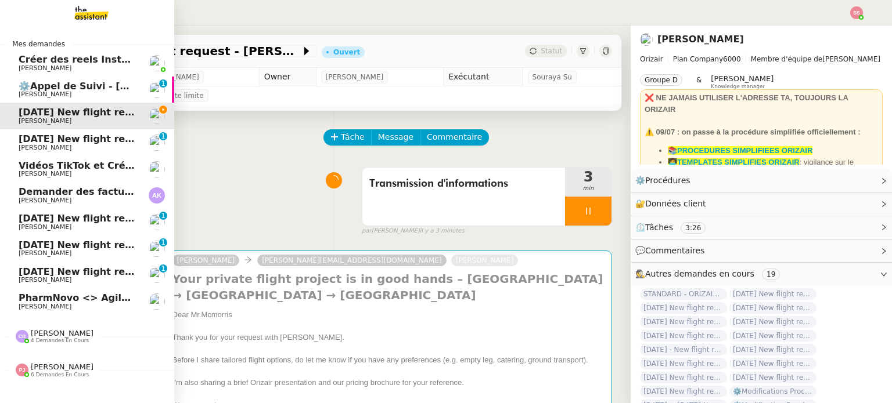
click at [95, 147] on span "[PERSON_NAME]" at bounding box center [77, 148] width 117 height 7
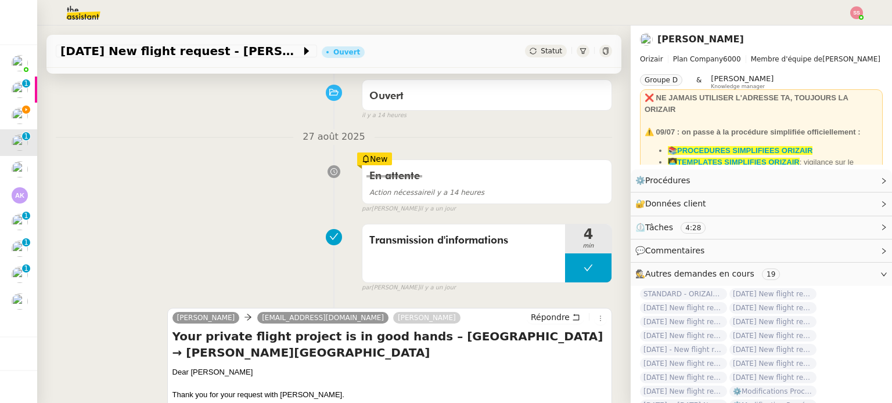
scroll to position [174, 0]
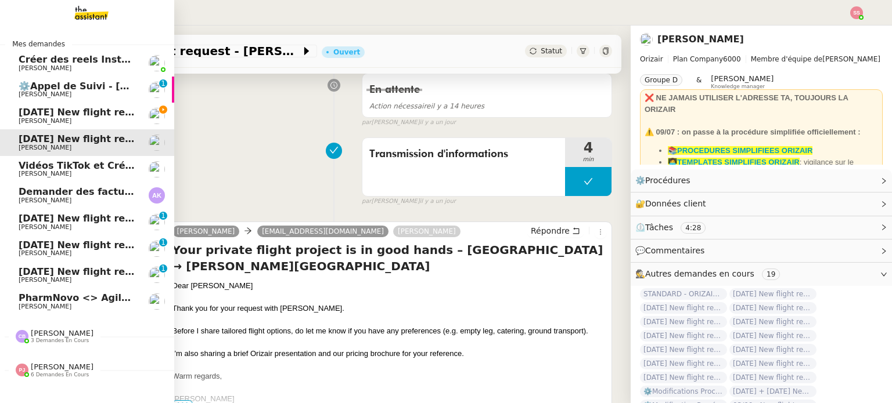
click at [82, 117] on span "[DATE] New flight request - [PERSON_NAME]" at bounding box center [135, 112] width 233 height 11
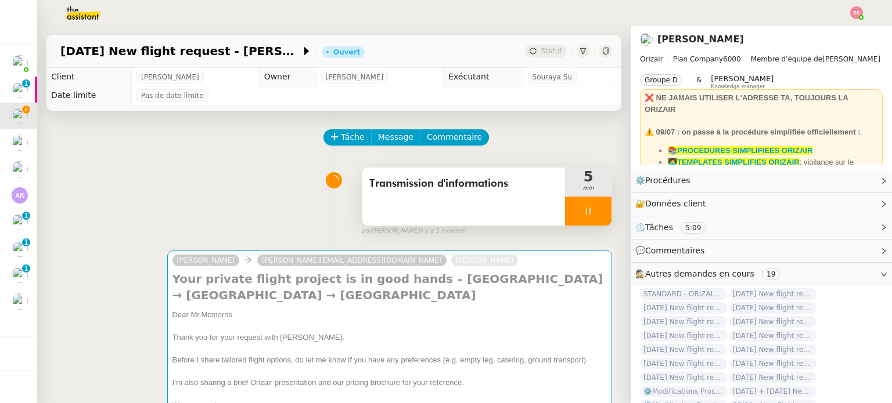
click at [587, 214] on div at bounding box center [588, 211] width 46 height 29
click at [595, 214] on icon at bounding box center [599, 211] width 9 height 9
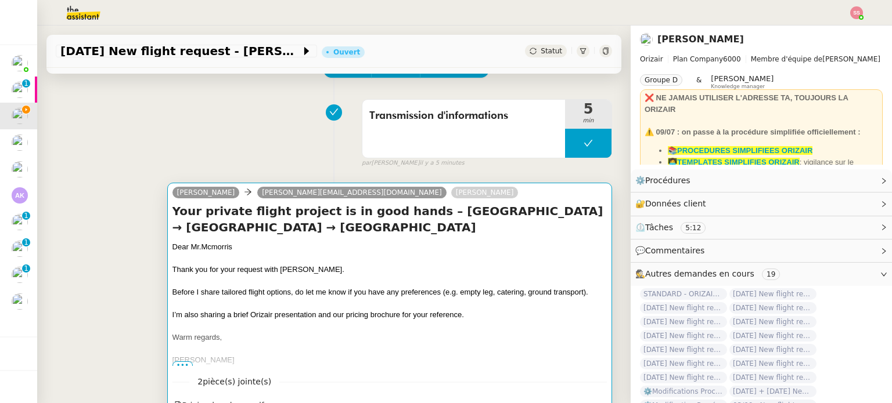
scroll to position [174, 0]
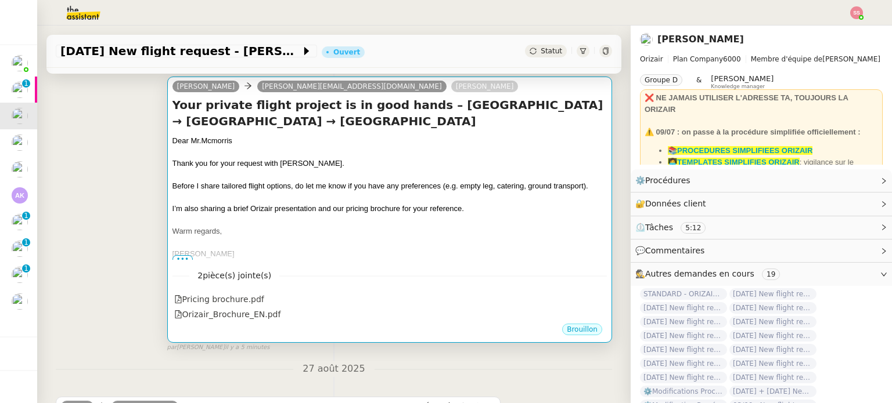
click at [382, 237] on div at bounding box center [389, 243] width 434 height 12
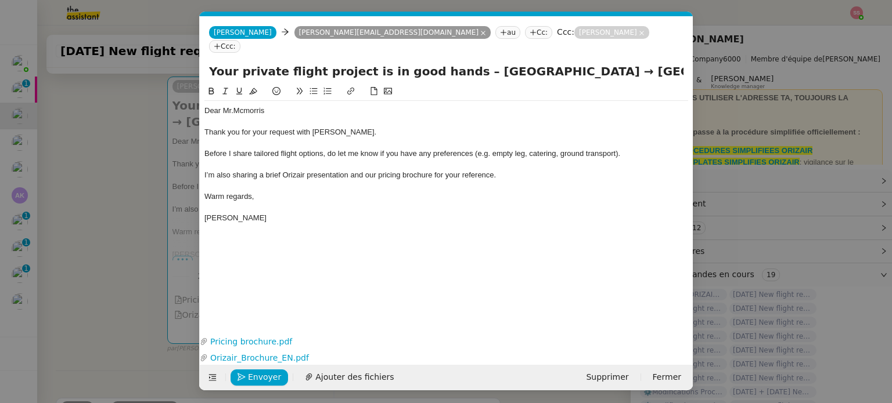
scroll to position [0, 24]
click at [253, 373] on span "Envoyer" at bounding box center [264, 377] width 33 height 13
click at [253, 373] on span "Confirmer l'envoi" at bounding box center [283, 377] width 70 height 13
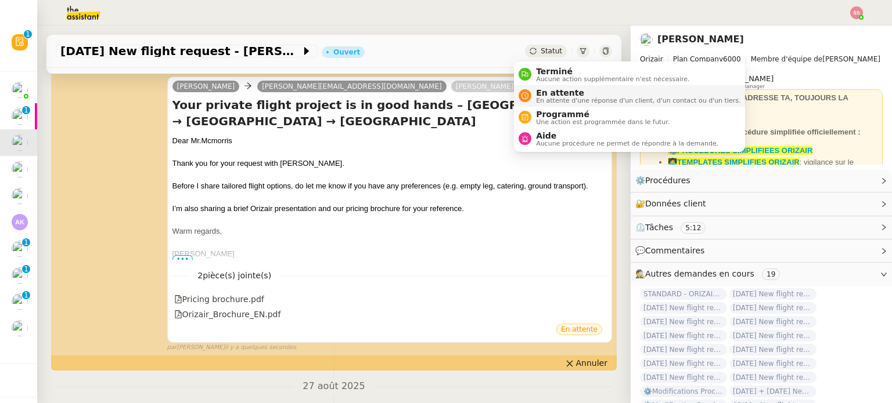
click at [527, 95] on icon at bounding box center [524, 95] width 7 height 7
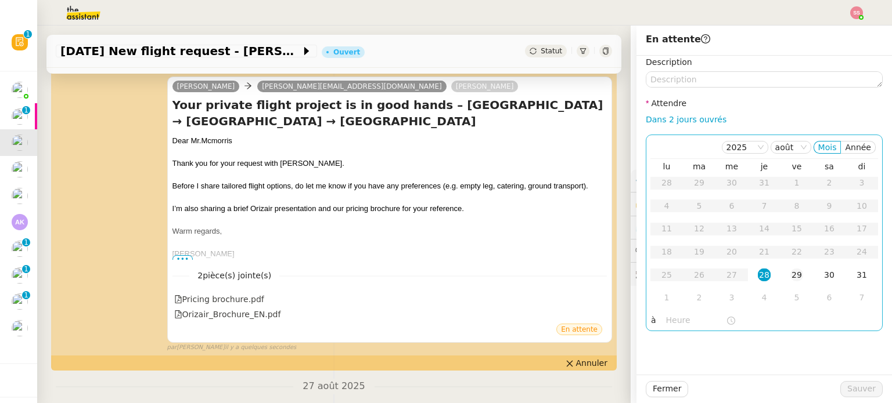
click at [790, 275] on div "29" at bounding box center [796, 275] width 13 height 13
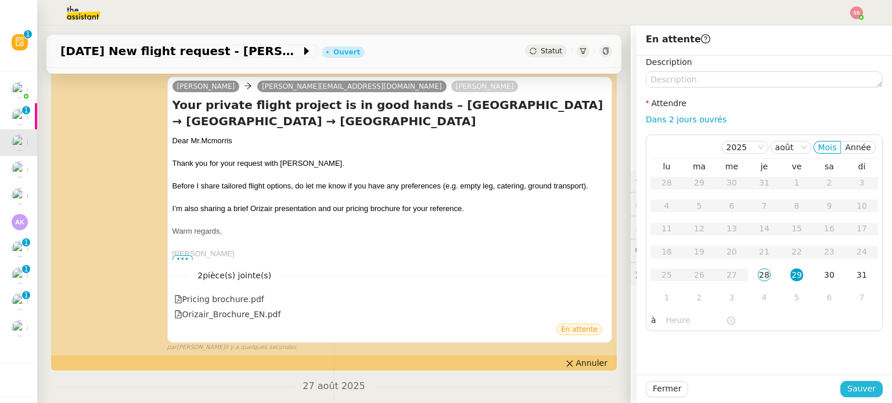
click at [850, 387] on span "Sauver" at bounding box center [861, 389] width 28 height 13
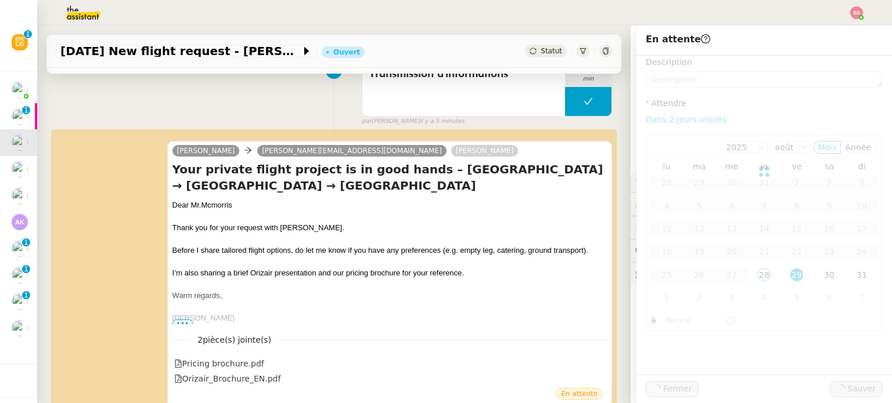
scroll to position [238, 0]
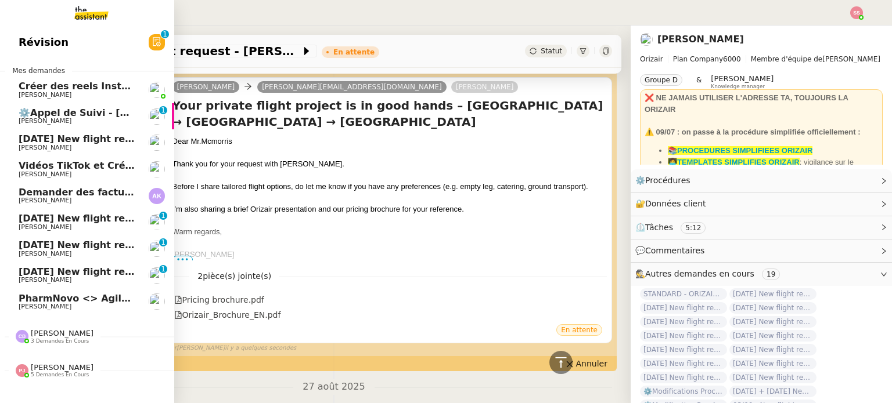
click at [98, 136] on span "[DATE] New flight request - [PERSON_NAME]" at bounding box center [135, 139] width 233 height 11
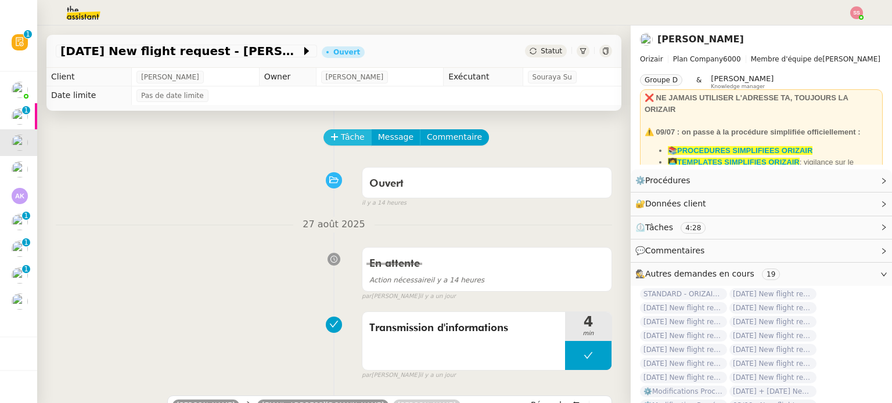
click at [341, 135] on span "Tâche" at bounding box center [353, 137] width 24 height 13
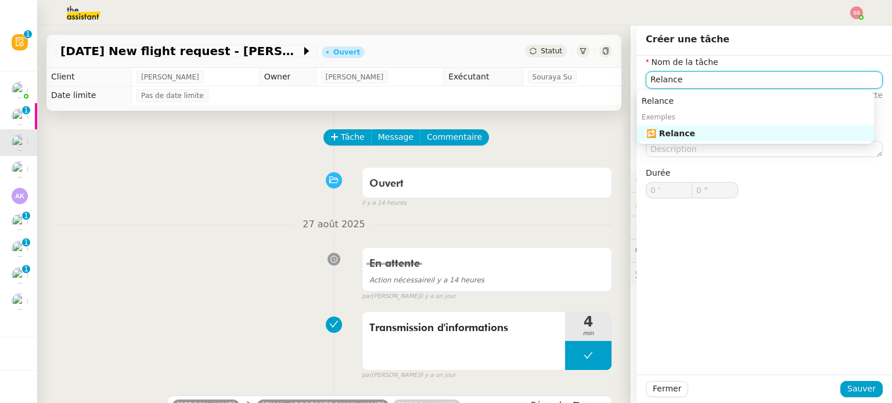
click at [694, 129] on div "🔁 Relance" at bounding box center [757, 133] width 223 height 10
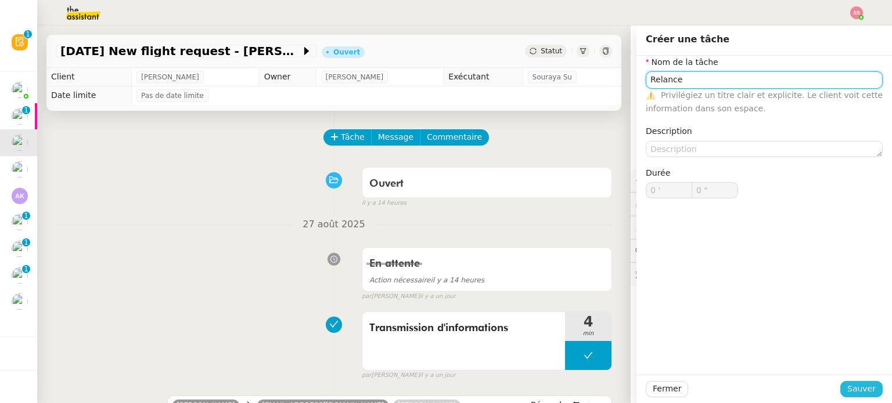
type input "Relance"
click at [853, 387] on span "Sauver" at bounding box center [861, 389] width 28 height 13
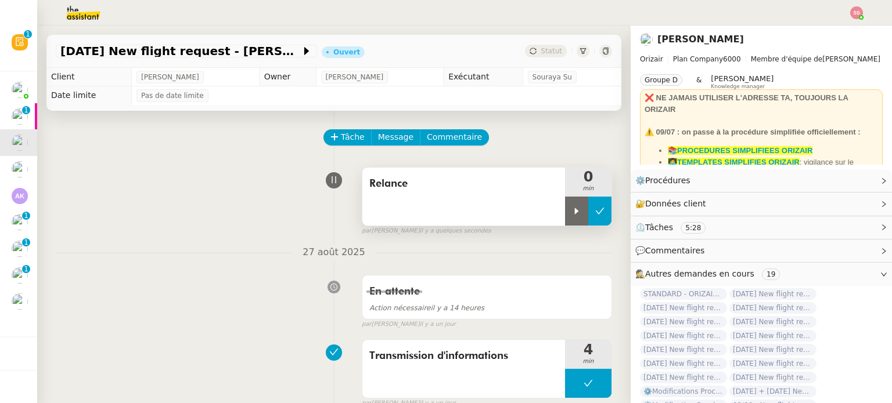
click at [588, 221] on button at bounding box center [599, 211] width 23 height 29
click at [565, 219] on div at bounding box center [576, 211] width 23 height 29
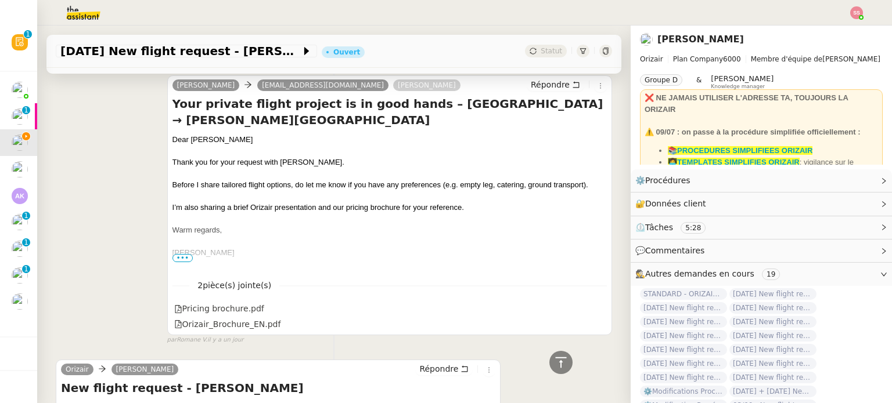
scroll to position [290, 0]
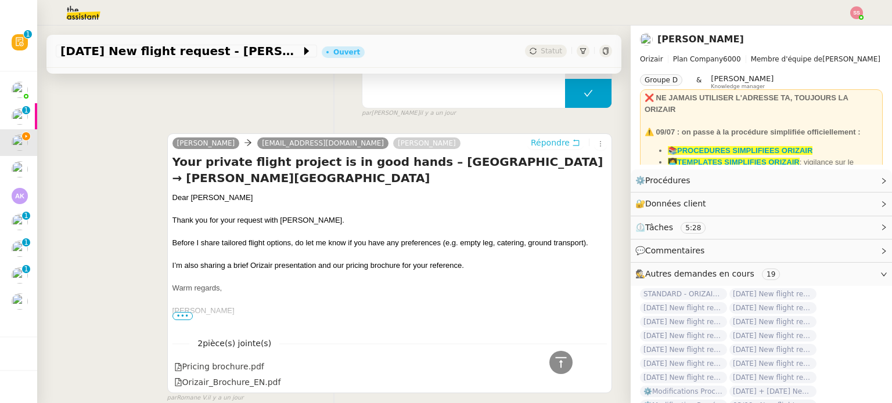
click at [531, 139] on span "Répondre" at bounding box center [550, 143] width 39 height 12
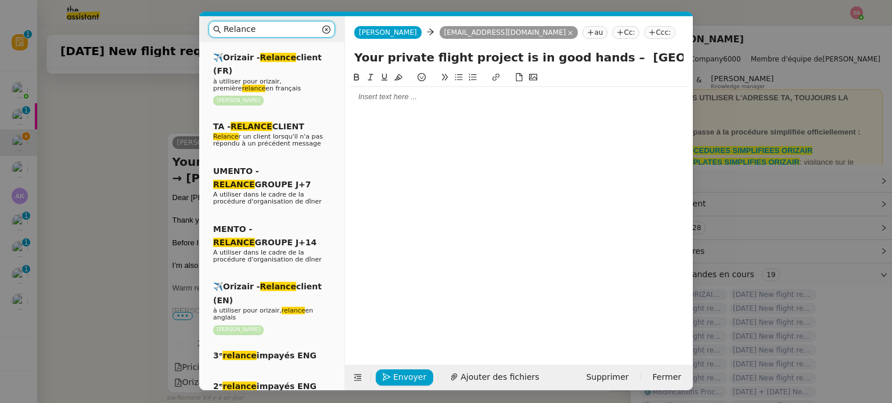
scroll to position [174, 0]
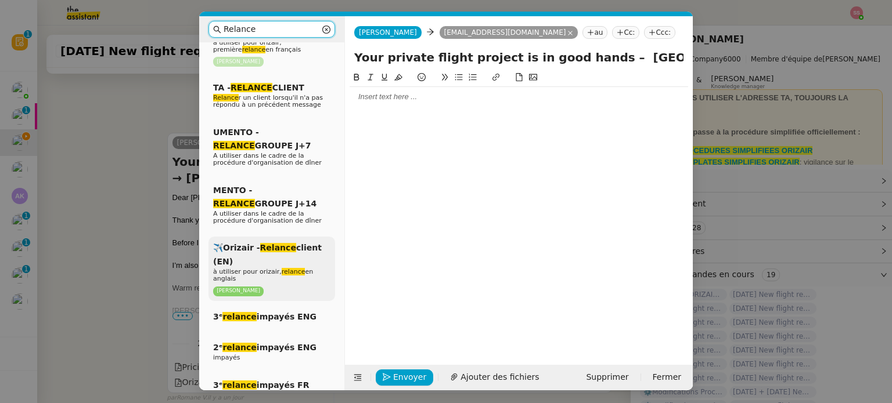
type input "Relance"
click at [260, 243] on em "Relance" at bounding box center [278, 247] width 36 height 9
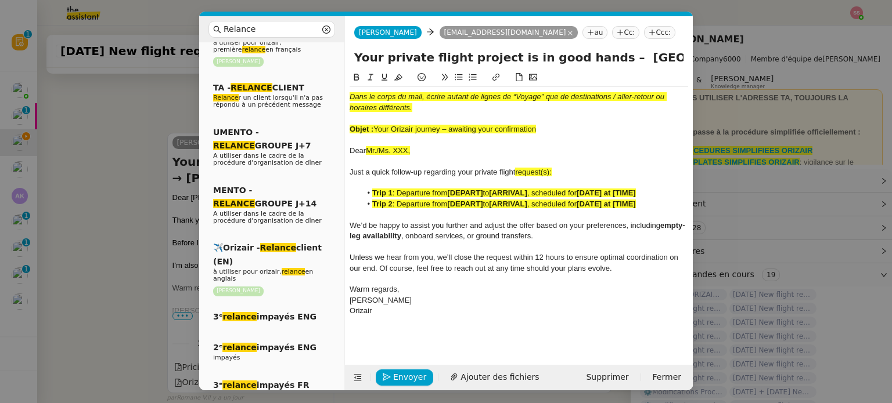
scroll to position [531, 0]
drag, startPoint x: 376, startPoint y: 129, endPoint x: 539, endPoint y: 125, distance: 163.2
click at [539, 125] on div "Objet : Your Orizair journey – awaiting your confirmation" at bounding box center [518, 129] width 338 height 10
drag, startPoint x: 585, startPoint y: 60, endPoint x: 356, endPoint y: 64, distance: 229.3
click at [356, 64] on input "Your private flight project is in good hands – London Heathrow Airport → Mohamm…" at bounding box center [518, 57] width 329 height 17
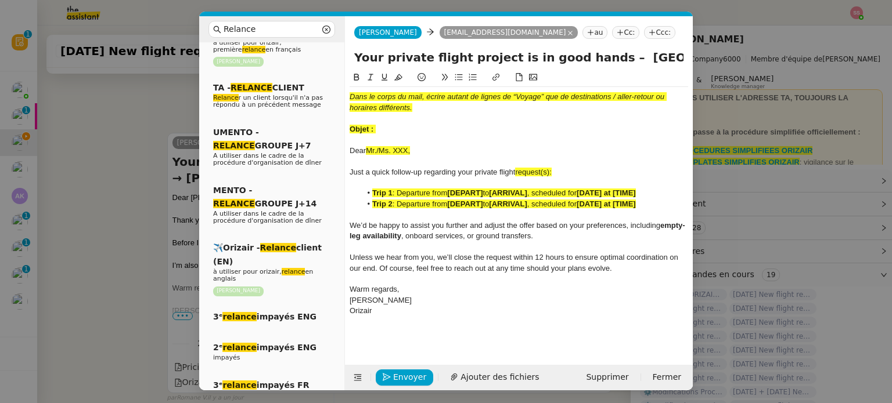
paste input "Orizair journey – awaiting your confirmation"
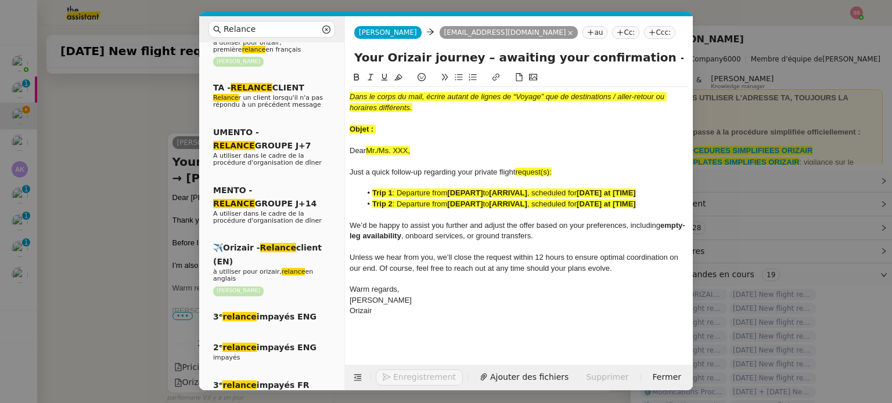
type input "Your Orizair journey – awaiting your confirmation – London Heathrow Airport → M…"
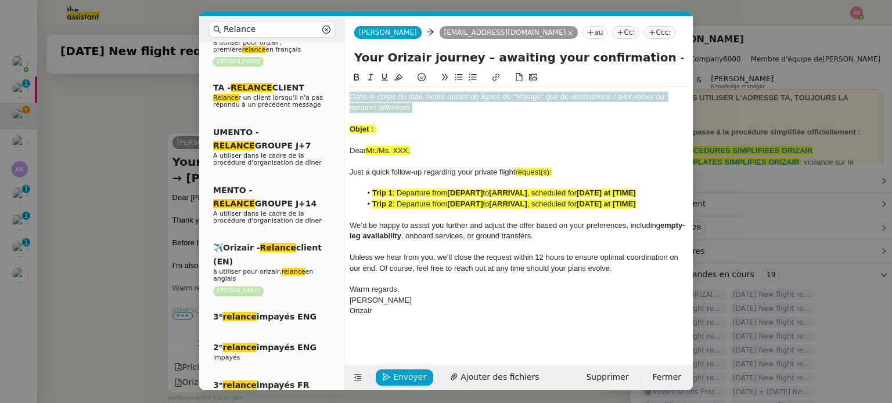
drag, startPoint x: 414, startPoint y: 106, endPoint x: 332, endPoint y: 88, distance: 84.4
click at [332, 88] on nz-layout "Relance Service Relance Bon de Commande LBP A utiliser dans le cadre de la proc…" at bounding box center [445, 203] width 493 height 374
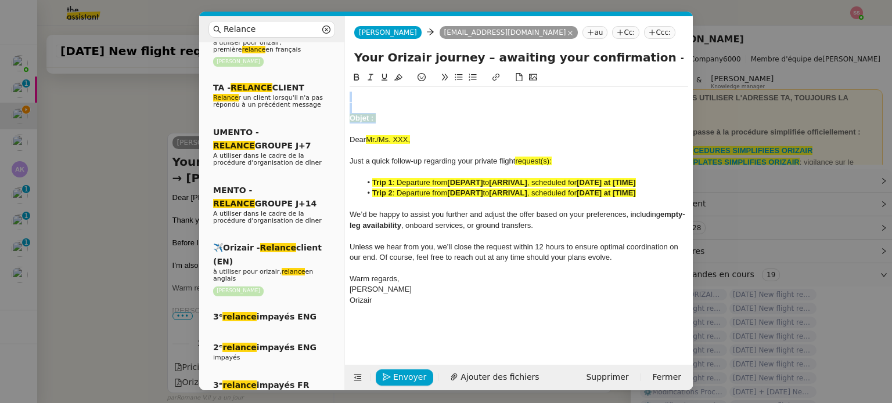
drag, startPoint x: 383, startPoint y: 114, endPoint x: 341, endPoint y: 90, distance: 48.1
click at [341, 90] on nz-layout "Relance Service Relance Bon de Commande LBP A utiliser dans le cadre de la proc…" at bounding box center [445, 203] width 493 height 374
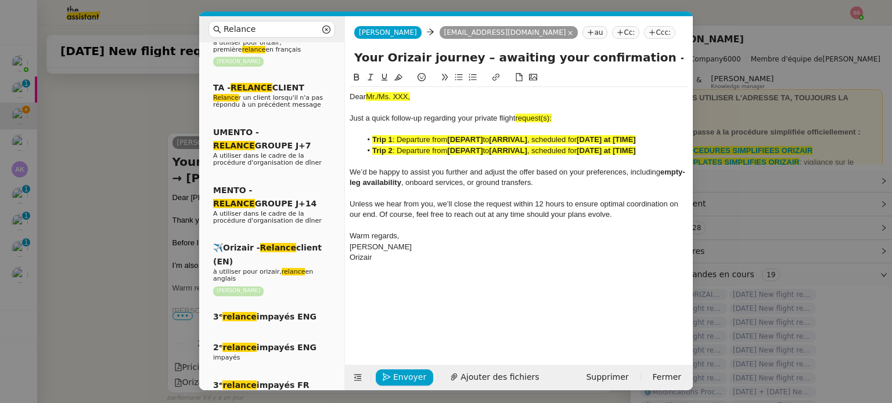
drag, startPoint x: 366, startPoint y: 96, endPoint x: 411, endPoint y: 96, distance: 44.7
click at [410, 96] on span "Mr./Ms. XXX," at bounding box center [388, 96] width 44 height 9
drag, startPoint x: 397, startPoint y: 81, endPoint x: 403, endPoint y: 82, distance: 6.6
click at [398, 81] on icon at bounding box center [398, 77] width 8 height 6
click at [555, 126] on div at bounding box center [518, 129] width 338 height 10
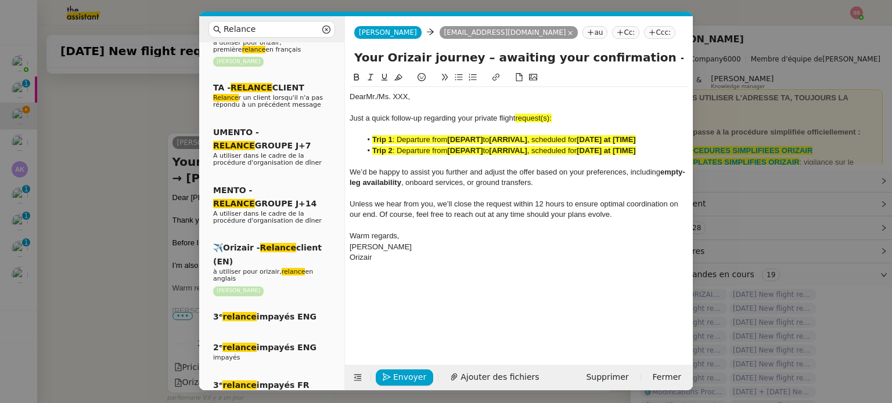
click at [151, 199] on nz-modal-container "Relance Service Relance Bon de Commande LBP A utiliser dans le cadre de la proc…" at bounding box center [446, 201] width 892 height 403
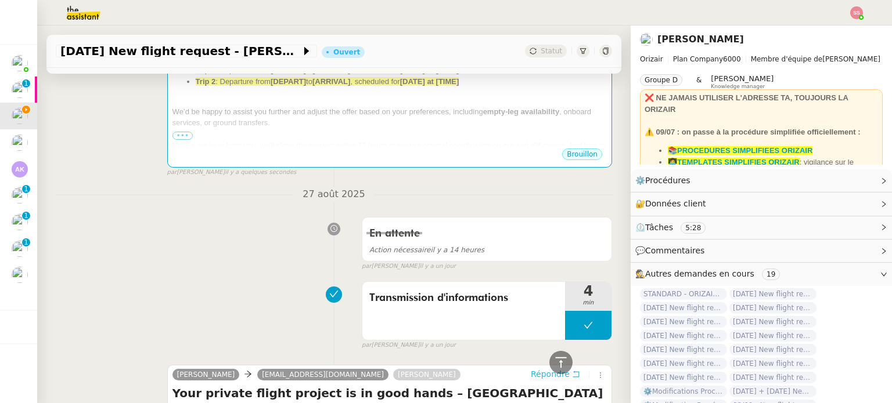
scroll to position [182, 0]
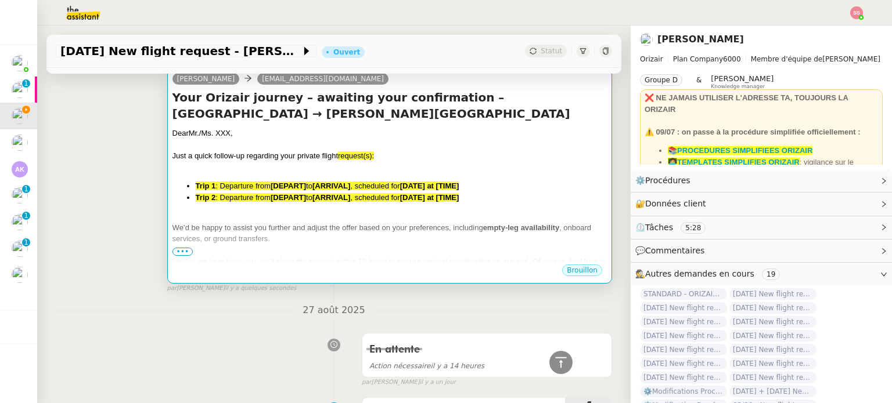
click at [312, 183] on span "to" at bounding box center [309, 186] width 6 height 9
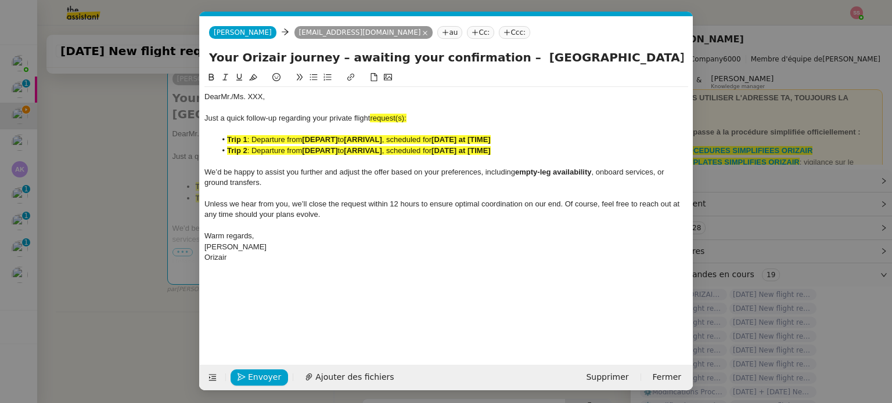
scroll to position [0, 52]
drag, startPoint x: 407, startPoint y: 117, endPoint x: 398, endPoint y: 116, distance: 9.9
click at [398, 116] on span "request(s):" at bounding box center [388, 118] width 36 height 9
drag, startPoint x: 398, startPoint y: 116, endPoint x: 372, endPoint y: 117, distance: 26.8
click at [372, 117] on div "Just a quick follow-up regarding your private flight request:" at bounding box center [446, 118] width 484 height 10
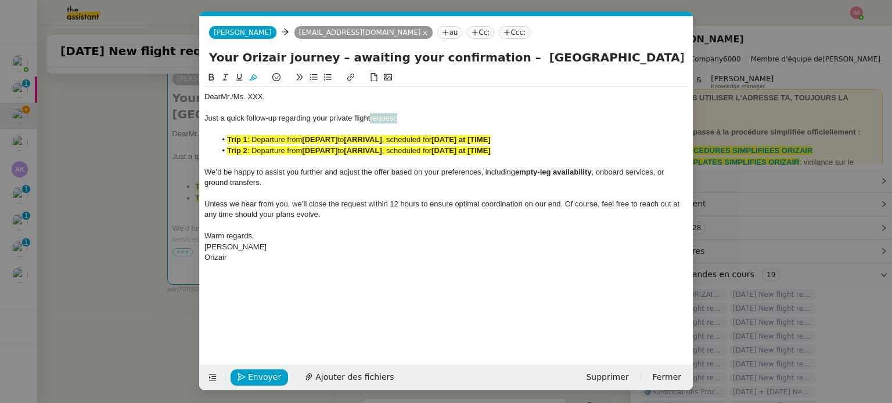
click at [249, 75] on icon at bounding box center [253, 77] width 8 height 8
drag, startPoint x: 502, startPoint y: 150, endPoint x: 228, endPoint y: 150, distance: 274.0
click at [228, 150] on li "Trip 2 : Departure from [DEPART] to [ARRIVAL] , scheduled for [DATE] at [TIME]" at bounding box center [452, 151] width 473 height 10
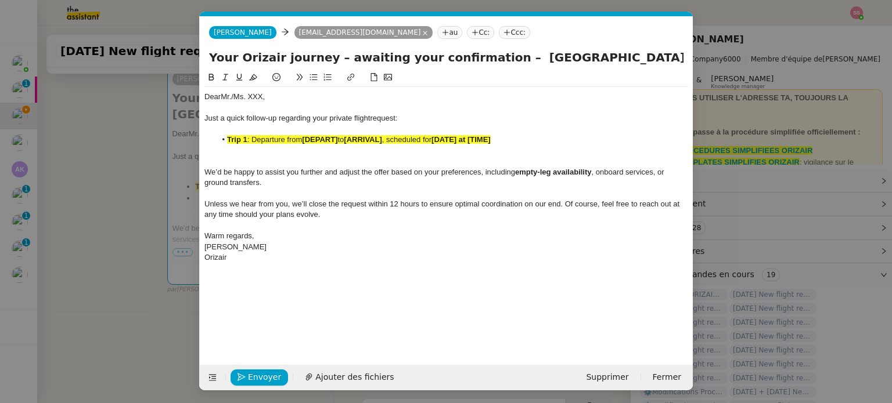
click at [308, 136] on strong "[DEPART]" at bounding box center [319, 139] width 35 height 9
click at [251, 78] on icon at bounding box center [253, 77] width 8 height 8
click at [165, 168] on nz-modal-container "Relance Service Relance Bon de Commande LBP A utiliser dans le cadre de la proc…" at bounding box center [446, 201] width 892 height 403
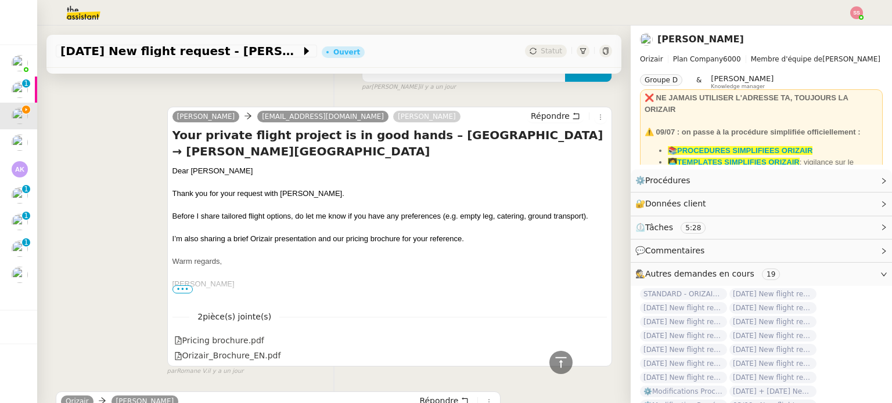
scroll to position [530, 0]
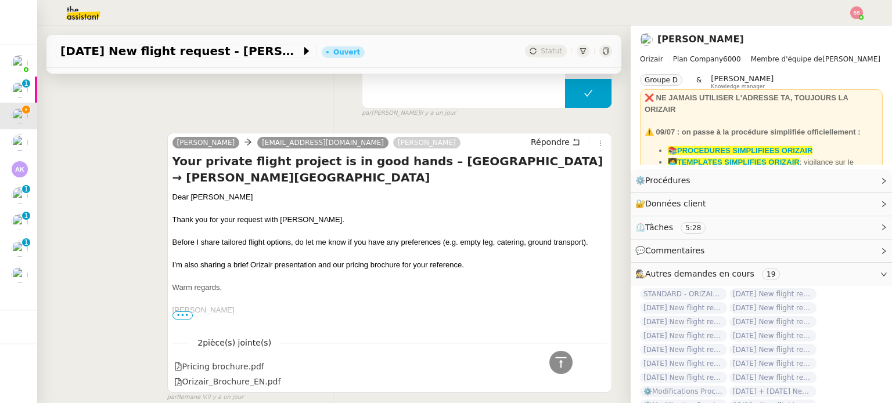
click at [192, 195] on div "Dear Mr.Khan" at bounding box center [389, 198] width 434 height 12
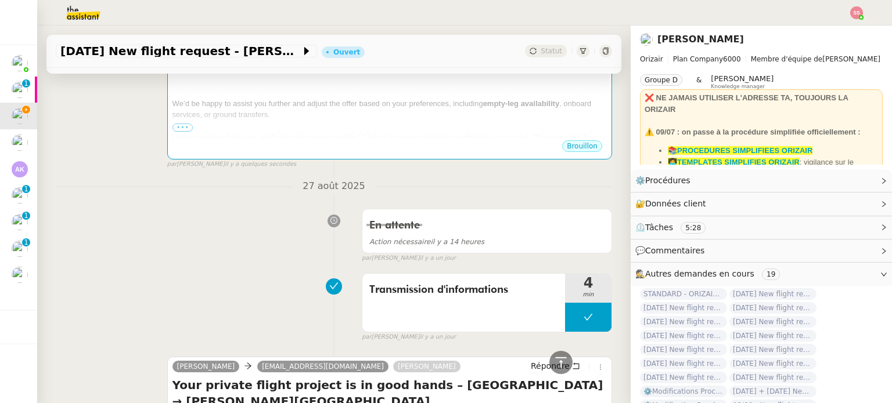
scroll to position [240, 0]
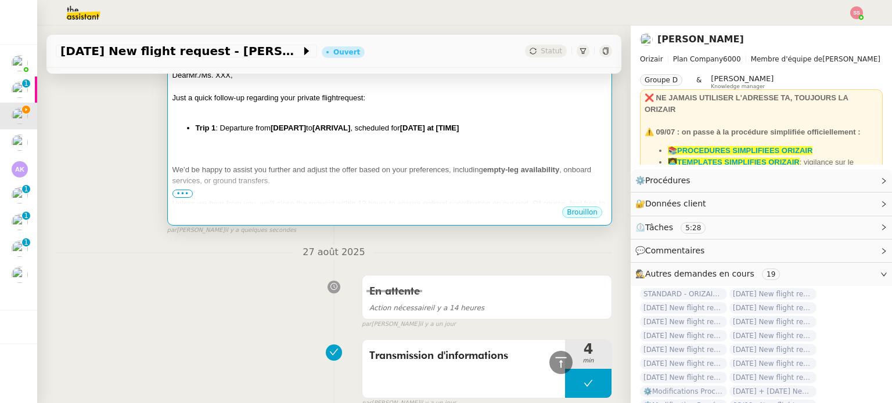
click at [322, 165] on div "We’d be happy to assist you further and adjust the offer based on your preferen…" at bounding box center [389, 175] width 434 height 23
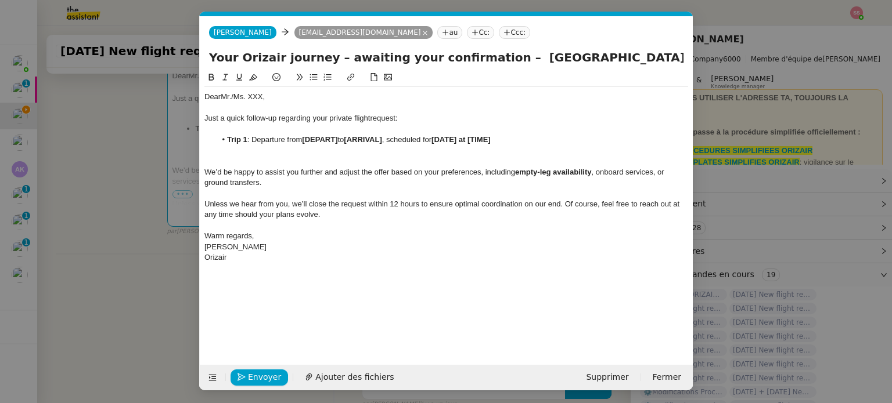
scroll to position [0, 52]
drag, startPoint x: 265, startPoint y: 95, endPoint x: 234, endPoint y: 95, distance: 30.8
click at [234, 95] on div "Dear Mr./Ms. XXX," at bounding box center [446, 97] width 484 height 10
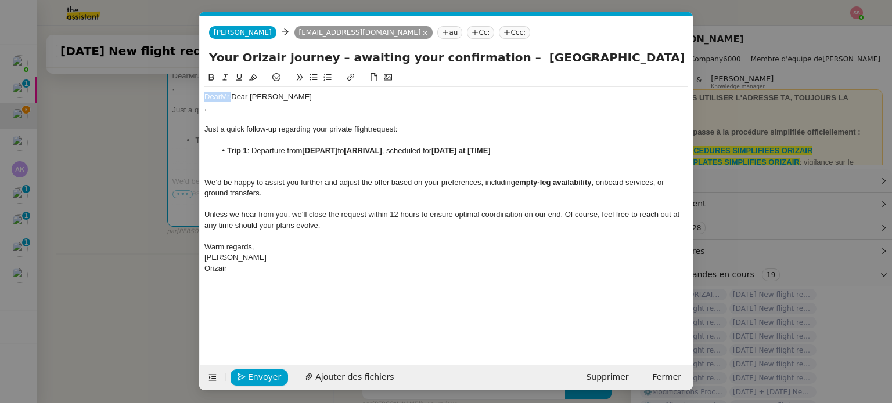
drag, startPoint x: 232, startPoint y: 97, endPoint x: 201, endPoint y: 95, distance: 30.8
click at [201, 95] on nz-spin "Dear Mr.Dear Mr.Khan , Just a quick follow-up regarding your private flight req…" at bounding box center [446, 211] width 493 height 281
click at [228, 113] on div "," at bounding box center [446, 108] width 484 height 10
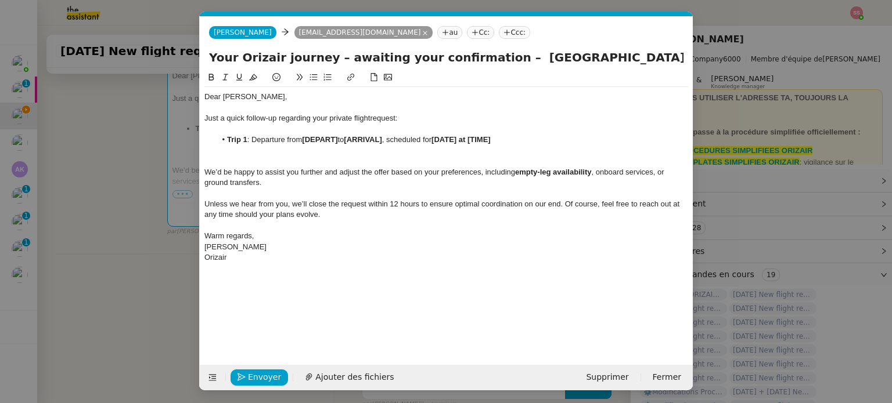
click at [499, 30] on nz-tag "Ccc:" at bounding box center [514, 32] width 31 height 13
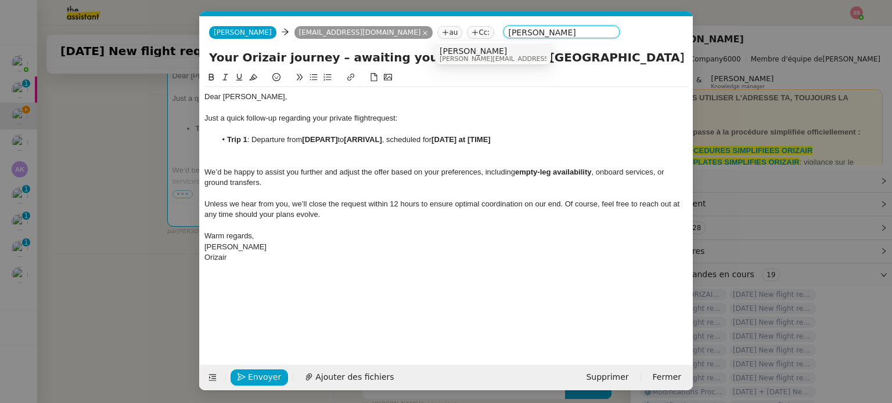
type input "[PERSON_NAME]"
click at [469, 56] on span "[PERSON_NAME][EMAIL_ADDRESS][DOMAIN_NAME]" at bounding box center [521, 59] width 165 height 6
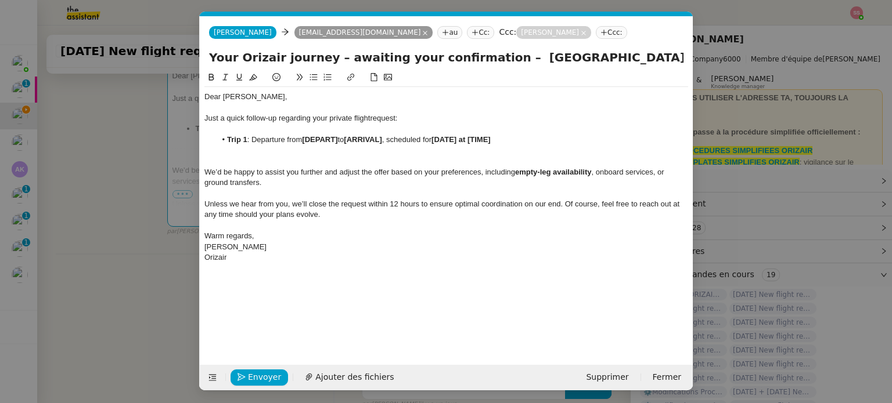
click at [165, 215] on nz-modal-container "Relance Service Relance Bon de Commande LBP A utiliser dans le cadre de la proc…" at bounding box center [446, 201] width 892 height 403
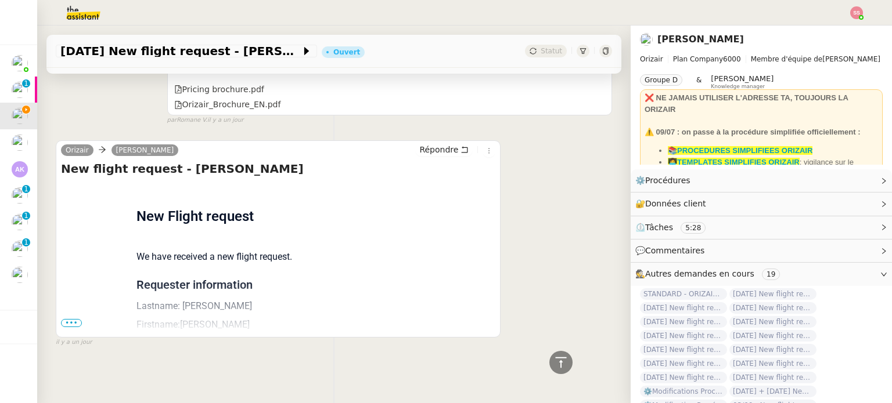
scroll to position [815, 0]
click at [71, 319] on span "•••" at bounding box center [71, 323] width 21 height 8
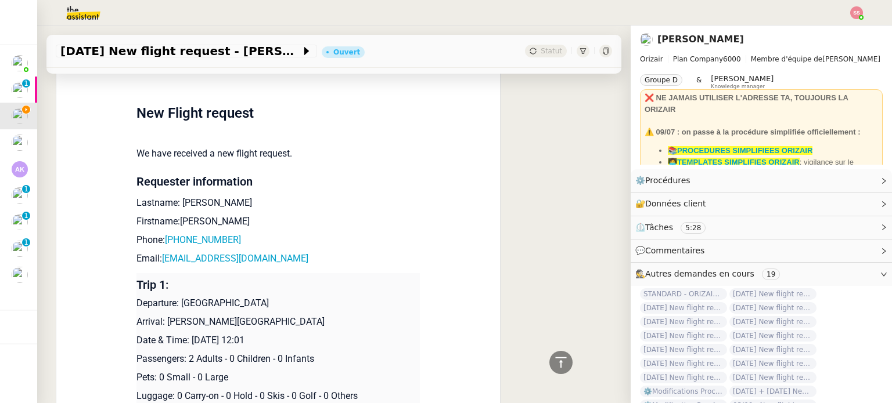
scroll to position [931, 0]
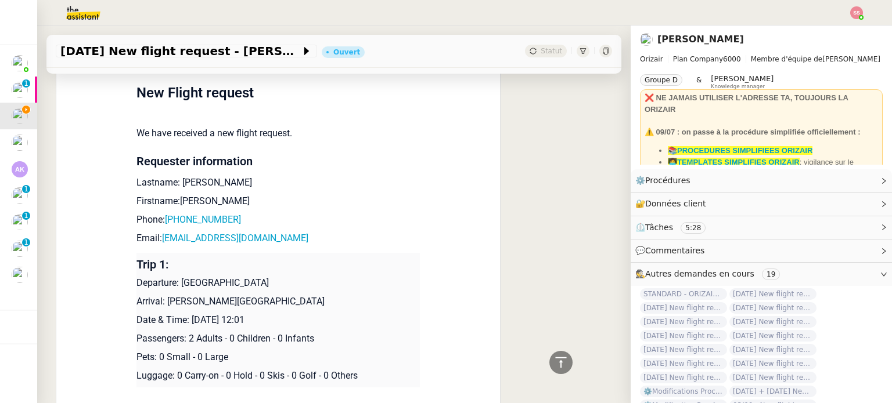
drag, startPoint x: 178, startPoint y: 284, endPoint x: 287, endPoint y: 277, distance: 109.4
click at [287, 278] on p "Departure: London Heathrow Airport" at bounding box center [277, 283] width 283 height 14
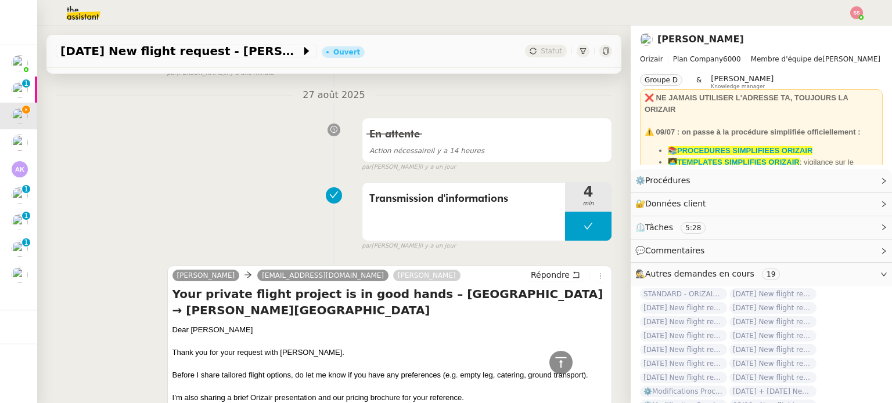
scroll to position [118, 0]
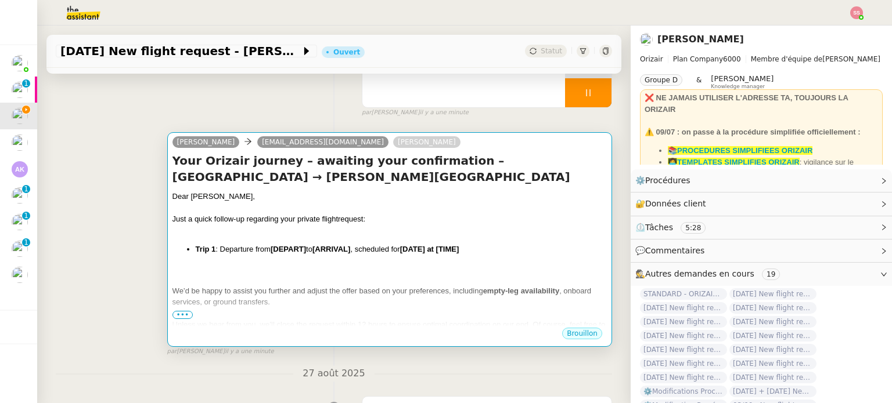
click at [349, 229] on div at bounding box center [389, 231] width 434 height 12
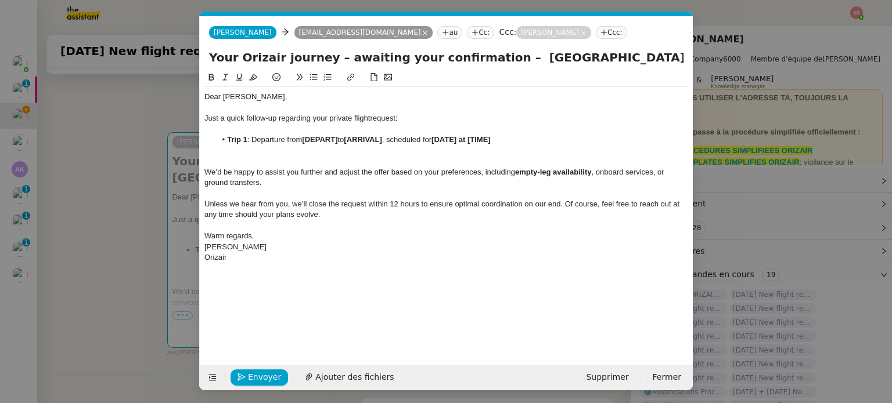
scroll to position [0, 52]
drag, startPoint x: 339, startPoint y: 142, endPoint x: 304, endPoint y: 139, distance: 34.9
click at [304, 139] on li "Trip 1 : Departure from [DEPART] to [ARRIVAL] , scheduled for [DATE] at [TIME]" at bounding box center [452, 140] width 473 height 10
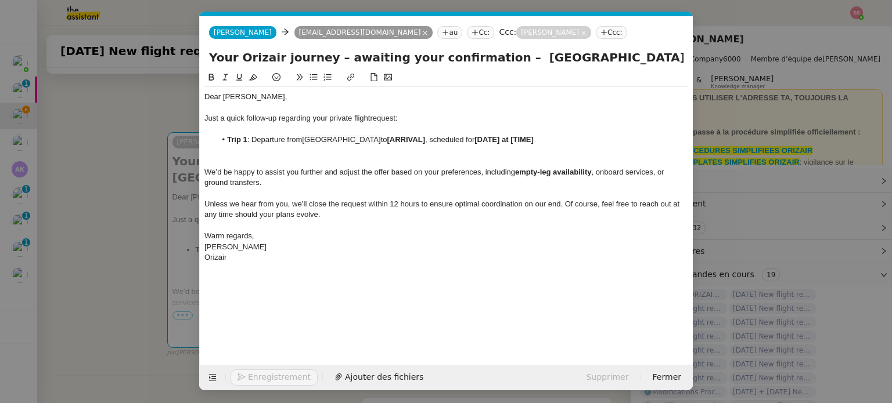
click at [149, 261] on nz-modal-container "Relance Service Relance Bon de Commande LBP A utiliser dans le cadre de la proc…" at bounding box center [446, 201] width 892 height 403
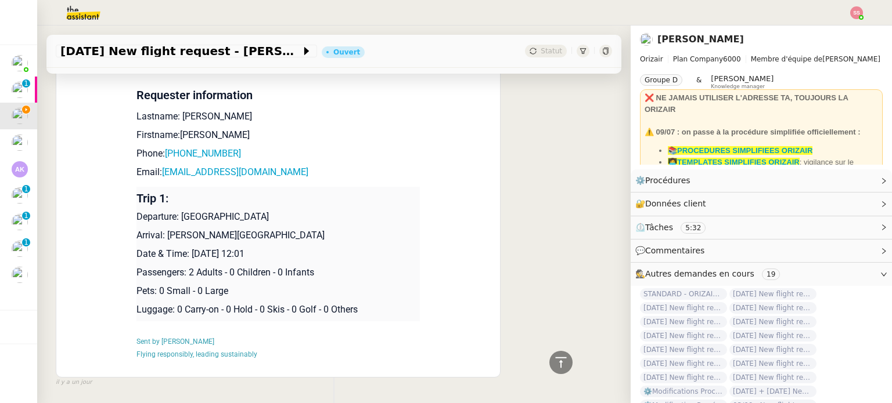
scroll to position [1045, 0]
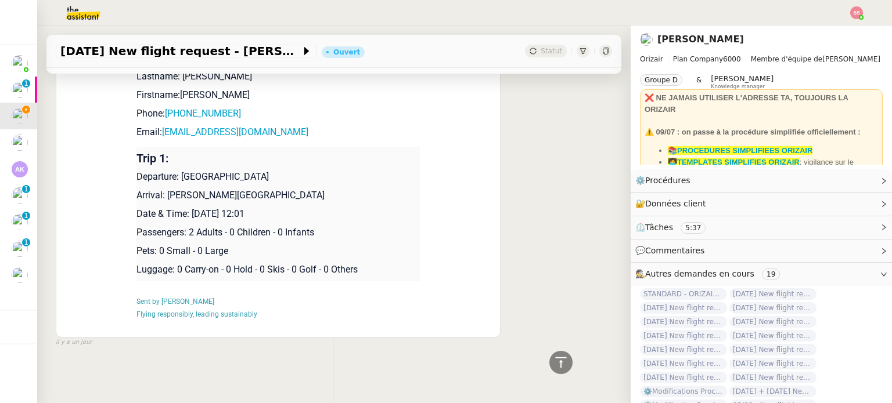
drag, startPoint x: 162, startPoint y: 192, endPoint x: 318, endPoint y: 187, distance: 156.2
click at [318, 189] on p "Arrival: Mohammed V International Airport" at bounding box center [277, 196] width 283 height 14
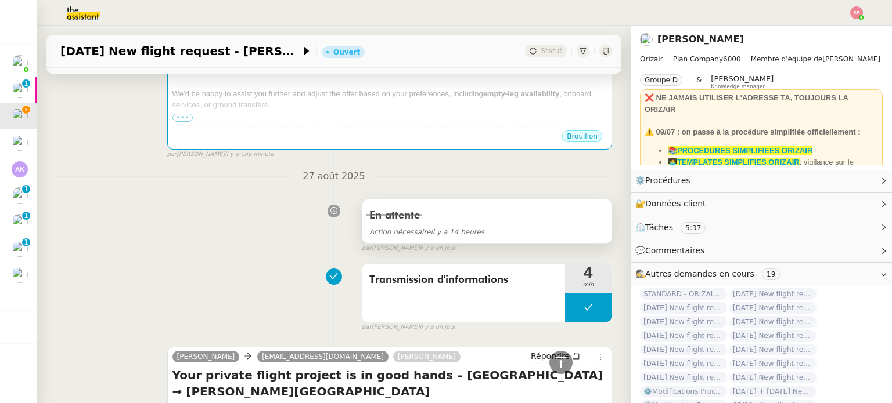
scroll to position [174, 0]
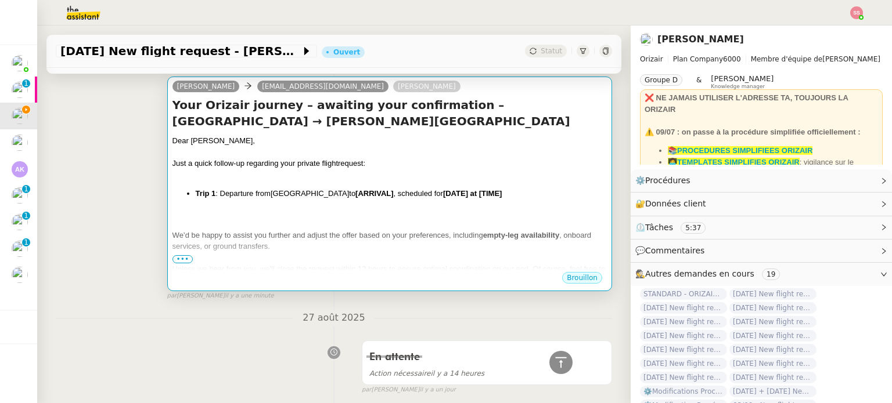
click at [390, 205] on div "Dear Mr.Khan, Just a quick follow-up regarding your private flight request: Tri…" at bounding box center [389, 233] width 434 height 196
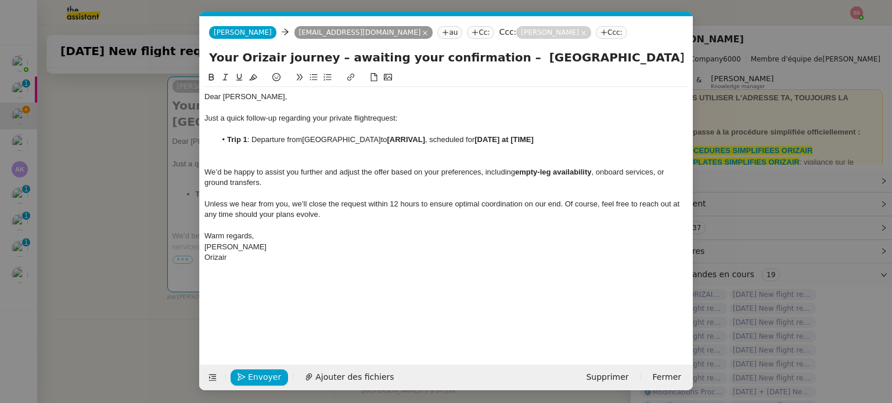
scroll to position [0, 52]
drag, startPoint x: 435, startPoint y: 139, endPoint x: 398, endPoint y: 139, distance: 36.6
click at [398, 139] on strong "[ARRIVAL]" at bounding box center [406, 139] width 38 height 9
click at [144, 266] on nz-modal-container "Relance Service Relance Bon de Commande LBP A utiliser dans le cadre de la proc…" at bounding box center [446, 201] width 892 height 403
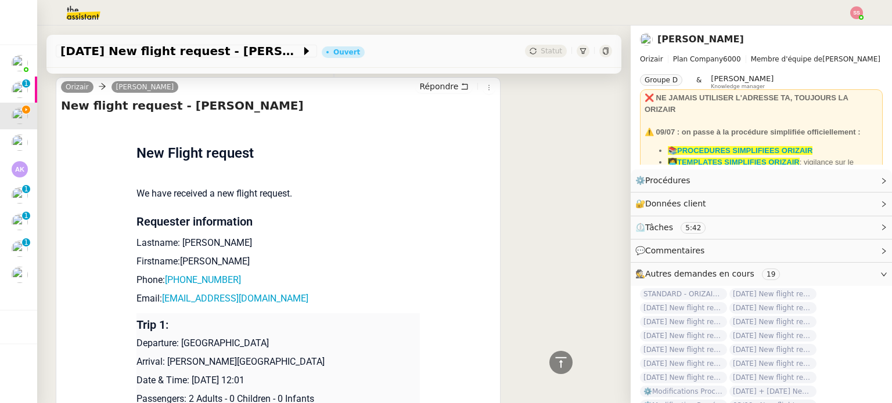
scroll to position [1045, 0]
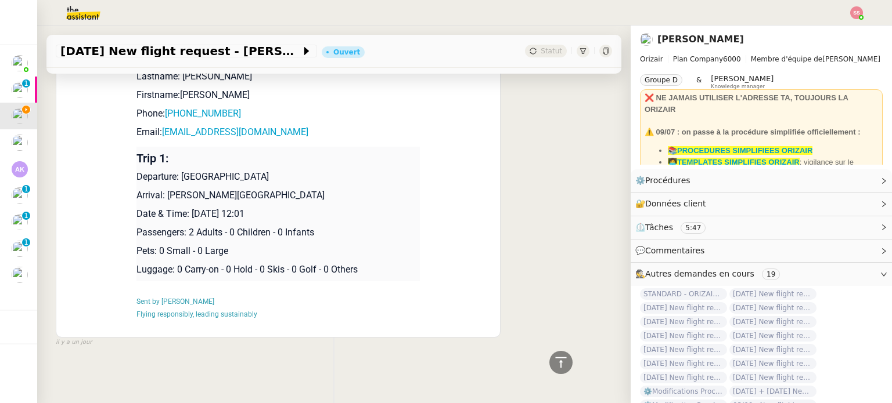
drag, startPoint x: 187, startPoint y: 210, endPoint x: 311, endPoint y: 205, distance: 124.3
click at [311, 207] on p "Date & Time: 3rd September 2025 12:01" at bounding box center [277, 214] width 283 height 14
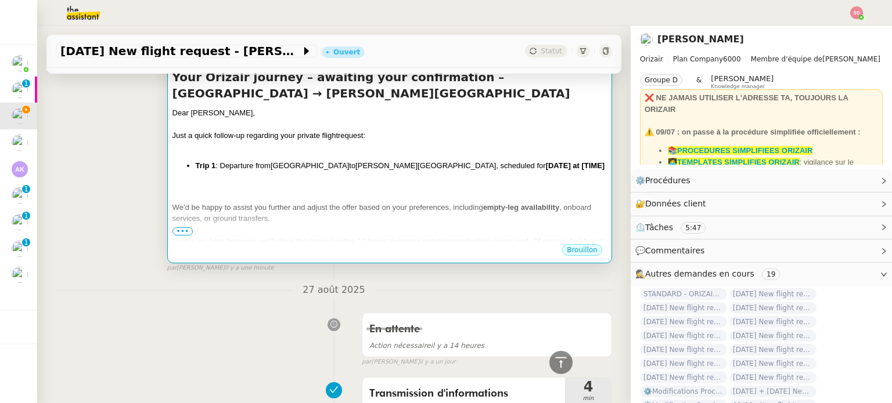
scroll to position [116, 0]
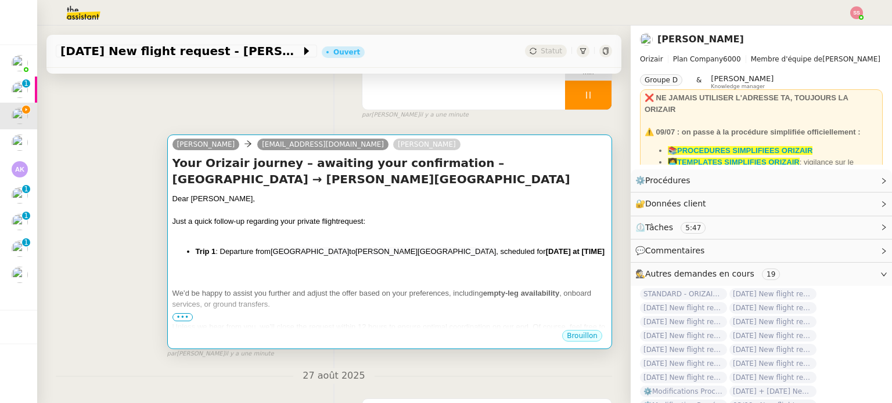
click at [455, 233] on div at bounding box center [389, 234] width 434 height 12
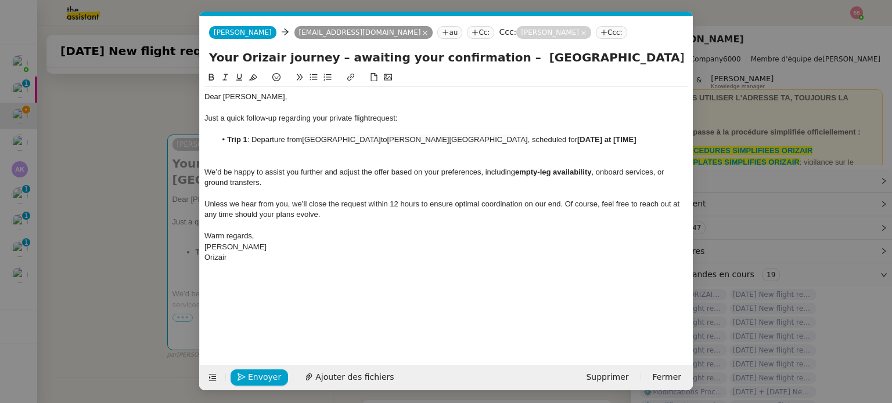
scroll to position [0, 52]
drag, startPoint x: 564, startPoint y: 140, endPoint x: 629, endPoint y: 139, distance: 65.0
click at [629, 139] on li "Trip 1 : Departure from London Heathrow Airport to Mohammed V International Air…" at bounding box center [452, 140] width 473 height 10
click at [263, 380] on span "Envoyer" at bounding box center [264, 377] width 33 height 13
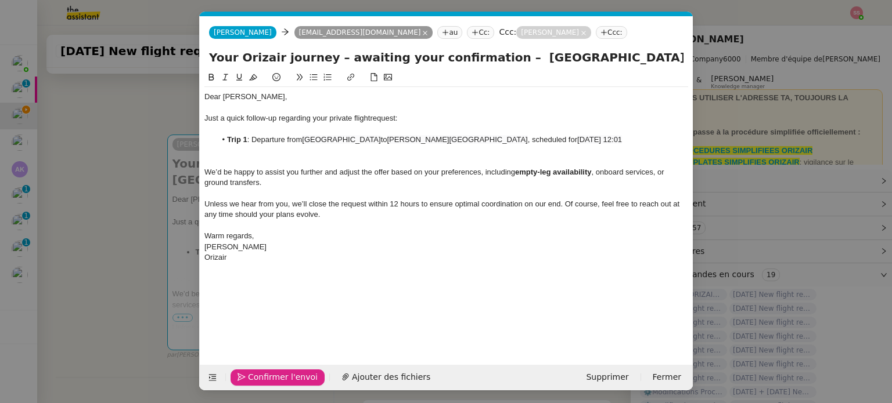
click at [262, 380] on span "Confirmer l'envoi" at bounding box center [283, 377] width 70 height 13
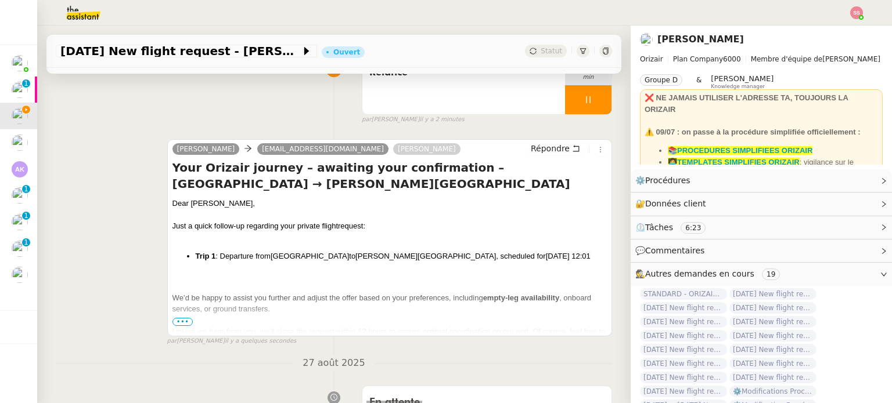
scroll to position [58, 0]
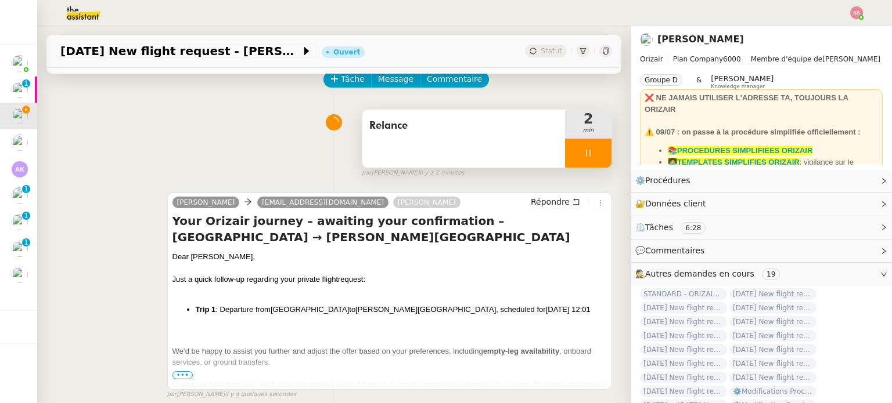
click at [589, 157] on div at bounding box center [588, 153] width 46 height 29
click at [595, 157] on icon at bounding box center [599, 153] width 9 height 9
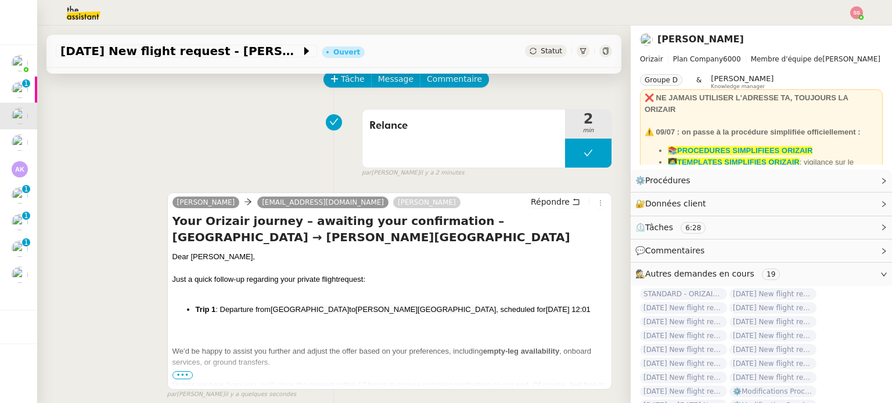
click at [540, 53] on span "Statut" at bounding box center [550, 51] width 21 height 8
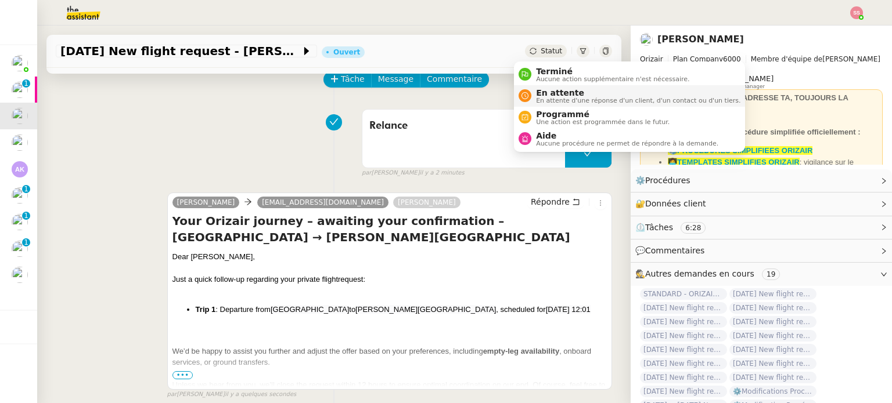
click at [531, 90] on div "En attente En attente d'une réponse d'un client, d'un contact ou d'un tiers." at bounding box center [635, 96] width 209 height 16
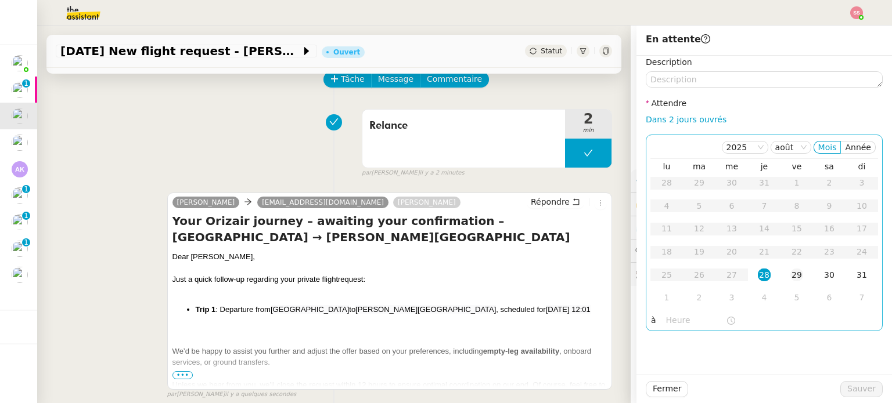
click at [790, 271] on div "29" at bounding box center [796, 275] width 13 height 13
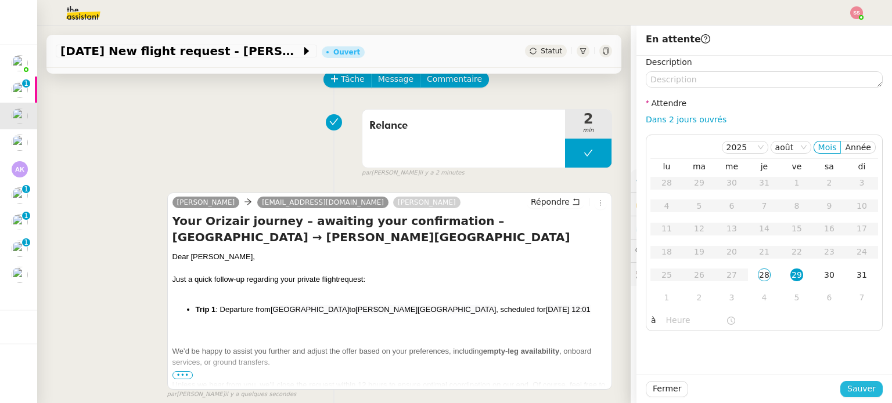
click at [848, 383] on span "Sauver" at bounding box center [861, 389] width 28 height 13
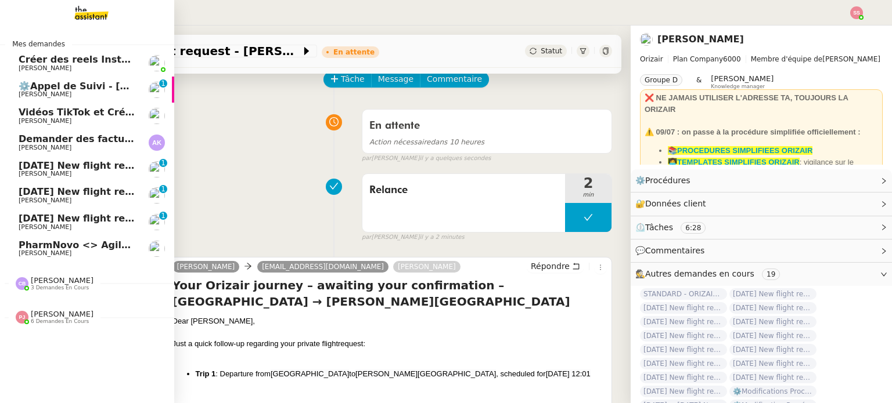
click at [115, 172] on span "[PERSON_NAME]" at bounding box center [77, 174] width 117 height 7
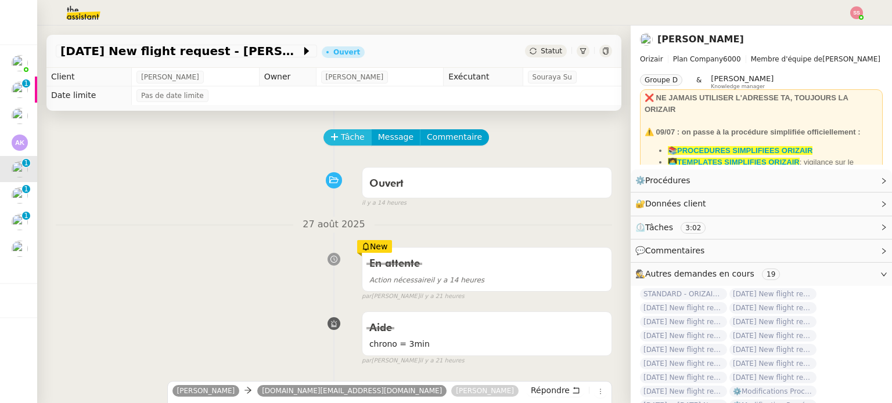
click at [349, 139] on span "Tâche" at bounding box center [353, 137] width 24 height 13
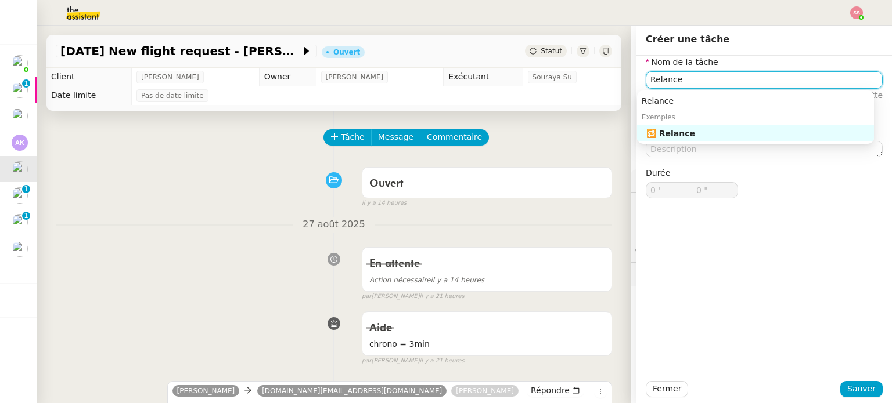
click at [647, 135] on div "🔁 Relance" at bounding box center [757, 133] width 223 height 10
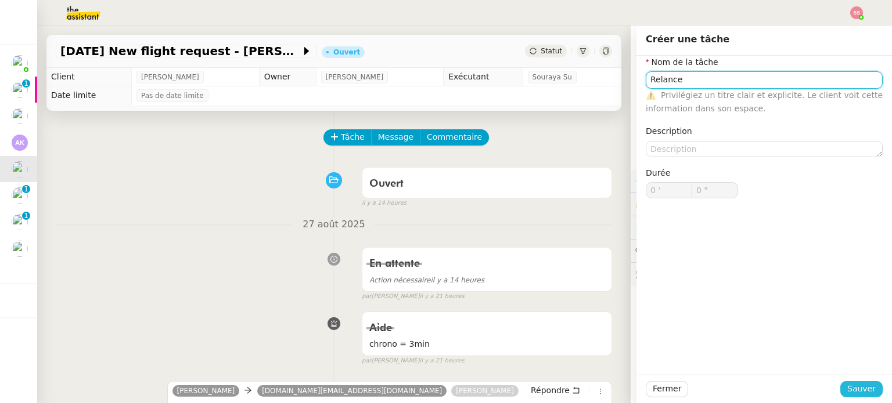
type input "Relance"
click at [857, 387] on span "Sauver" at bounding box center [861, 389] width 28 height 13
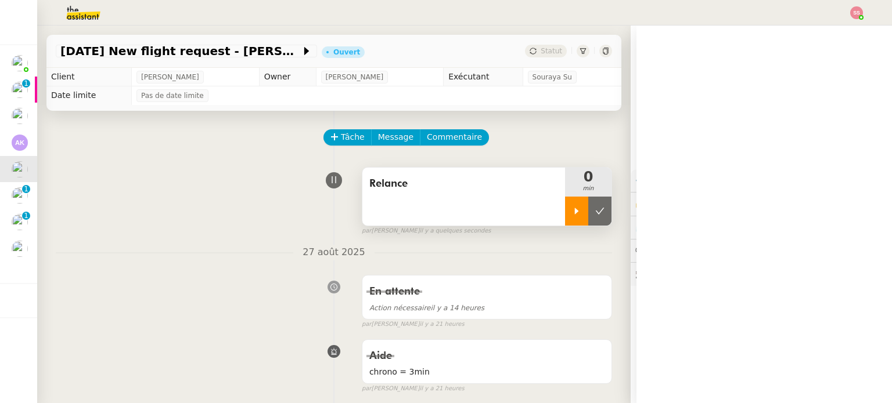
click at [569, 208] on div at bounding box center [576, 211] width 23 height 29
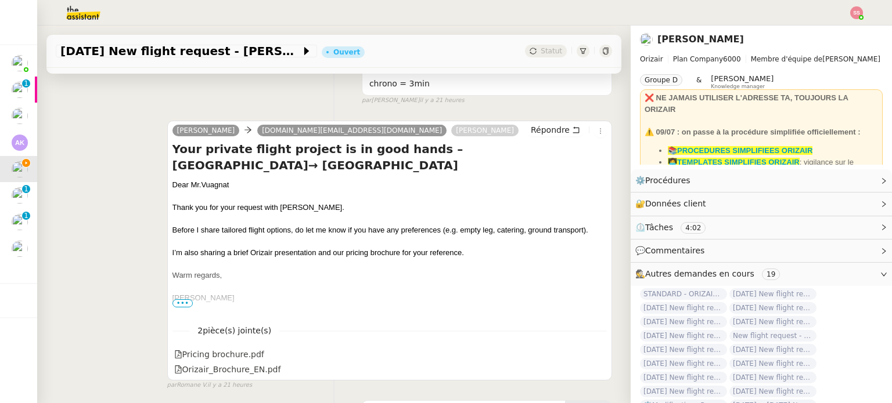
scroll to position [290, 0]
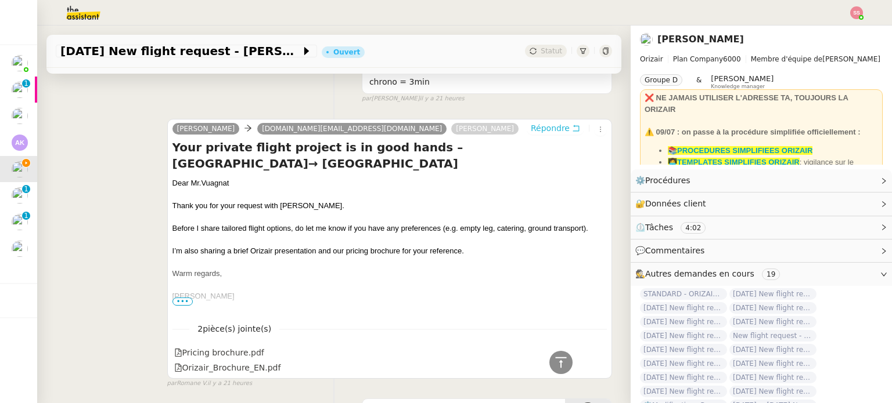
click at [532, 128] on span "Répondre" at bounding box center [550, 128] width 39 height 12
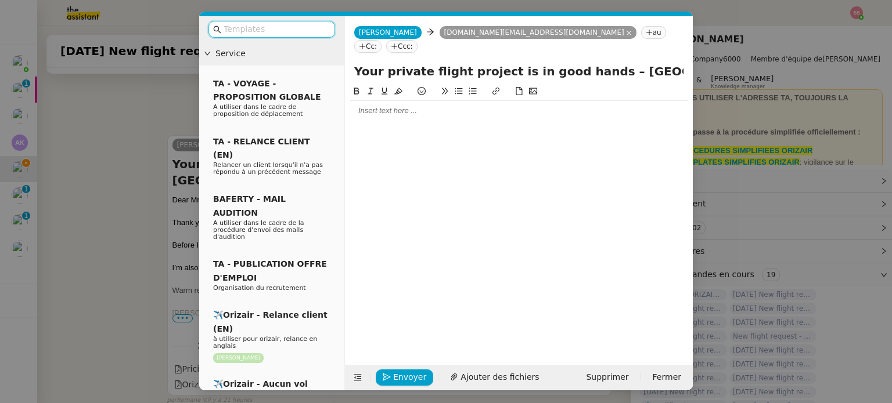
click at [308, 32] on input "text" at bounding box center [275, 29] width 104 height 13
type input "a"
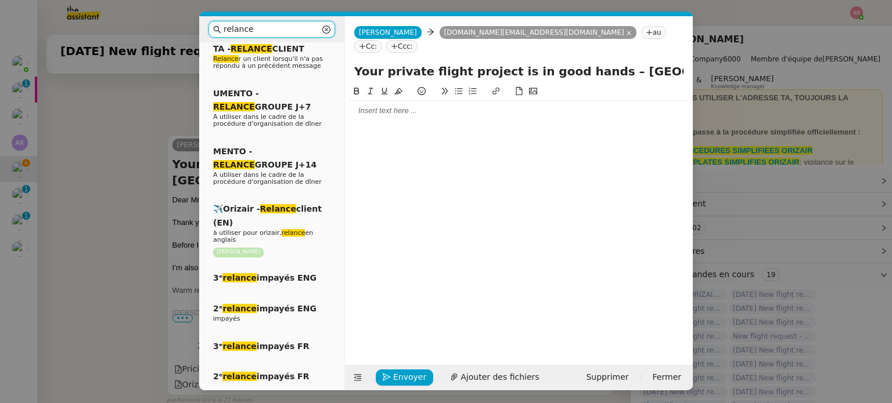
scroll to position [232, 0]
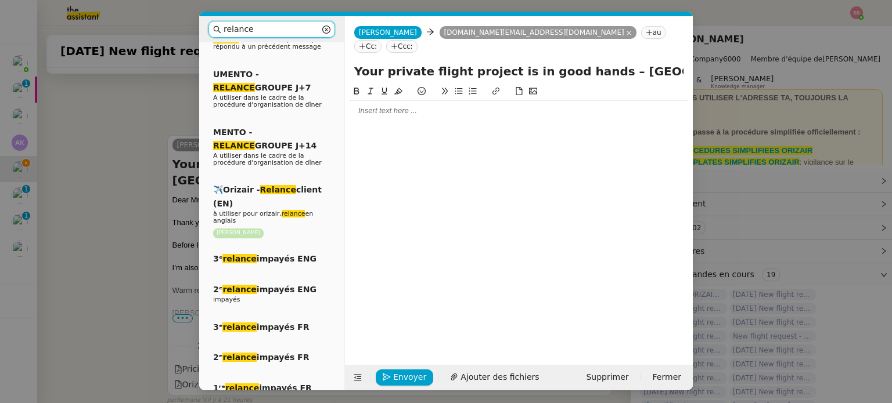
type input "relance"
click at [280, 196] on div "✈️Orizair - Relance client (EN) à utiliser pour orizair, relance en anglais Lou…" at bounding box center [271, 211] width 127 height 64
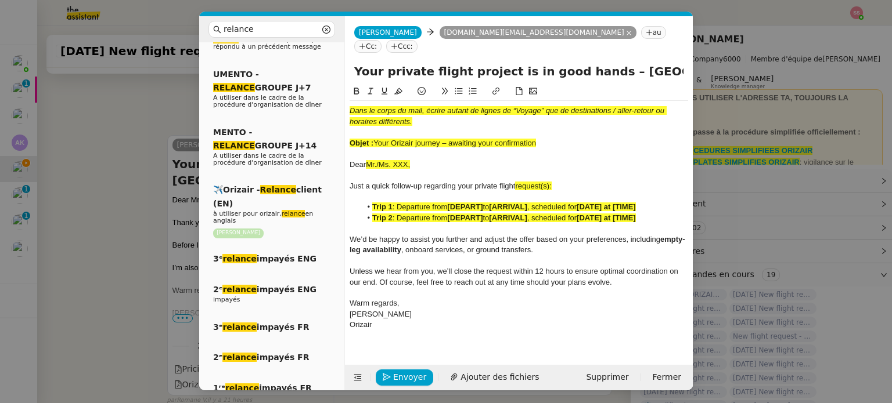
scroll to position [531, 0]
drag, startPoint x: 375, startPoint y: 130, endPoint x: 540, endPoint y: 127, distance: 164.9
click at [540, 138] on div "Objet : Your Orizair journey – awaiting your confirmation" at bounding box center [518, 143] width 338 height 10
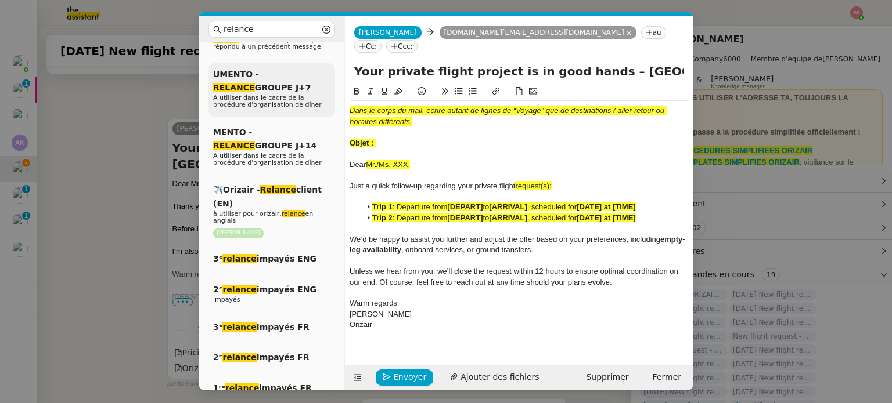
drag, startPoint x: 586, startPoint y: 60, endPoint x: 261, endPoint y: 74, distance: 325.4
click at [261, 74] on nz-layout "relance Service Relance Bon de Commande LBP A utiliser dans le cadre de la proc…" at bounding box center [445, 203] width 493 height 374
paste input "Orizair journey – awaiting your confirmation"
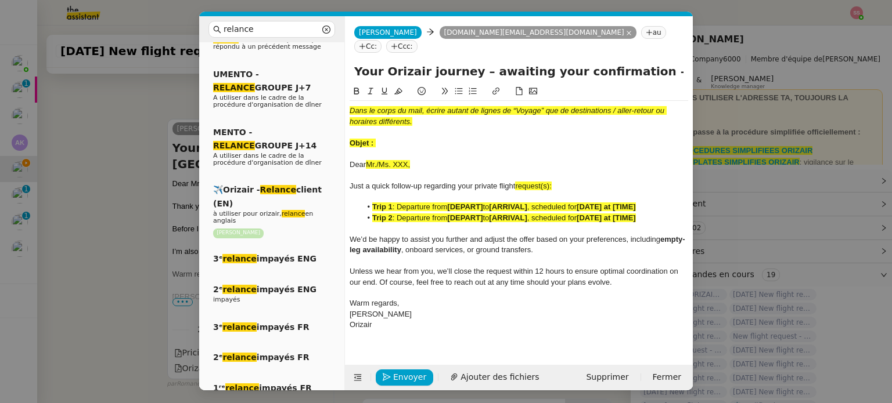
type input "Your Orizair journey – awaiting your confirmation – [GEOGRAPHIC_DATA]→ [GEOGRAP…"
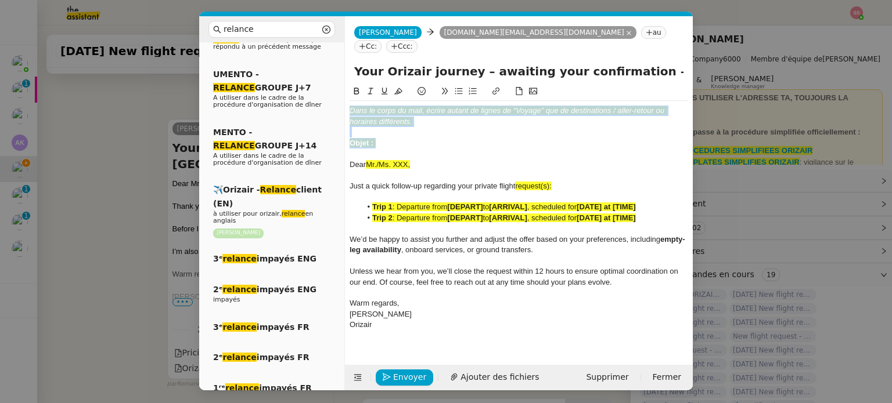
drag, startPoint x: 383, startPoint y: 132, endPoint x: 340, endPoint y: 89, distance: 61.2
click at [340, 89] on nz-layout "relance Service Relance Bon de Commande LBP A utiliser dans le cadre de la proc…" at bounding box center [445, 203] width 493 height 374
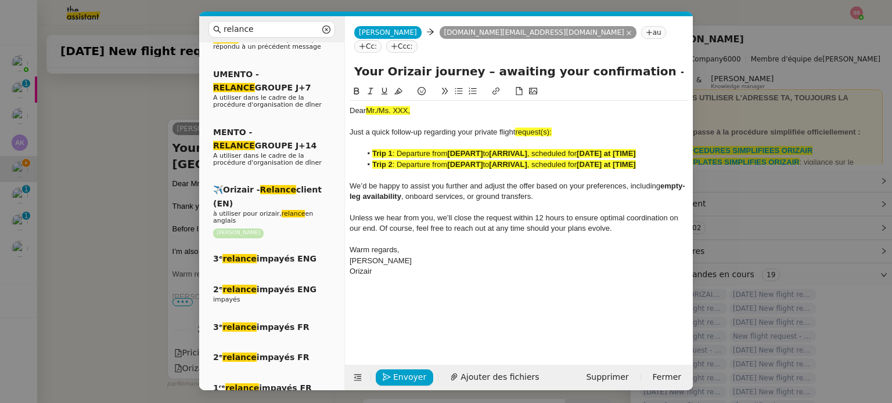
click at [417, 40] on nz-tag "Ccc:" at bounding box center [401, 46] width 31 height 13
type input "[PERSON_NAME]"
click at [415, 65] on div "[PERSON_NAME] [PERSON_NAME][EMAIL_ADDRESS][DOMAIN_NAME]" at bounding box center [450, 69] width 174 height 16
drag, startPoint x: 412, startPoint y: 112, endPoint x: 366, endPoint y: 110, distance: 45.9
click at [366, 110] on div "Dear Mr./Ms. XXX," at bounding box center [518, 111] width 338 height 10
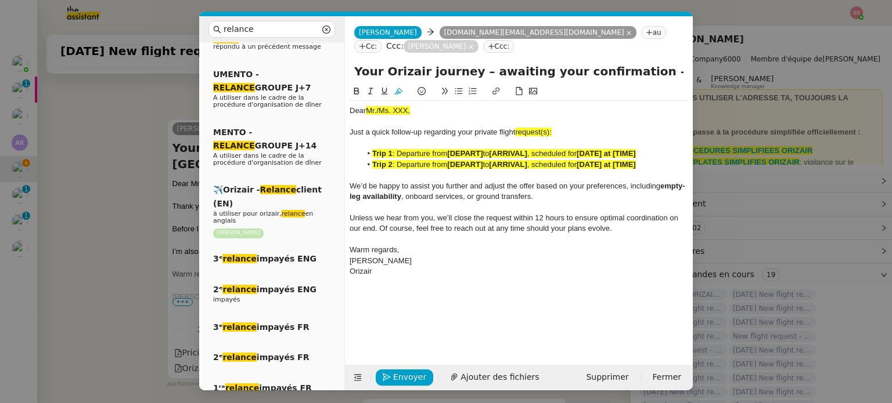
click at [399, 95] on icon at bounding box center [398, 91] width 8 height 8
click at [386, 130] on span "Just a quick follow-up regarding your private flight" at bounding box center [431, 132] width 165 height 9
drag, startPoint x: 553, startPoint y: 129, endPoint x: 545, endPoint y: 132, distance: 8.6
click at [545, 132] on div "Just a quick follow-up regarding your private flight request(s):" at bounding box center [518, 132] width 338 height 10
drag, startPoint x: 534, startPoint y: 131, endPoint x: 517, endPoint y: 132, distance: 16.9
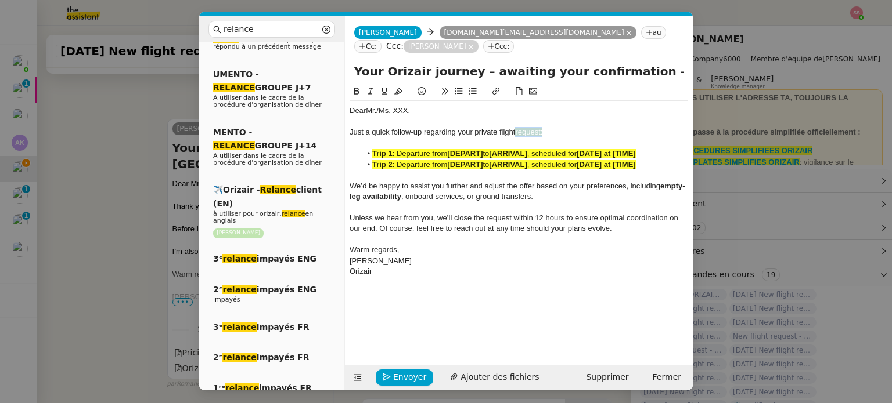
click at [517, 132] on div "Just a quick follow-up regarding your private flight request:" at bounding box center [518, 132] width 338 height 10
click at [394, 92] on icon at bounding box center [398, 91] width 8 height 8
click at [378, 165] on strong "Trip 2" at bounding box center [382, 164] width 20 height 9
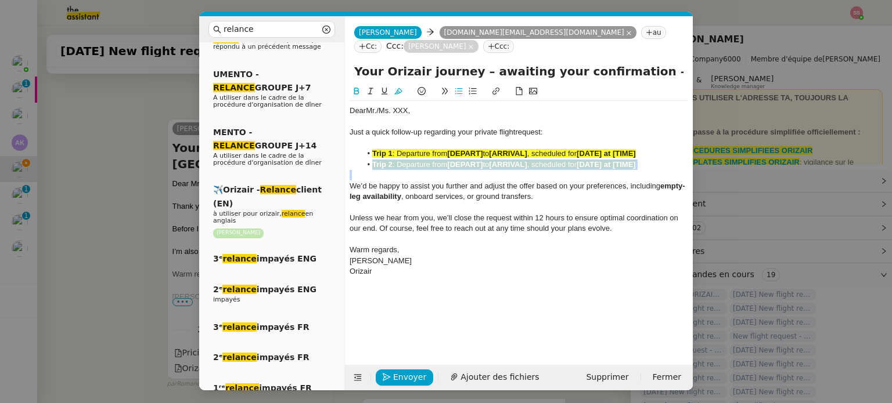
click at [378, 165] on strong "Trip 2" at bounding box center [382, 164] width 20 height 9
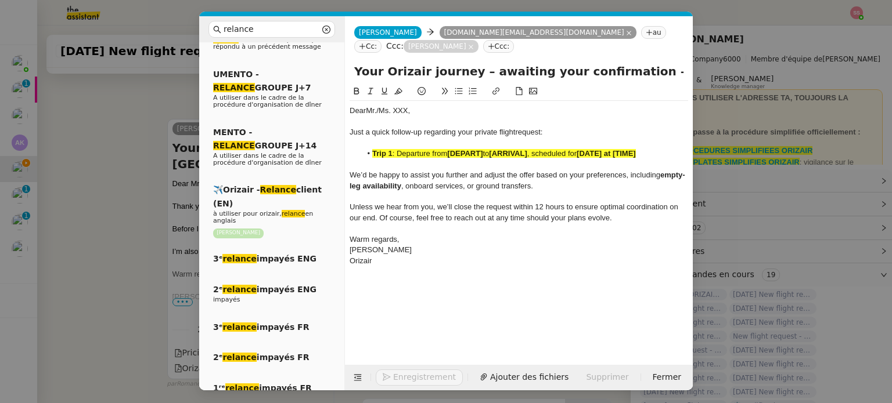
click at [116, 191] on nz-modal-container "relance Service Relance Bon de Commande LBP A utiliser dans le cadre de la proc…" at bounding box center [446, 201] width 892 height 403
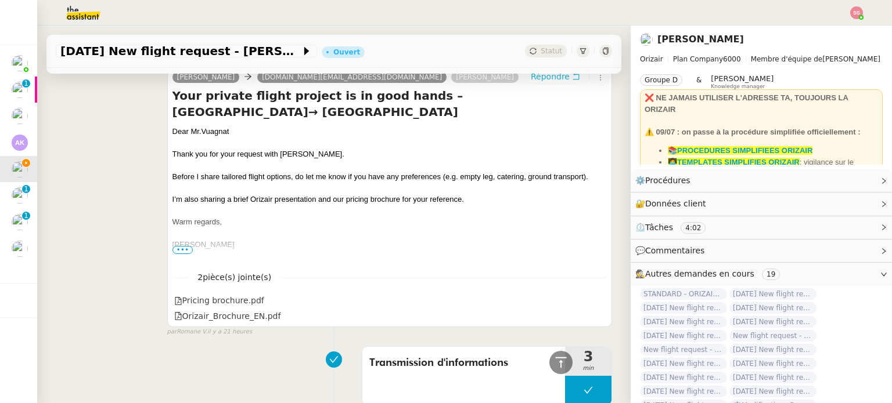
scroll to position [414, 0]
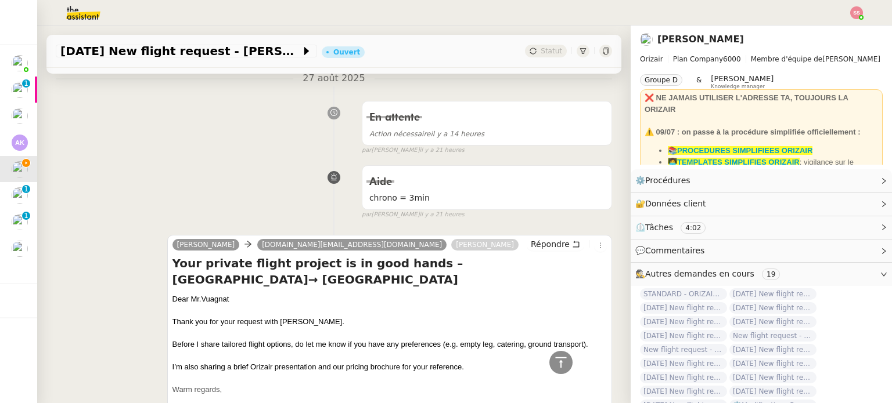
click at [183, 294] on div "Dear Mr.Vuagnat" at bounding box center [389, 300] width 434 height 12
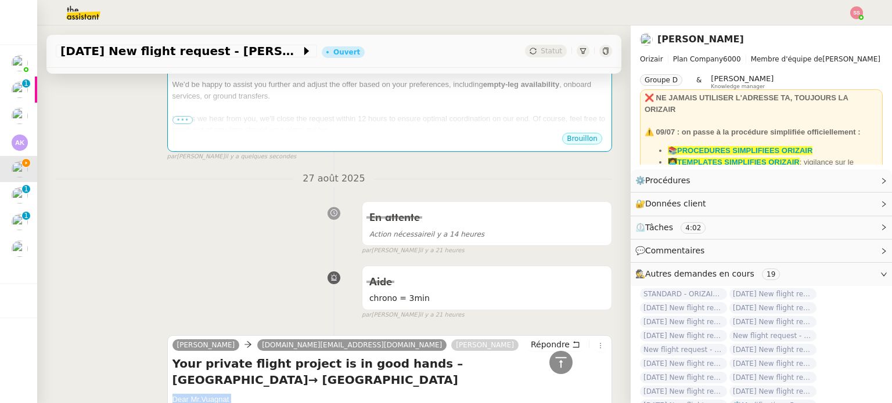
scroll to position [182, 0]
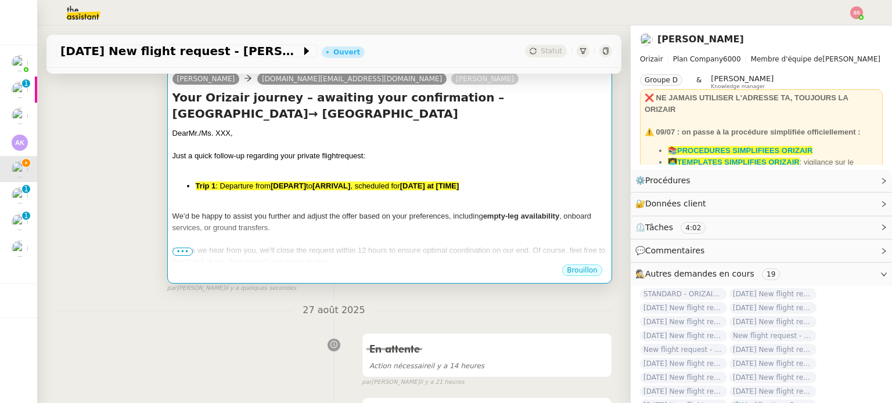
click at [272, 162] on div at bounding box center [389, 168] width 434 height 12
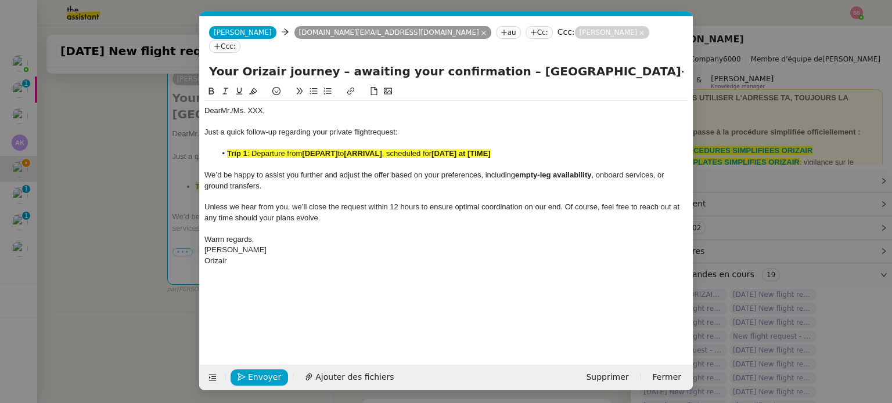
scroll to position [0, 50]
click at [254, 106] on div "Dear Mr./Ms. XXX," at bounding box center [446, 111] width 484 height 10
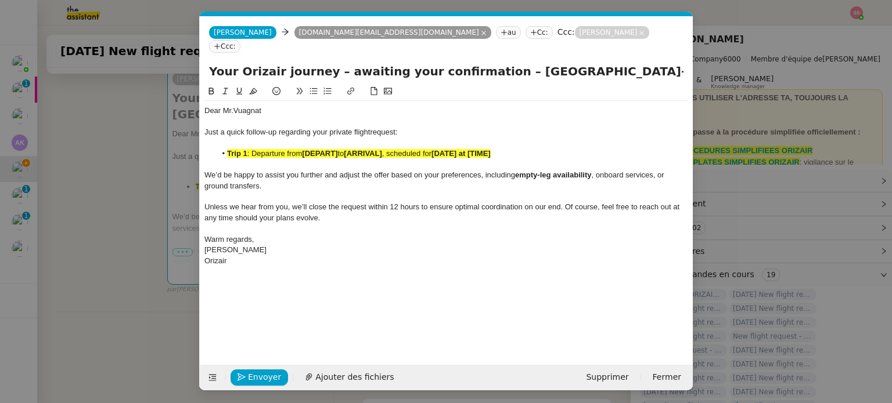
click at [145, 181] on nz-modal-container "relance Service Relance Bon de Commande LBP A utiliser dans le cadre de la proc…" at bounding box center [446, 201] width 892 height 403
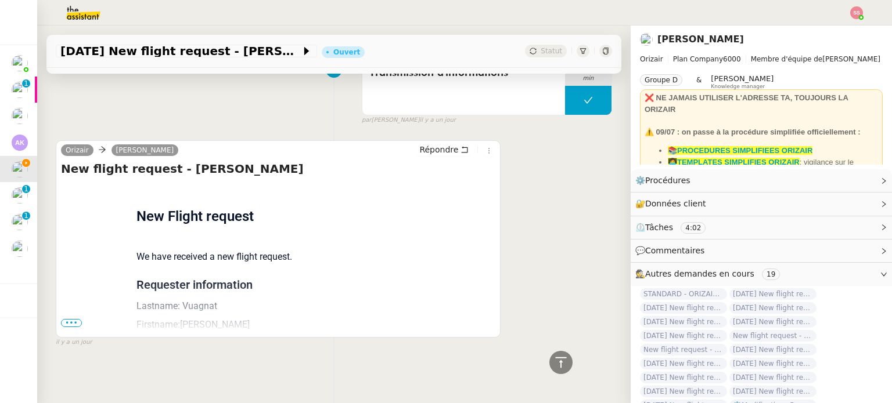
scroll to position [874, 0]
click at [76, 319] on span "•••" at bounding box center [71, 323] width 21 height 8
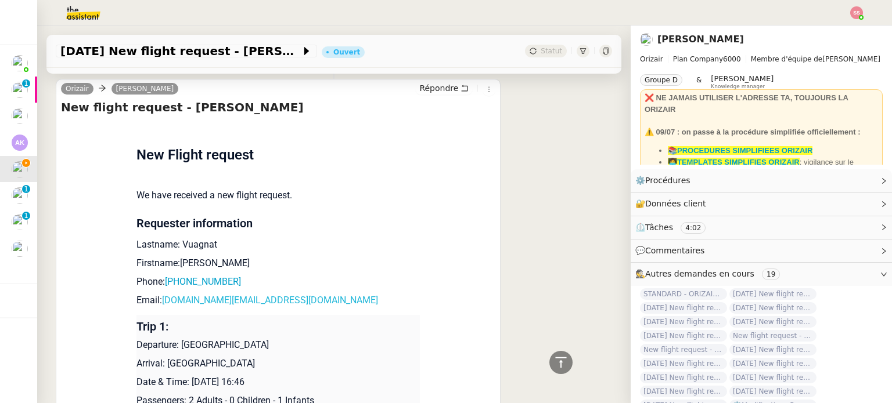
scroll to position [1048, 0]
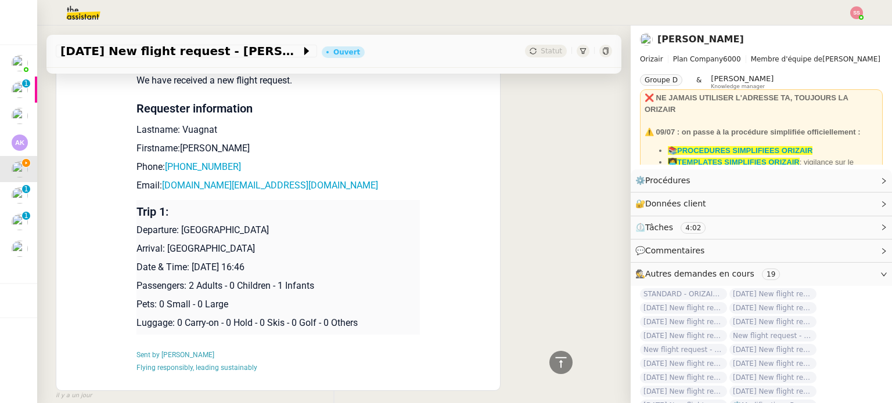
drag, startPoint x: 178, startPoint y: 231, endPoint x: 355, endPoint y: 228, distance: 176.5
click at [355, 228] on p "Departure: [GEOGRAPHIC_DATA]" at bounding box center [277, 230] width 283 height 14
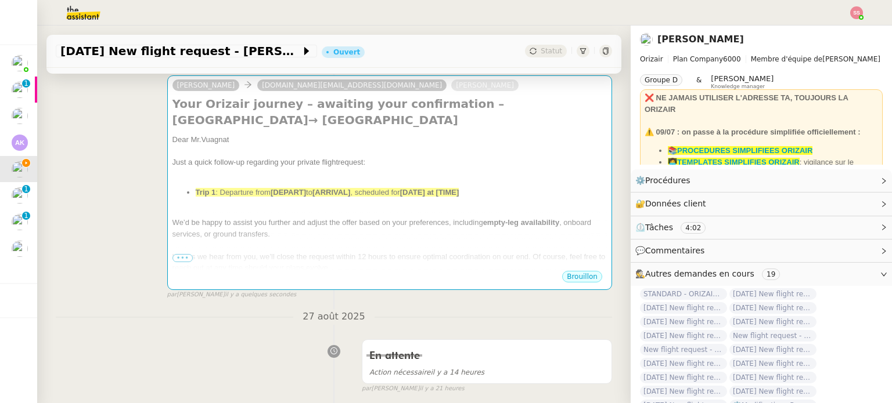
scroll to position [178, 0]
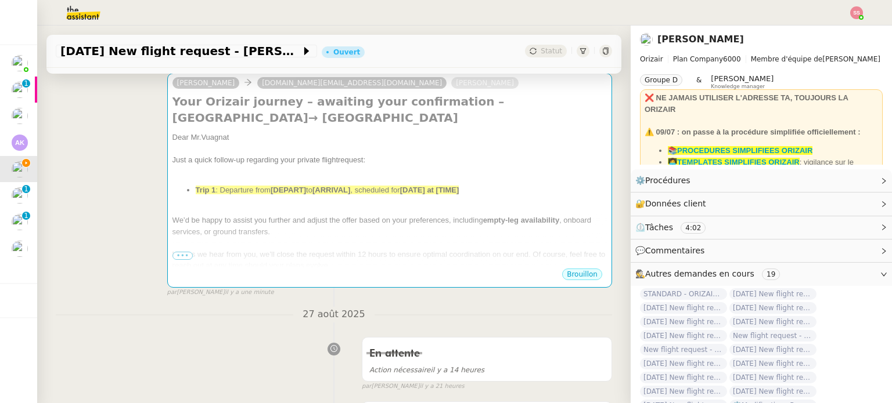
click at [381, 237] on div at bounding box center [389, 243] width 434 height 12
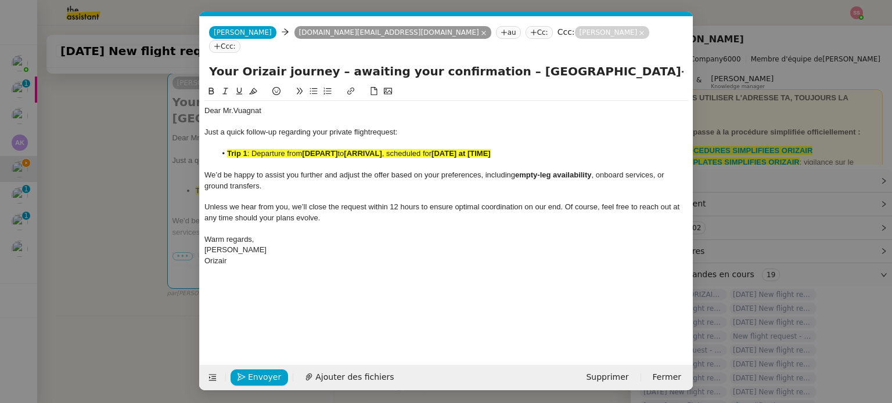
scroll to position [0, 50]
click at [373, 149] on strong "[ARRIVAL]" at bounding box center [363, 153] width 38 height 9
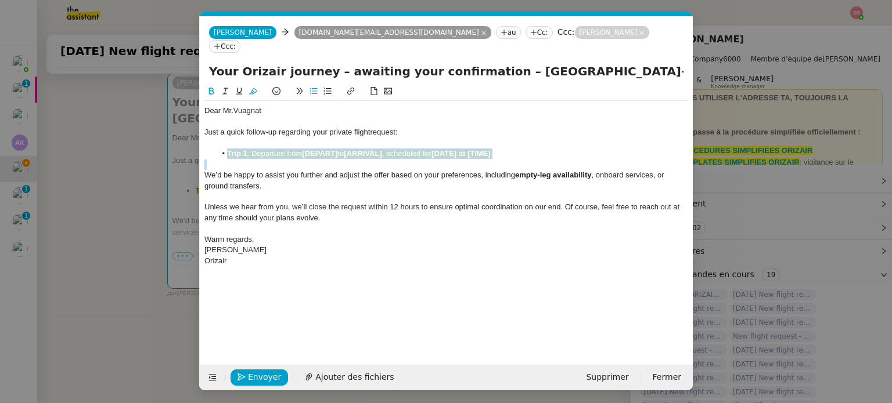
click at [373, 149] on strong "[ARRIVAL]" at bounding box center [363, 153] width 38 height 9
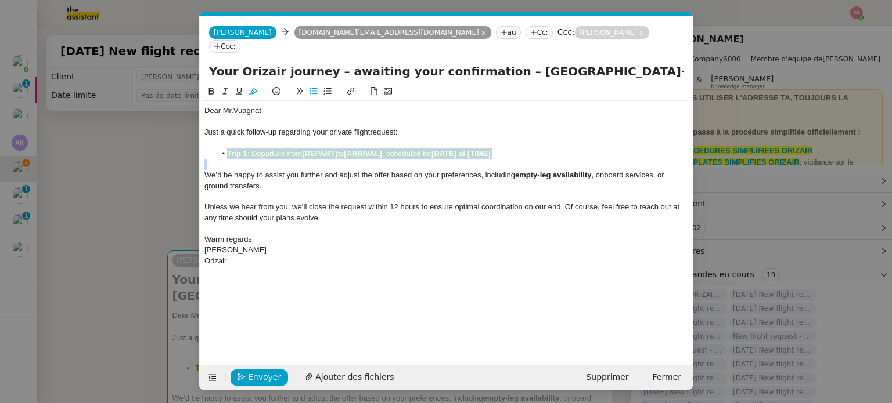
scroll to position [0, 50]
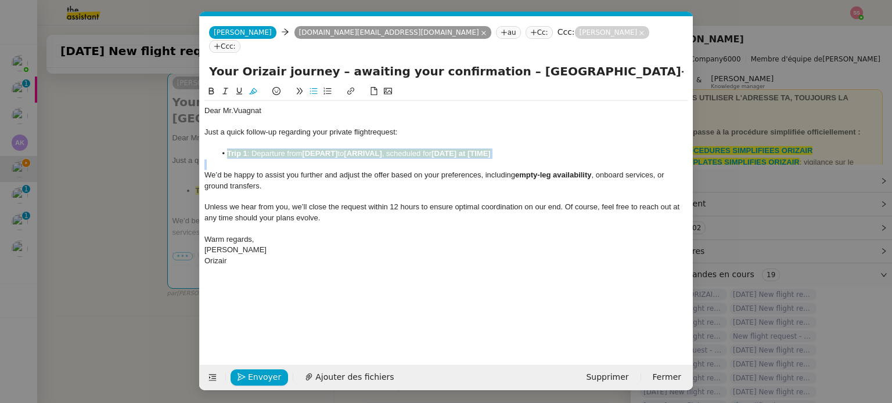
click at [257, 85] on button at bounding box center [253, 91] width 14 height 13
click at [332, 149] on li "Trip 1 : Departure from [DEPART] to [ARRIVAL] , scheduled for [DATE] at [TIME]" at bounding box center [452, 154] width 473 height 10
drag, startPoint x: 340, startPoint y: 140, endPoint x: 304, endPoint y: 139, distance: 36.0
click at [304, 149] on li "Trip 1 : Departure from [DEPART] to [ARRIVAL] , scheduled for [DATE] at [TIME]" at bounding box center [452, 154] width 473 height 10
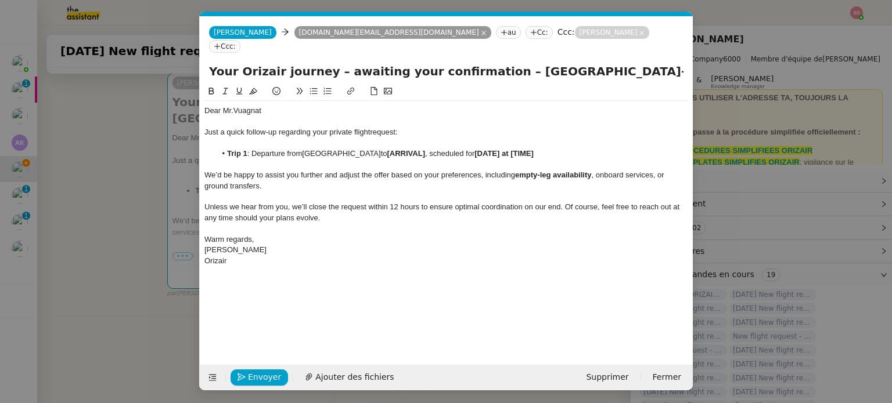
click at [139, 220] on nz-modal-container "relance Service Relance Bon de Commande LBP A utiliser dans le cadre de la proc…" at bounding box center [446, 201] width 892 height 403
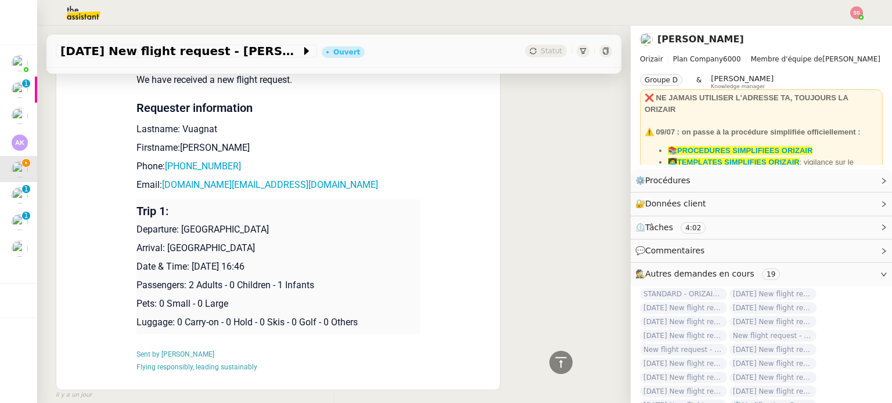
scroll to position [1104, 0]
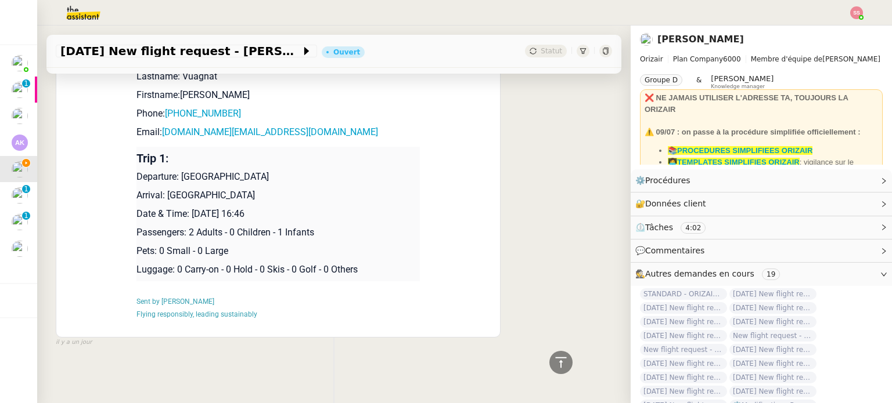
drag, startPoint x: 163, startPoint y: 189, endPoint x: 316, endPoint y: 187, distance: 152.7
click at [316, 189] on p "Arrival: [GEOGRAPHIC_DATA]" at bounding box center [277, 196] width 283 height 14
copy p "[GEOGRAPHIC_DATA]"
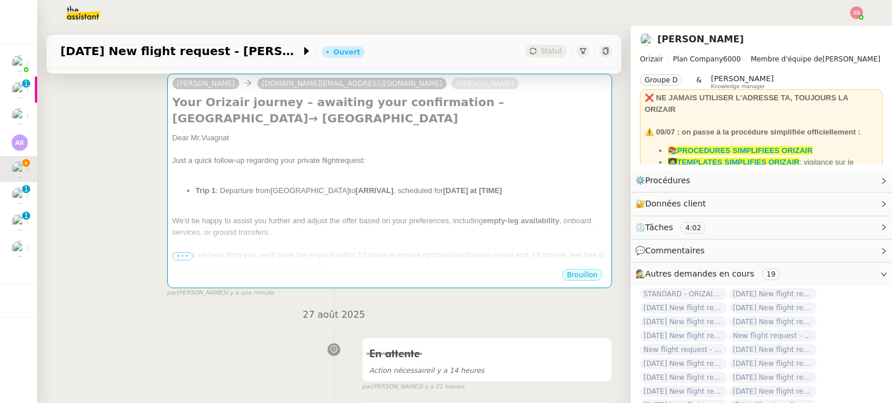
scroll to position [175, 0]
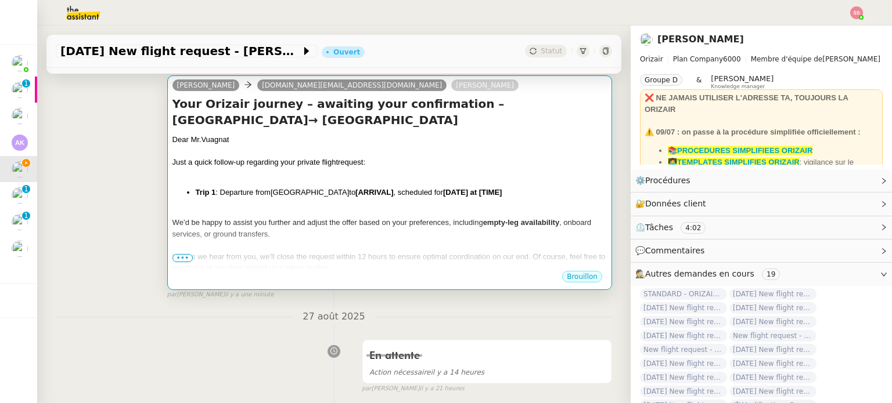
click at [338, 188] on span "[GEOGRAPHIC_DATA]" at bounding box center [310, 192] width 78 height 9
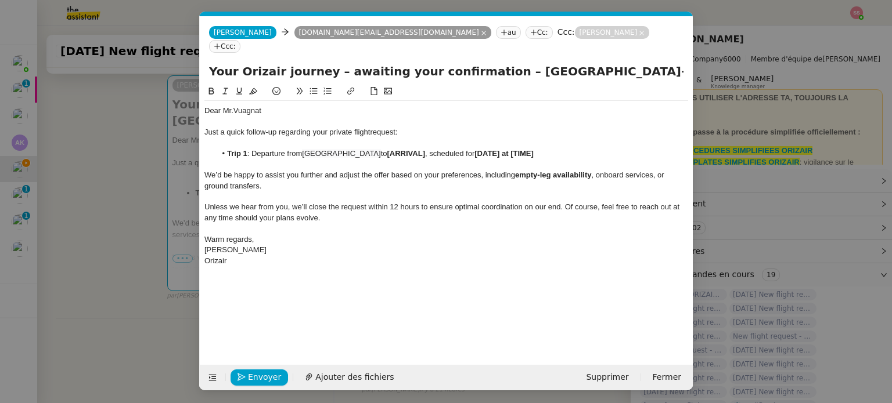
scroll to position [0, 50]
drag, startPoint x: 475, startPoint y: 138, endPoint x: 437, endPoint y: 140, distance: 37.8
click at [437, 149] on li "Trip 1 : Departure from [GEOGRAPHIC_DATA] to [ARRIVAL] , scheduled for [DATE] a…" at bounding box center [452, 154] width 473 height 10
click at [109, 236] on nz-modal-container "relance Service Relance Bon de Commande LBP A utiliser dans le cadre de la proc…" at bounding box center [446, 201] width 892 height 403
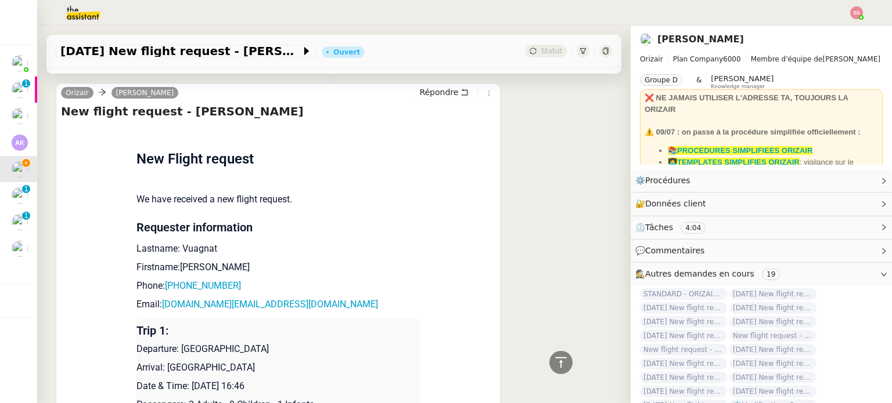
scroll to position [1103, 0]
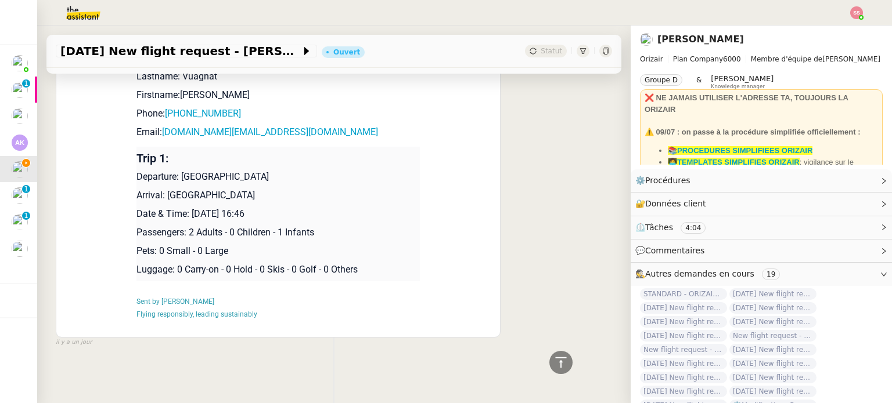
drag, startPoint x: 190, startPoint y: 208, endPoint x: 343, endPoint y: 206, distance: 153.3
click at [343, 207] on p "Date & Time: [DATE] 16:46" at bounding box center [277, 214] width 283 height 14
click at [339, 207] on p "Date & Time: [DATE] 16:46" at bounding box center [277, 214] width 283 height 14
drag, startPoint x: 287, startPoint y: 208, endPoint x: 189, endPoint y: 208, distance: 98.1
click at [189, 208] on p "Date & Time: [DATE] 16:46" at bounding box center [277, 214] width 283 height 14
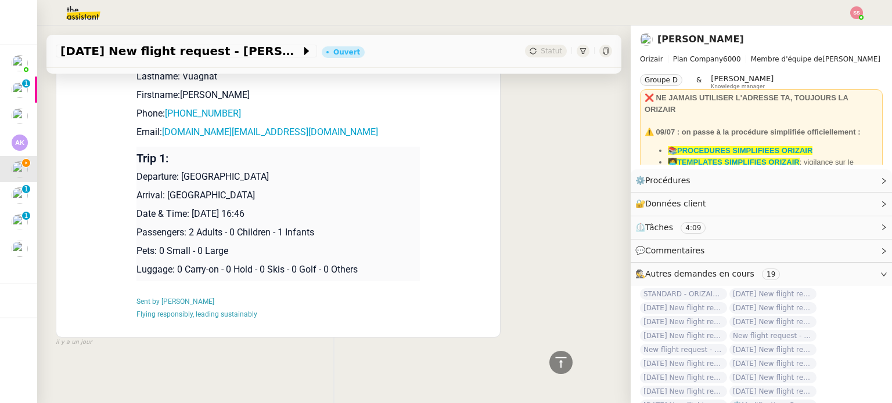
copy p "[DATE] 16:46"
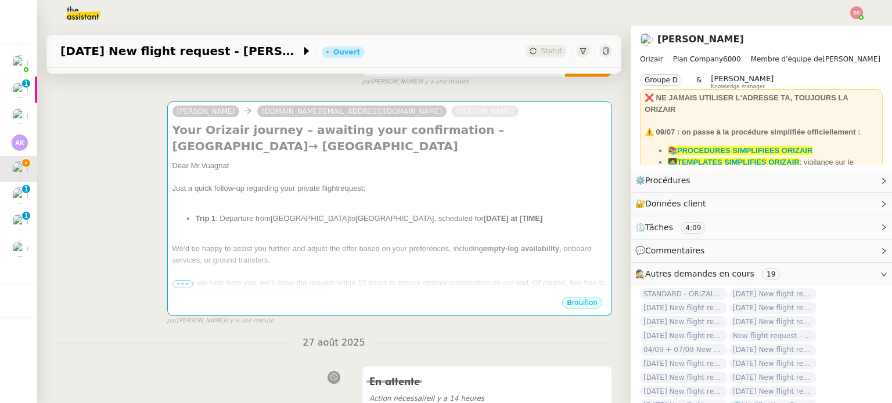
scroll to position [117, 0]
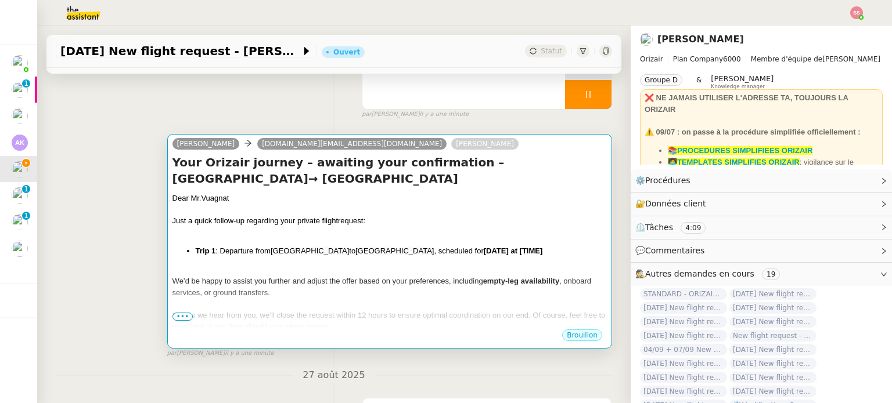
click at [428, 229] on div "Dear Mr.Vuagnat Just a quick follow-up regarding your private flight request: T…" at bounding box center [389, 285] width 434 height 185
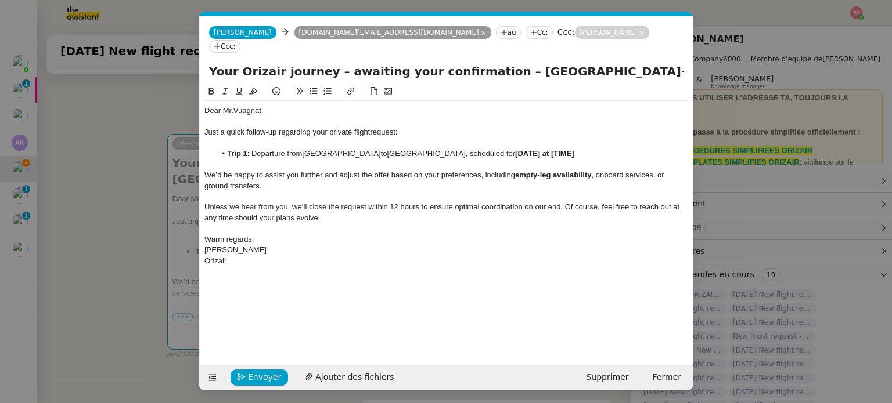
scroll to position [0, 50]
drag, startPoint x: 578, startPoint y: 140, endPoint x: 643, endPoint y: 143, distance: 65.1
click at [643, 149] on li "Trip 1 : Departure from [GEOGRAPHIC_DATA] to [GEOGRAPHIC_DATA] , scheduled for …" at bounding box center [452, 154] width 473 height 10
click at [261, 373] on span "Envoyer" at bounding box center [264, 377] width 33 height 13
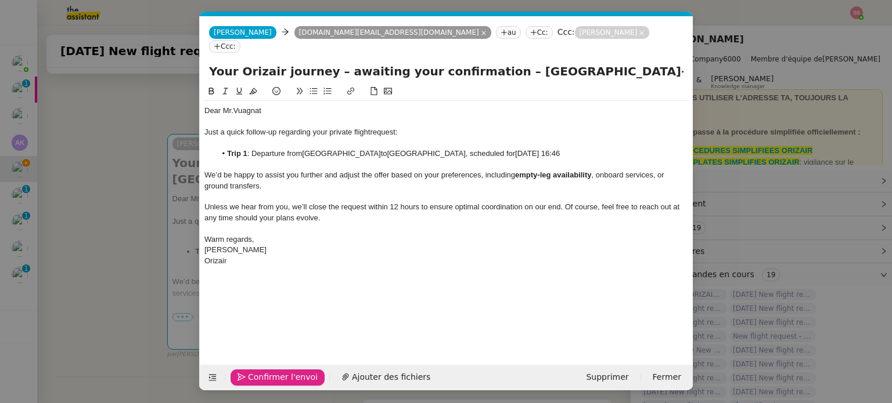
click at [261, 373] on span "Confirmer l'envoi" at bounding box center [283, 377] width 70 height 13
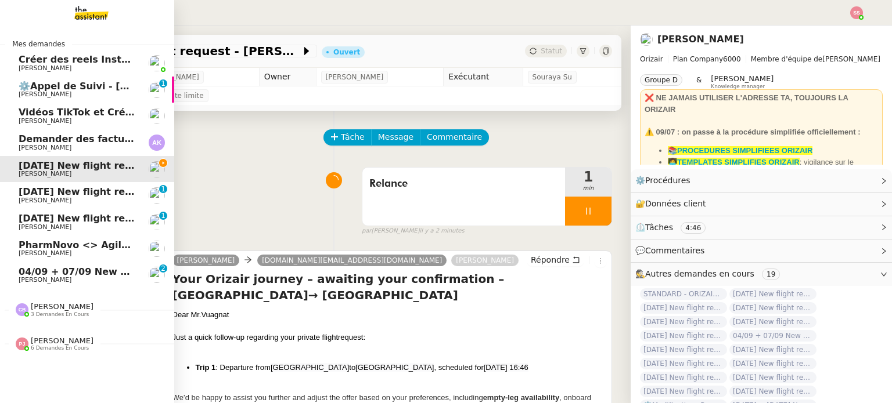
click at [66, 273] on span "04/09 + 07/09 New flight request - [PERSON_NAME]" at bounding box center [154, 271] width 270 height 11
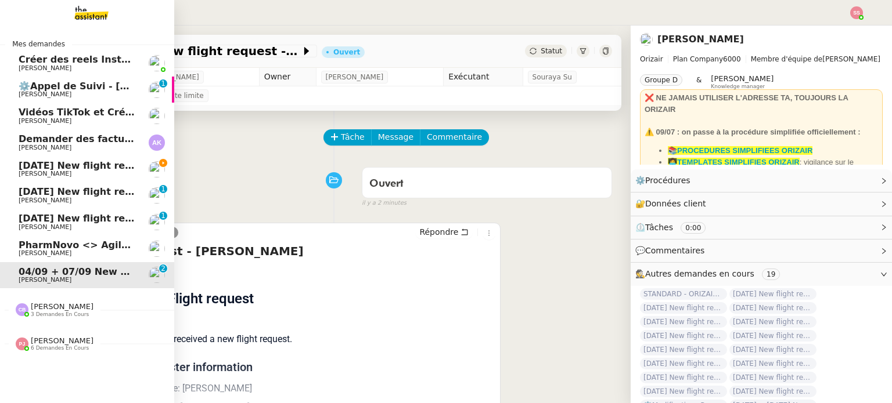
click at [79, 163] on span "[DATE] New flight request - [PERSON_NAME]" at bounding box center [135, 165] width 233 height 11
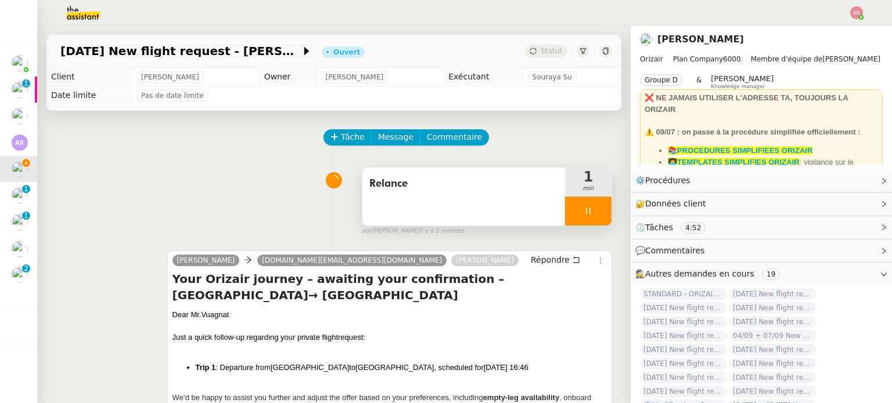
scroll to position [290, 0]
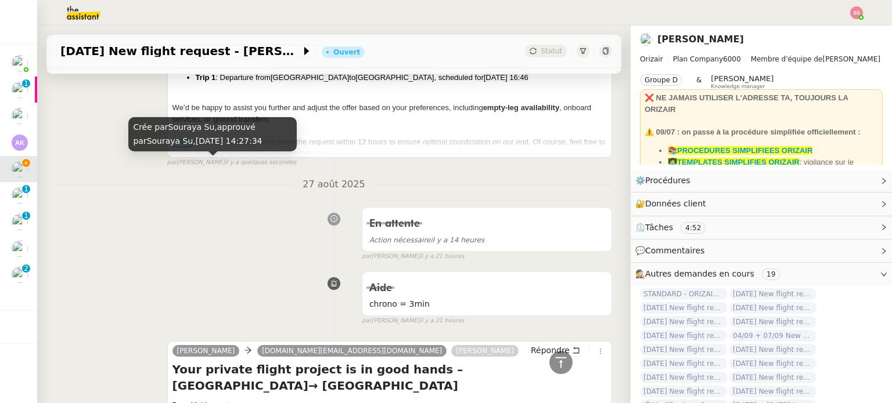
click at [143, 155] on div "Crée par [PERSON_NAME], approuvé par [PERSON_NAME], [DATE] 14:27:34" at bounding box center [212, 138] width 168 height 42
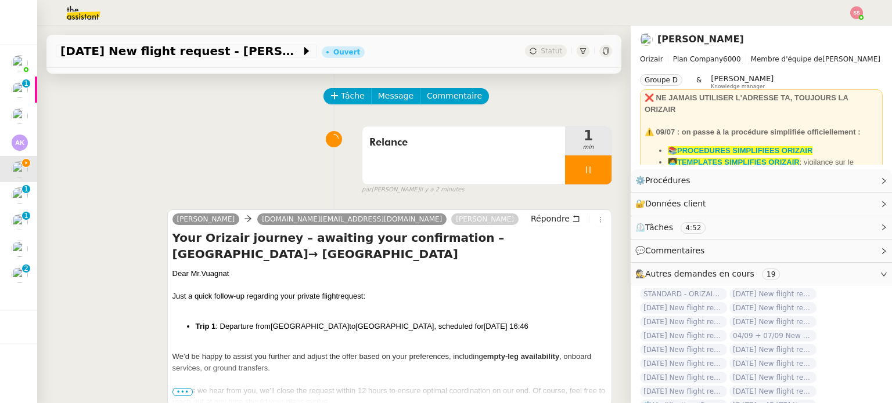
scroll to position [0, 0]
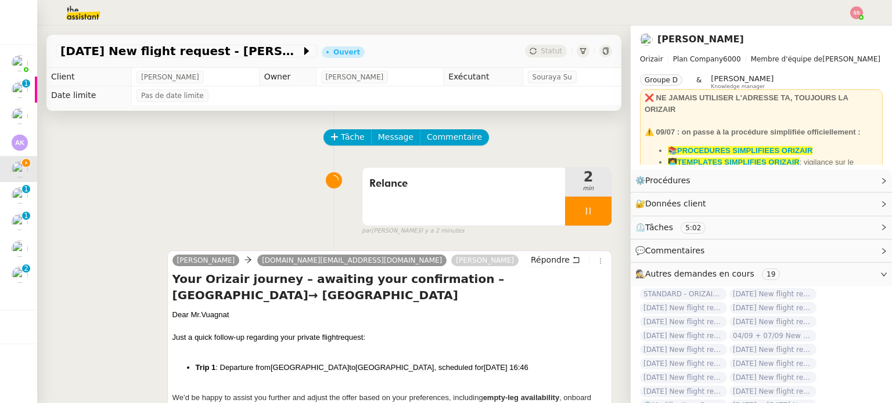
click at [857, 9] on img at bounding box center [856, 12] width 13 height 13
click at [818, 28] on span "Suivi" at bounding box center [815, 32] width 20 height 9
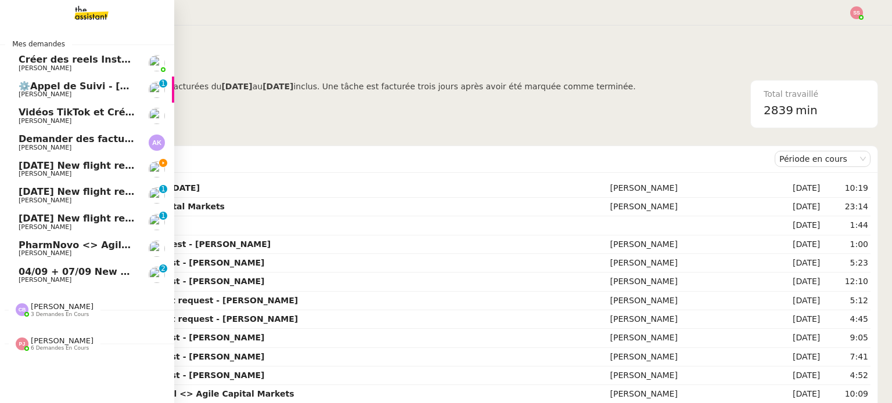
click at [71, 173] on span "[PERSON_NAME]" at bounding box center [77, 174] width 117 height 7
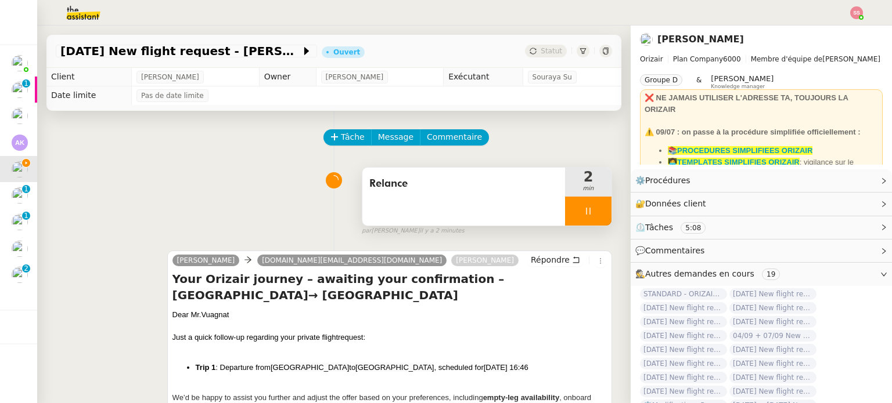
click at [583, 210] on icon at bounding box center [587, 211] width 9 height 9
click at [595, 210] on icon at bounding box center [599, 211] width 9 height 9
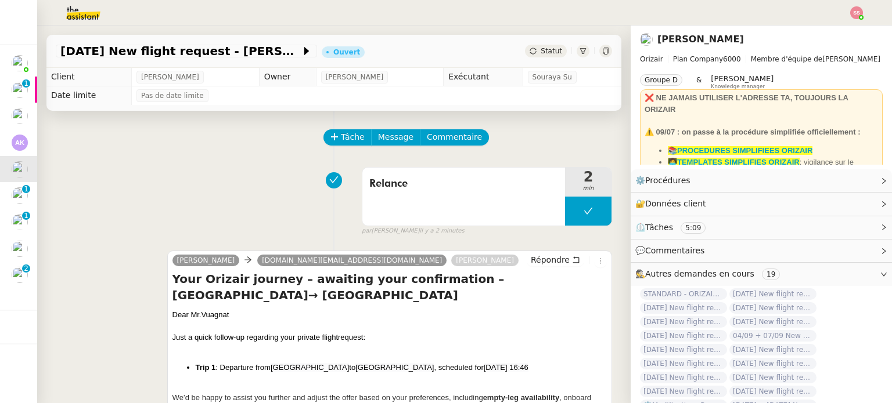
click at [547, 44] on div "[DATE] New flight request - [PERSON_NAME] Ouvert Statut" at bounding box center [333, 51] width 575 height 33
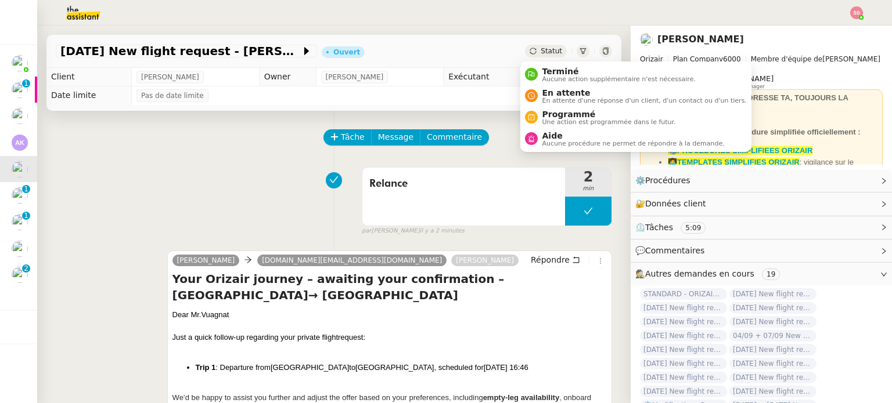
click at [547, 48] on span "Statut" at bounding box center [550, 51] width 21 height 8
click at [542, 85] on li "En attente En attente d'une réponse d'un client, d'un contact ou d'un tiers." at bounding box center [635, 95] width 231 height 21
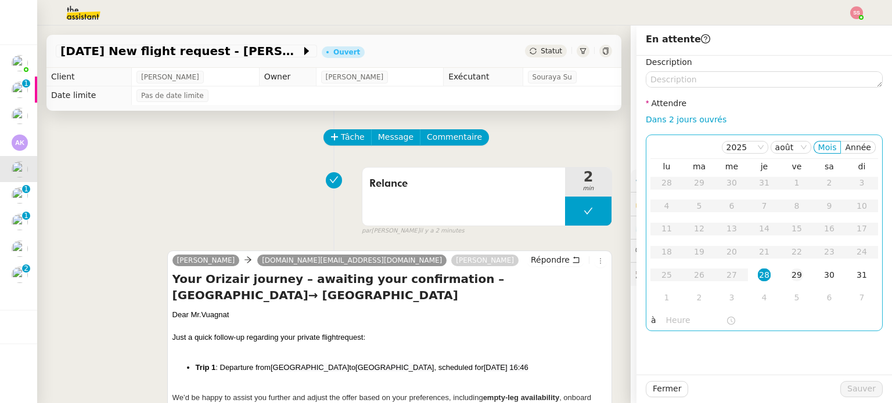
click at [790, 269] on div "29" at bounding box center [796, 275] width 13 height 13
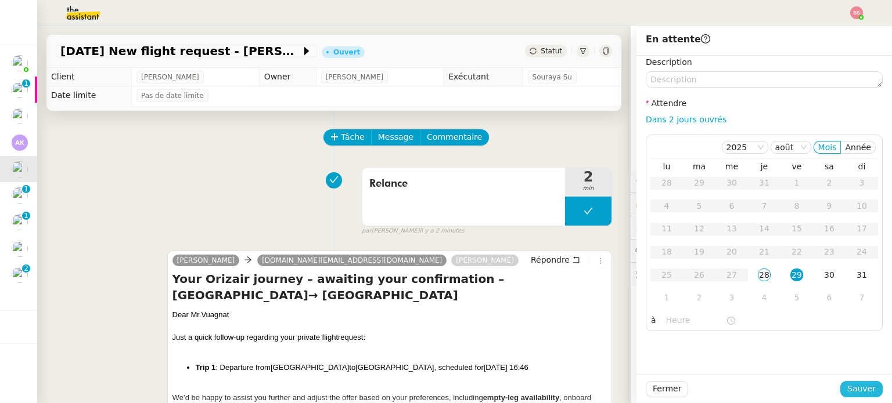
click at [841, 389] on button "Sauver" at bounding box center [861, 389] width 42 height 16
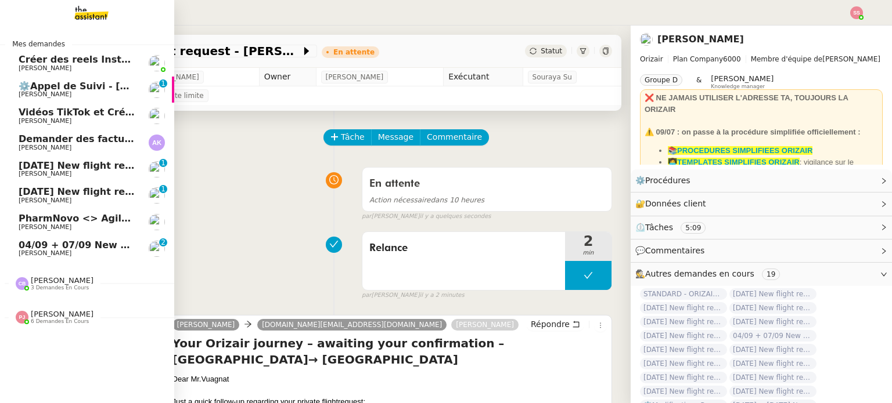
click at [93, 166] on span "[DATE] New flight request - [PERSON_NAME]" at bounding box center [135, 165] width 233 height 11
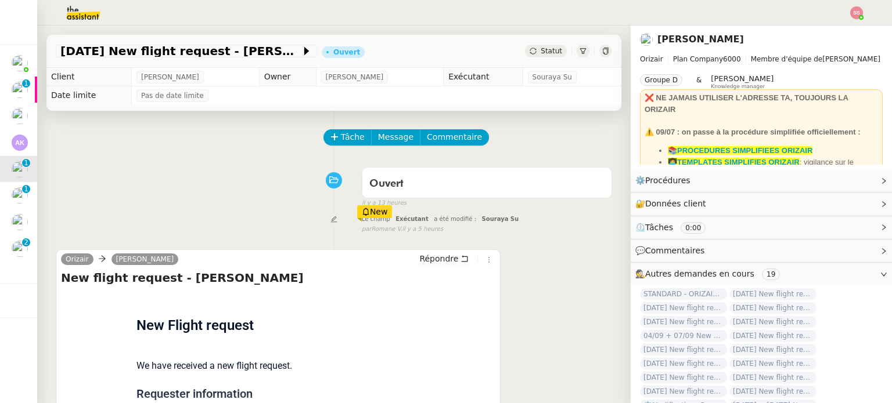
scroll to position [116, 0]
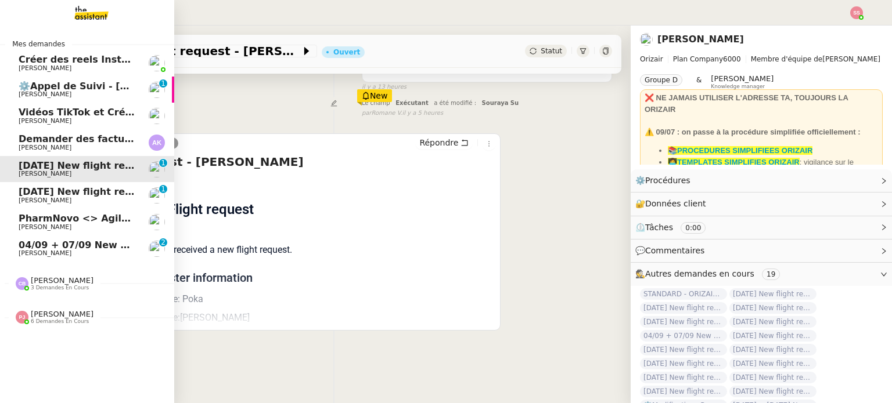
click at [52, 197] on span "[PERSON_NAME]" at bounding box center [77, 200] width 117 height 7
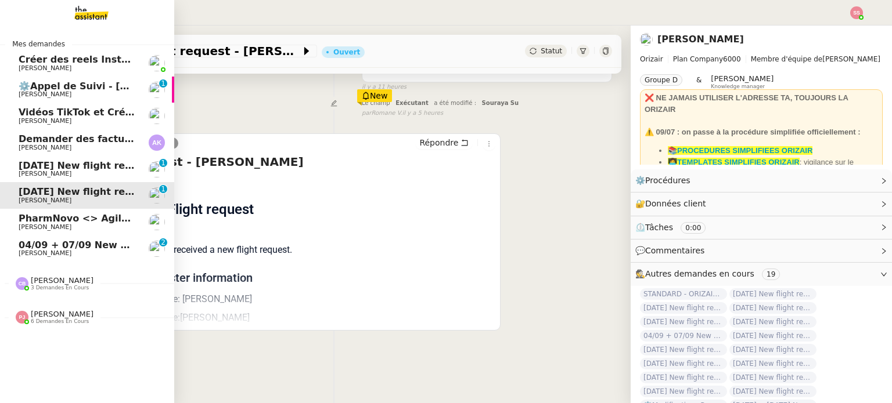
click at [65, 162] on span "[DATE] New flight request - [PERSON_NAME]" at bounding box center [135, 165] width 233 height 11
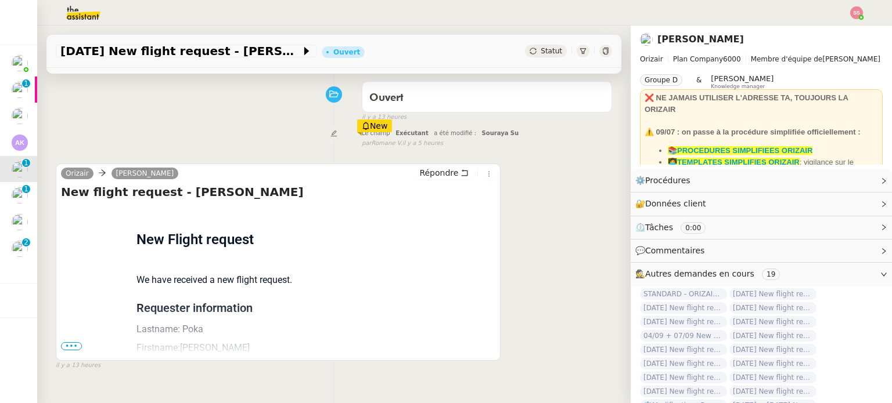
scroll to position [58, 0]
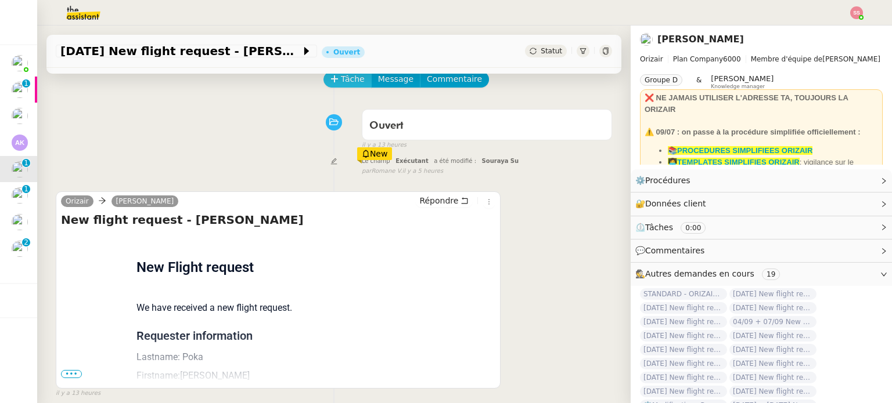
click at [341, 82] on span "Tâche" at bounding box center [353, 79] width 24 height 13
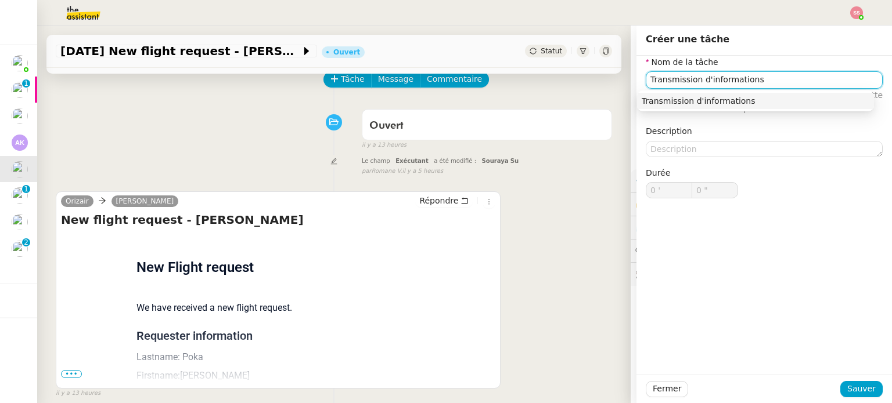
click at [677, 98] on div "Transmission d'informations" at bounding box center [755, 101] width 228 height 10
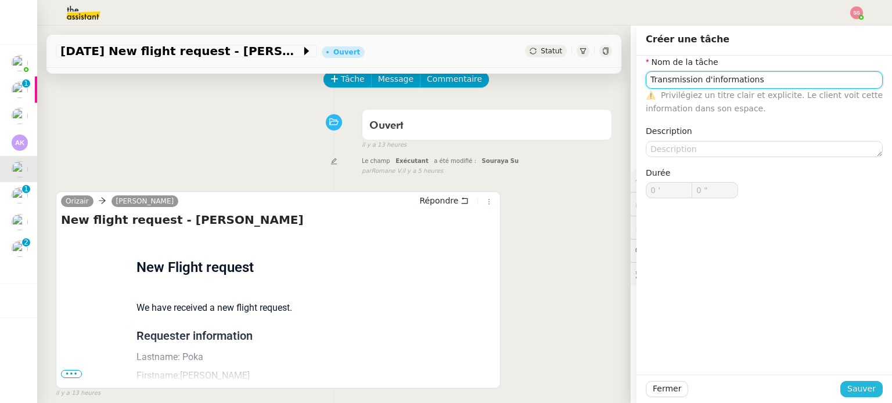
type input "Transmission d'informations"
click at [847, 384] on span "Sauver" at bounding box center [861, 389] width 28 height 13
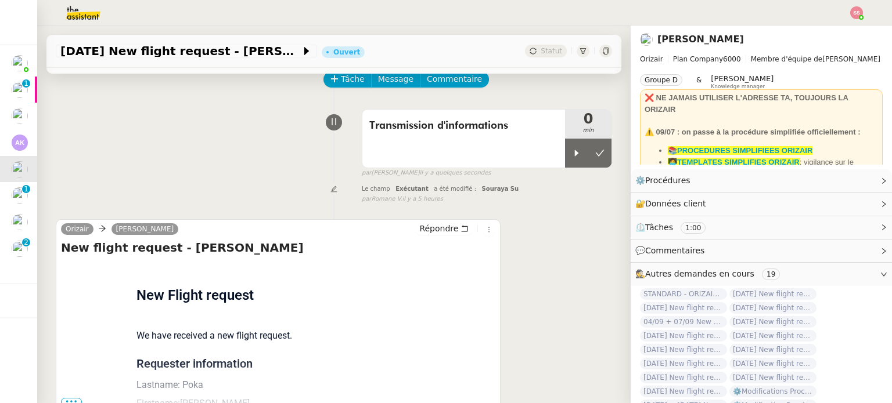
drag, startPoint x: 567, startPoint y: 154, endPoint x: 504, endPoint y: 187, distance: 70.6
click at [566, 154] on div at bounding box center [576, 153] width 23 height 29
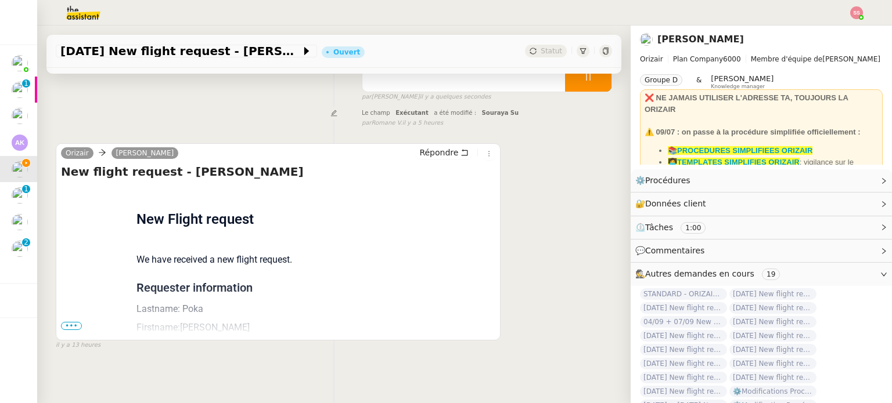
scroll to position [156, 0]
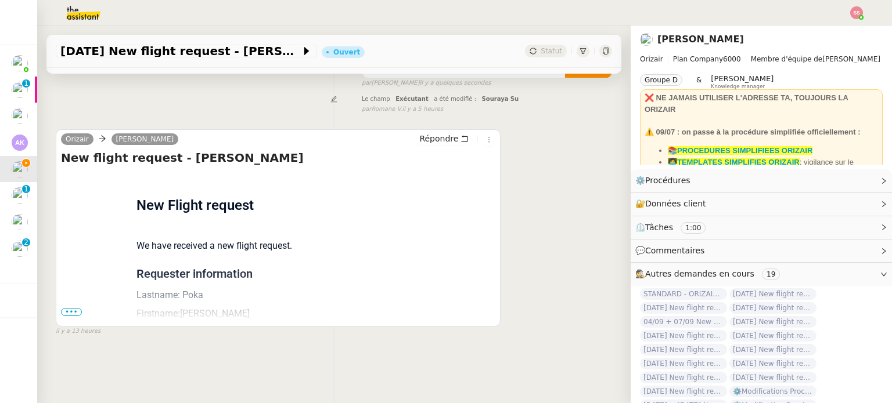
click at [74, 308] on span "•••" at bounding box center [71, 312] width 21 height 8
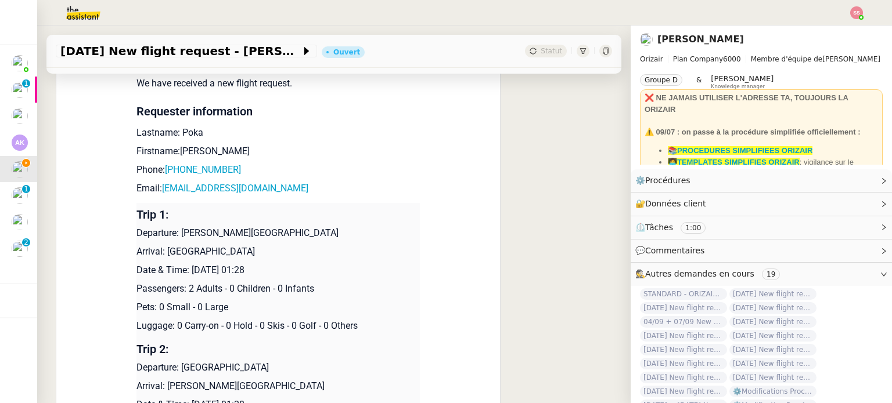
scroll to position [388, 0]
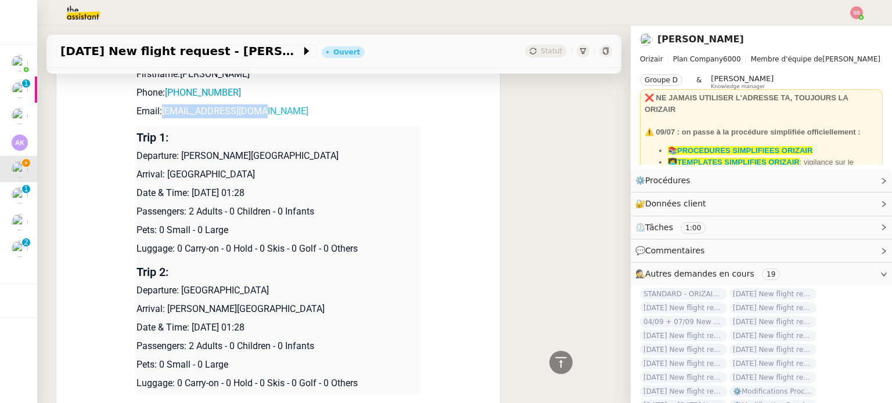
drag, startPoint x: 256, startPoint y: 111, endPoint x: 158, endPoint y: 107, distance: 98.2
click at [158, 107] on p "Email: [EMAIL_ADDRESS][DOMAIN_NAME]" at bounding box center [277, 111] width 283 height 14
copy link "[EMAIL_ADDRESS][DOMAIN_NAME]"
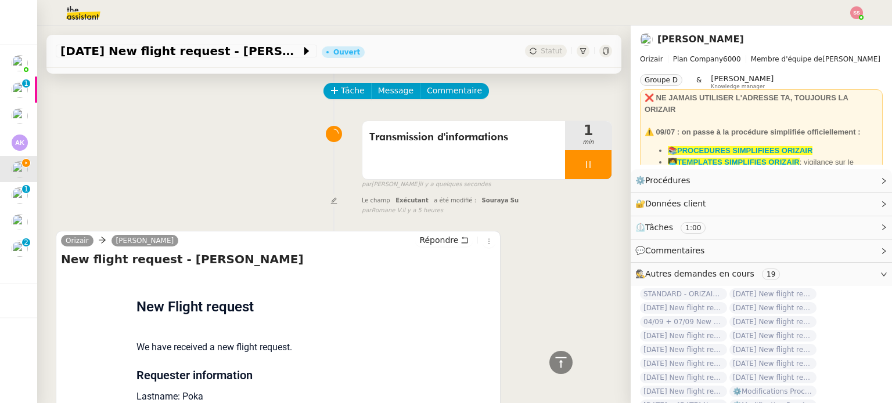
scroll to position [0, 0]
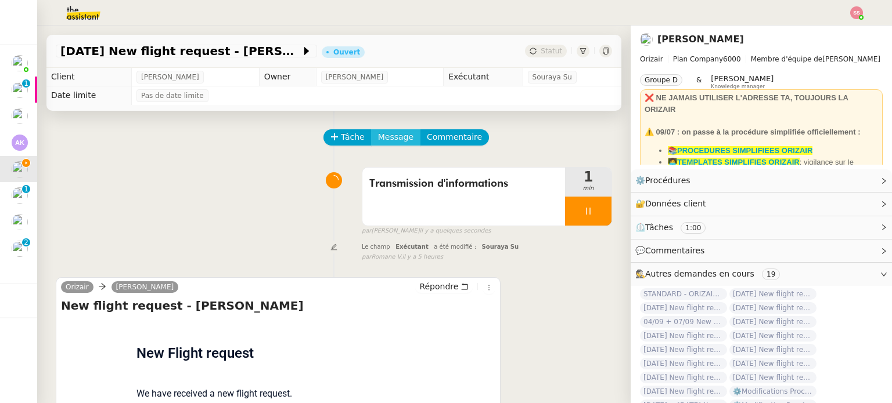
click at [383, 142] on span "Message" at bounding box center [395, 137] width 35 height 13
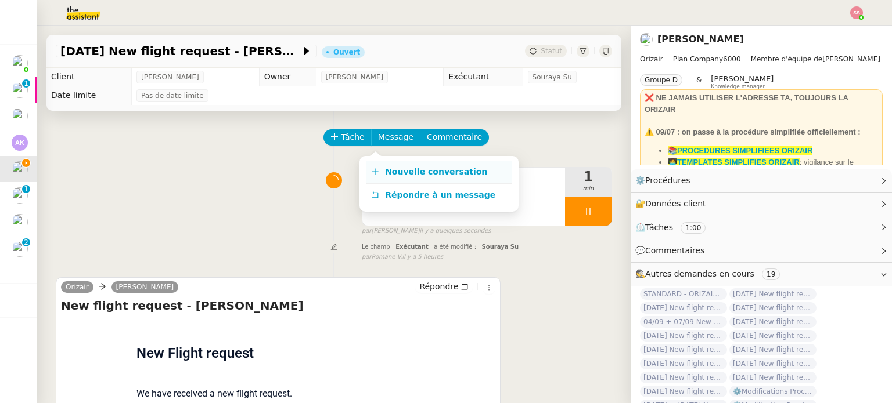
click at [390, 169] on span "Nouvelle conversation" at bounding box center [436, 171] width 102 height 9
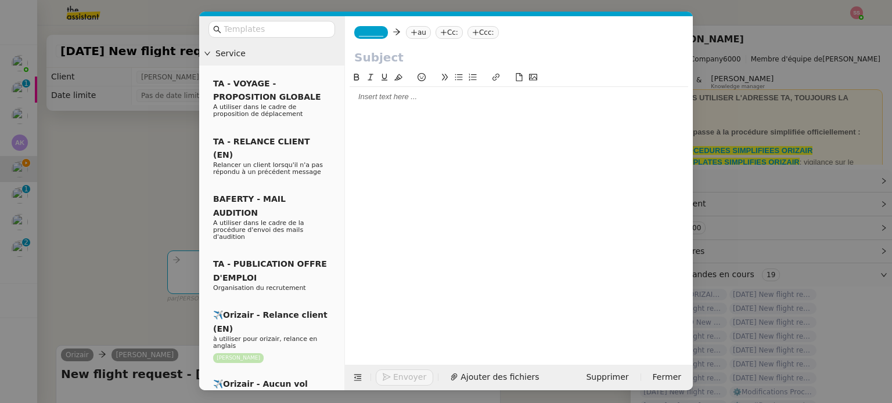
click at [419, 31] on nz-tag "au" at bounding box center [418, 32] width 25 height 13
paste input "[EMAIL_ADDRESS][DOMAIN_NAME]"
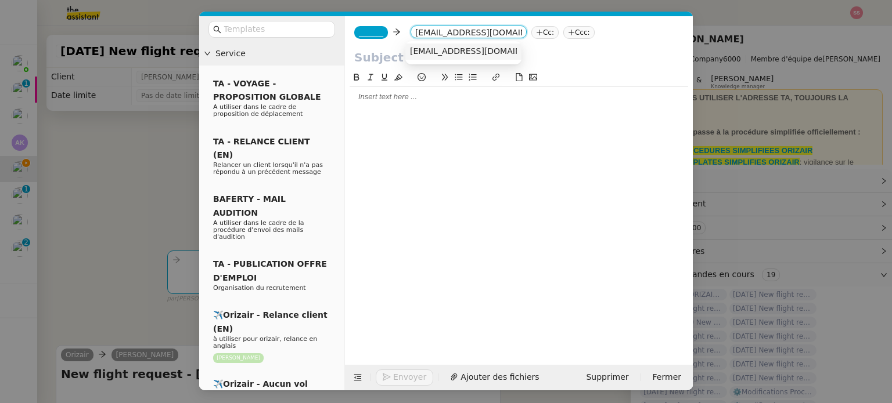
type input "[EMAIL_ADDRESS][DOMAIN_NAME]"
click at [434, 49] on span "[EMAIL_ADDRESS][DOMAIN_NAME]" at bounding box center [481, 50] width 142 height 9
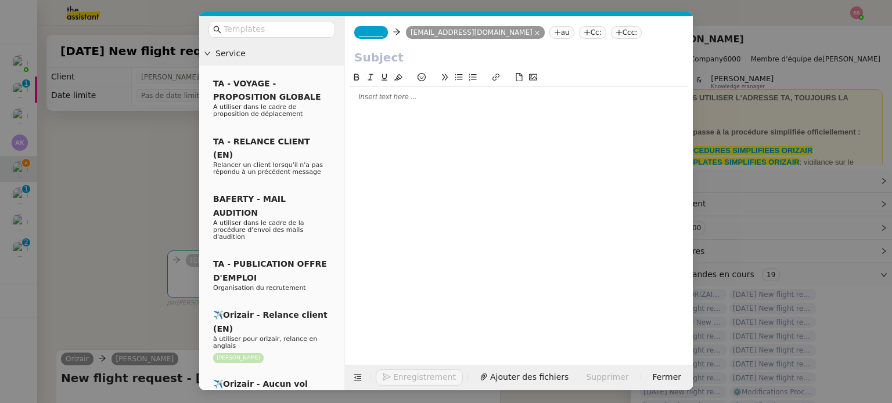
click at [611, 32] on nz-tag "Ccc:" at bounding box center [626, 32] width 31 height 13
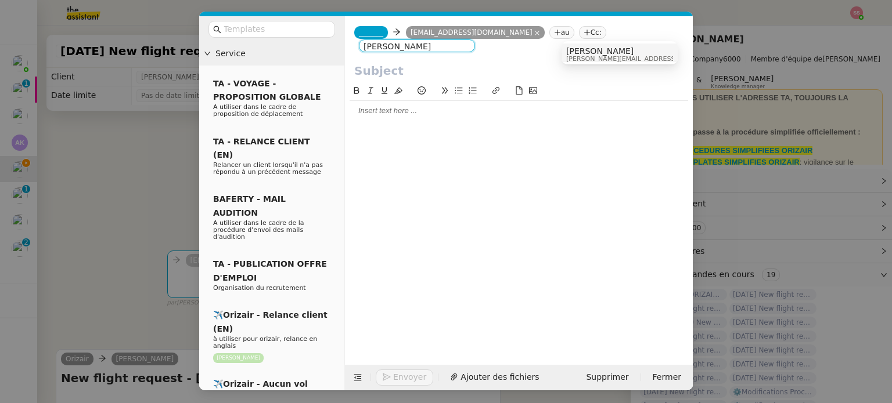
type input "[PERSON_NAME]"
click at [584, 52] on span "[PERSON_NAME]" at bounding box center [648, 50] width 165 height 9
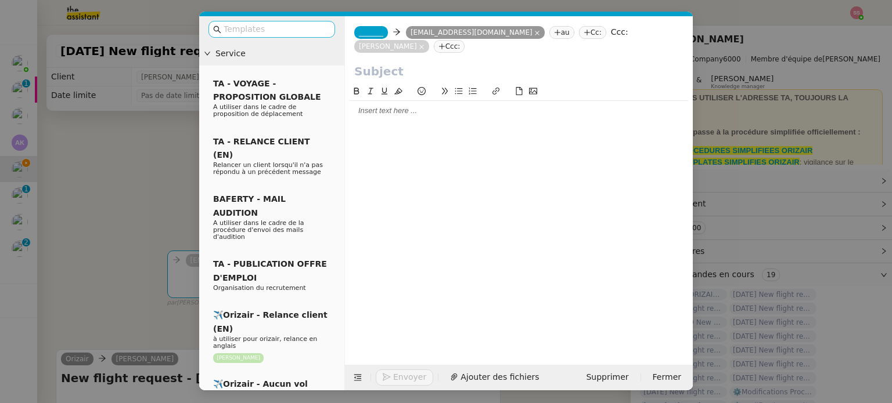
click at [318, 32] on input "text" at bounding box center [275, 29] width 104 height 13
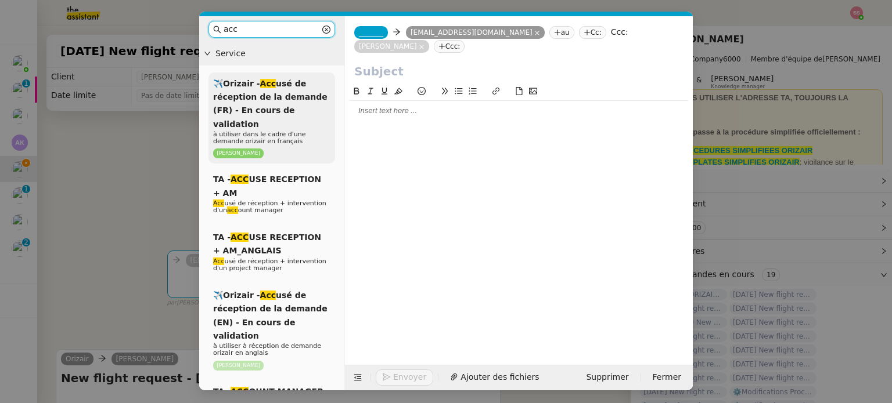
type input "acc"
click at [304, 95] on span "✈️Orizair - Acc usé de réception de la demande (FR) - En cours de validation" at bounding box center [270, 104] width 114 height 50
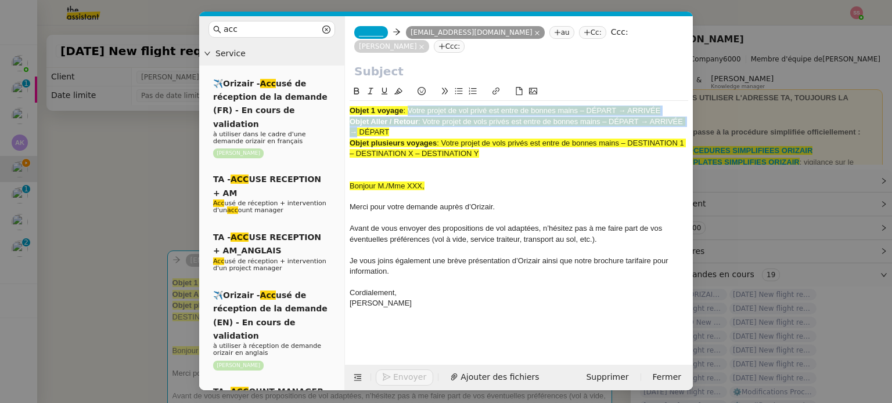
drag, startPoint x: 409, startPoint y: 96, endPoint x: 759, endPoint y: 110, distance: 350.9
click at [759, 110] on nz-modal-container "acc Service ✈️Orizair - Acc usé de réception de la demande (FR) - En cours de v…" at bounding box center [446, 201] width 892 height 403
click at [652, 117] on span ": Votre projet de vols privés est entre de bonnes mains – DÉPART → ARRIVÉE → DÉ…" at bounding box center [517, 126] width 336 height 19
drag, startPoint x: 665, startPoint y: 97, endPoint x: 411, endPoint y: 84, distance: 254.0
click at [411, 85] on div "Objet 1 voyage : Votre projet de vol privé est entre de bonnes mains – DÉPART →…" at bounding box center [518, 205] width 338 height 240
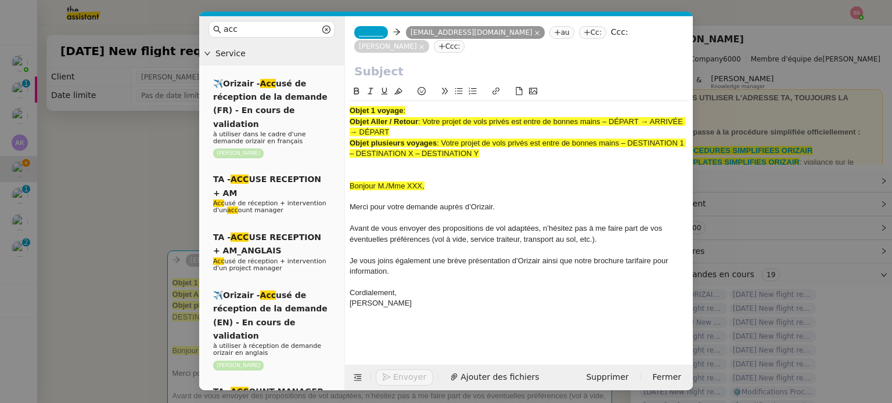
click at [418, 63] on input "text" at bounding box center [518, 71] width 329 height 17
paste input "Votre projet de vol privé est entre de bonnes mains – DÉPART → ARRIVÉE"
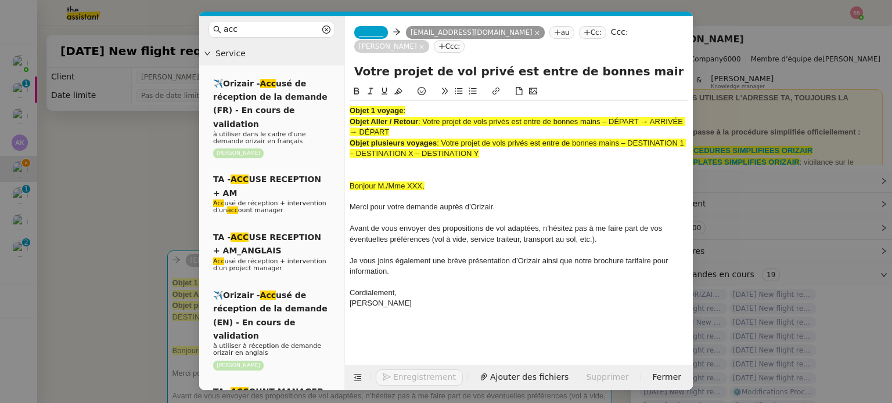
scroll to position [0, 72]
type input "Votre projet de vol privé est entre de bonnes mains – DÉPART → ARRIVÉE"
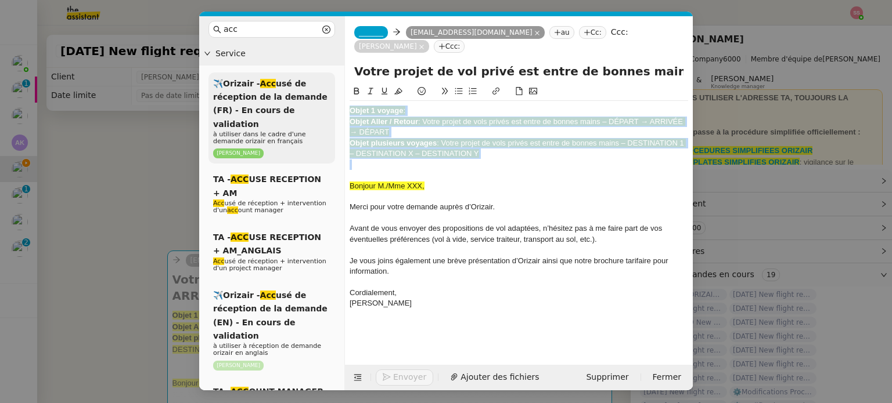
drag, startPoint x: 493, startPoint y: 146, endPoint x: 313, endPoint y: 84, distance: 190.4
click at [313, 84] on nz-layout "acc Service ✈️Orizair - Acc usé de réception de la demande (FR) - En cours de v…" at bounding box center [445, 203] width 493 height 374
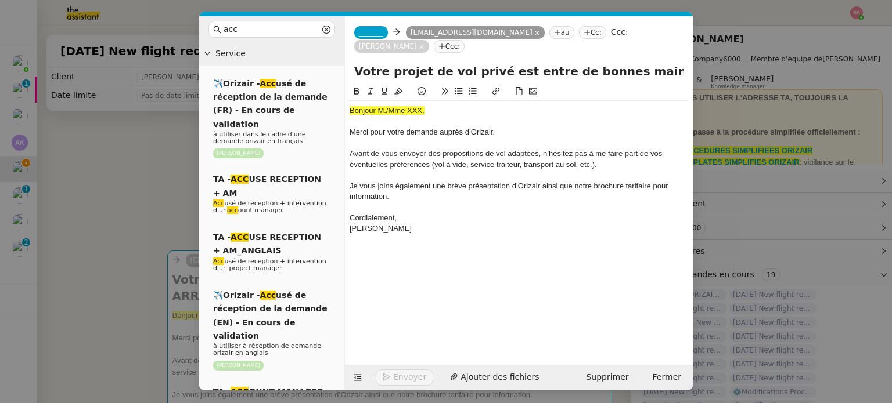
click at [377, 30] on span "_______" at bounding box center [371, 32] width 24 height 8
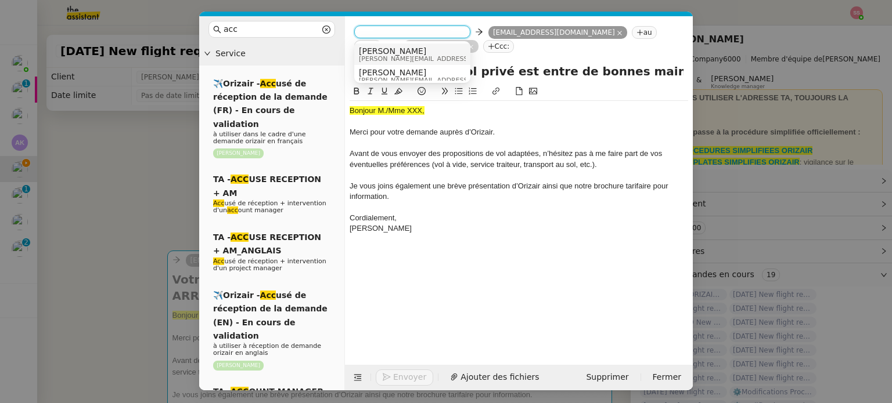
click at [392, 49] on span "[PERSON_NAME]" at bounding box center [441, 50] width 165 height 9
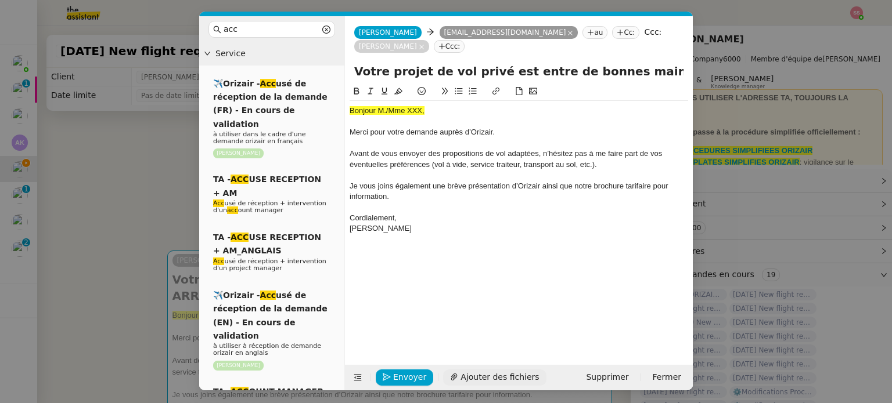
click at [481, 382] on span "Ajouter des fichiers" at bounding box center [499, 377] width 78 height 13
click at [176, 184] on nz-modal-container "acc Service ✈️Orizair - Acc usé de réception de la demande (FR) - En cours de v…" at bounding box center [446, 201] width 892 height 403
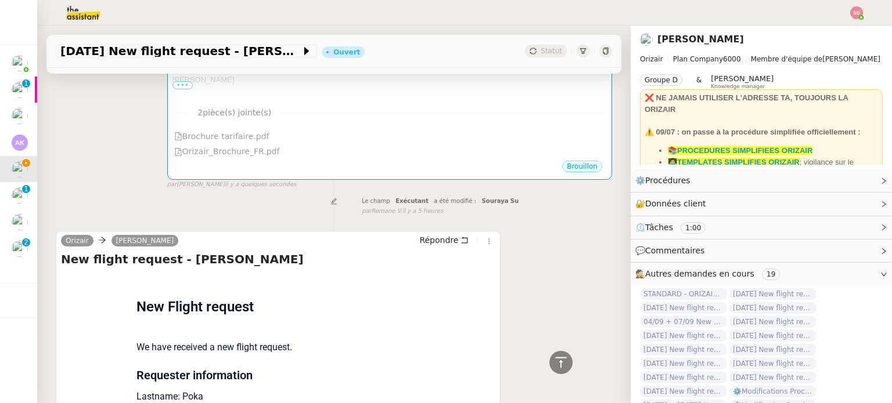
scroll to position [464, 0]
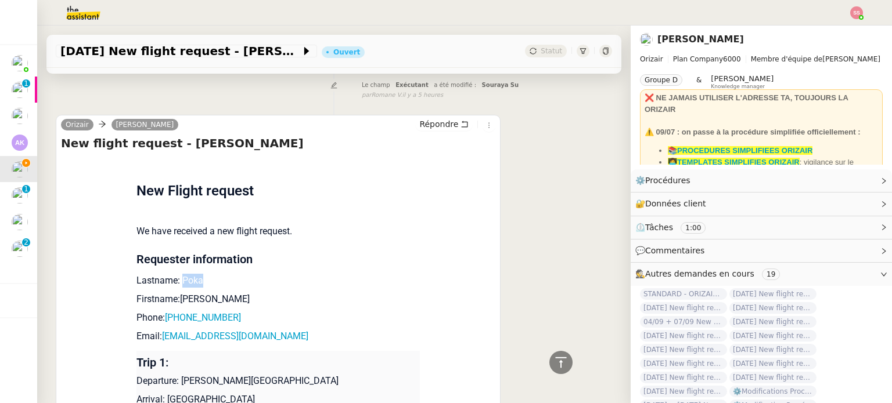
drag, startPoint x: 198, startPoint y: 271, endPoint x: 174, endPoint y: 264, distance: 24.8
click at [174, 274] on p "Lastname: Poka" at bounding box center [277, 281] width 283 height 14
copy p "Poka"
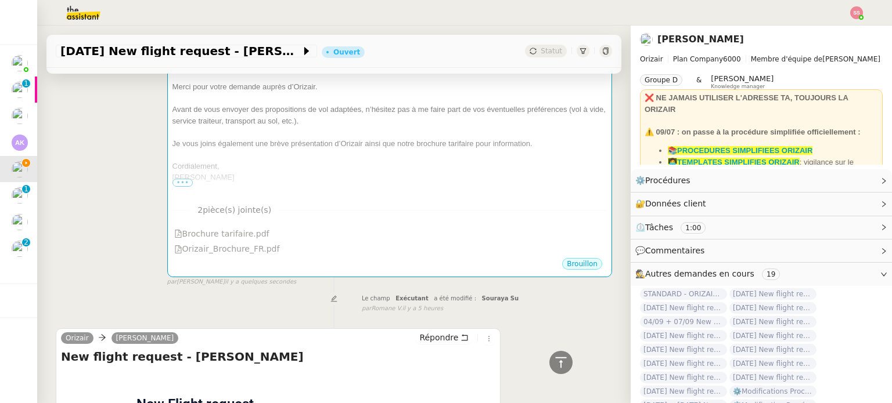
scroll to position [116, 0]
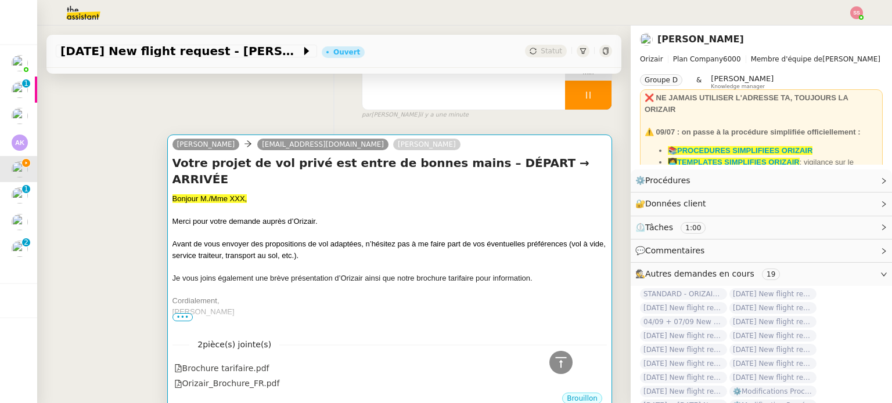
click at [409, 205] on div at bounding box center [389, 211] width 434 height 12
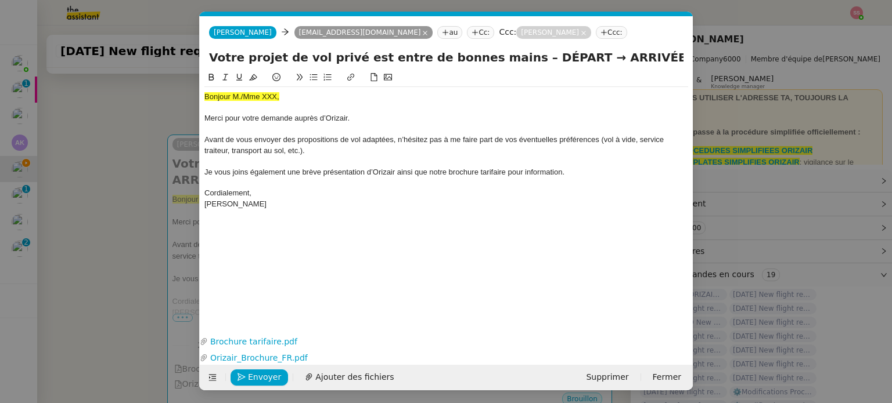
scroll to position [0, 35]
click at [270, 92] on div "Bonjour M./Mme XXX," at bounding box center [446, 97] width 484 height 10
click at [258, 78] on button at bounding box center [253, 77] width 14 height 13
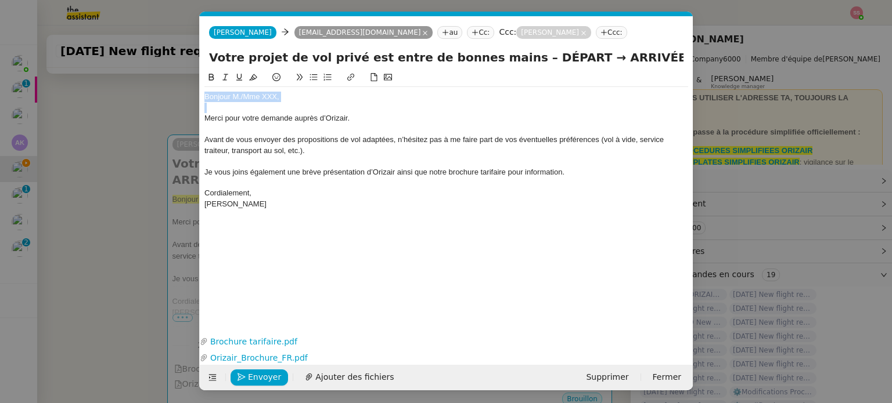
click at [283, 98] on div "Bonjour M./Mme XXX," at bounding box center [446, 97] width 484 height 10
drag, startPoint x: 283, startPoint y: 98, endPoint x: 240, endPoint y: 97, distance: 42.4
click at [240, 97] on div "Bonjour M./Mme XXX," at bounding box center [446, 97] width 484 height 10
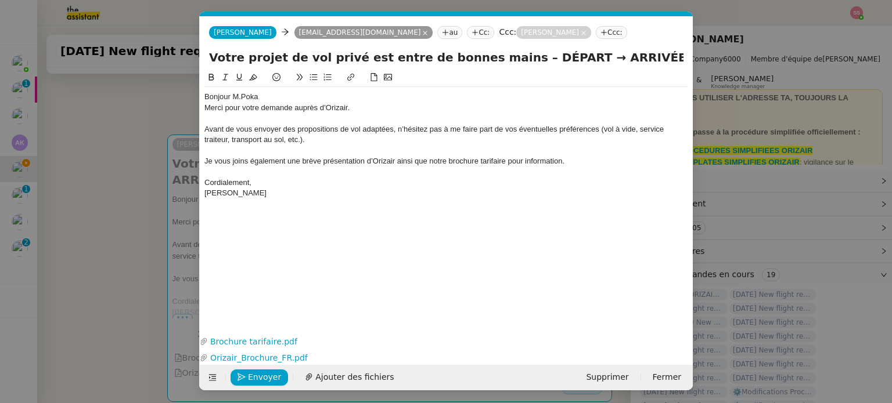
scroll to position [0, 0]
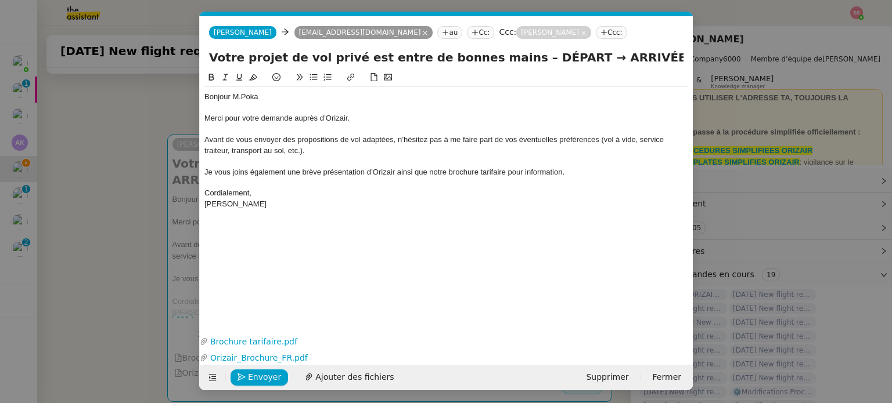
click at [86, 261] on nz-modal-container "acc Service ✈️Orizair - Acc usé de réception de la demande (FR) - En cours de v…" at bounding box center [446, 201] width 892 height 403
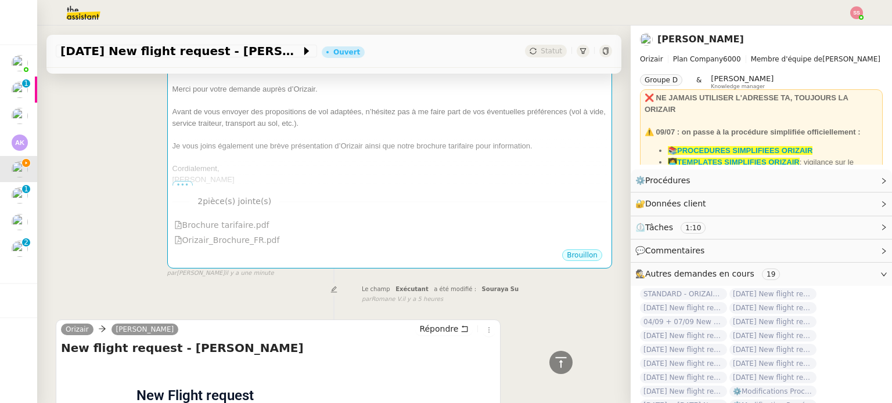
scroll to position [174, 0]
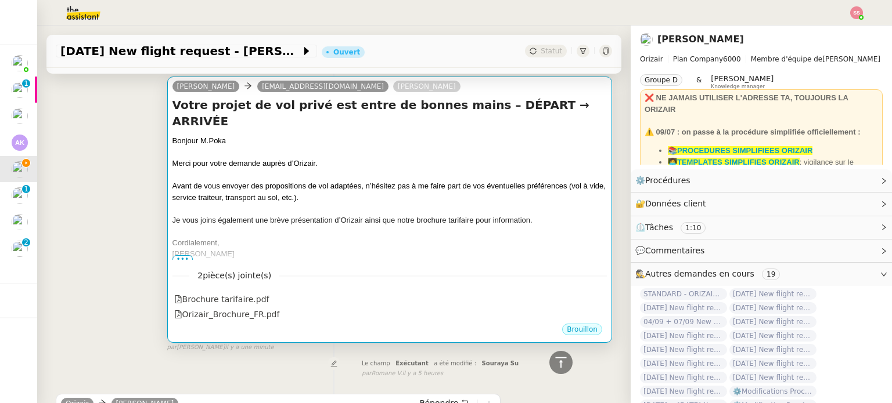
click at [432, 182] on div "Avant de vous envoyer des propositions de vol adaptées, n’hésitez pas à me fair…" at bounding box center [389, 192] width 434 height 23
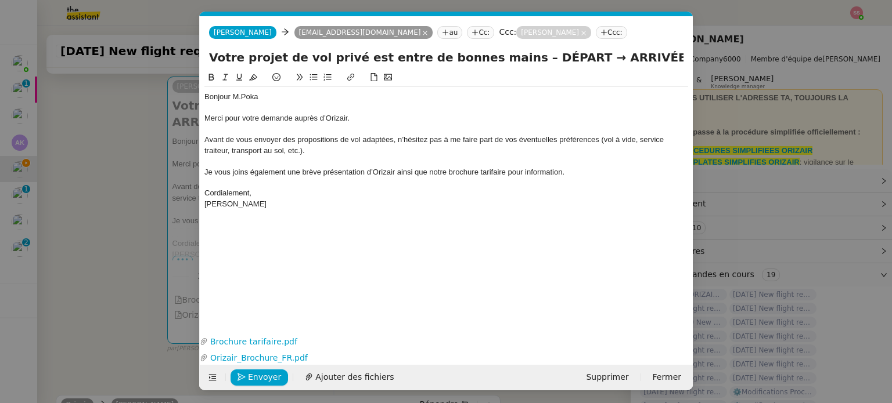
scroll to position [0, 35]
drag, startPoint x: 541, startPoint y: 56, endPoint x: 498, endPoint y: 55, distance: 43.0
click at [498, 55] on input "Votre projet de vol privé est entre de bonnes mains – DÉPART → ARRIVÉE" at bounding box center [446, 57] width 474 height 17
drag, startPoint x: 626, startPoint y: 57, endPoint x: 574, endPoint y: 60, distance: 52.9
click at [574, 60] on input "Votre projet de vol privé est entre de bonnes mains – Paris CDG → ARRIVÉE" at bounding box center [446, 57] width 474 height 17
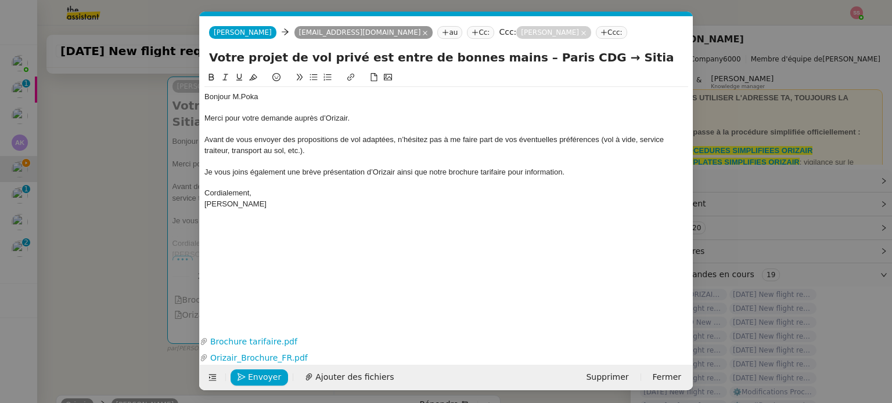
type input "Votre projet de vol privé est entre de bonnes mains – Paris CDG → Sitia"
click at [149, 222] on nz-modal-container "acc Service ✈️Orizair - Acc usé de réception de la demande (FR) - En cours de v…" at bounding box center [446, 201] width 892 height 403
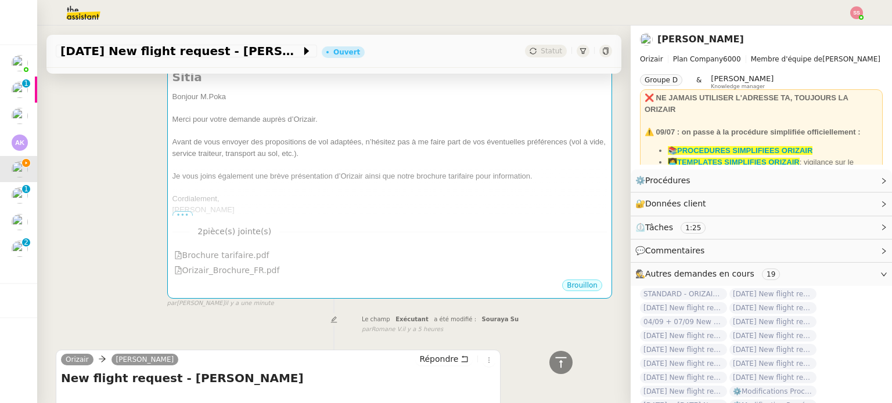
scroll to position [174, 0]
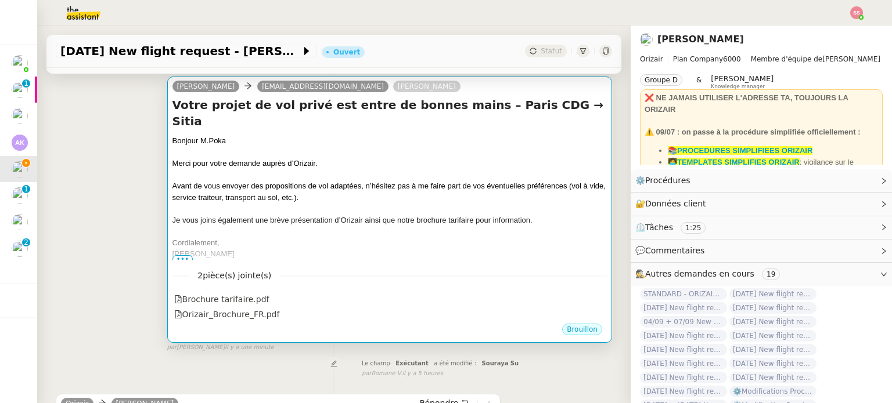
click at [399, 182] on span "Avant de vous envoyer des propositions de vol adaptées, n’hésitez pas à me fair…" at bounding box center [388, 192] width 433 height 20
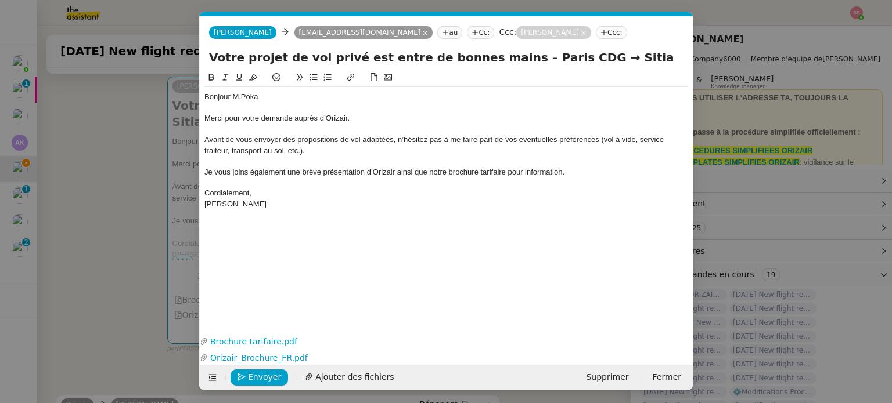
scroll to position [0, 35]
drag, startPoint x: 554, startPoint y: 57, endPoint x: 501, endPoint y: 54, distance: 53.5
click at [501, 54] on input "Votre projet de vol privé est entre de bonnes mains – Paris CDG → Sitia" at bounding box center [446, 57] width 474 height 17
click at [607, 60] on input "Votre projet de vol privé est entre de bonnes mains – Paris CDG → Sitia" at bounding box center [446, 57] width 474 height 17
click at [561, 55] on input "Votre projet de vol privé est entre de bonnes mains – Paris CDG → Sitia" at bounding box center [446, 57] width 474 height 17
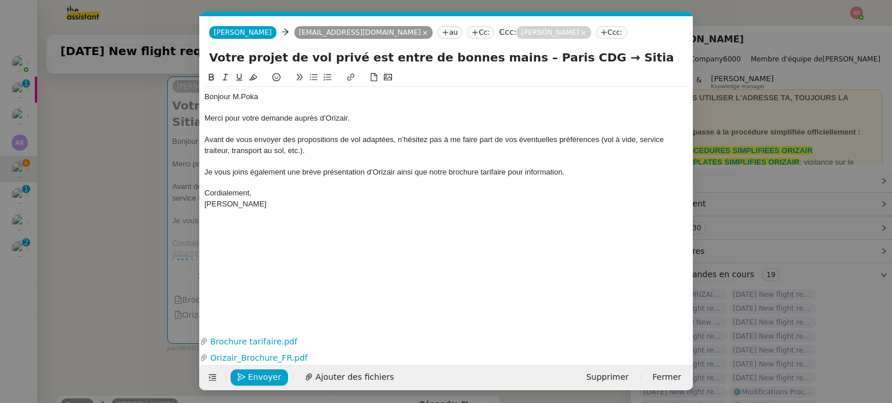
click at [617, 59] on input "Votre projet de vol privé est entre de bonnes mains – Paris CDG → Sitia" at bounding box center [446, 57] width 474 height 17
paste input "→"
click at [549, 59] on input "Votre projet de vol privé est entre de bonnes mains – Paris CDG → Sitia →" at bounding box center [446, 57] width 474 height 17
drag, startPoint x: 557, startPoint y: 57, endPoint x: 502, endPoint y: 60, distance: 55.8
click at [502, 60] on input "Votre projet de vol privé est entre de bonnes mains – Paris CDG → Sitia →" at bounding box center [446, 57] width 474 height 17
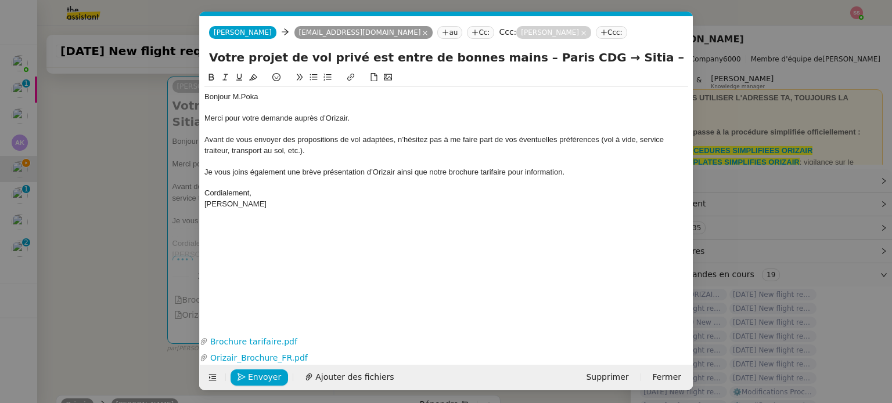
click at [639, 54] on input "Votre projet de vol privé est entre de bonnes mains – Paris CDG → Sitia →" at bounding box center [446, 57] width 474 height 17
paste input "Paris CDG"
type input "Votre projet de vol privé est entre de bonnes mains – Paris CDG → Sitia →Paris …"
click at [146, 221] on nz-modal-container "acc Service ✈️Orizair - Acc usé de réception de la demande (FR) - En cours de v…" at bounding box center [446, 201] width 892 height 403
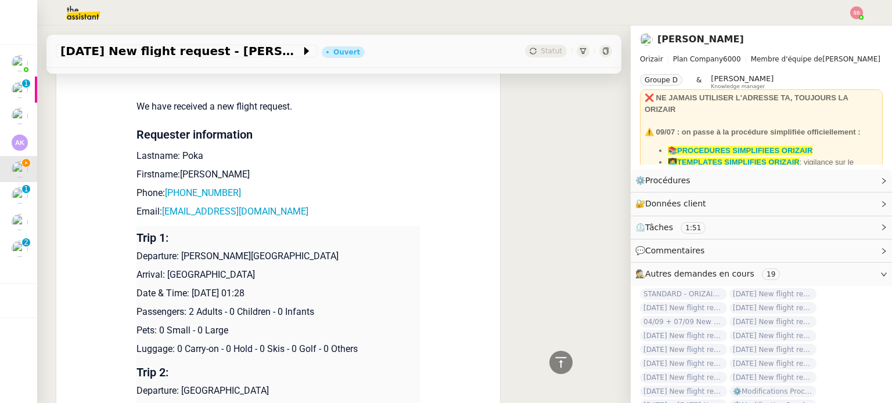
scroll to position [639, 0]
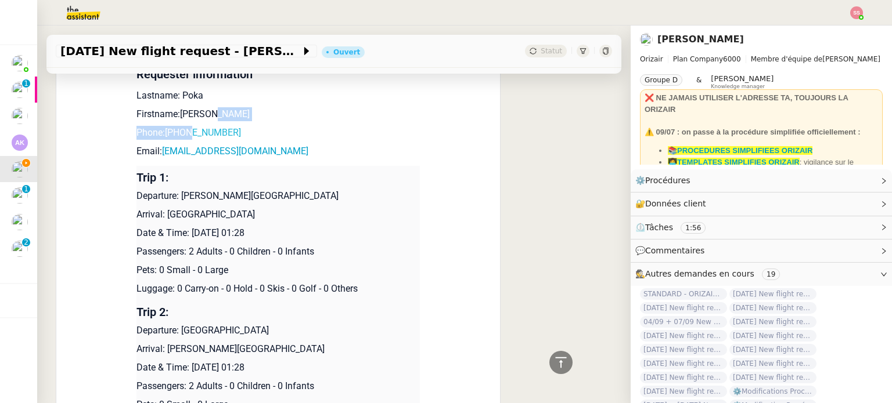
drag, startPoint x: 233, startPoint y: 123, endPoint x: 188, endPoint y: 132, distance: 46.2
click at [188, 132] on td "New Flight request We have received a new flight request. Requester information…" at bounding box center [277, 230] width 283 height 517
click at [261, 127] on td "New Flight request We have received a new flight request. Requester information…" at bounding box center [277, 230] width 283 height 517
drag, startPoint x: 237, startPoint y: 134, endPoint x: 170, endPoint y: 133, distance: 67.3
click at [170, 133] on p "Phone: [PHONE_NUMBER]" at bounding box center [277, 133] width 283 height 14
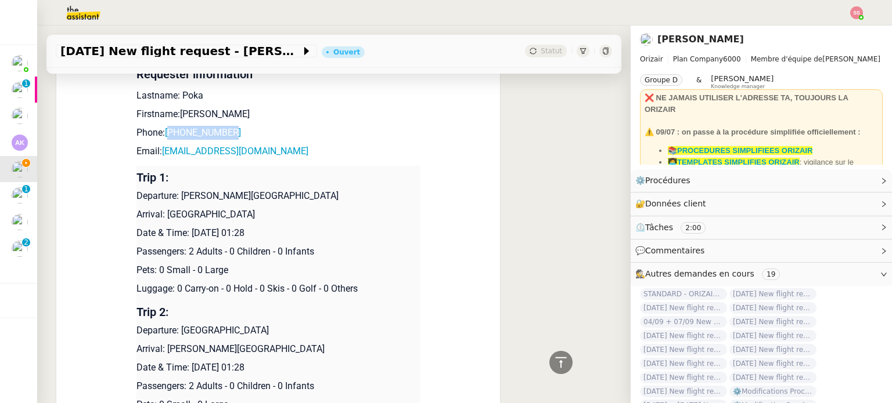
copy link "330746384429"
drag, startPoint x: 262, startPoint y: 156, endPoint x: 155, endPoint y: 151, distance: 107.5
click at [155, 151] on p "Email: [EMAIL_ADDRESS][DOMAIN_NAME]" at bounding box center [277, 152] width 283 height 14
copy p "[EMAIL_ADDRESS][DOMAIN_NAME]"
drag, startPoint x: 176, startPoint y: 199, endPoint x: 349, endPoint y: 200, distance: 172.4
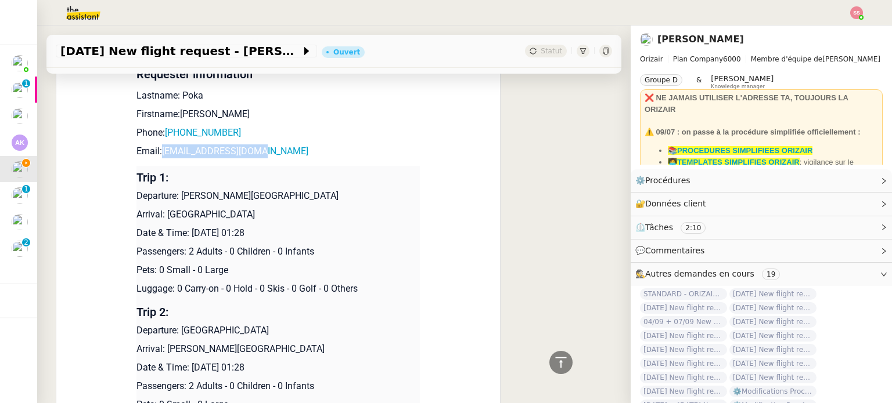
click at [349, 200] on p "Departure: [PERSON_NAME][GEOGRAPHIC_DATA]" at bounding box center [277, 196] width 283 height 14
copy p "[PERSON_NAME][GEOGRAPHIC_DATA]"
drag, startPoint x: 215, startPoint y: 221, endPoint x: 163, endPoint y: 215, distance: 52.6
click at [163, 215] on p "Arrival: [GEOGRAPHIC_DATA]" at bounding box center [277, 215] width 283 height 14
copy p "[GEOGRAPHIC_DATA]"
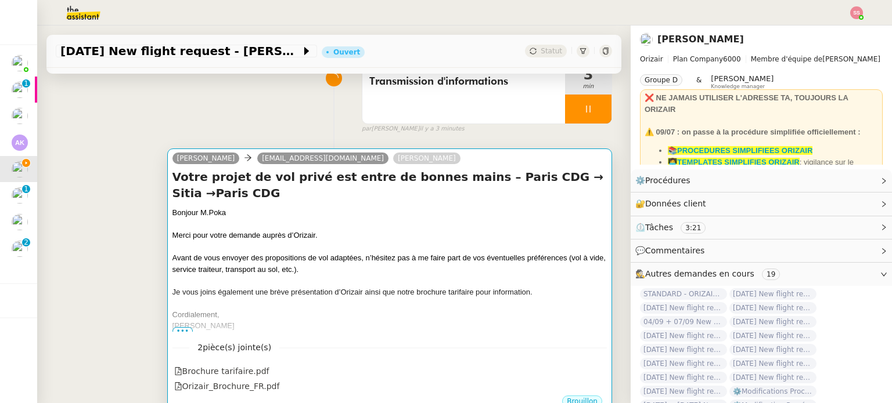
scroll to position [103, 0]
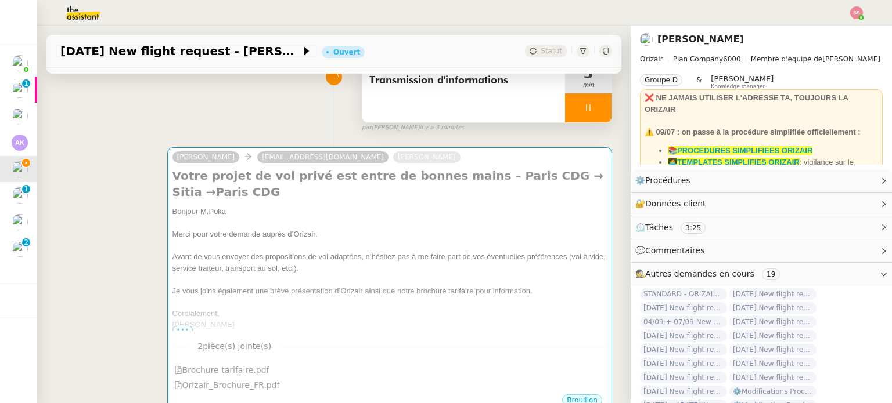
click at [586, 111] on div at bounding box center [588, 107] width 46 height 29
click at [588, 117] on button at bounding box center [599, 107] width 23 height 29
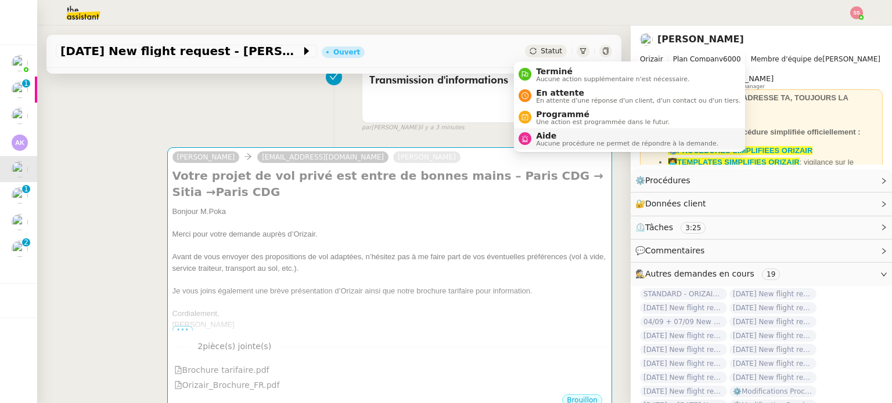
click at [554, 140] on span "Aucune procédure ne permet de répondre à la demande." at bounding box center [627, 143] width 182 height 6
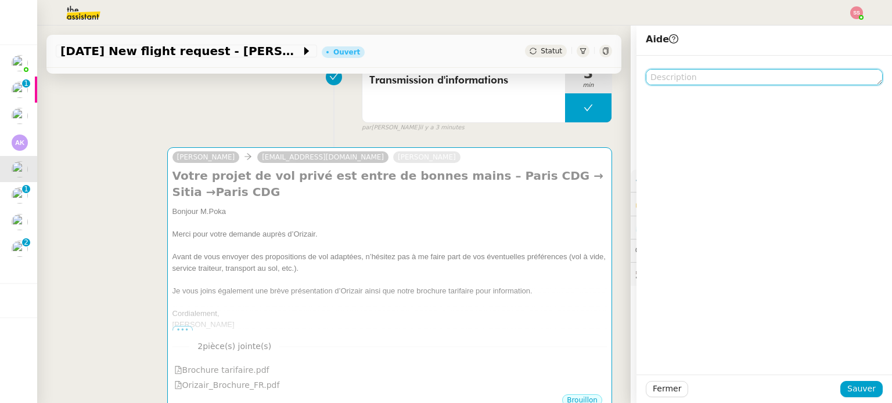
click at [697, 74] on textarea at bounding box center [763, 77] width 237 height 16
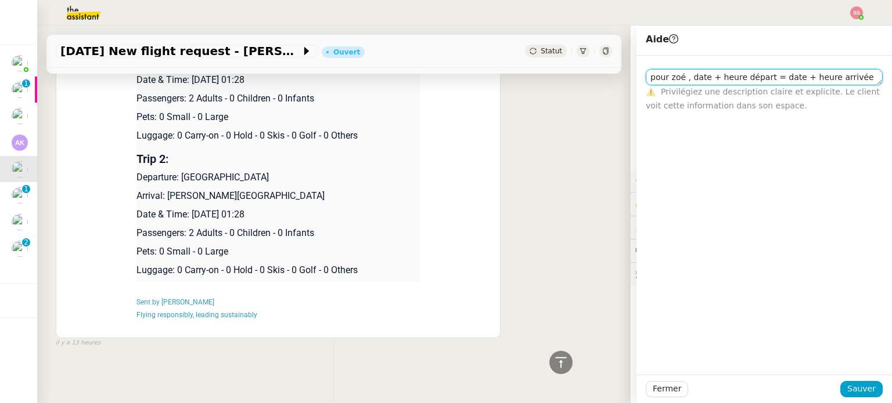
drag, startPoint x: 808, startPoint y: 81, endPoint x: 848, endPoint y: 85, distance: 39.7
click at [848, 85] on textarea "pour zoé , date + heure départ = date + heure arrivée" at bounding box center [763, 77] width 237 height 16
type textarea "pour zoé , date + heure départ = date + heure retour"
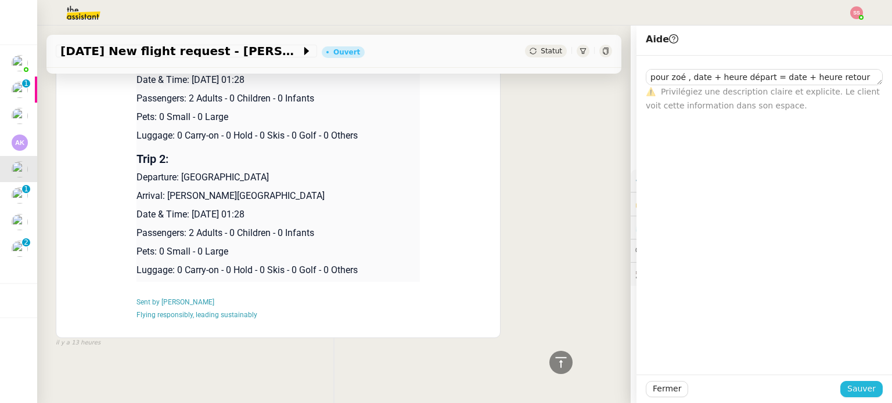
click at [865, 387] on span "Sauver" at bounding box center [861, 389] width 28 height 13
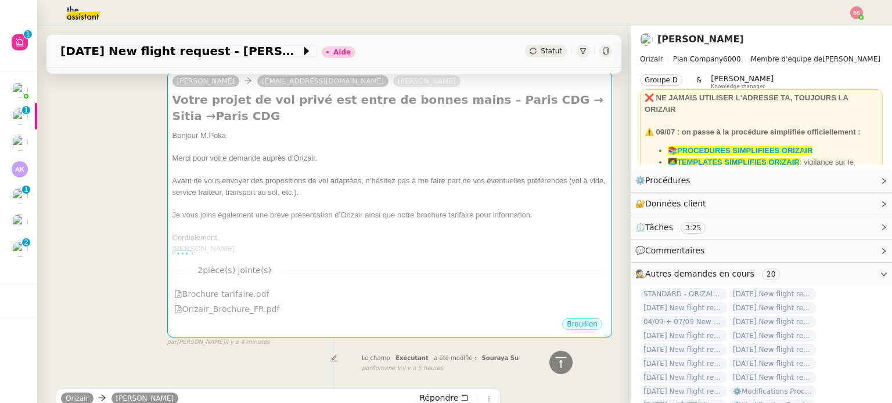
scroll to position [225, 0]
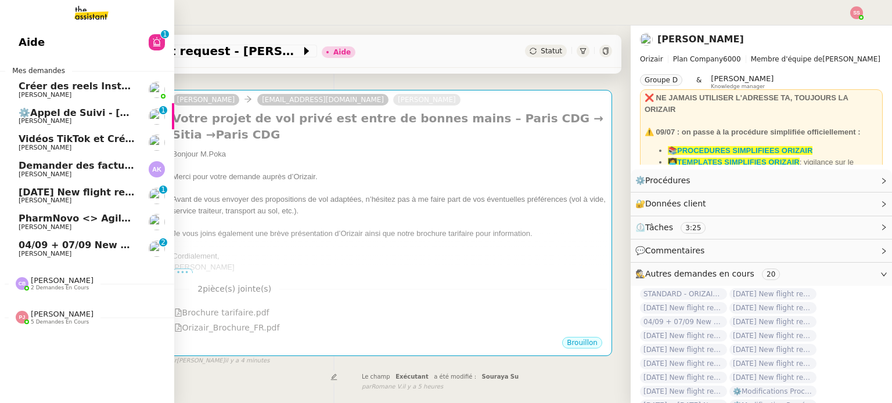
click at [91, 193] on span "[DATE] New flight request - [PERSON_NAME]" at bounding box center [135, 192] width 233 height 11
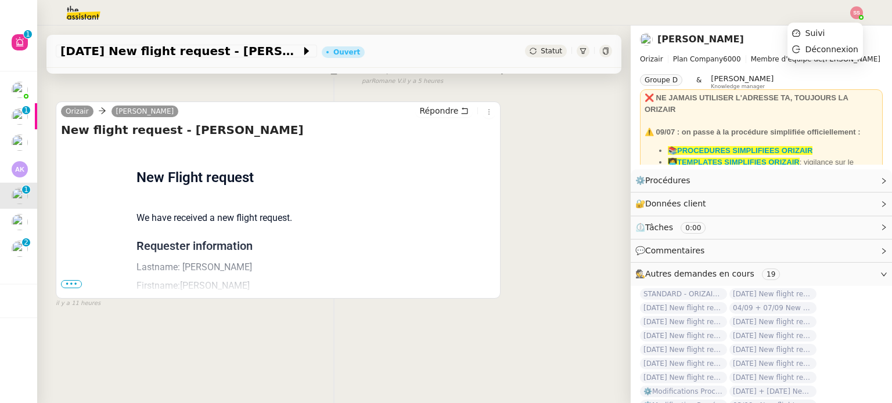
click at [856, 14] on img at bounding box center [856, 12] width 13 height 13
click at [843, 30] on li "Suivi" at bounding box center [824, 33] width 75 height 16
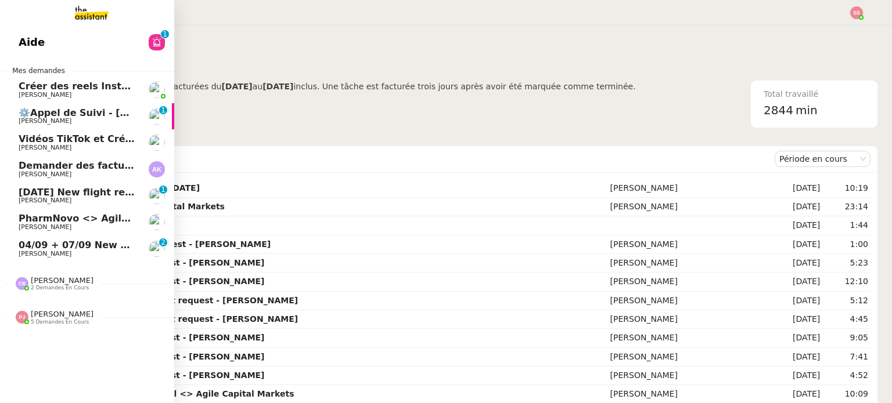
click at [57, 197] on span "[DATE] New flight request - [PERSON_NAME]" at bounding box center [135, 192] width 233 height 11
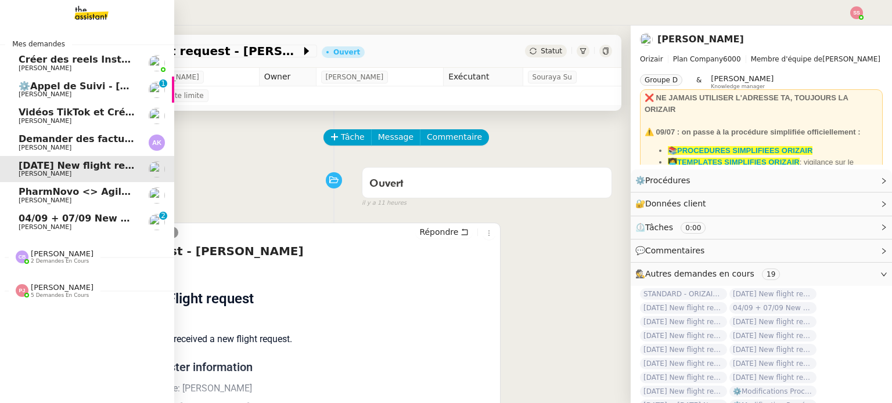
click at [41, 213] on span "04/09 + 07/09 New flight request - [PERSON_NAME]" at bounding box center [154, 218] width 270 height 11
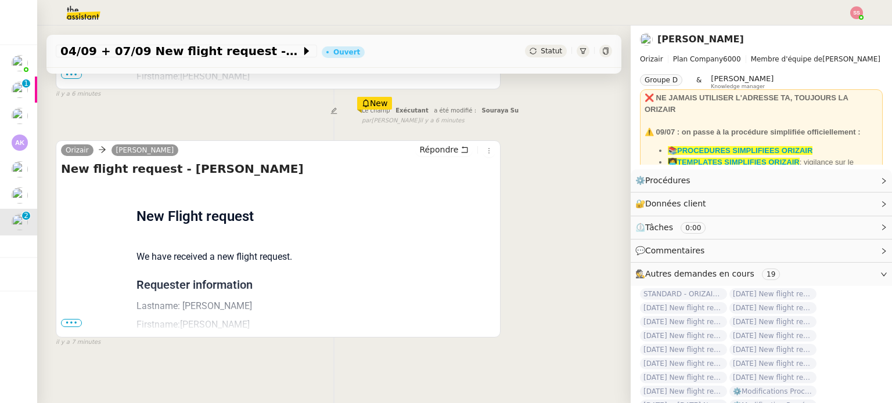
scroll to position [338, 0]
click at [79, 319] on span "•••" at bounding box center [71, 323] width 21 height 8
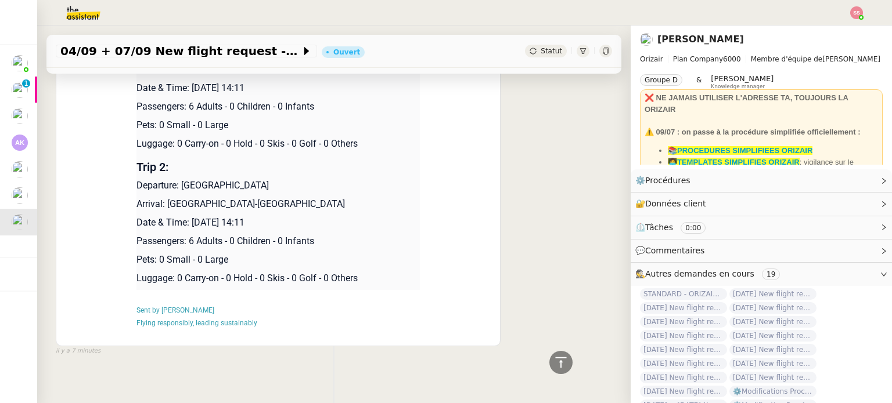
scroll to position [280, 0]
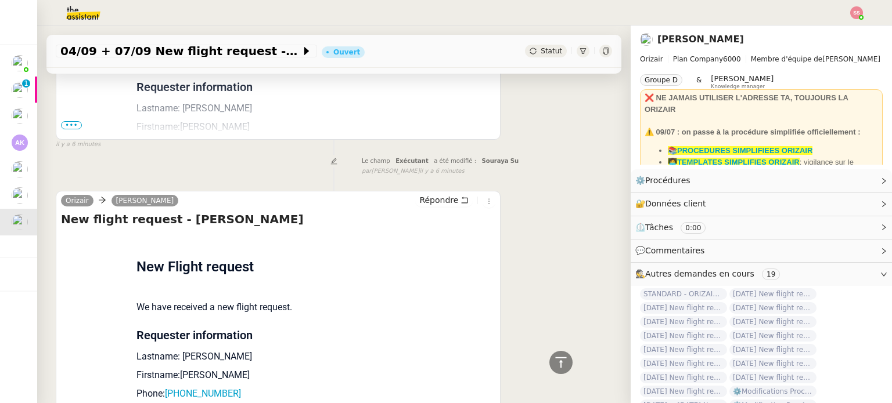
click at [80, 126] on span "•••" at bounding box center [71, 125] width 21 height 8
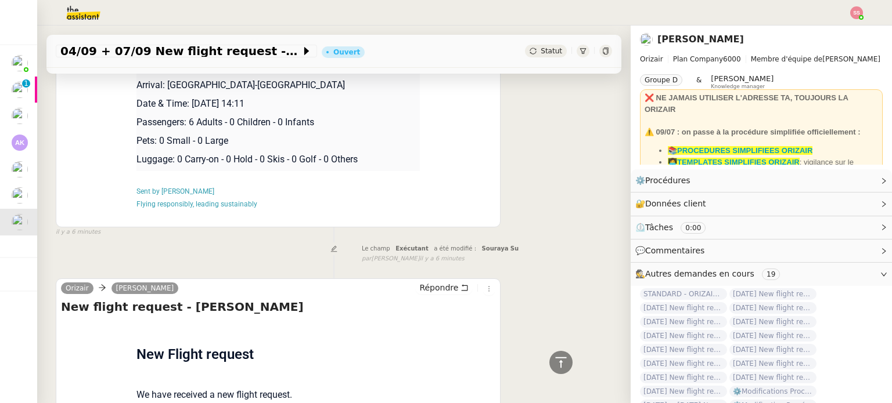
scroll to position [571, 0]
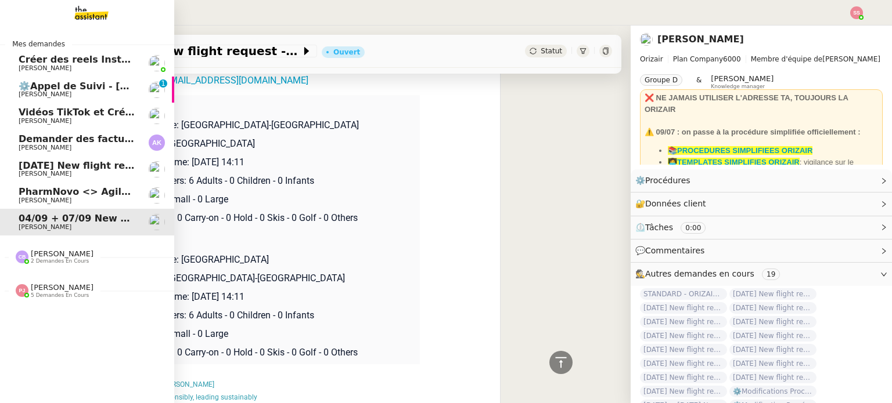
click at [94, 162] on span "[DATE] New flight request - [PERSON_NAME]" at bounding box center [135, 165] width 233 height 11
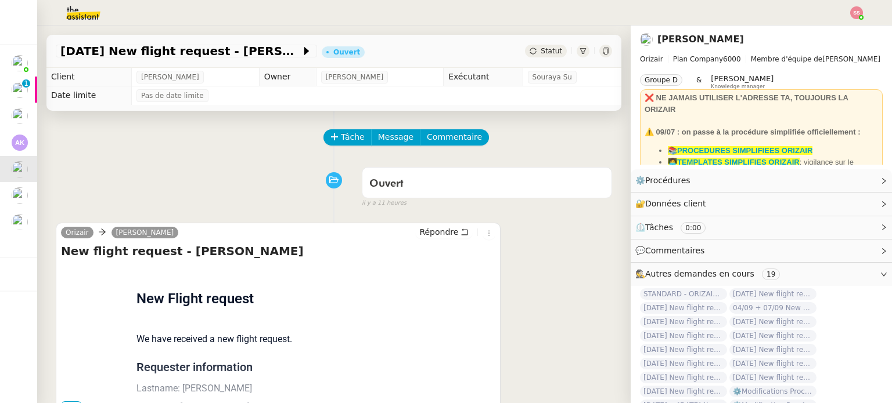
scroll to position [39, 0]
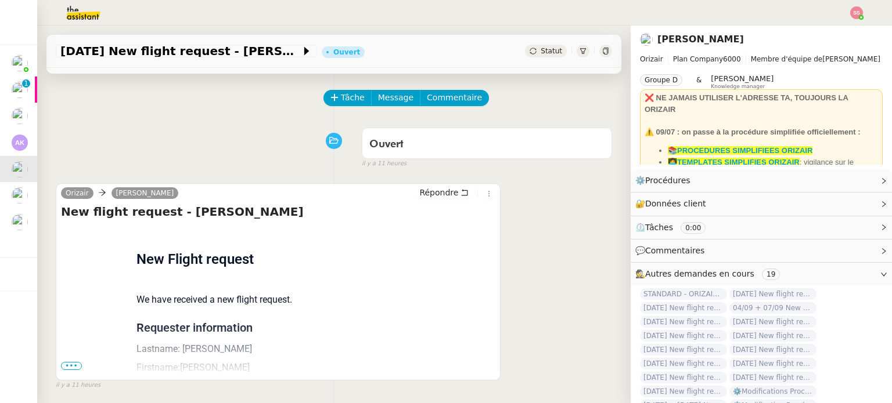
click at [62, 369] on span "•••" at bounding box center [71, 366] width 21 height 8
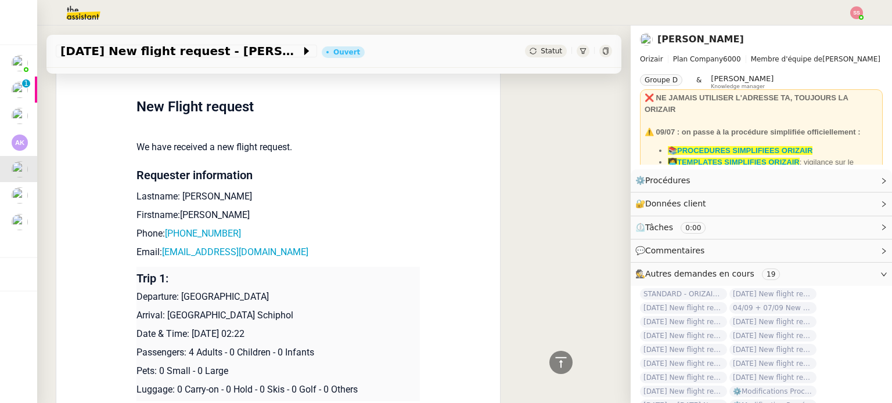
scroll to position [58, 0]
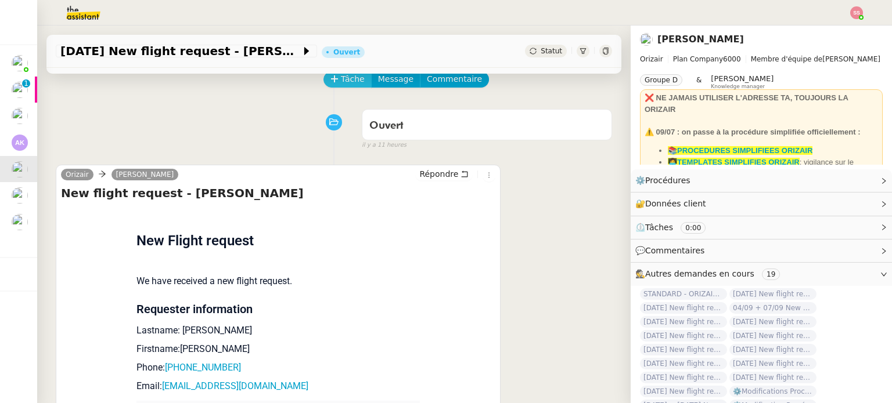
click at [352, 75] on span "Tâche" at bounding box center [353, 79] width 24 height 13
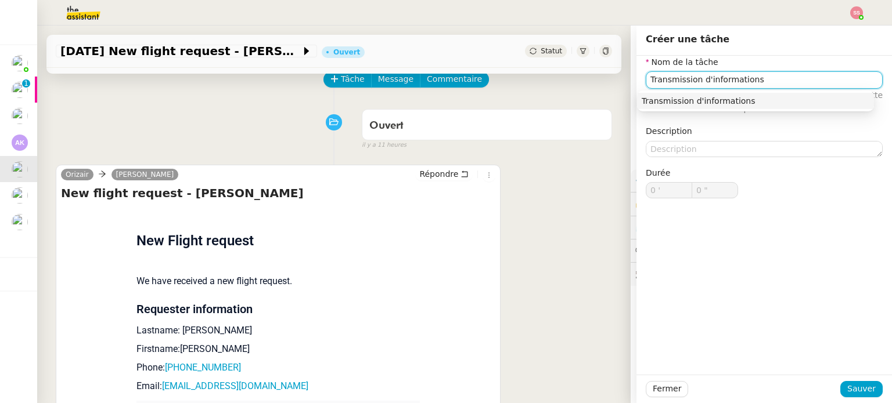
click at [671, 99] on div "Transmission d'informations" at bounding box center [755, 101] width 228 height 10
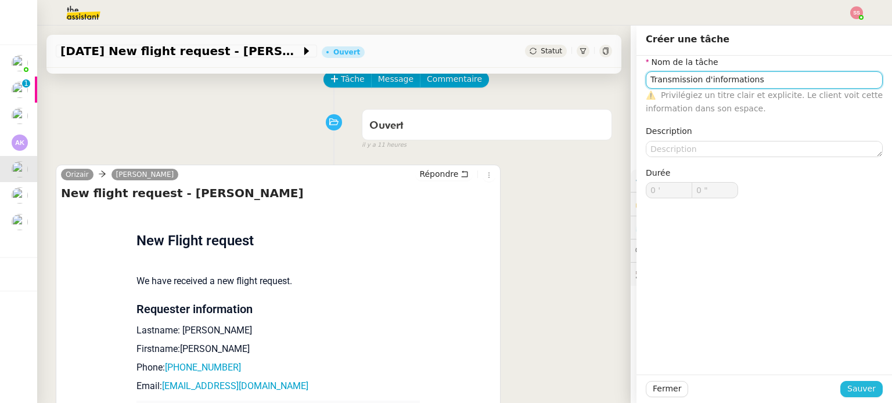
type input "Transmission d'informations"
click at [849, 387] on span "Sauver" at bounding box center [861, 389] width 28 height 13
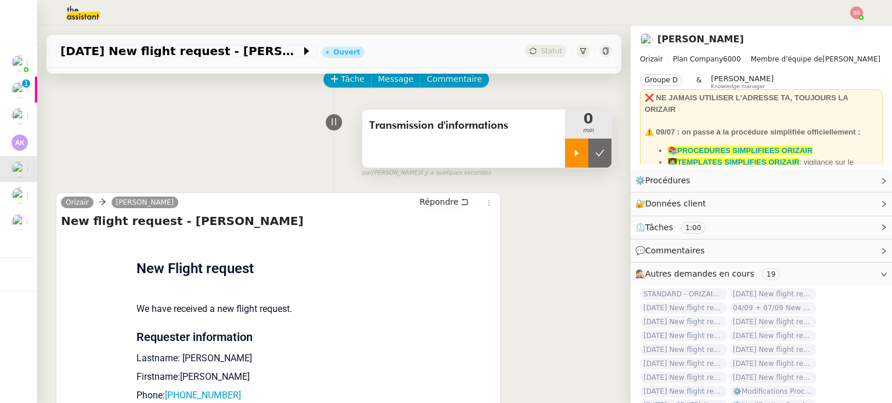
click at [565, 152] on div at bounding box center [576, 153] width 23 height 29
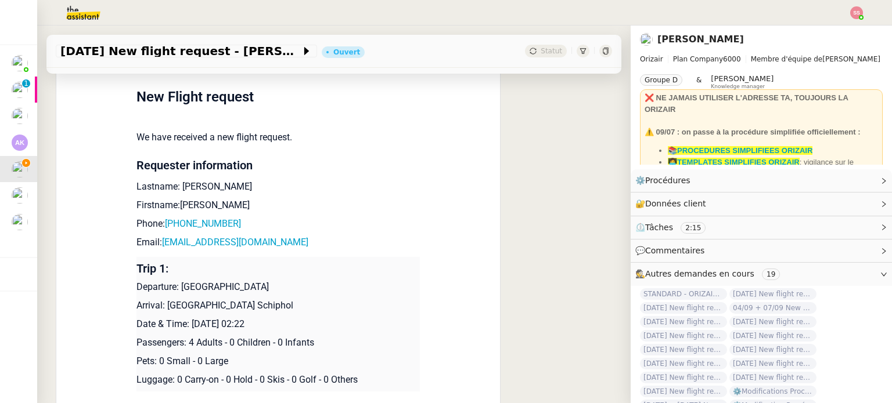
scroll to position [232, 0]
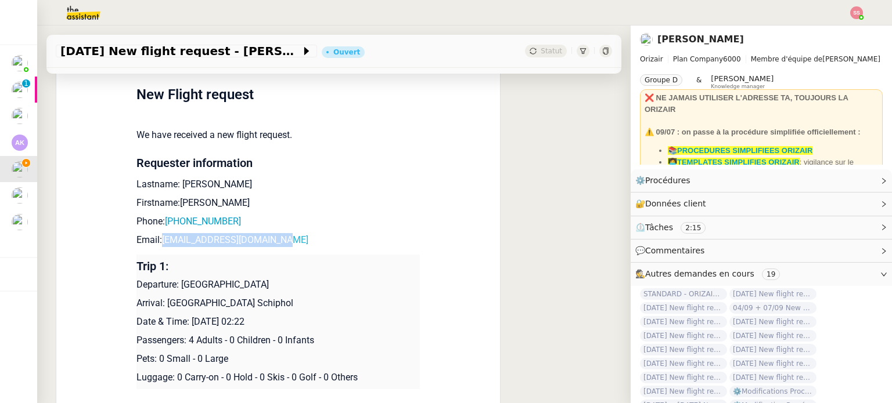
drag, startPoint x: 287, startPoint y: 239, endPoint x: 157, endPoint y: 241, distance: 129.5
click at [157, 241] on p "Email: [EMAIL_ADDRESS][DOMAIN_NAME]" at bounding box center [277, 240] width 283 height 14
copy link "[EMAIL_ADDRESS][DOMAIN_NAME]"
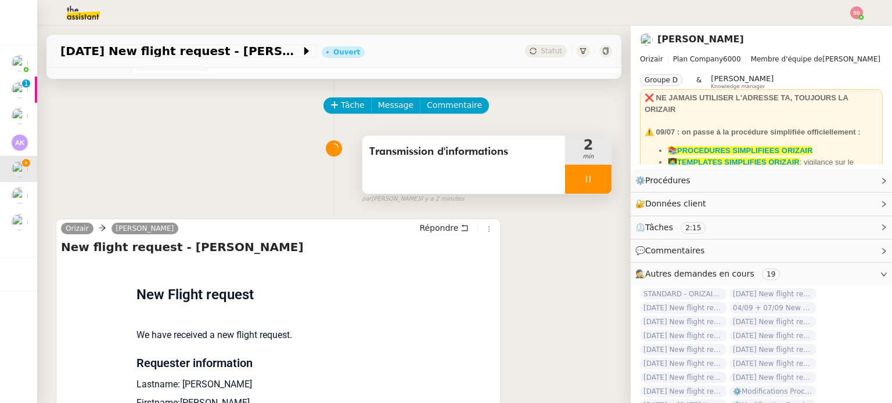
scroll to position [58, 0]
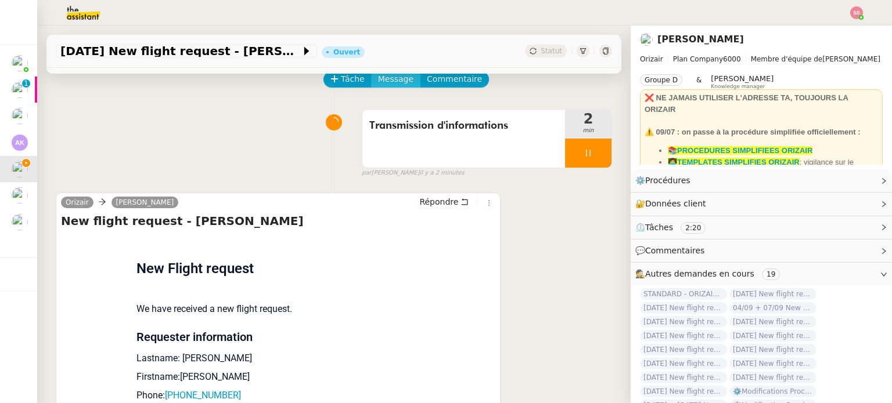
click at [390, 80] on span "Message" at bounding box center [395, 79] width 35 height 13
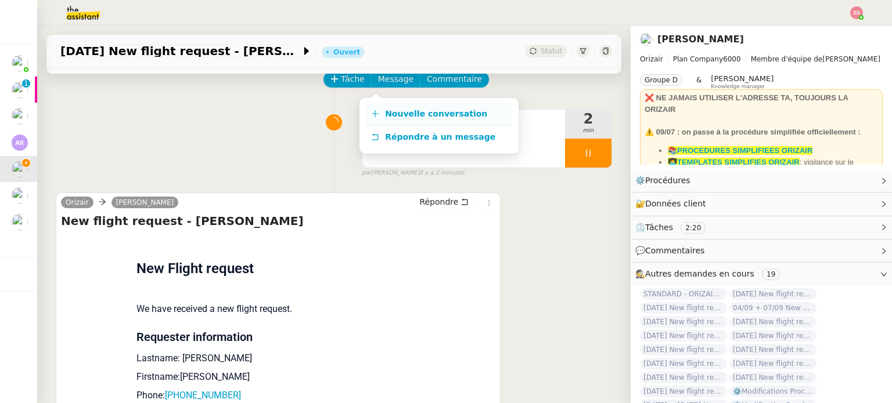
click at [403, 114] on span "Nouvelle conversation" at bounding box center [436, 113] width 102 height 9
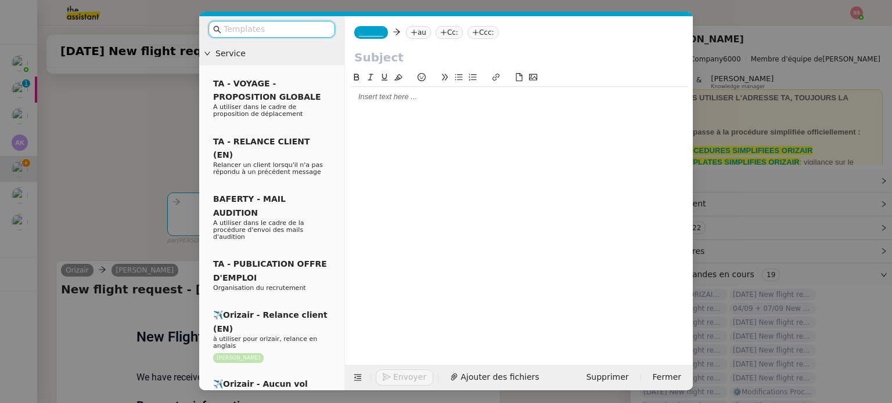
click at [412, 27] on nz-tag "au" at bounding box center [418, 32] width 25 height 13
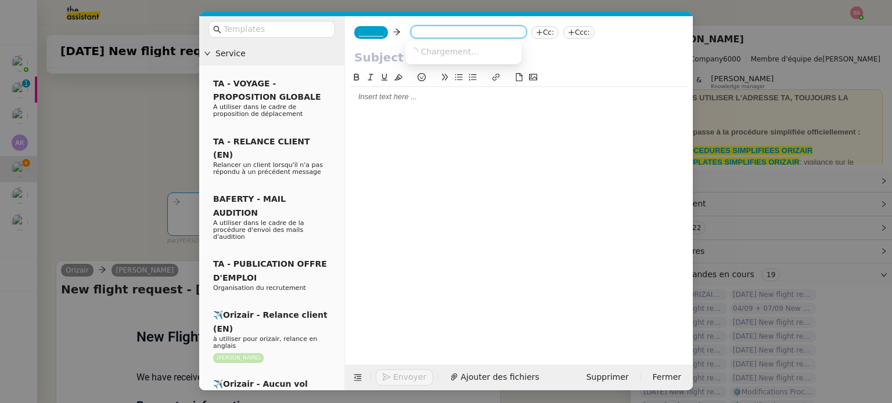
click at [415, 32] on input at bounding box center [468, 33] width 107 height 12
paste input "[EMAIL_ADDRESS][DOMAIN_NAME]"
type input "[EMAIL_ADDRESS][DOMAIN_NAME]"
click at [432, 49] on span "[EMAIL_ADDRESS][DOMAIN_NAME]" at bounding box center [481, 50] width 142 height 9
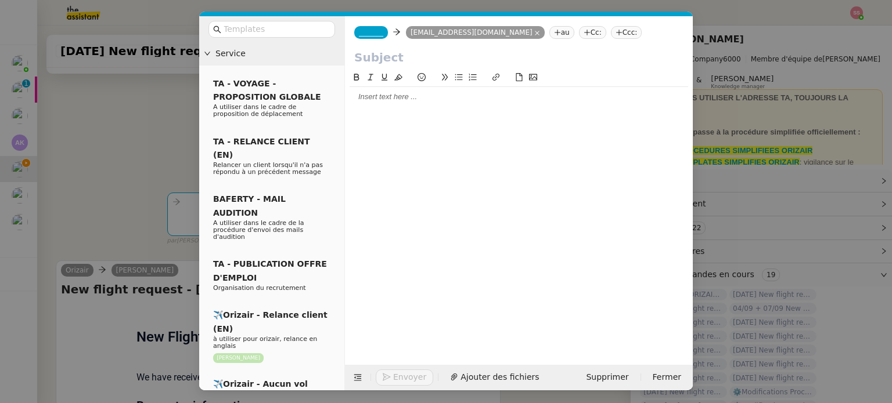
click at [366, 33] on span "_______" at bounding box center [371, 32] width 24 height 8
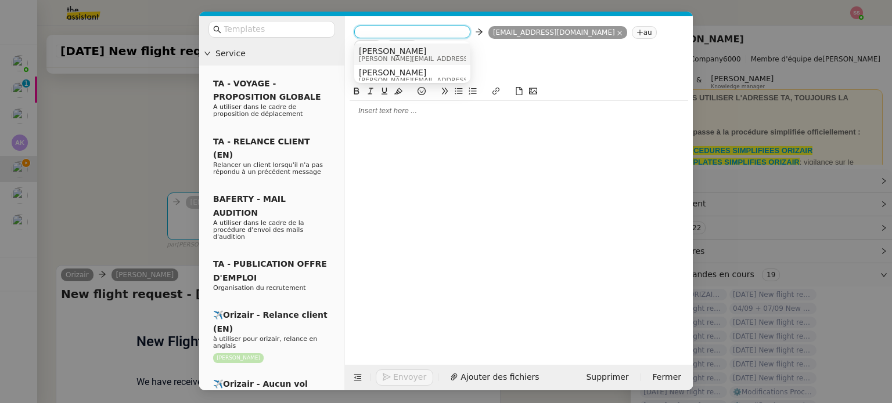
click at [395, 57] on span "[PERSON_NAME][EMAIL_ADDRESS][DOMAIN_NAME]" at bounding box center [441, 59] width 165 height 6
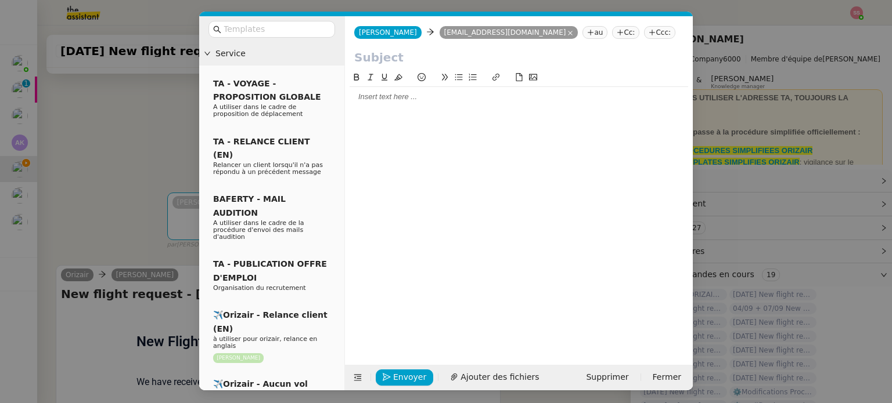
click at [644, 31] on nz-tag "Ccc:" at bounding box center [659, 32] width 31 height 13
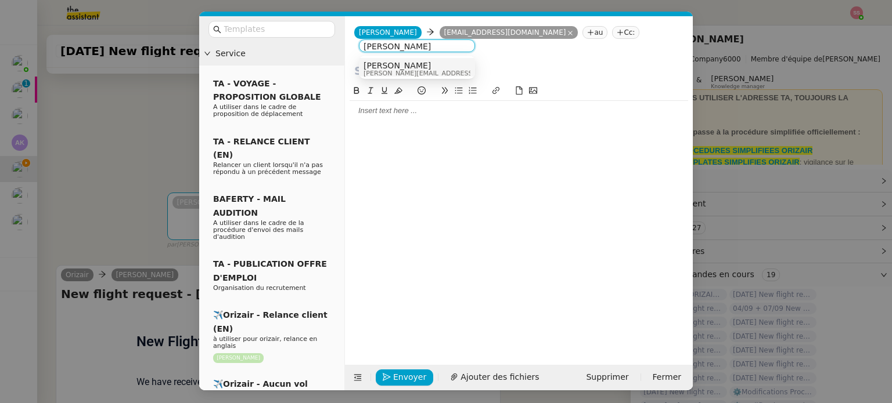
type input "[PERSON_NAME]"
click at [431, 64] on div "[PERSON_NAME] [PERSON_NAME][EMAIL_ADDRESS][DOMAIN_NAME]" at bounding box center [416, 69] width 107 height 16
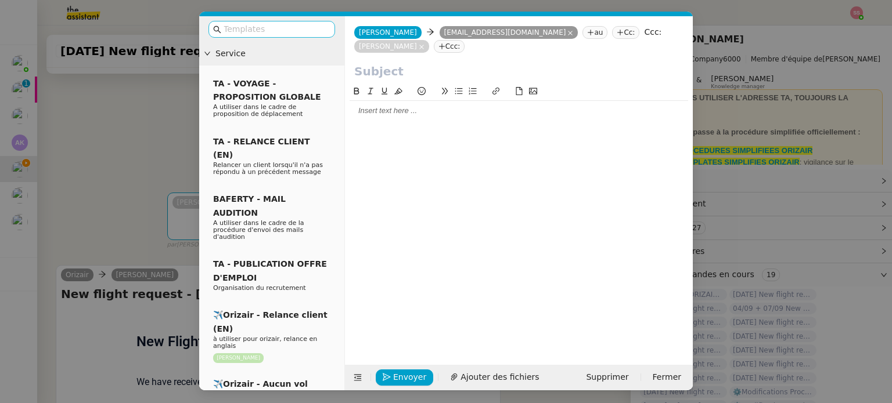
click at [295, 30] on input "text" at bounding box center [275, 29] width 104 height 13
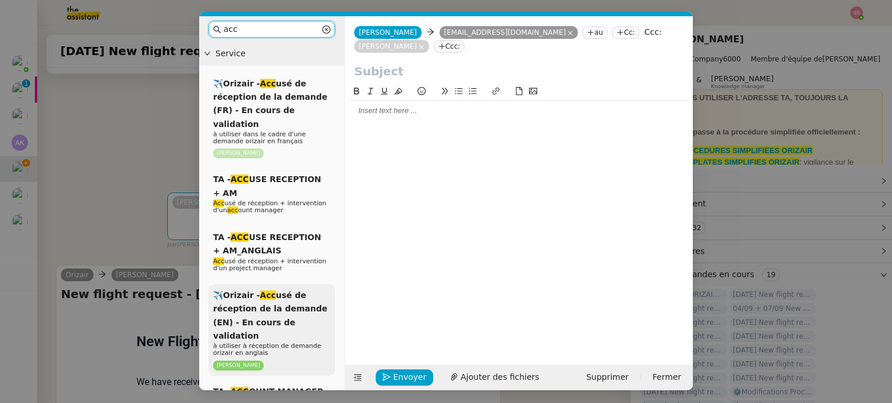
type input "acc"
click at [274, 292] on span "✈️Orizair - Acc usé de réception de la demande (EN) - En cours de validation" at bounding box center [270, 316] width 114 height 50
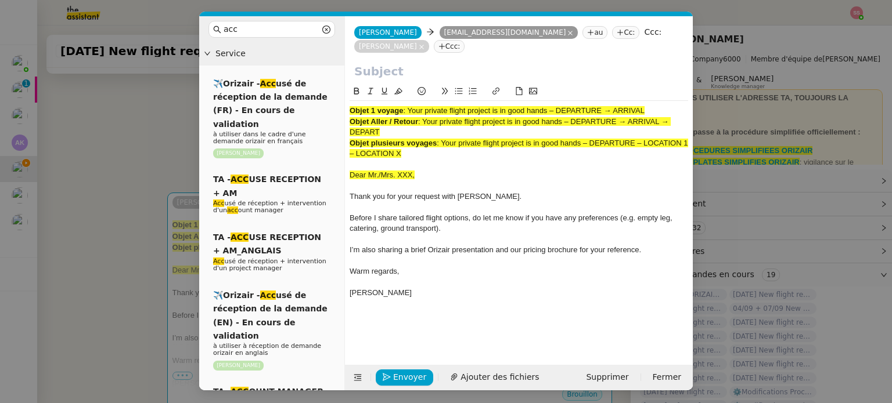
drag, startPoint x: 410, startPoint y: 109, endPoint x: 749, endPoint y: 106, distance: 339.6
click at [749, 106] on nz-modal-container "acc Service ✈️Orizair - Acc usé de réception de la demande (FR) - En cours de v…" at bounding box center [446, 201] width 892 height 403
click at [488, 62] on div "[PERSON_NAME] [EMAIL_ADDRESS][DOMAIN_NAME] [EMAIL_ADDRESS][DOMAIN_NAME] au Cc: …" at bounding box center [519, 39] width 348 height 46
click at [453, 76] on input "text" at bounding box center [518, 71] width 329 height 17
paste input "Your private flight project is in good hands – DEPARTURE → ARRIVAL"
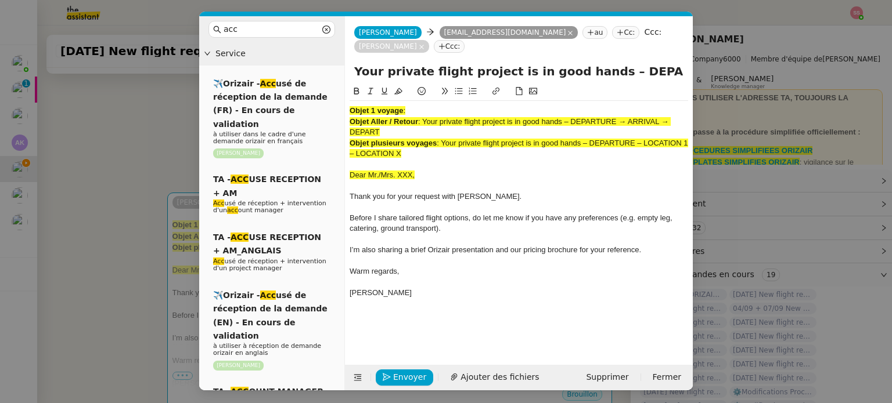
scroll to position [0, 50]
type input "Your private flight project is in good hands – DEPARTURE → ARRIVAL"
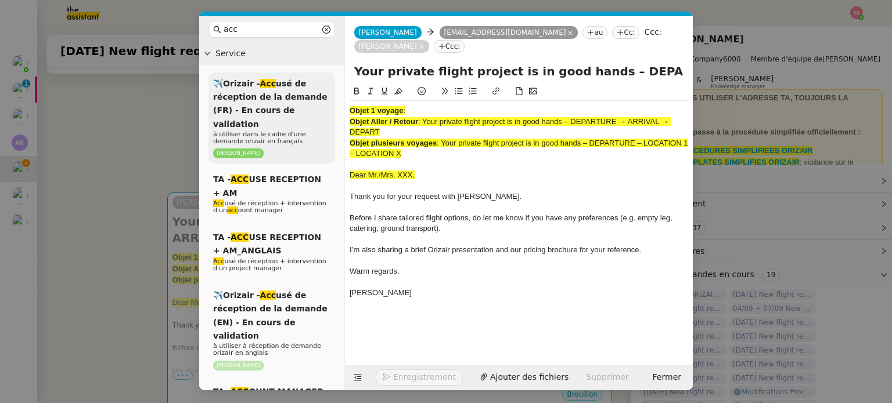
drag, startPoint x: 427, startPoint y: 153, endPoint x: 332, endPoint y: 85, distance: 117.3
click at [332, 85] on nz-layout "acc Service ✈️Orizair - Acc usé de réception de la demande (FR) - En cours de v…" at bounding box center [445, 203] width 493 height 374
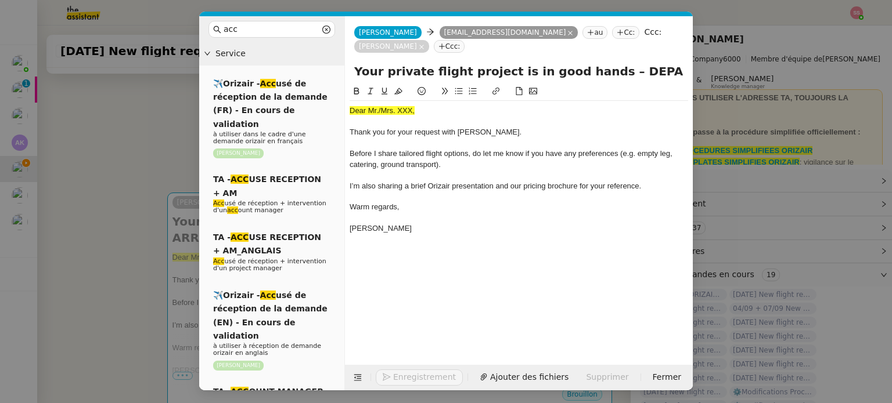
click at [146, 223] on nz-modal-container "acc Service ✈️Orizair - Acc usé de réception de la demande (FR) - En cours de v…" at bounding box center [446, 201] width 892 height 403
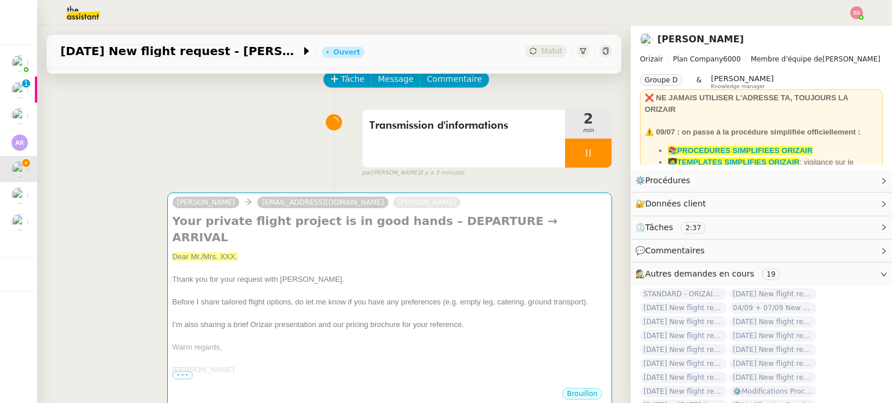
scroll to position [464, 0]
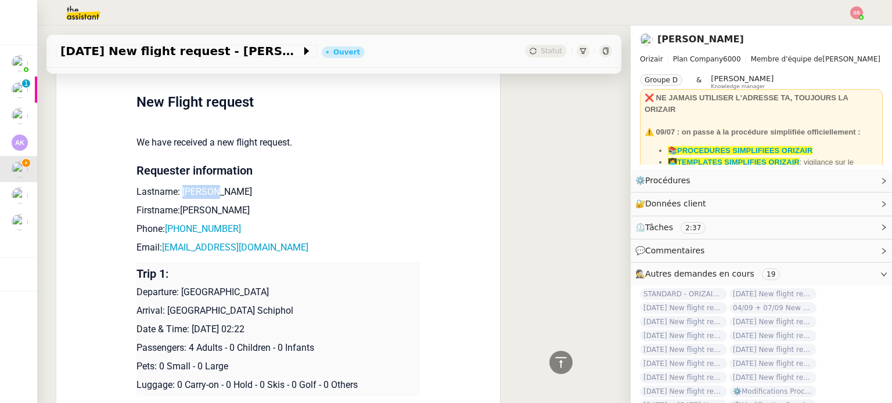
drag, startPoint x: 209, startPoint y: 183, endPoint x: 174, endPoint y: 184, distance: 34.8
click at [174, 185] on p "Lastname: [PERSON_NAME]" at bounding box center [277, 192] width 283 height 14
copy p "Faroukh"
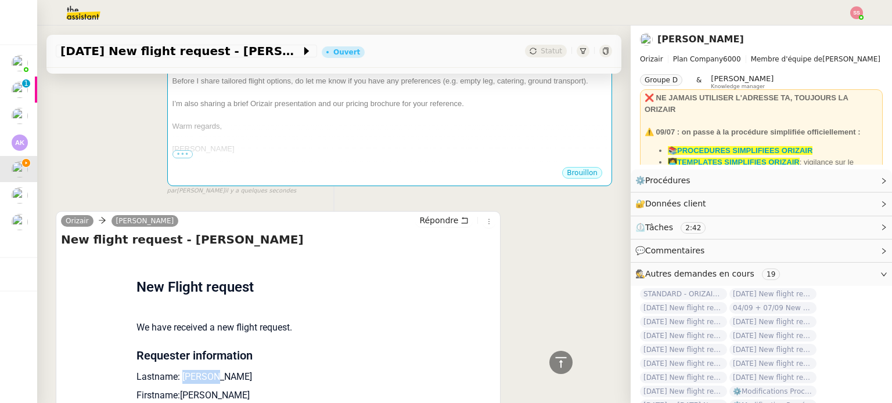
scroll to position [232, 0]
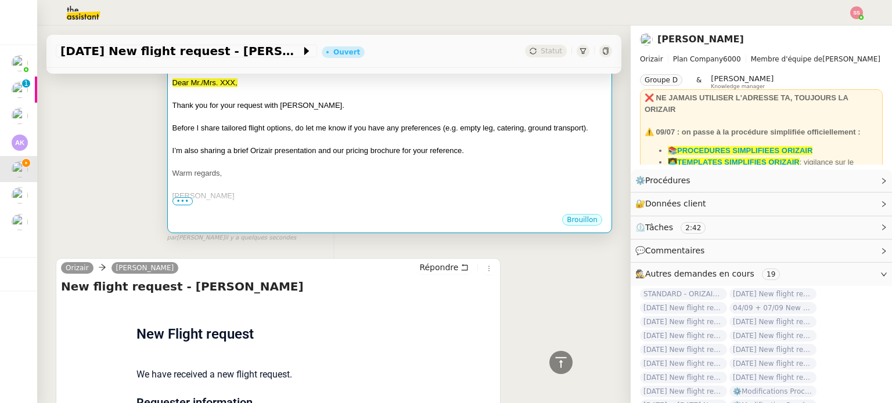
click at [319, 145] on div "I’m also sharing a brief Orizair presentation and our pricing brochure for your…" at bounding box center [389, 151] width 434 height 12
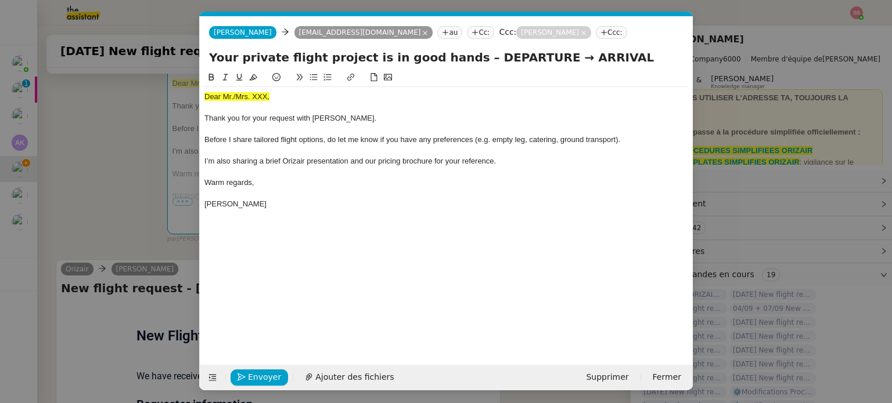
scroll to position [0, 35]
click at [256, 97] on span "Dear Mr./Mrs. XXX," at bounding box center [236, 96] width 65 height 9
click at [251, 81] on icon at bounding box center [253, 77] width 8 height 6
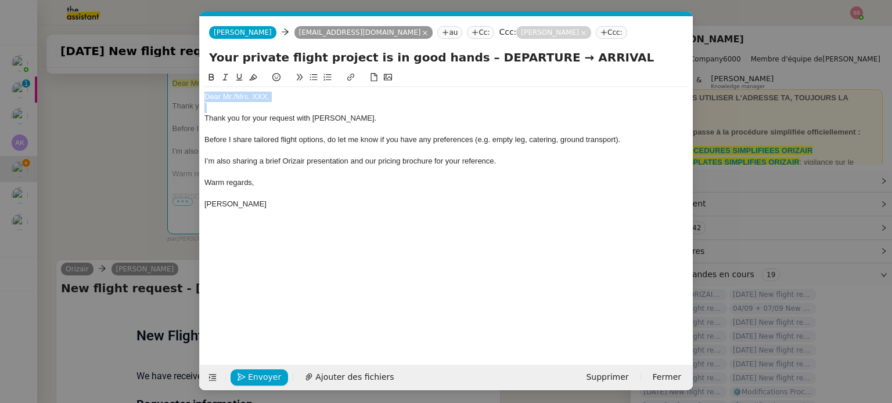
click at [268, 97] on div "Dear Mr./Mrs. XXX," at bounding box center [446, 97] width 484 height 10
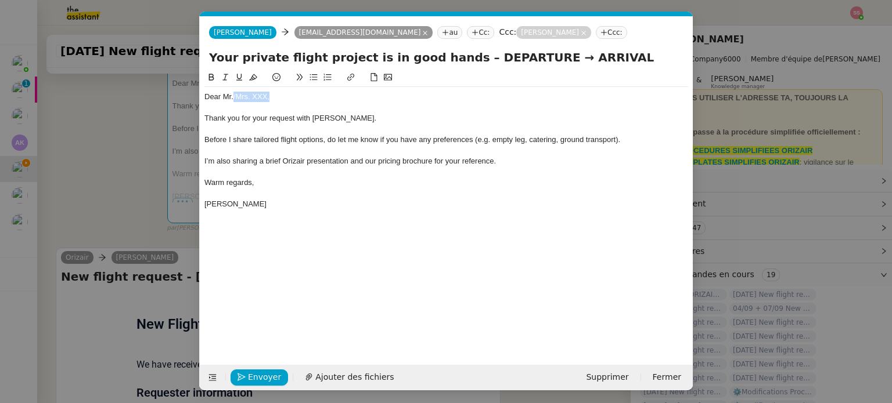
drag, startPoint x: 276, startPoint y: 98, endPoint x: 232, endPoint y: 96, distance: 43.6
click at [232, 96] on div "Dear Mr./Mrs. XXX," at bounding box center [446, 97] width 484 height 10
click at [362, 372] on span "Ajouter des fichiers" at bounding box center [354, 377] width 78 height 13
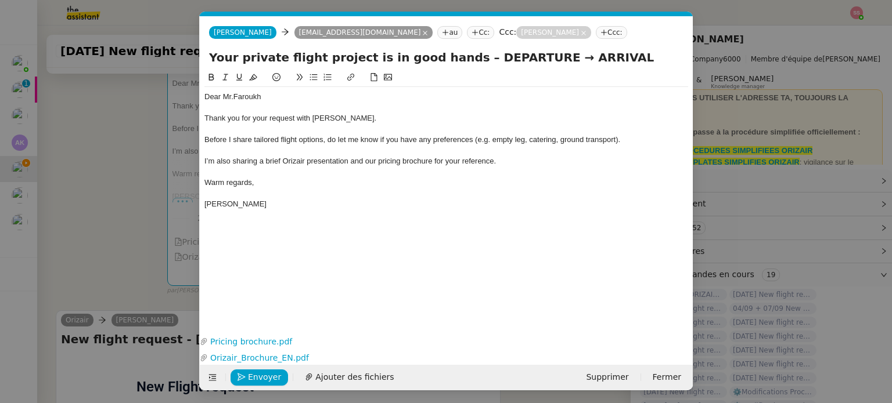
click at [123, 277] on nz-modal-container "acc Service ✈️Orizair - Acc usé de réception de la demande (FR) - En cours de v…" at bounding box center [446, 201] width 892 height 403
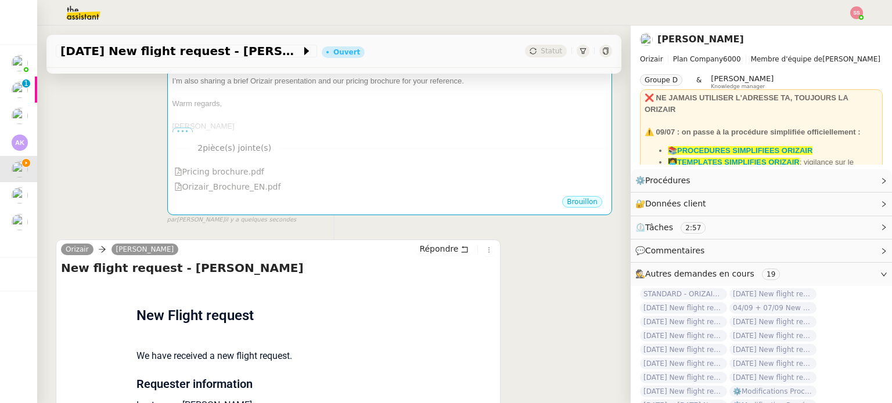
scroll to position [464, 0]
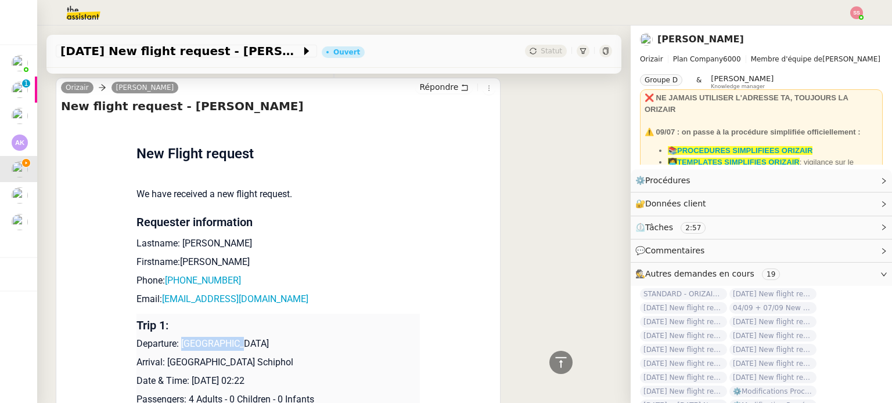
drag, startPoint x: 179, startPoint y: 333, endPoint x: 248, endPoint y: 324, distance: 70.2
click at [248, 337] on p "Departure: [GEOGRAPHIC_DATA]" at bounding box center [277, 344] width 283 height 14
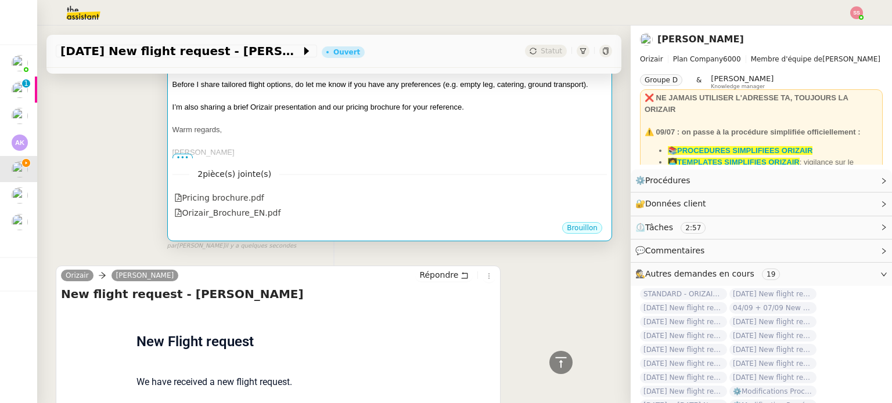
scroll to position [174, 0]
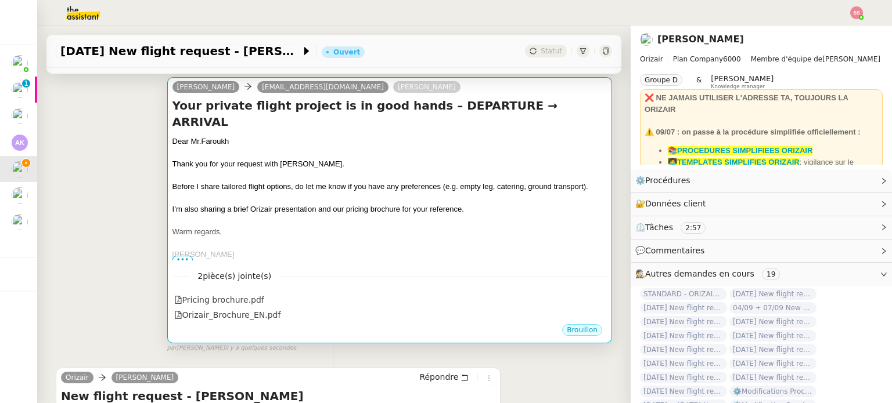
click at [418, 136] on div "Dear Mr.Faroukh" at bounding box center [389, 142] width 434 height 12
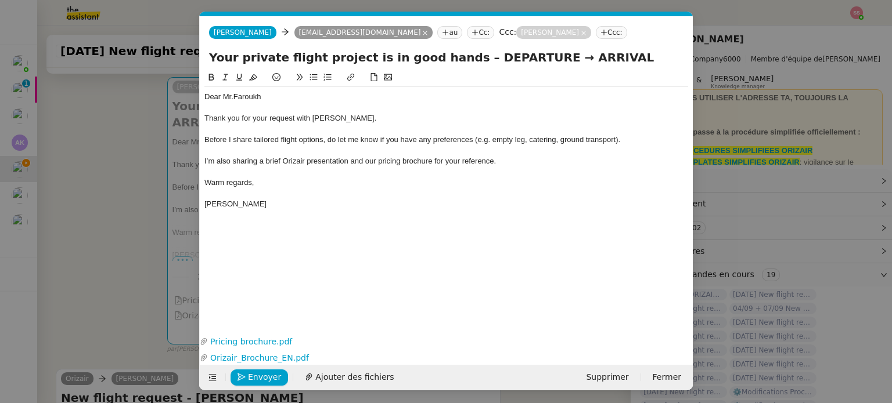
scroll to position [0, 35]
drag, startPoint x: 526, startPoint y: 55, endPoint x: 455, endPoint y: 60, distance: 71.0
click at [455, 60] on input "Your private flight project is in good hands – DEPARTURE → ARRIVAL" at bounding box center [446, 57] width 474 height 17
paste input "RAF Northolt"
drag, startPoint x: 568, startPoint y: 60, endPoint x: 540, endPoint y: 60, distance: 27.3
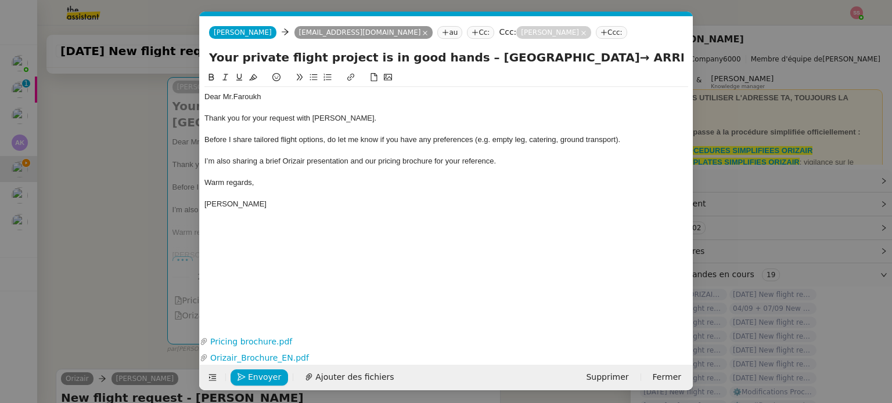
click at [540, 60] on input "Your private flight project is in good hands – [GEOGRAPHIC_DATA]→ ARRIVAL" at bounding box center [446, 57] width 474 height 17
type input "Your private flight project is in good hands – [GEOGRAPHIC_DATA]→ [GEOGRAPHIC_D…"
click at [156, 107] on nz-modal-container "acc Service ✈️Orizair - Acc usé de réception de la demande (FR) - En cours de v…" at bounding box center [446, 201] width 892 height 403
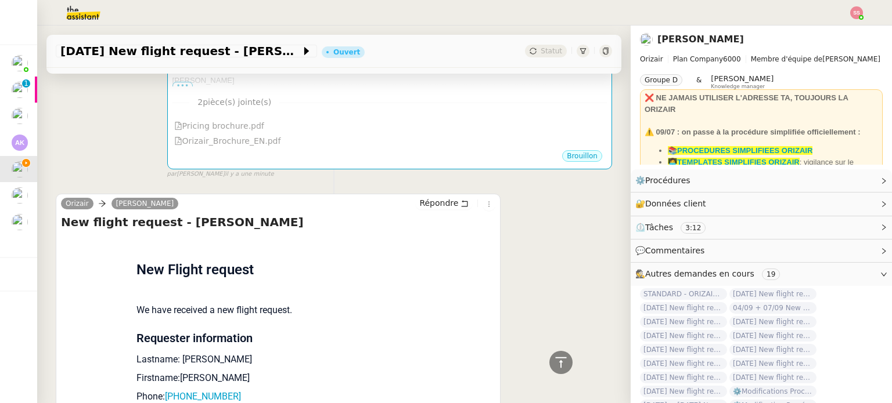
scroll to position [522, 0]
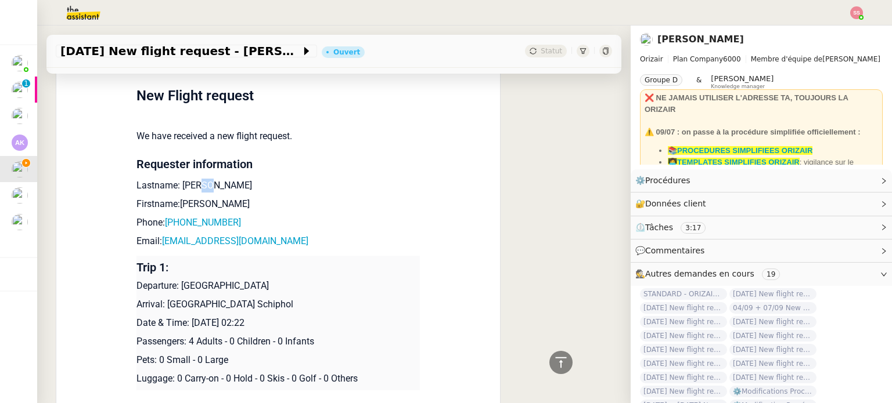
drag, startPoint x: 204, startPoint y: 176, endPoint x: 192, endPoint y: 174, distance: 12.3
click at [192, 179] on p "Lastname: [PERSON_NAME]" at bounding box center [277, 186] width 283 height 14
drag, startPoint x: 209, startPoint y: 171, endPoint x: 174, endPoint y: 171, distance: 34.8
click at [174, 179] on p "Lastname: [PERSON_NAME]" at bounding box center [277, 186] width 283 height 14
drag, startPoint x: 202, startPoint y: 190, endPoint x: 174, endPoint y: 185, distance: 28.3
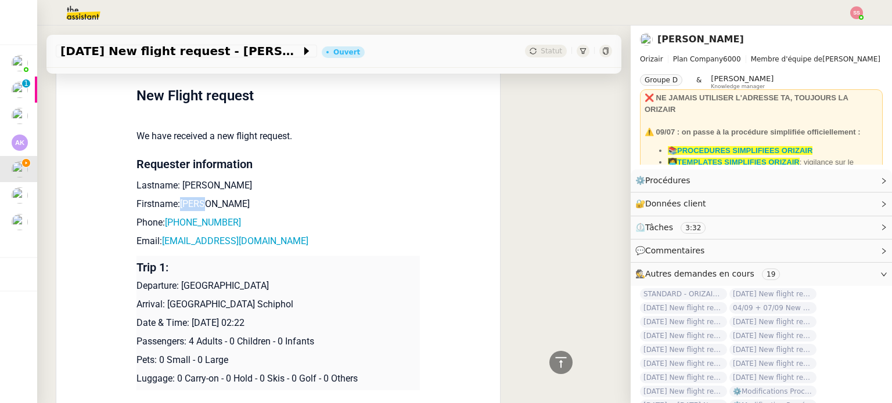
click at [174, 197] on p "Firstname:[PERSON_NAME]" at bounding box center [277, 204] width 283 height 14
drag, startPoint x: 240, startPoint y: 211, endPoint x: 167, endPoint y: 210, distance: 73.2
click at [167, 216] on p "Phone: [PHONE_NUMBER]" at bounding box center [277, 223] width 283 height 14
drag, startPoint x: 286, startPoint y: 225, endPoint x: 157, endPoint y: 229, distance: 128.9
click at [157, 235] on p "Email: [EMAIL_ADDRESS][DOMAIN_NAME]" at bounding box center [277, 242] width 283 height 14
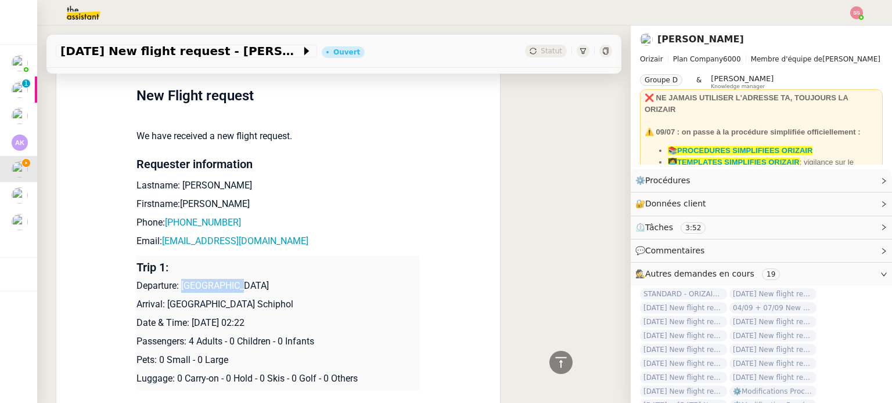
drag, startPoint x: 236, startPoint y: 272, endPoint x: 177, endPoint y: 271, distance: 58.7
click at [177, 279] on p "Departure: [GEOGRAPHIC_DATA]" at bounding box center [277, 286] width 283 height 14
drag, startPoint x: 253, startPoint y: 290, endPoint x: 240, endPoint y: 288, distance: 12.9
click at [240, 298] on p "Arrival: [GEOGRAPHIC_DATA] Schiphol" at bounding box center [277, 305] width 283 height 14
click at [286, 298] on p "Arrival: [GEOGRAPHIC_DATA] Schiphol" at bounding box center [277, 305] width 283 height 14
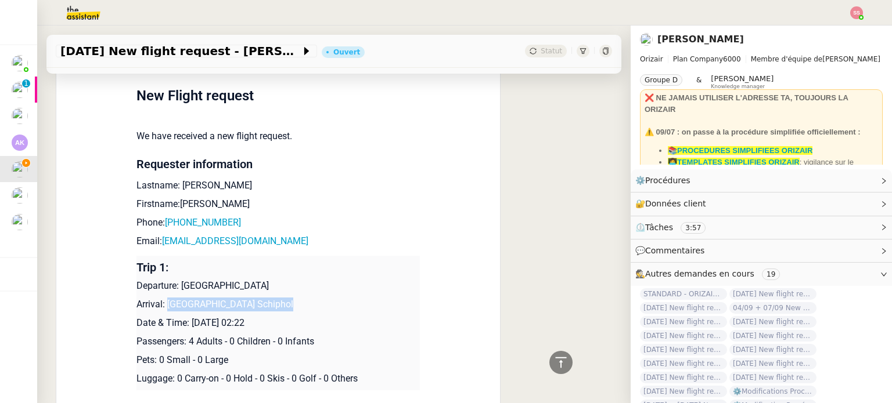
drag, startPoint x: 280, startPoint y: 293, endPoint x: 164, endPoint y: 291, distance: 116.1
click at [164, 298] on p "Arrival: [GEOGRAPHIC_DATA] Schiphol" at bounding box center [277, 305] width 283 height 14
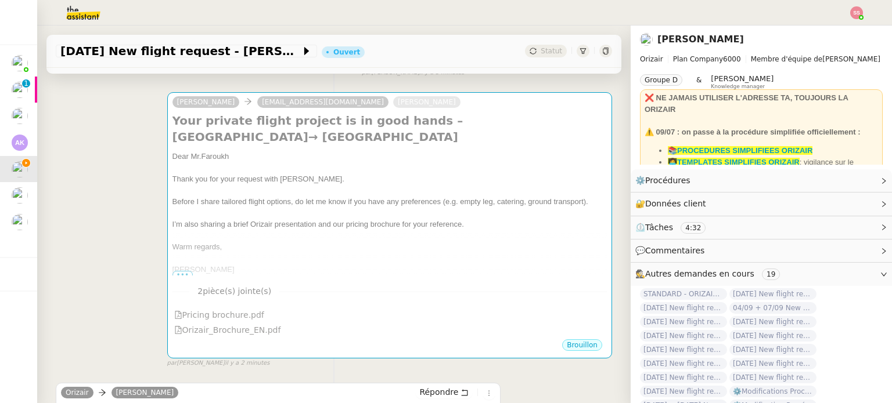
scroll to position [42, 0]
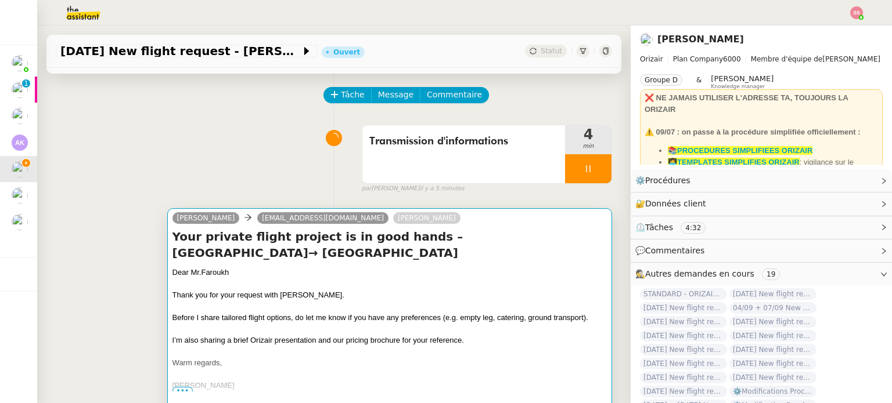
click at [387, 290] on div "Thank you for your request with [PERSON_NAME]." at bounding box center [389, 296] width 434 height 12
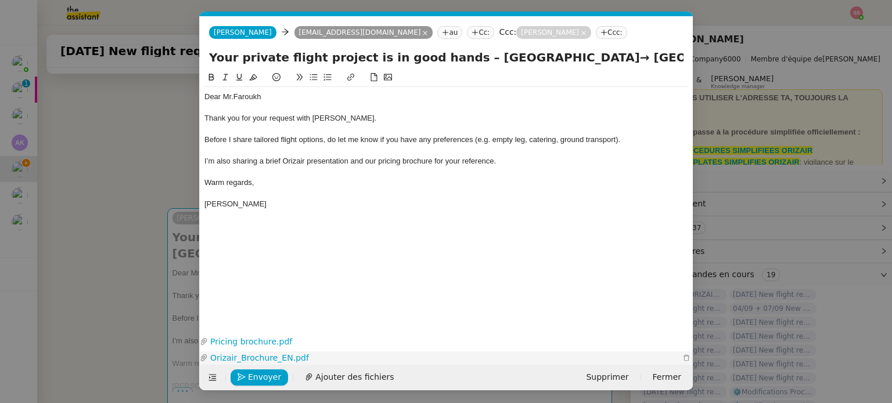
scroll to position [0, 35]
click at [254, 376] on span "Envoyer" at bounding box center [264, 377] width 33 height 13
click at [254, 376] on span "Confirmer l'envoi" at bounding box center [283, 377] width 70 height 13
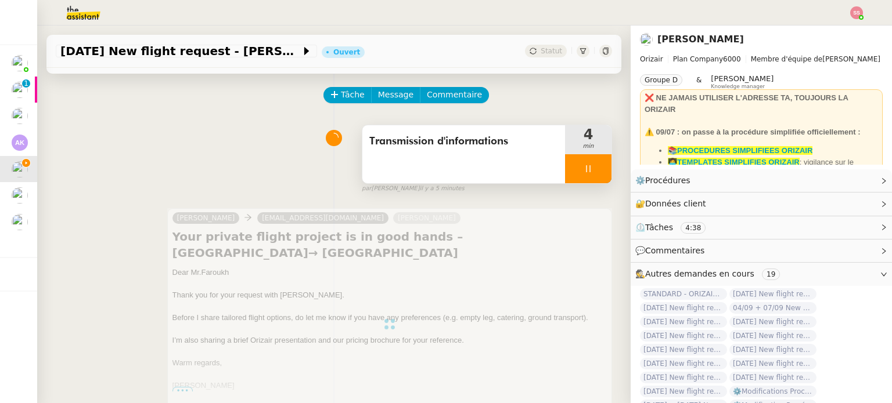
click at [583, 165] on icon at bounding box center [587, 168] width 9 height 9
click at [595, 169] on icon at bounding box center [599, 168] width 9 height 9
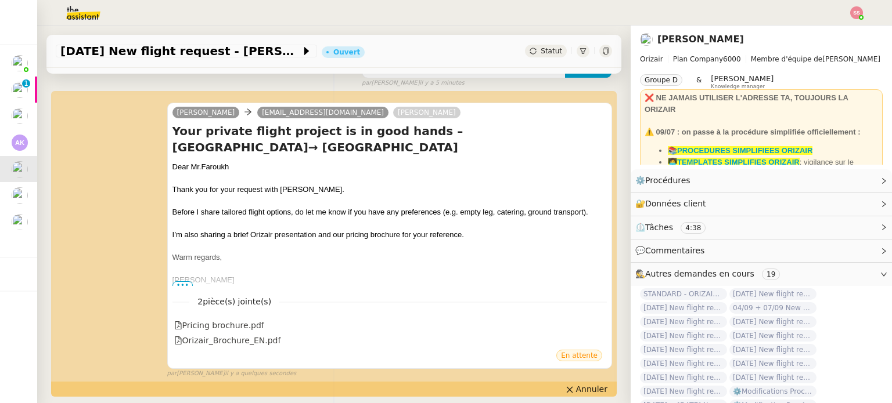
scroll to position [158, 0]
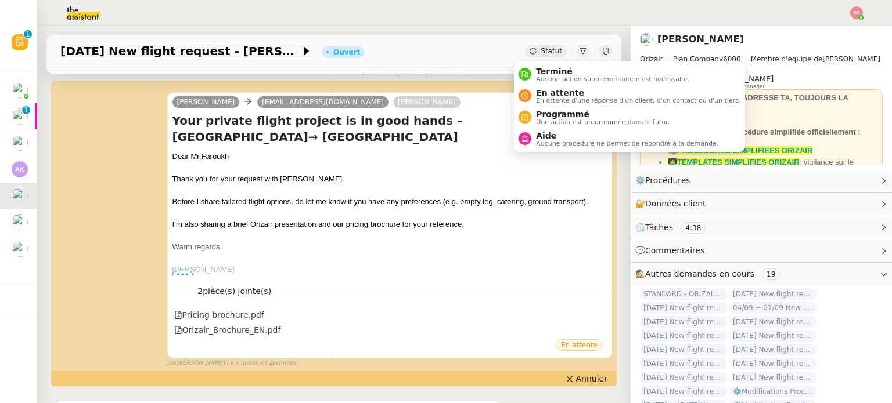
click at [540, 53] on span "Statut" at bounding box center [550, 51] width 21 height 8
click at [546, 92] on span "En attente" at bounding box center [638, 92] width 204 height 9
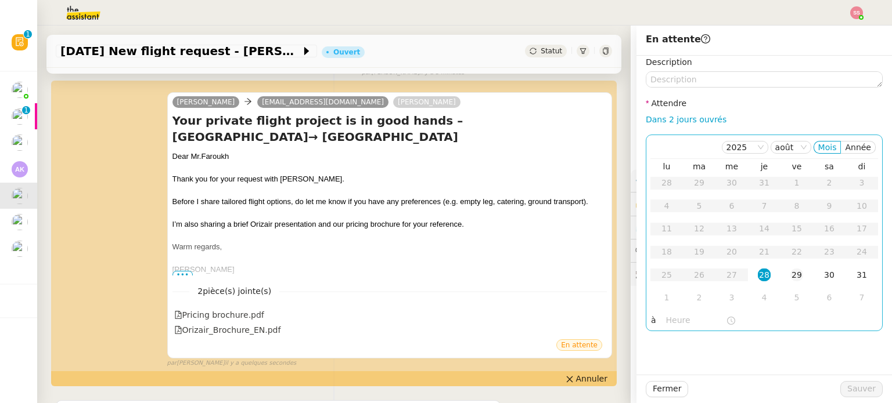
click at [780, 272] on td "29" at bounding box center [796, 275] width 33 height 23
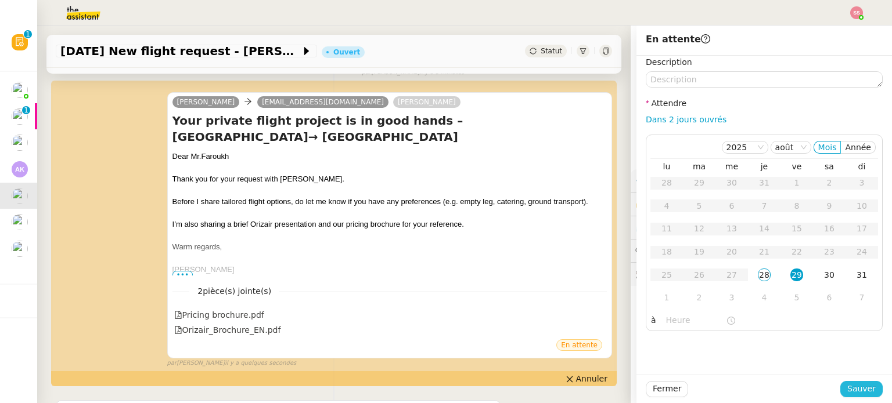
click at [853, 391] on span "Sauver" at bounding box center [861, 389] width 28 height 13
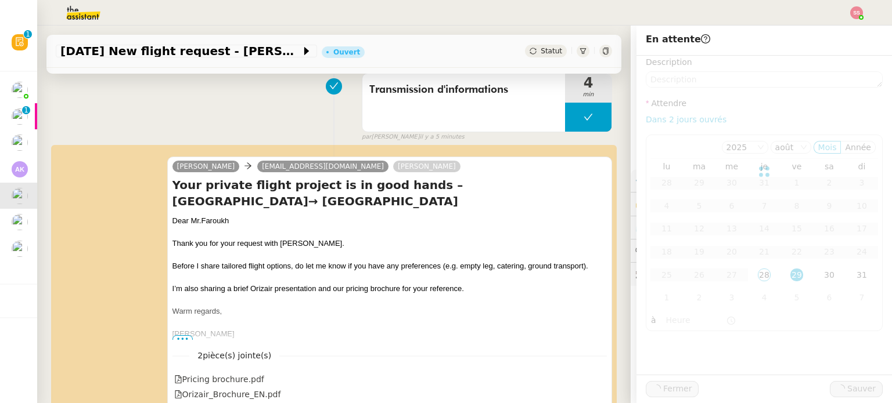
scroll to position [223, 0]
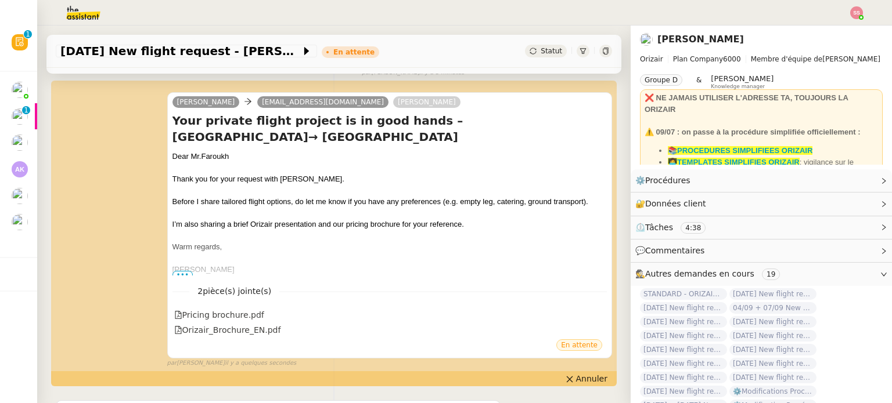
click at [859, 15] on img at bounding box center [856, 12] width 13 height 13
click at [832, 28] on li "Suivi" at bounding box center [824, 33] width 75 height 16
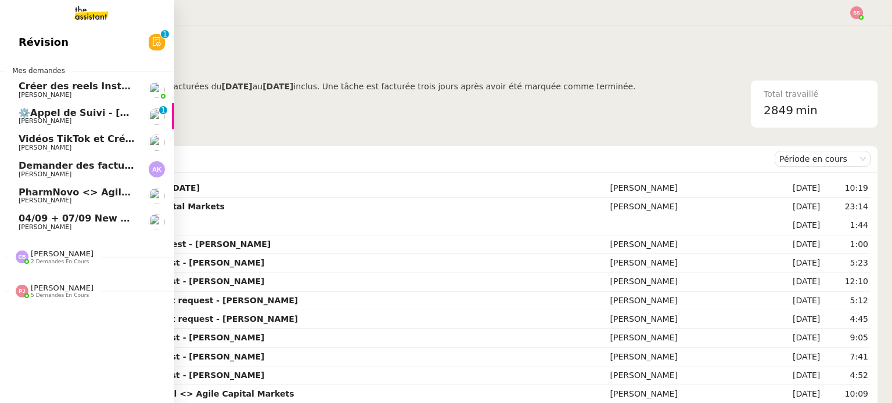
click at [98, 225] on span "[PERSON_NAME]" at bounding box center [77, 227] width 117 height 7
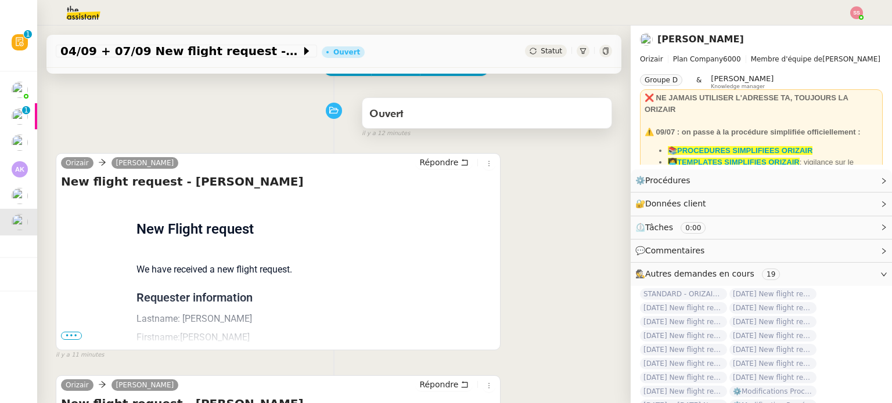
scroll to position [58, 0]
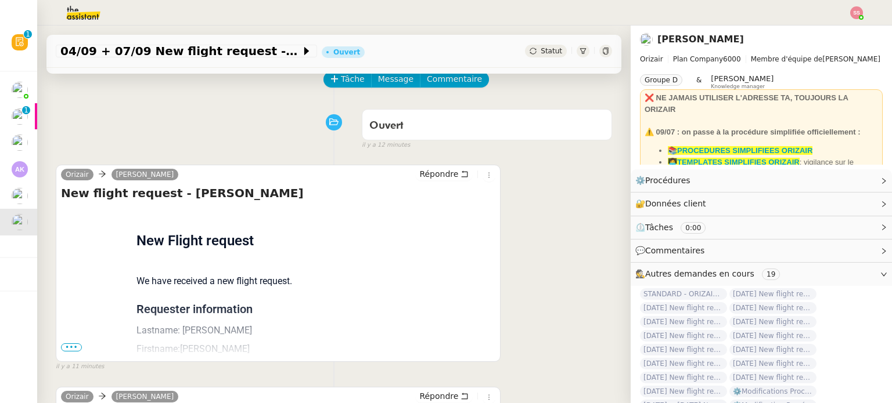
click at [71, 348] on span "•••" at bounding box center [71, 348] width 21 height 8
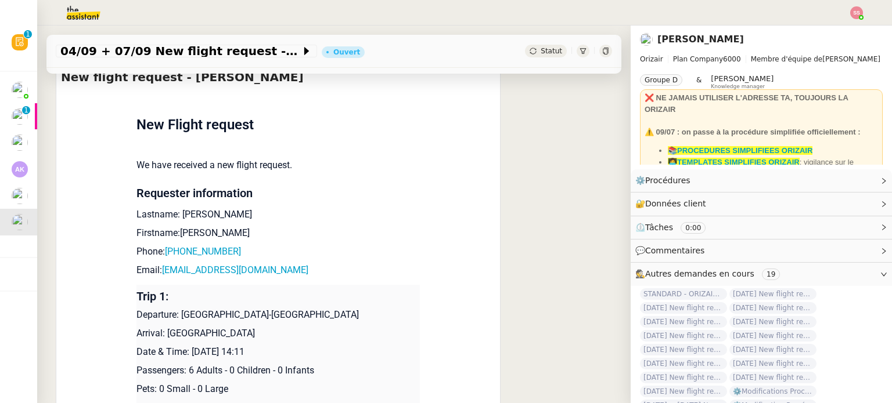
scroll to position [174, 0]
drag, startPoint x: 256, startPoint y: 275, endPoint x: 158, endPoint y: 273, distance: 98.1
click at [158, 273] on p "Email: [EMAIL_ADDRESS][DOMAIN_NAME]" at bounding box center [277, 271] width 283 height 14
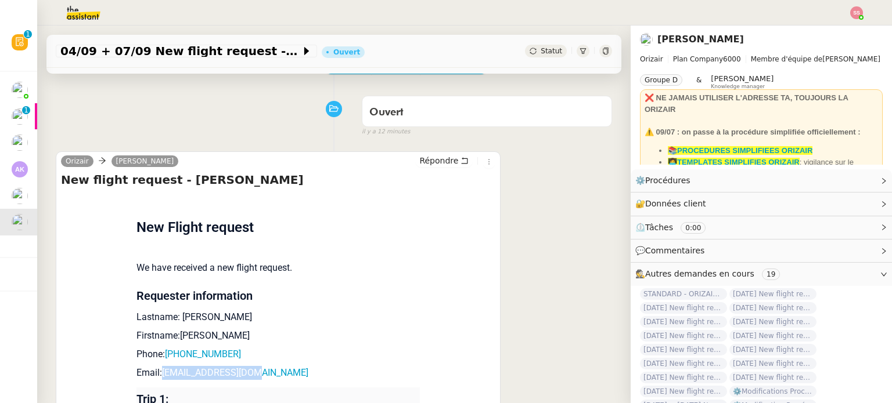
scroll to position [0, 0]
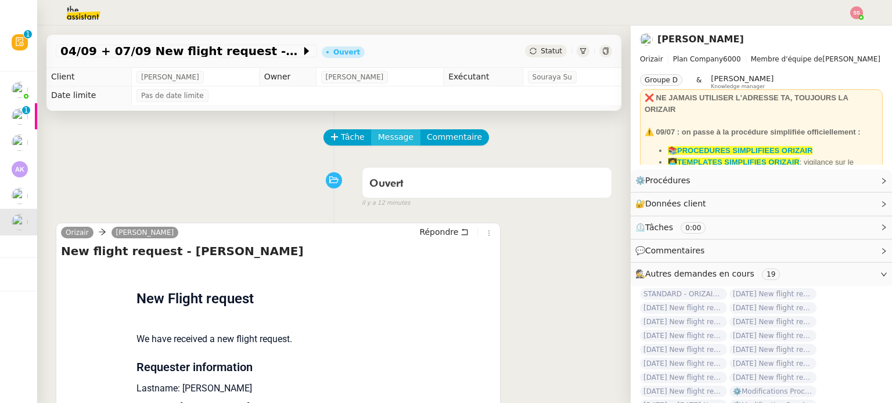
click at [383, 138] on span "Message" at bounding box center [395, 137] width 35 height 13
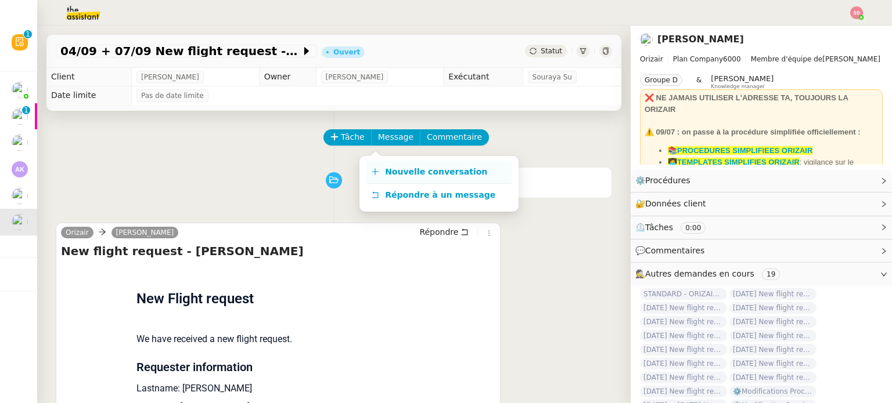
click at [389, 165] on link "Nouvelle conversation" at bounding box center [438, 172] width 145 height 23
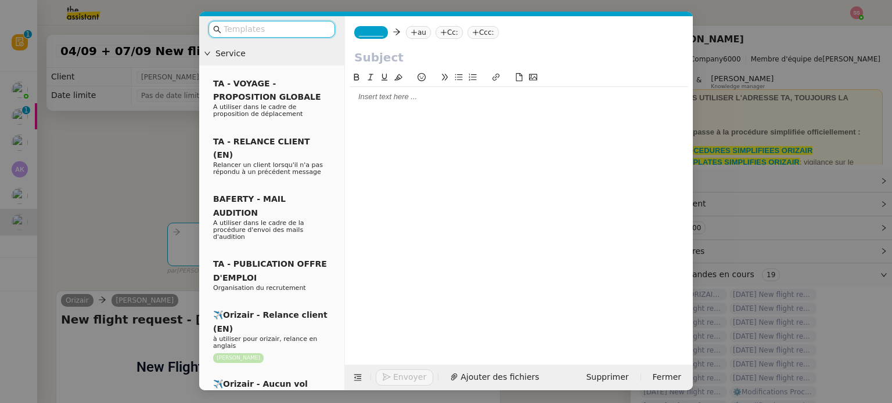
click at [419, 29] on nz-tag "au" at bounding box center [418, 32] width 25 height 13
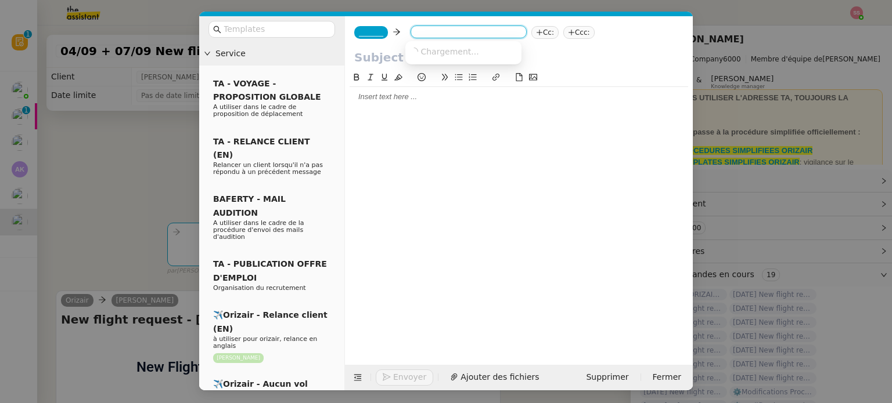
paste input "[EMAIL_ADDRESS][DOMAIN_NAME]"
type input "[EMAIL_ADDRESS][DOMAIN_NAME]"
click at [431, 55] on span "[EMAIL_ADDRESS][DOMAIN_NAME]" at bounding box center [481, 50] width 142 height 9
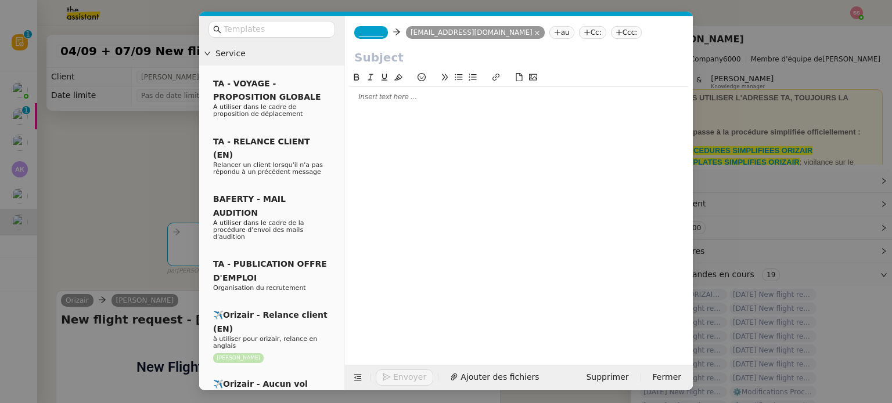
click at [611, 29] on nz-tag "Ccc:" at bounding box center [626, 32] width 31 height 13
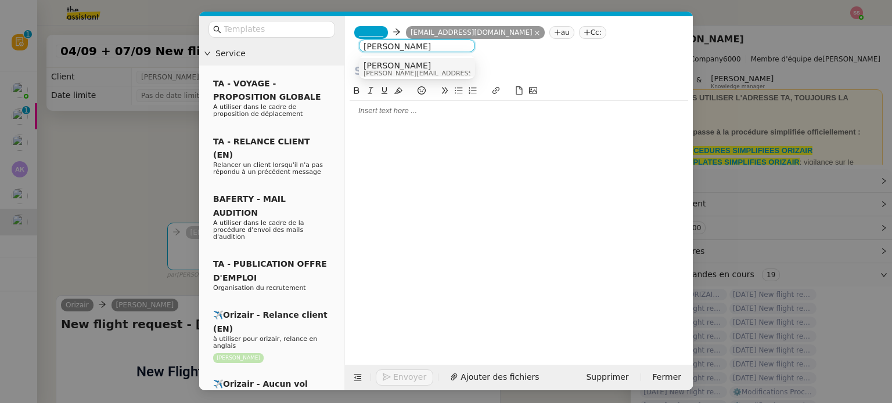
type input "[PERSON_NAME]"
click at [405, 67] on span "[PERSON_NAME]" at bounding box center [445, 65] width 165 height 9
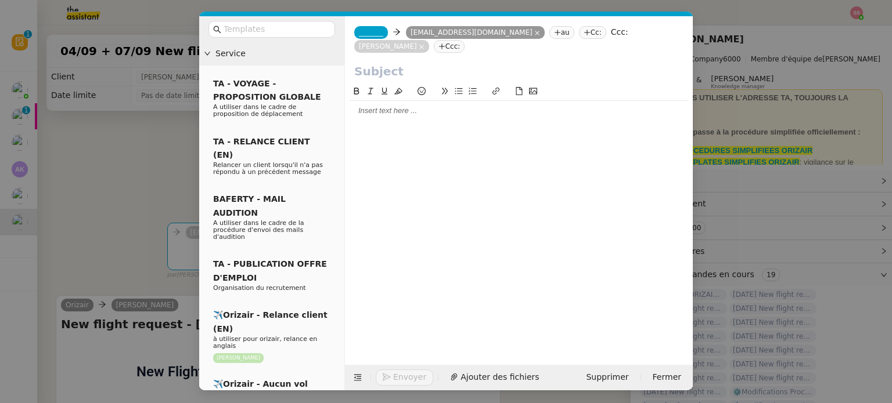
click at [363, 30] on span "_______" at bounding box center [371, 32] width 24 height 8
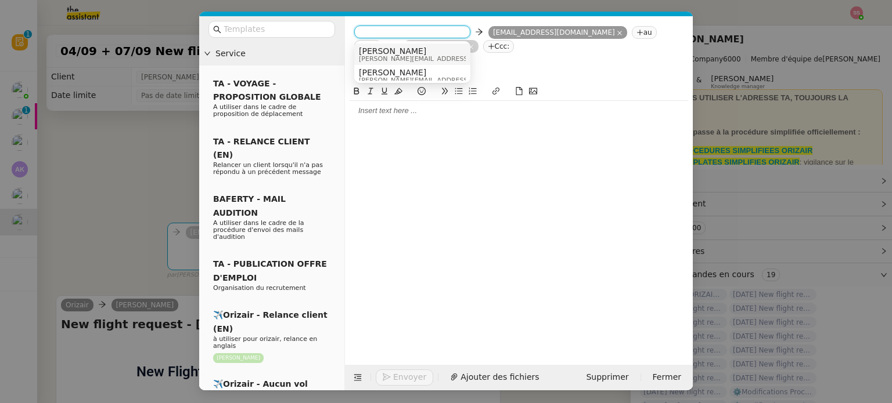
click at [390, 51] on span "[PERSON_NAME]" at bounding box center [441, 50] width 165 height 9
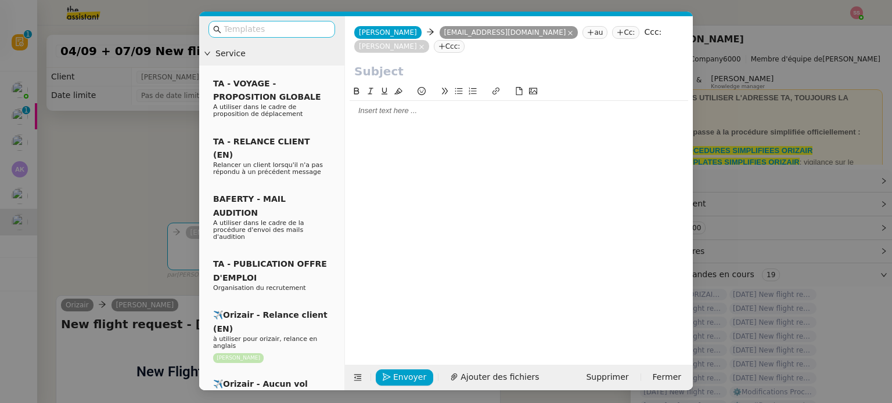
click at [313, 27] on input "text" at bounding box center [275, 29] width 104 height 13
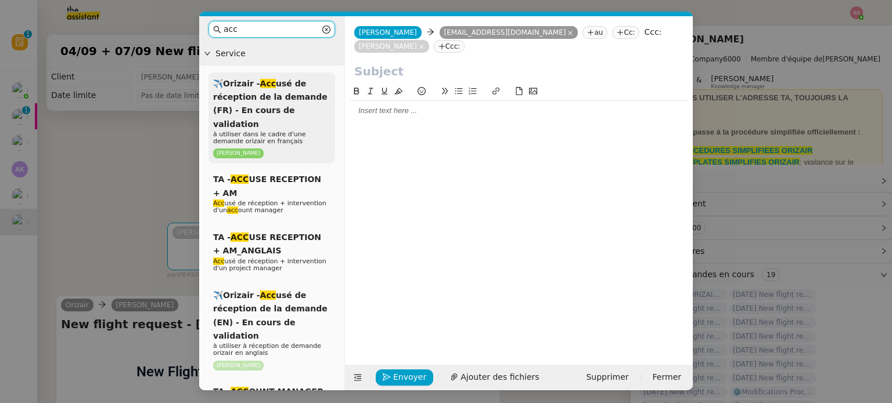
type input "acc"
click at [274, 96] on span "✈️Orizair - Acc usé de réception de la demande (FR) - En cours de validation" at bounding box center [270, 104] width 114 height 50
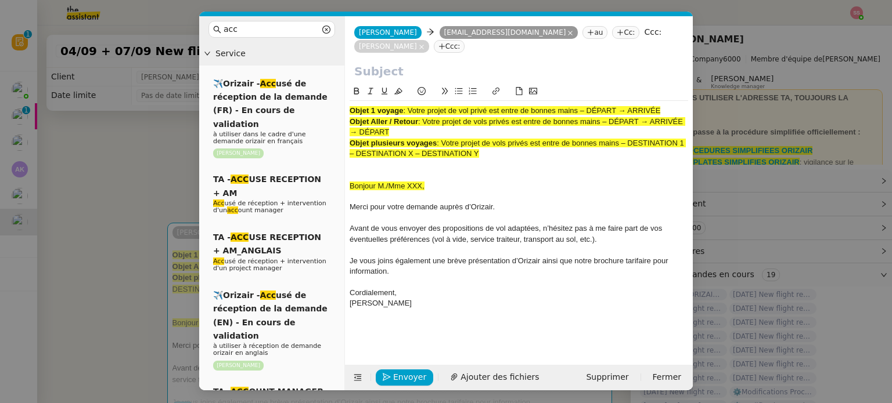
drag, startPoint x: 408, startPoint y: 94, endPoint x: 720, endPoint y: 96, distance: 311.7
click at [720, 96] on nz-modal-container "acc Service ✈️Orizair - Acc usé de réception de la demande (FR) - En cours de v…" at bounding box center [446, 201] width 892 height 403
click at [455, 63] on input "text" at bounding box center [518, 71] width 329 height 17
paste input "Votre projet de vol privé est entre de bonnes mains – DÉPART → ARRIVÉE"
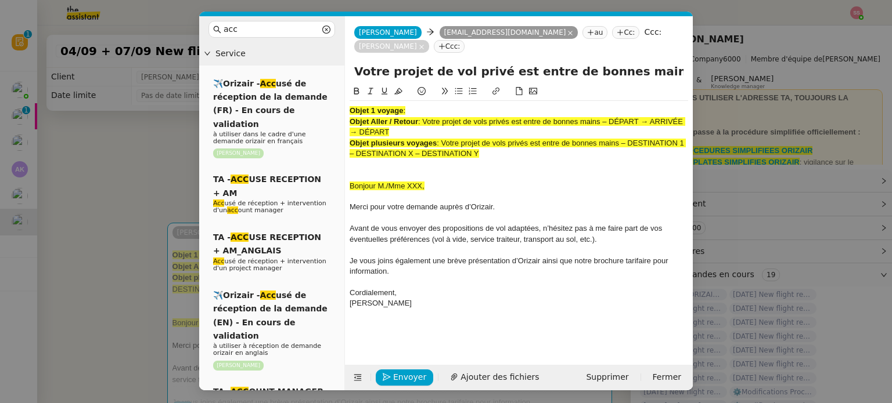
scroll to position [0, 75]
type input "Votre projet de vol privé est entre de bonnes mains – DÉPART → ARRIVÉE"
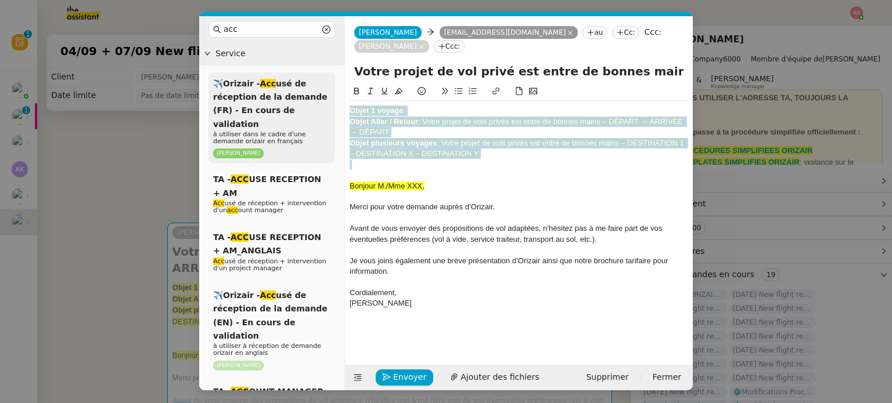
drag, startPoint x: 505, startPoint y: 147, endPoint x: 313, endPoint y: 83, distance: 202.1
click at [316, 84] on nz-layout "acc Service ✈️Orizair - Acc usé de réception de la demande (FR) - En cours de v…" at bounding box center [445, 203] width 493 height 374
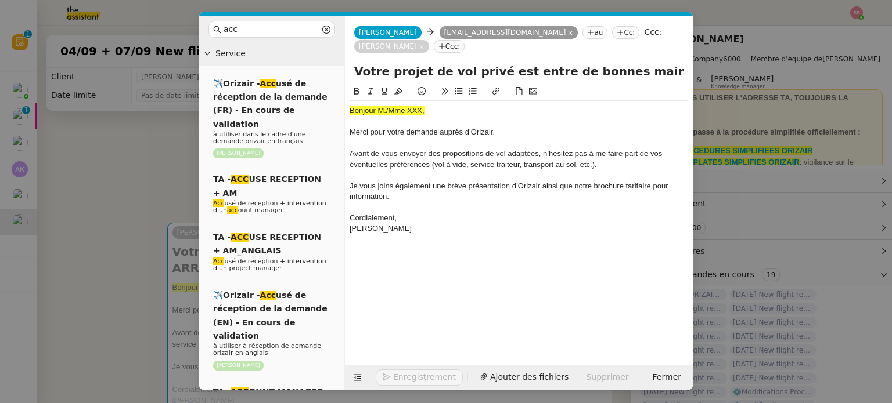
click at [135, 217] on nz-modal-container "acc Service ✈️Orizair - Acc usé de réception de la demande (FR) - En cours de v…" at bounding box center [446, 201] width 892 height 403
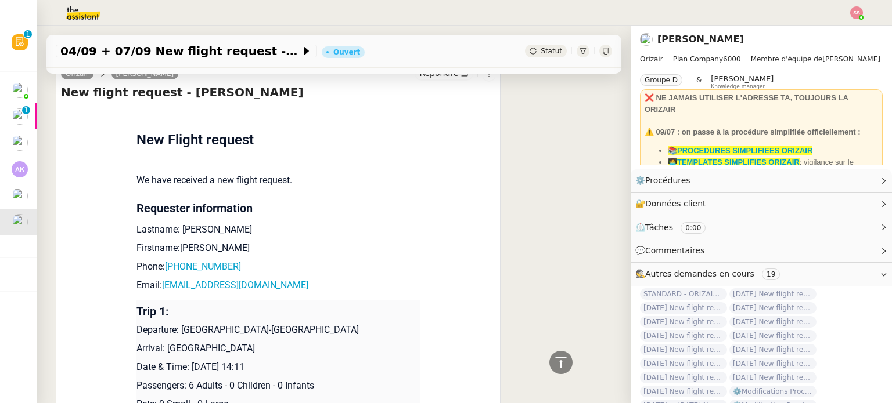
scroll to position [406, 0]
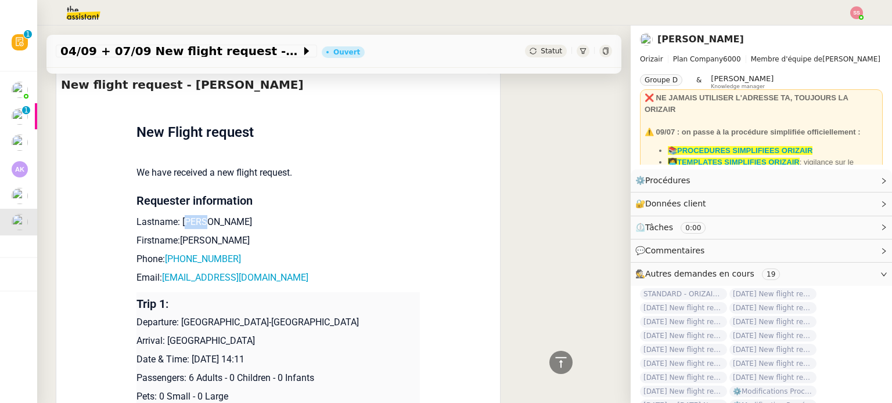
drag, startPoint x: 214, startPoint y: 211, endPoint x: 177, endPoint y: 208, distance: 37.3
click at [177, 215] on p "Lastname: [PERSON_NAME]" at bounding box center [277, 222] width 283 height 14
click at [207, 215] on p "Lastname: [PERSON_NAME]" at bounding box center [277, 222] width 283 height 14
drag, startPoint x: 197, startPoint y: 208, endPoint x: 177, endPoint y: 207, distance: 20.4
click at [177, 215] on p "Lastname: [PERSON_NAME]" at bounding box center [277, 222] width 283 height 14
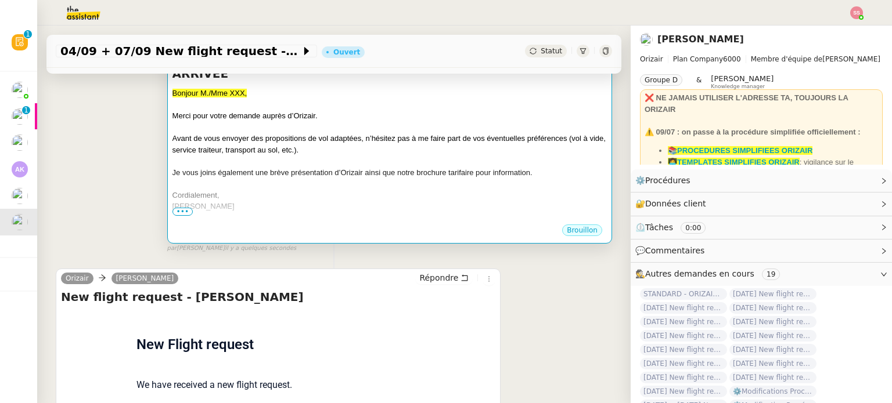
scroll to position [174, 0]
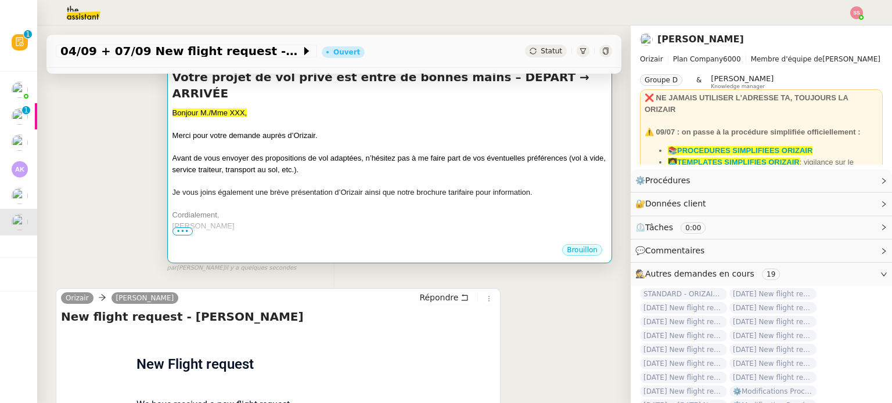
click at [376, 158] on div "Avant de vous envoyer des propositions de vol adaptées, n’hésitez pas à me fair…" at bounding box center [389, 164] width 434 height 23
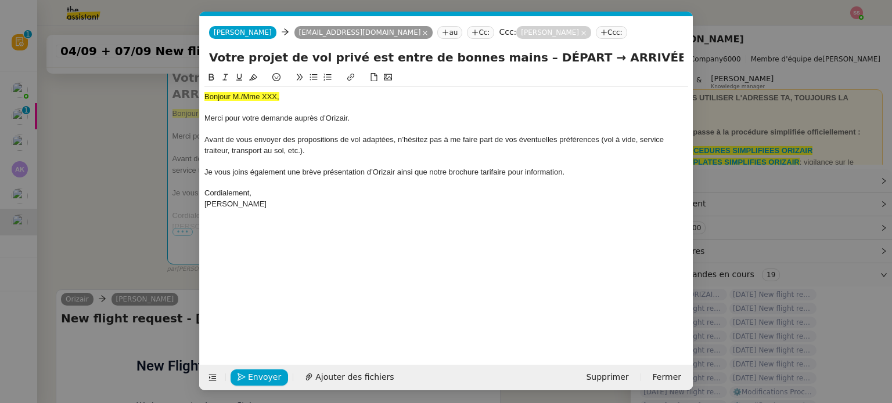
scroll to position [0, 35]
drag, startPoint x: 297, startPoint y: 100, endPoint x: 196, endPoint y: 95, distance: 101.1
click at [196, 95] on nz-modal-container "acc Service ✈️Orizair - Acc usé de réception de la demande (FR) - En cours de v…" at bounding box center [446, 201] width 892 height 403
click at [247, 80] on button at bounding box center [253, 77] width 14 height 13
click at [306, 97] on div "Bonjour M./Mme XXX," at bounding box center [446, 97] width 484 height 10
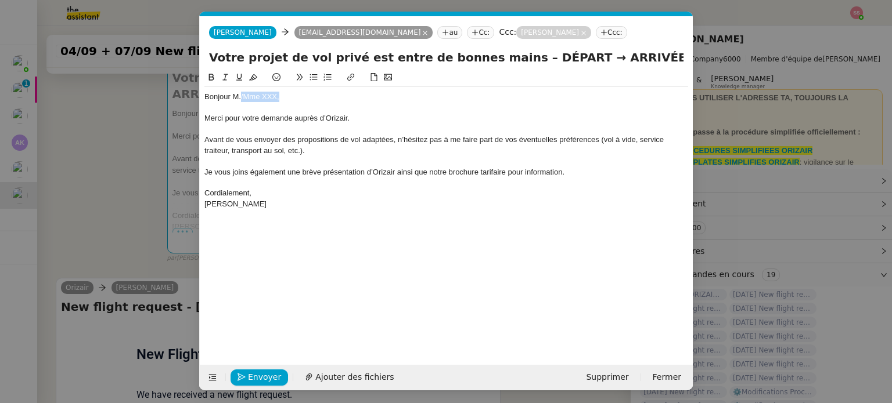
drag, startPoint x: 274, startPoint y: 99, endPoint x: 240, endPoint y: 95, distance: 33.9
click at [240, 95] on div "Bonjour M./Mme XXX," at bounding box center [446, 97] width 484 height 10
click at [347, 371] on span "Ajouter des fichiers" at bounding box center [384, 377] width 78 height 13
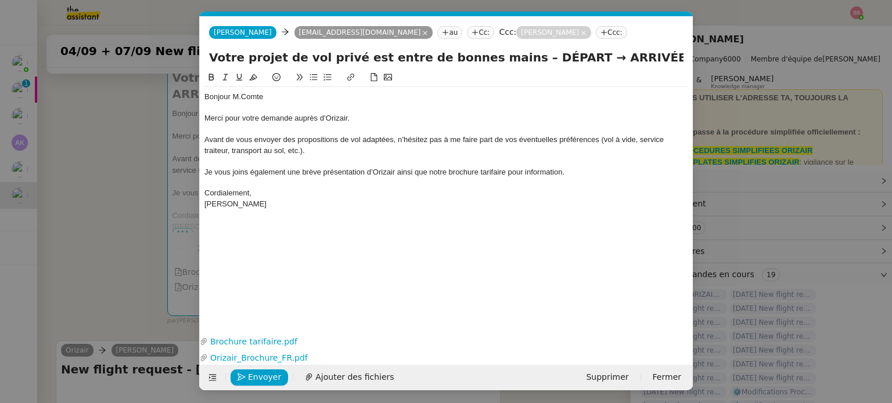
click at [140, 266] on nz-modal-container "acc Service ✈️Orizair - Acc usé de réception de la demande (FR) - En cours de v…" at bounding box center [446, 201] width 892 height 403
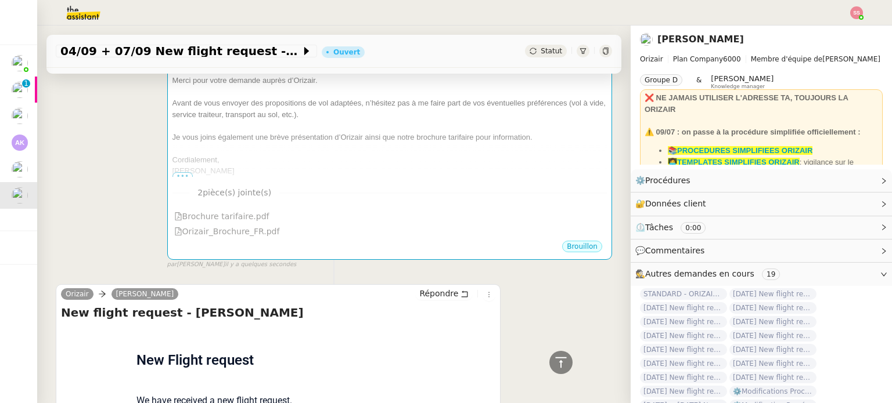
scroll to position [116, 0]
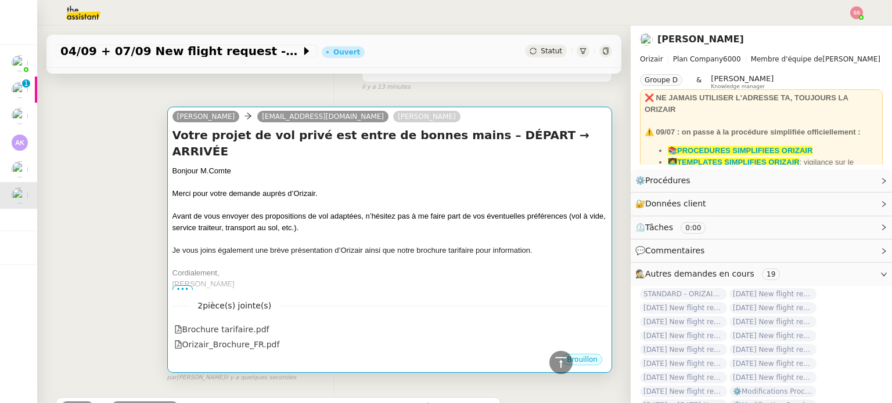
click at [399, 177] on div at bounding box center [389, 183] width 434 height 12
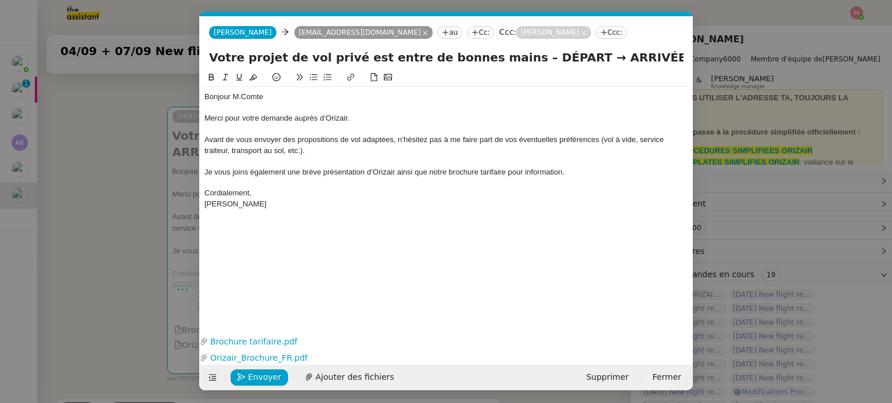
scroll to position [0, 35]
drag, startPoint x: 549, startPoint y: 56, endPoint x: 506, endPoint y: 55, distance: 42.4
click at [506, 55] on input "Votre projet de vol privé est entre de bonnes mains – DÉPART → ARRIVÉE" at bounding box center [446, 57] width 474 height 17
drag, startPoint x: 592, startPoint y: 56, endPoint x: 544, endPoint y: 60, distance: 47.7
click at [544, 60] on input "Votre projet de vol privé est entre de bonnes mains – [GEOGRAPHIC_DATA]→ ARRIVÉE" at bounding box center [446, 57] width 474 height 17
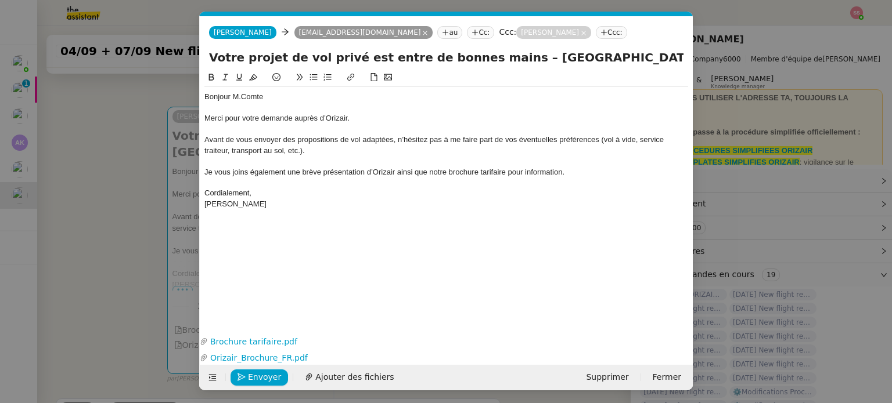
click at [533, 57] on input "Votre projet de vol privé est entre de bonnes mains – [GEOGRAPHIC_DATA]→ [GEOGR…" at bounding box center [446, 57] width 474 height 17
click at [604, 62] on input "Votre projet de vol privé est entre de bonnes mains – [GEOGRAPHIC_DATA]→ [GEOGR…" at bounding box center [446, 57] width 474 height 17
paste input "→"
type input "Votre projet de vol privé est entre de bonnes mains – [GEOGRAPHIC_DATA]→ [GEOGR…"
click at [132, 212] on nz-modal-container "acc Service ✈️Orizair - Acc usé de réception de la demande (FR) - En cours de v…" at bounding box center [446, 201] width 892 height 403
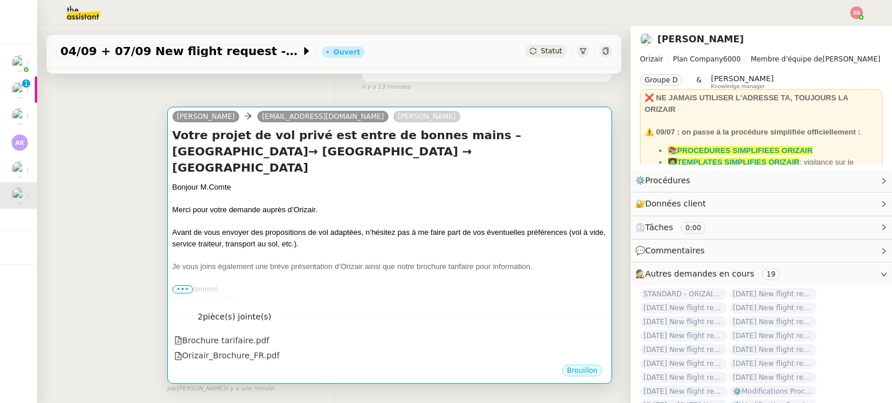
scroll to position [406, 0]
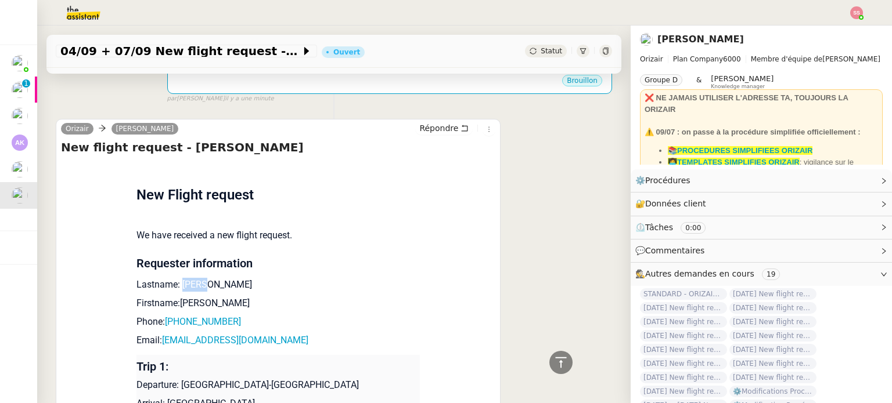
drag, startPoint x: 204, startPoint y: 259, endPoint x: 173, endPoint y: 257, distance: 30.8
click at [173, 278] on p "Lastname: [PERSON_NAME]" at bounding box center [277, 285] width 283 height 14
drag, startPoint x: 248, startPoint y: 297, endPoint x: 168, endPoint y: 298, distance: 79.5
click at [168, 315] on p "Phone: [PHONE_NUMBER]" at bounding box center [277, 322] width 283 height 14
drag, startPoint x: 255, startPoint y: 315, endPoint x: 158, endPoint y: 315, distance: 97.5
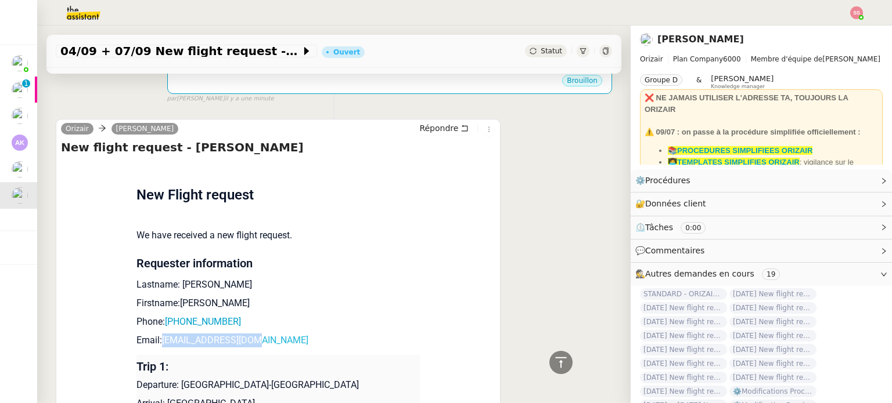
click at [158, 334] on p "Email: [EMAIL_ADDRESS][DOMAIN_NAME]" at bounding box center [277, 341] width 283 height 14
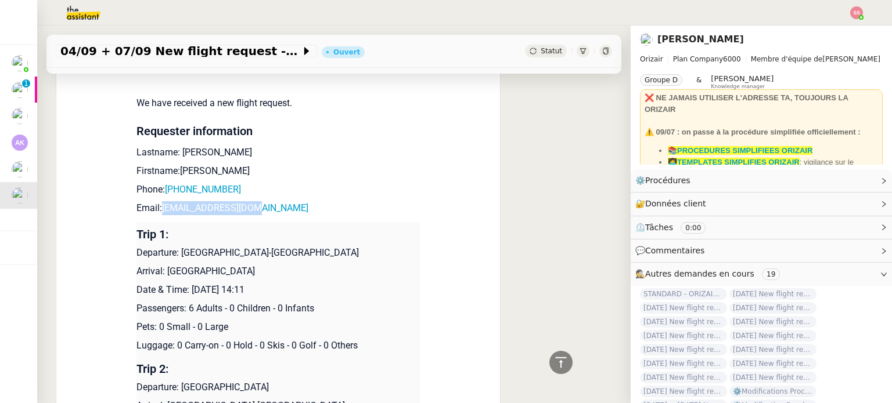
scroll to position [580, 0]
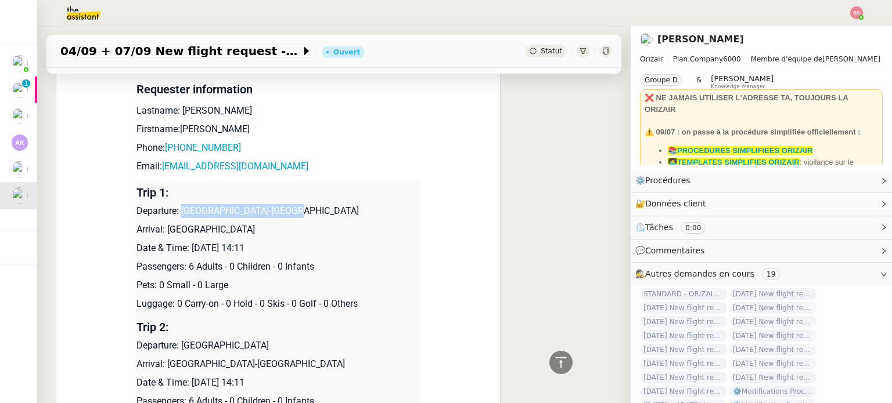
drag, startPoint x: 175, startPoint y: 185, endPoint x: 319, endPoint y: 181, distance: 144.0
click at [319, 204] on p "Departure: [GEOGRAPHIC_DATA]-[GEOGRAPHIC_DATA]" at bounding box center [277, 211] width 283 height 14
drag, startPoint x: 212, startPoint y: 208, endPoint x: 159, endPoint y: 201, distance: 53.3
click at [159, 223] on p "Arrival: [GEOGRAPHIC_DATA]" at bounding box center [277, 230] width 283 height 14
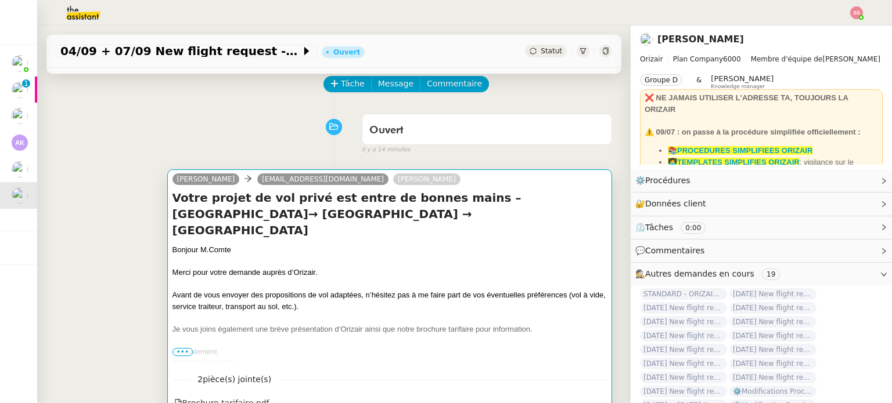
scroll to position [0, 0]
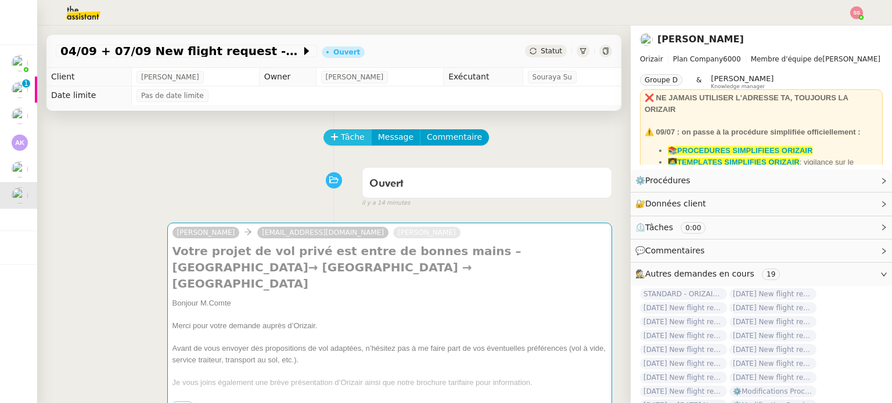
click at [350, 141] on span "Tâche" at bounding box center [353, 137] width 24 height 13
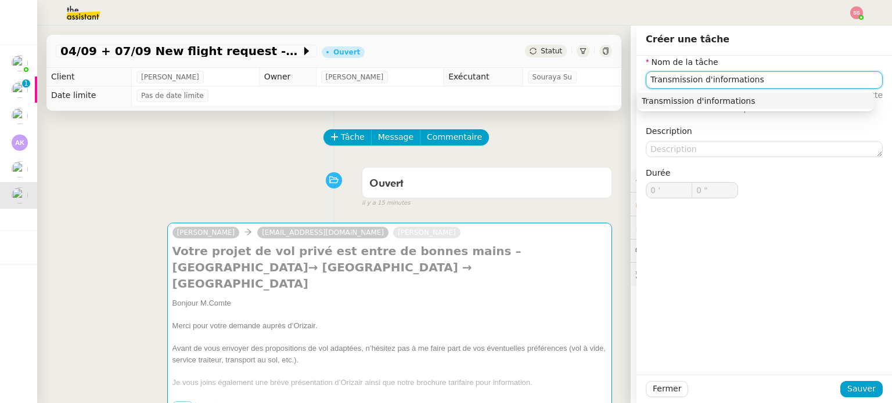
click at [766, 99] on div "Transmission d'informations" at bounding box center [755, 101] width 228 height 10
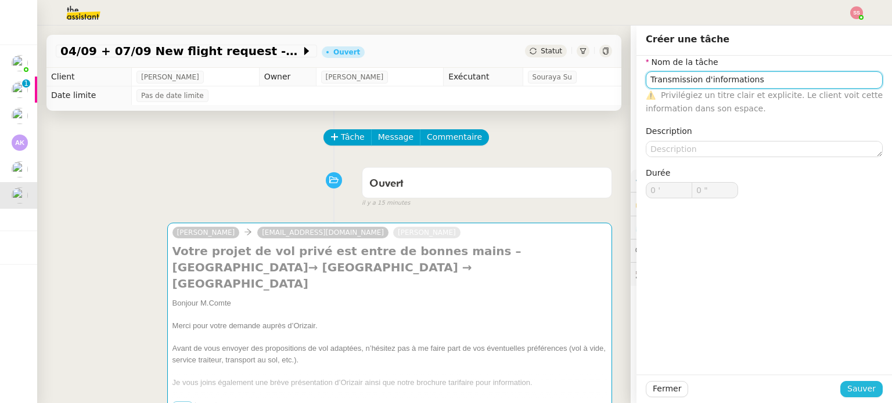
type input "Transmission d'informations"
click at [847, 387] on span "Sauver" at bounding box center [861, 389] width 28 height 13
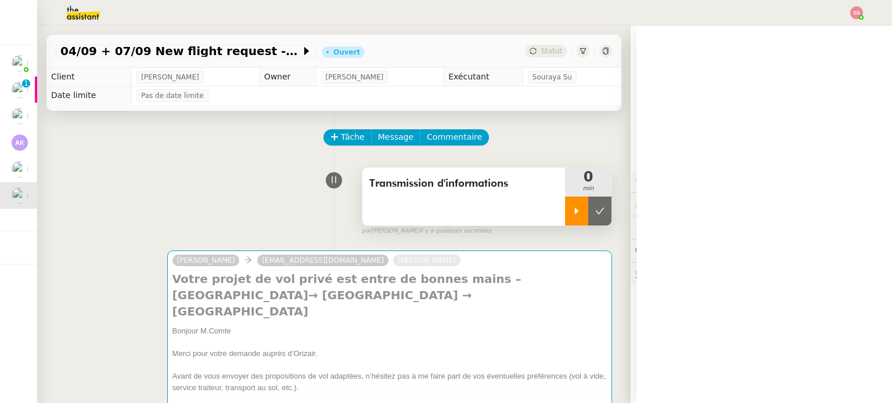
click at [565, 220] on div at bounding box center [576, 211] width 23 height 29
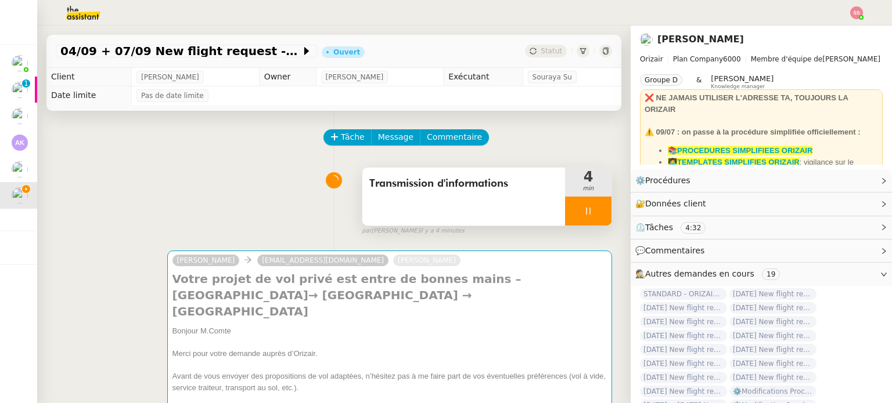
click at [575, 206] on div at bounding box center [588, 211] width 46 height 29
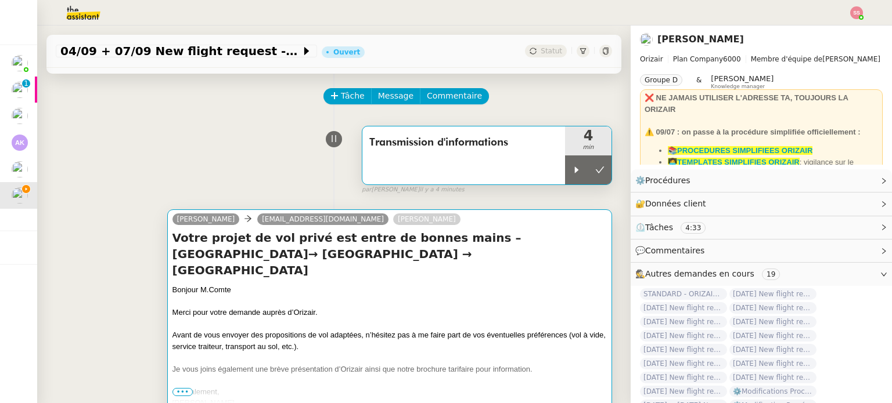
scroll to position [58, 0]
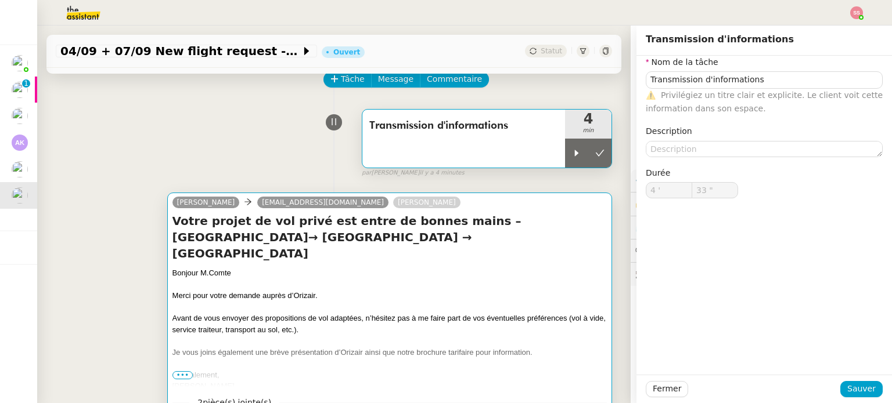
click at [429, 302] on div at bounding box center [389, 308] width 434 height 12
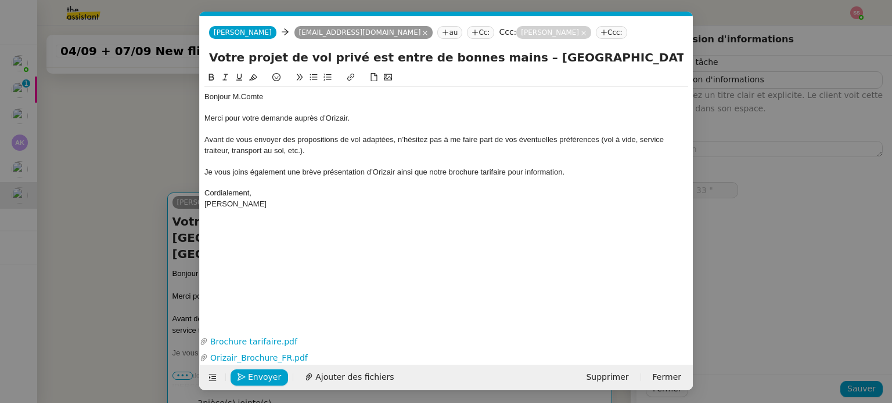
type input "Transmission d'informations"
type input "4 '"
type input "33 ""
click at [289, 374] on div "Envoyer Ajouter des fichiers" at bounding box center [302, 378] width 197 height 16
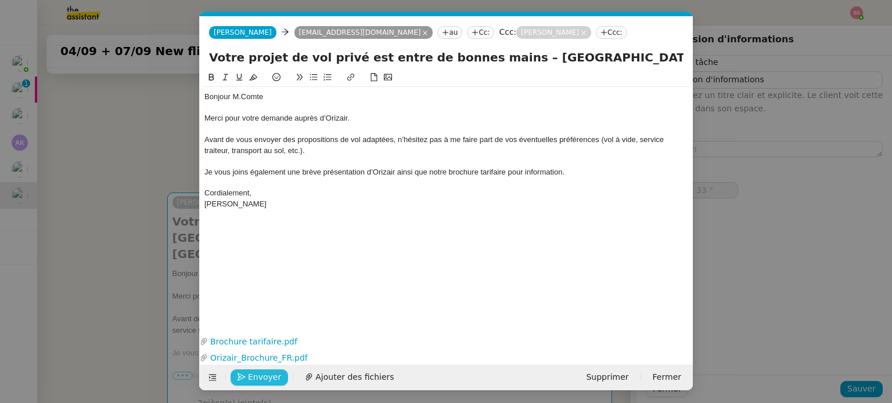
click at [271, 377] on span "Envoyer" at bounding box center [264, 377] width 33 height 13
click at [271, 377] on span "Confirmer l'envoi" at bounding box center [283, 377] width 70 height 13
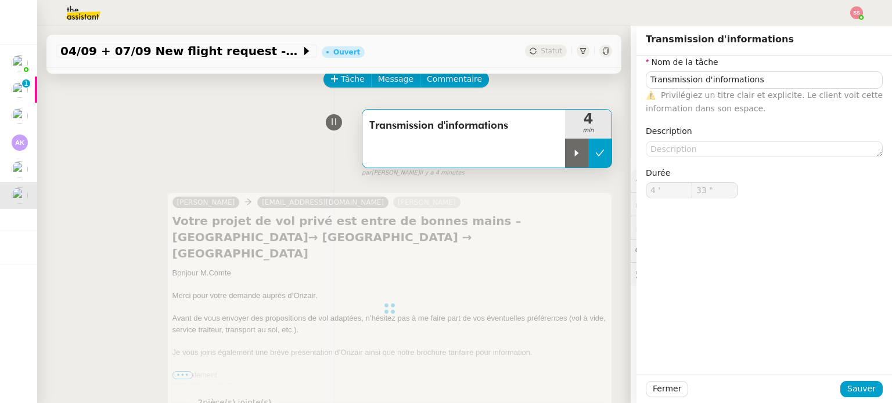
click at [595, 151] on button at bounding box center [599, 153] width 23 height 29
type input "Transmission d'informations"
type input "4 '"
type input "33 ""
type input "Transmission d'informations"
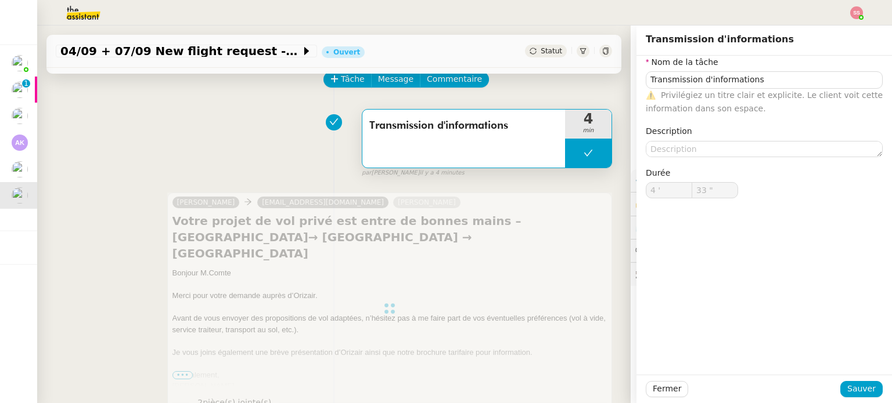
type input "4 '"
type input "33 ""
type input "Transmission d'informations"
type input "4 '"
type input "33 ""
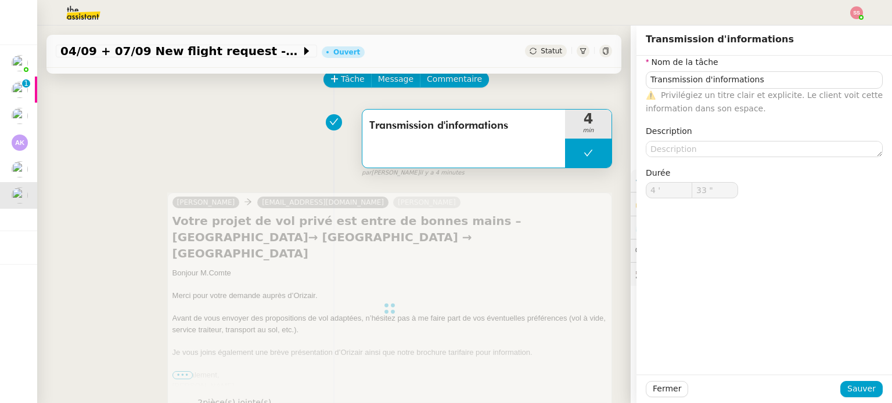
click at [527, 49] on div "Statut" at bounding box center [546, 51] width 42 height 13
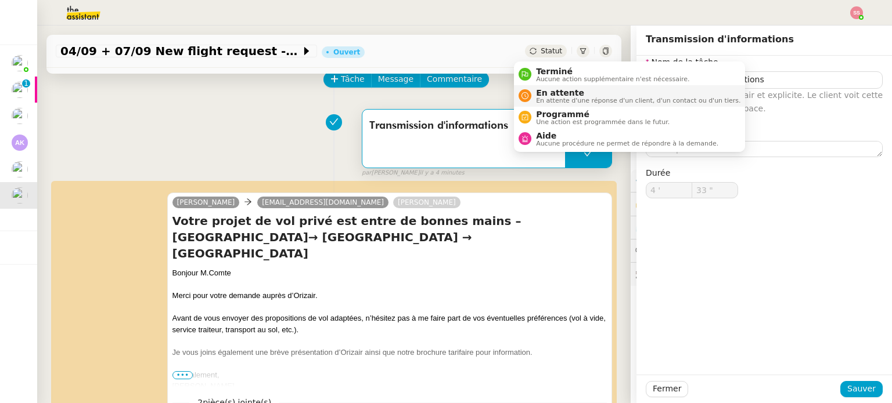
click at [543, 90] on span "En attente" at bounding box center [638, 92] width 204 height 9
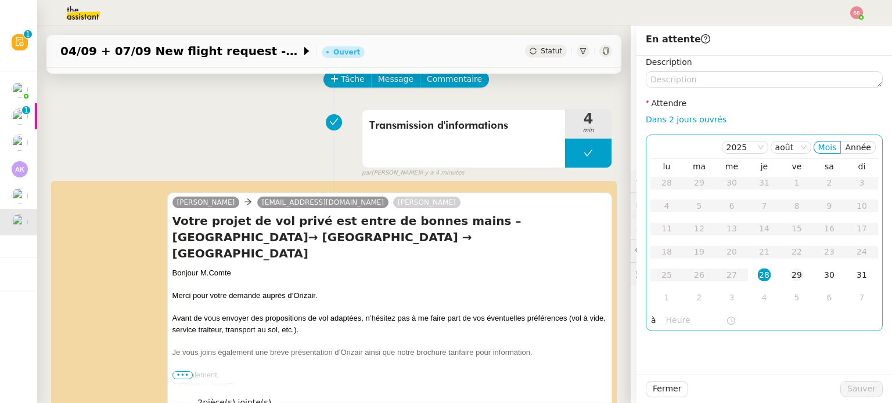
click at [780, 277] on td "29" at bounding box center [796, 275] width 33 height 23
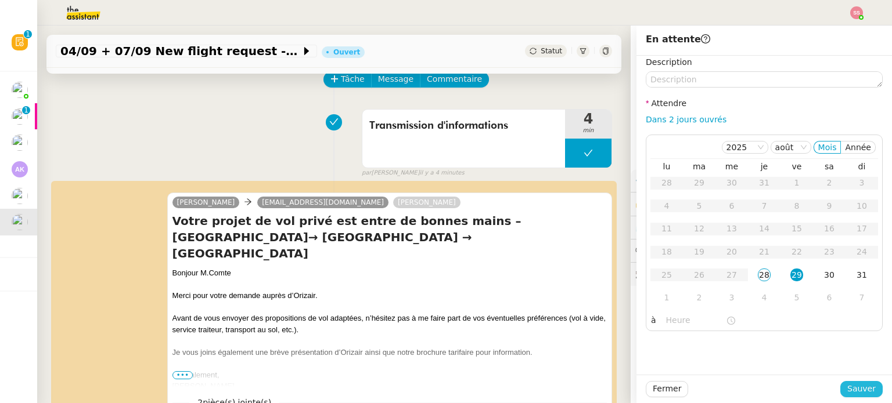
click at [847, 394] on span "Sauver" at bounding box center [861, 389] width 28 height 13
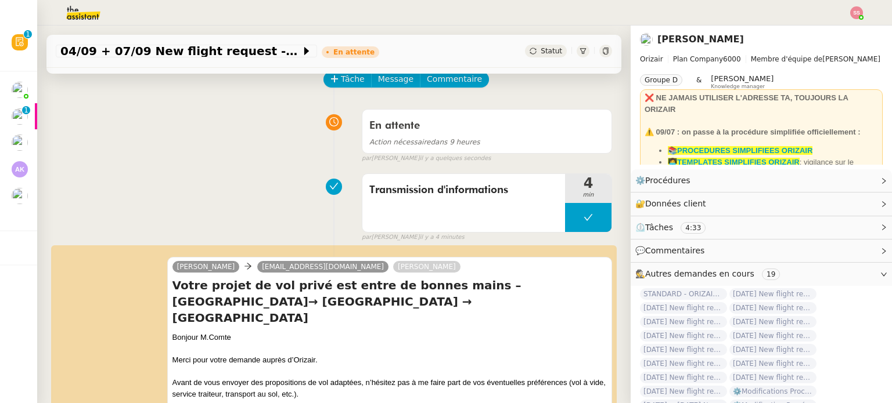
click at [856, 8] on img at bounding box center [856, 12] width 13 height 13
click at [825, 36] on span "Suivi" at bounding box center [815, 32] width 20 height 9
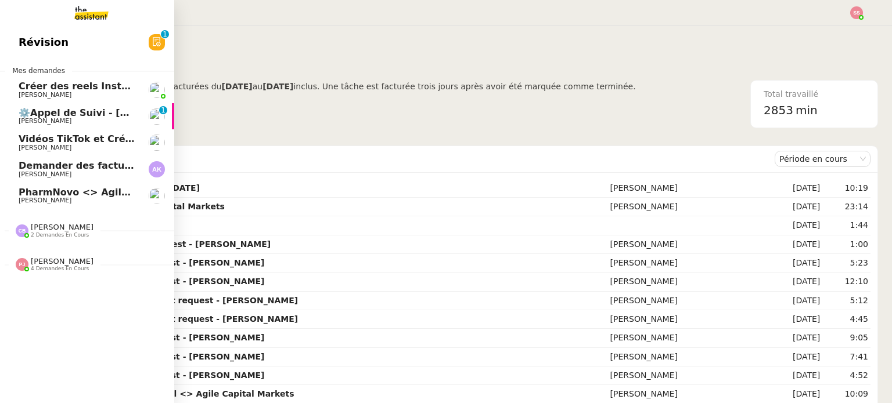
click at [42, 202] on span "[PERSON_NAME]" at bounding box center [45, 201] width 53 height 8
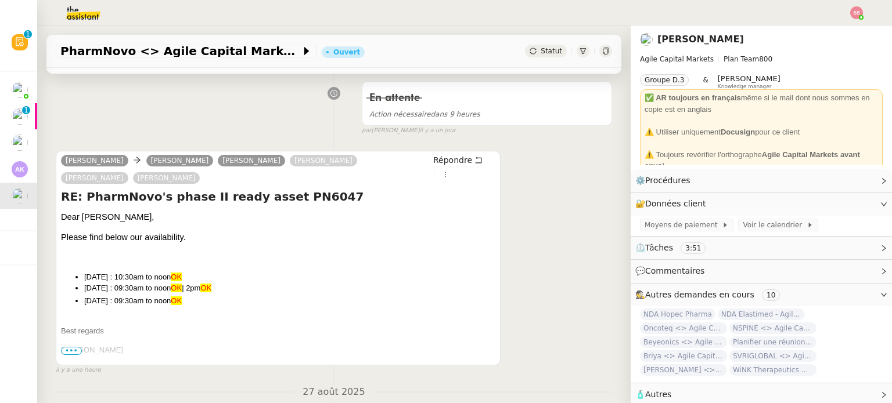
scroll to position [174, 0]
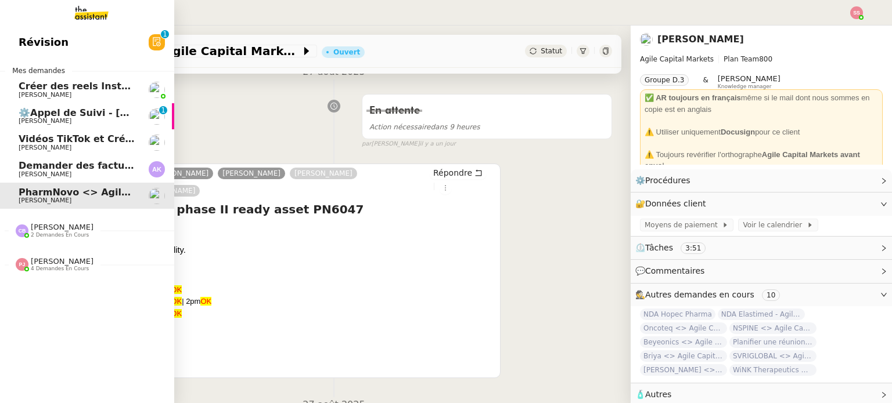
click at [64, 114] on span "⚙️Appel de Suivi - [PERSON_NAME] - UCPA VITAM" at bounding box center [147, 112] width 257 height 11
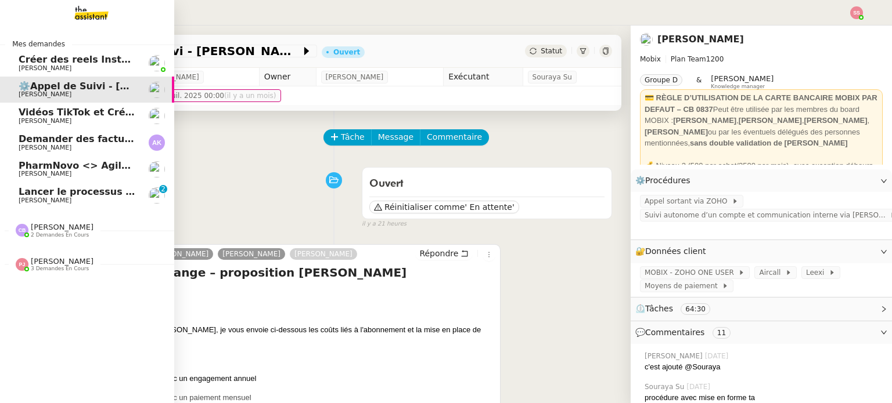
click at [82, 197] on span "[PERSON_NAME]" at bounding box center [77, 200] width 117 height 7
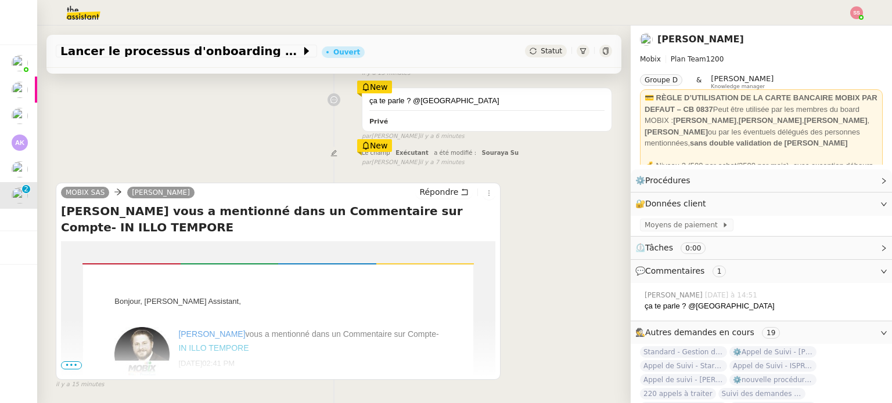
scroll to position [179, 0]
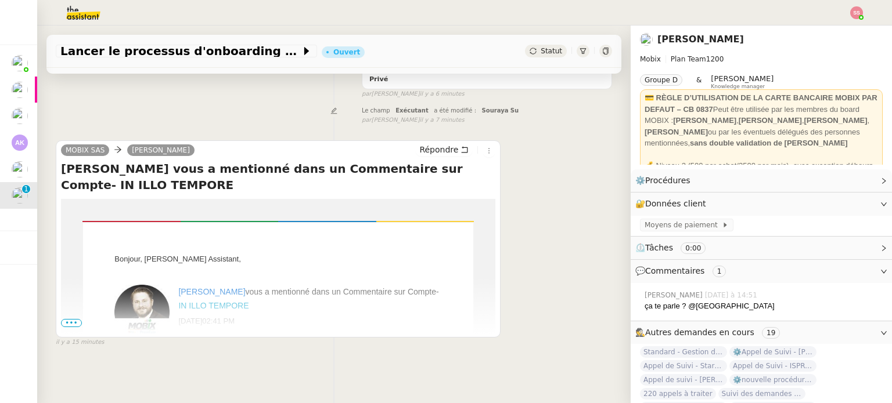
click at [71, 319] on span "•••" at bounding box center [71, 323] width 21 height 8
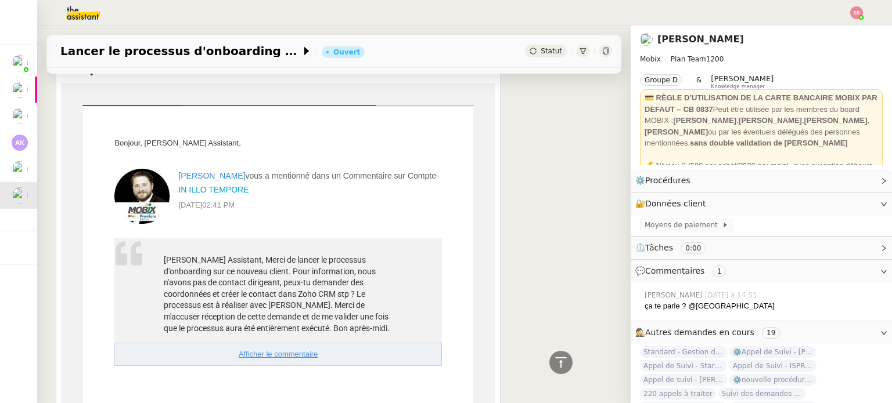
scroll to position [172, 0]
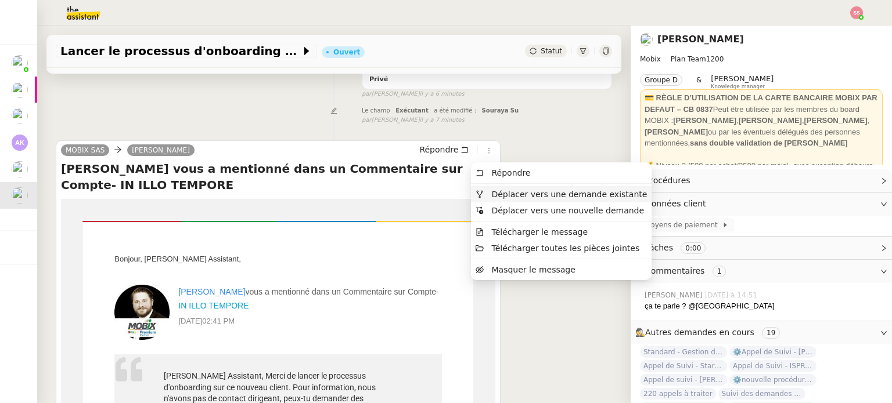
click at [491, 190] on span "Déplacer vers une demande existante" at bounding box center [569, 194] width 156 height 9
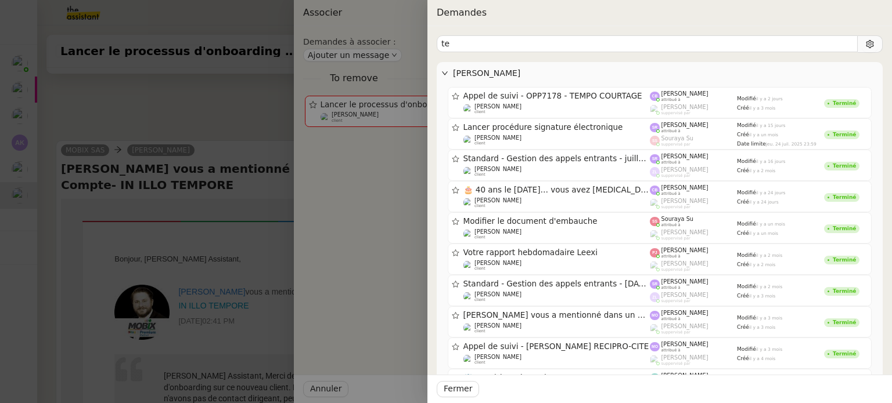
type input "t"
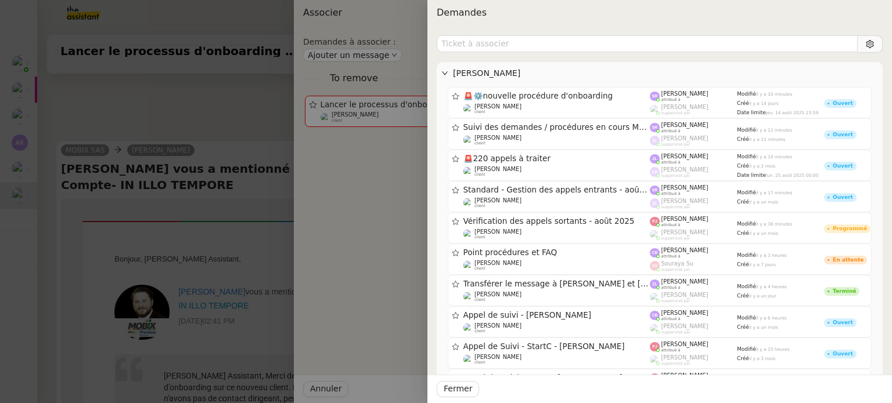
click at [211, 113] on div at bounding box center [446, 201] width 892 height 403
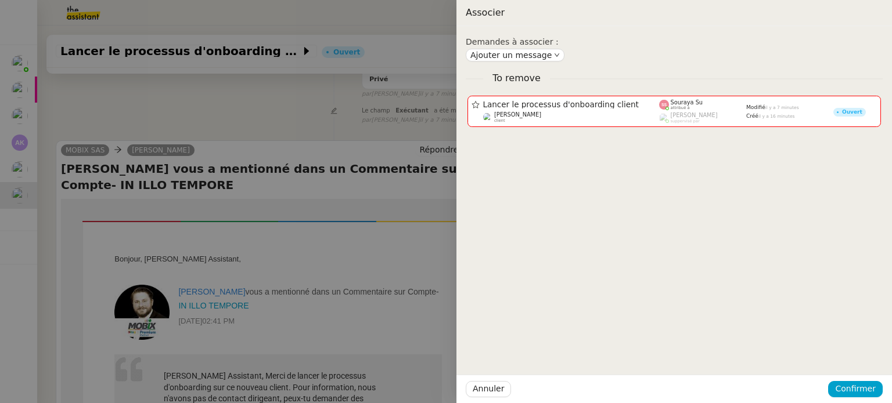
click at [248, 110] on div at bounding box center [446, 201] width 892 height 403
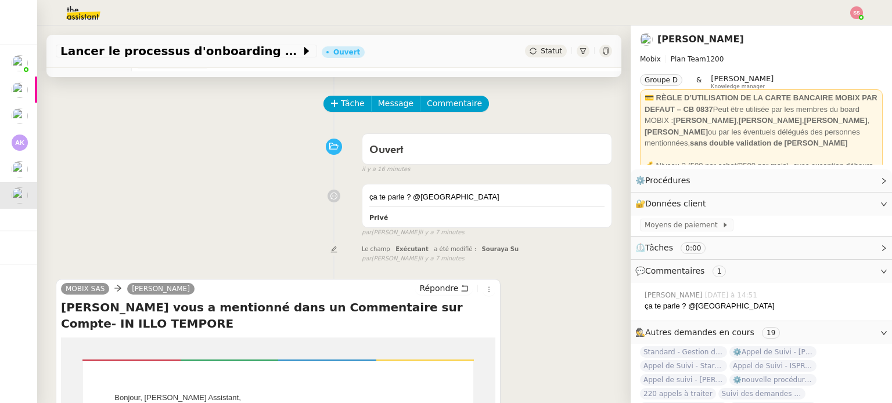
scroll to position [58, 0]
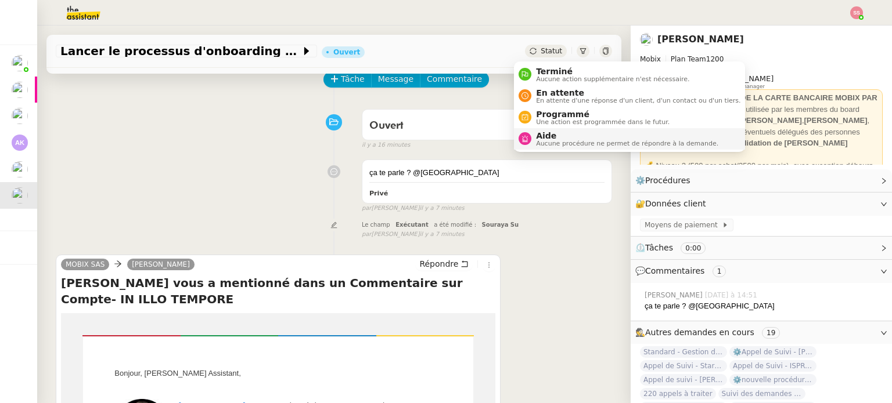
click at [536, 132] on span "Aide" at bounding box center [627, 135] width 182 height 9
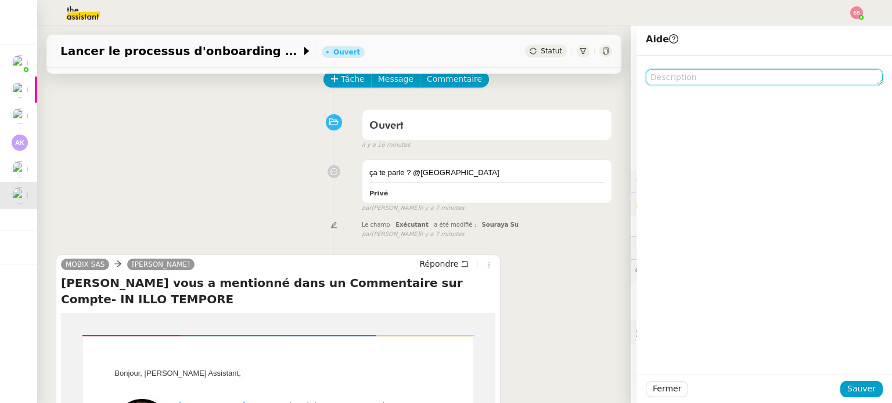
click at [657, 81] on textarea at bounding box center [763, 77] width 237 height 16
type textarea ","
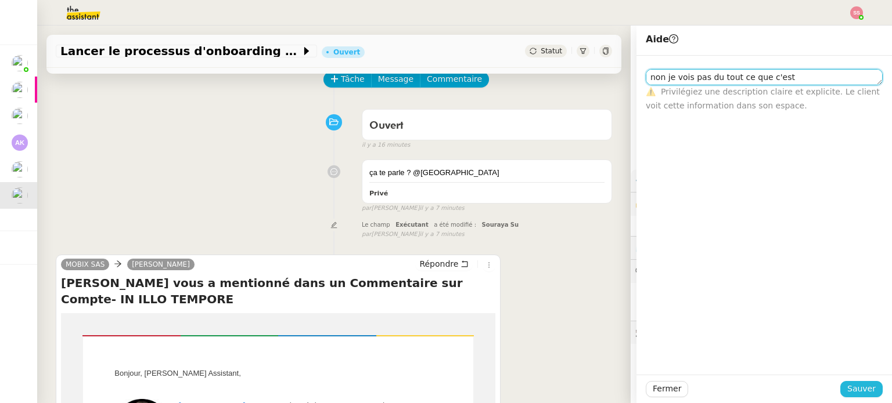
type textarea "non je vois pas du tout ce que c'est"
click at [850, 395] on span "Sauver" at bounding box center [861, 389] width 28 height 13
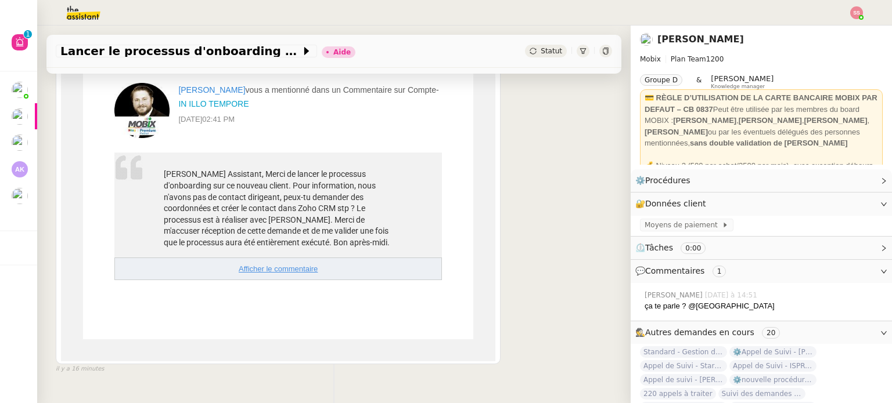
scroll to position [418, 0]
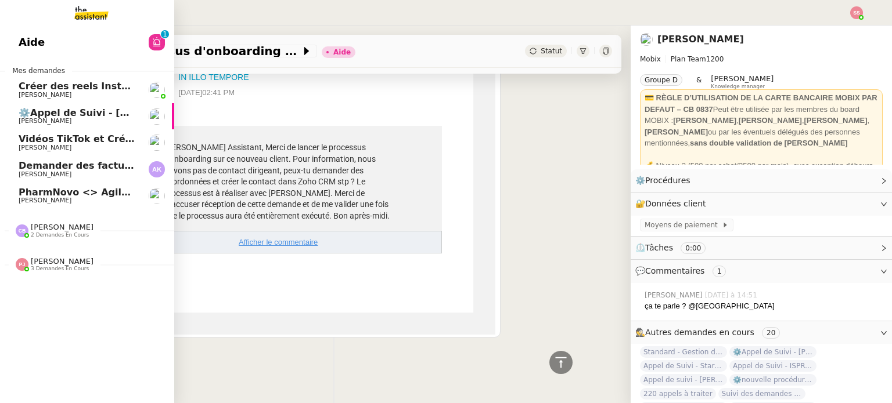
click at [54, 265] on span "[PERSON_NAME]" at bounding box center [62, 261] width 63 height 9
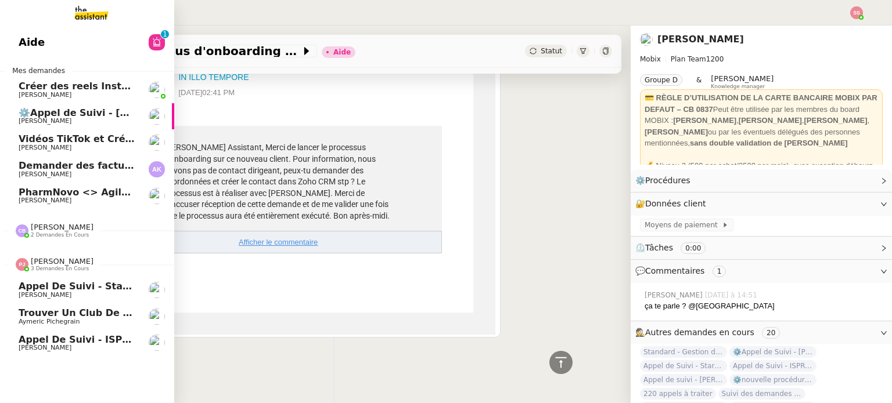
click at [55, 292] on span "[PERSON_NAME]" at bounding box center [77, 295] width 117 height 7
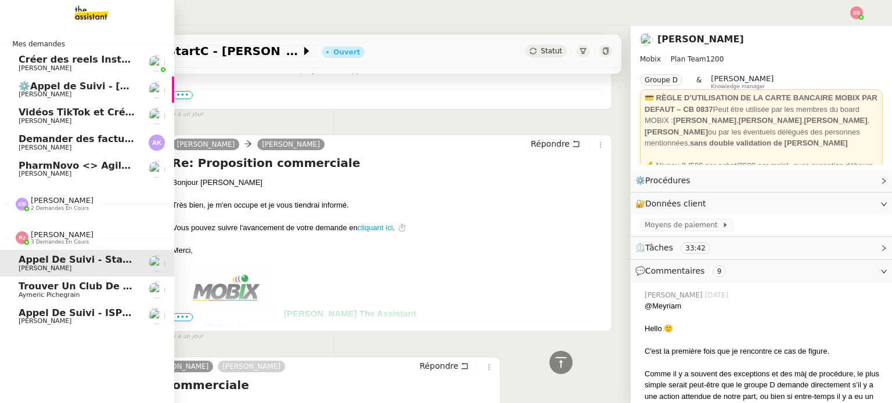
click at [46, 321] on span "[PERSON_NAME]" at bounding box center [45, 322] width 53 height 8
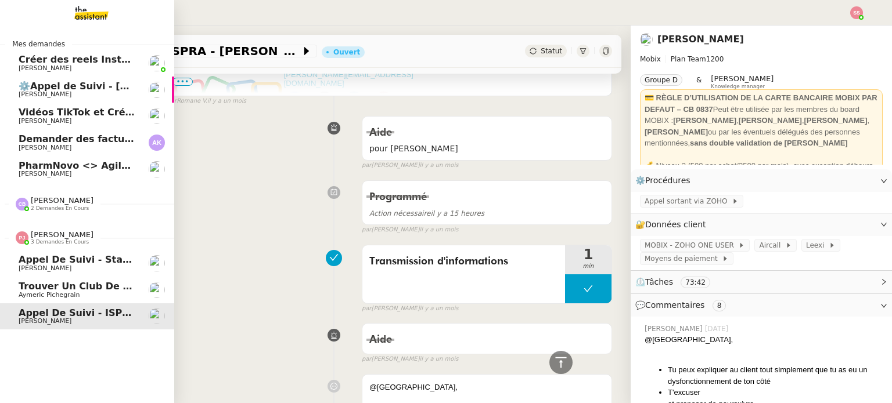
click at [59, 287] on span "Trouver un club de tennis pour septembre" at bounding box center [132, 286] width 226 height 11
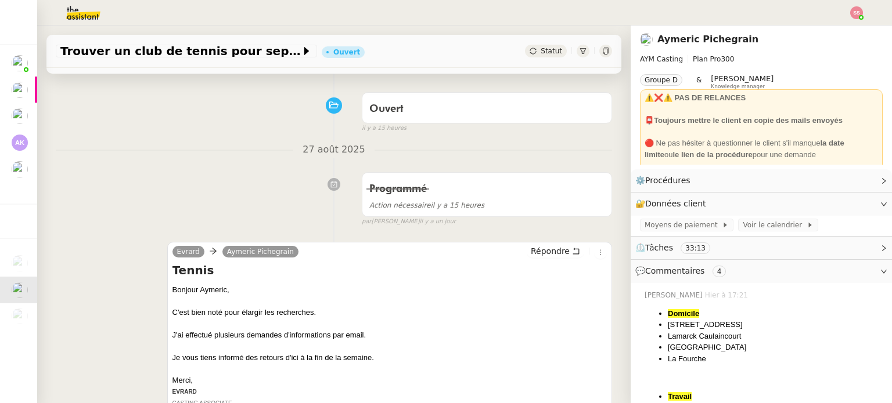
scroll to position [116, 0]
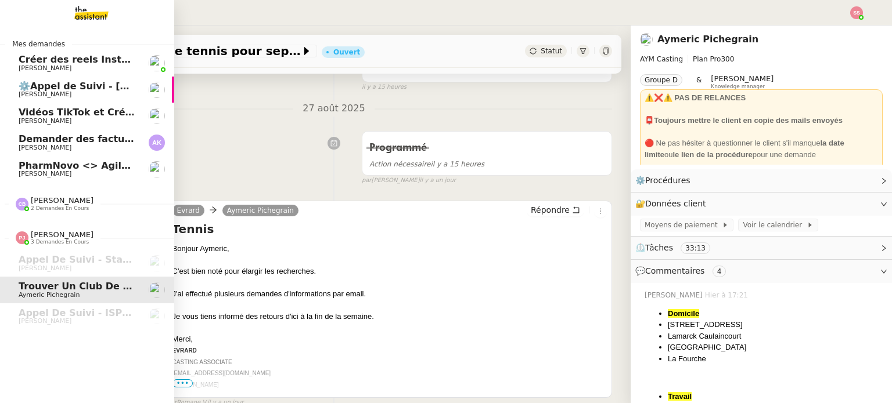
click at [77, 197] on span "[PERSON_NAME] 2 demandes en cours" at bounding box center [55, 203] width 92 height 15
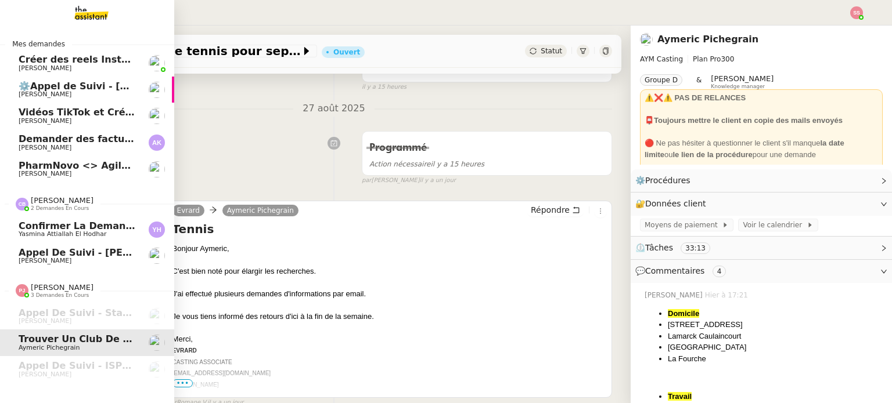
click at [67, 227] on span "Confirmer la demande de raccordement à la fibre" at bounding box center [155, 226] width 272 height 11
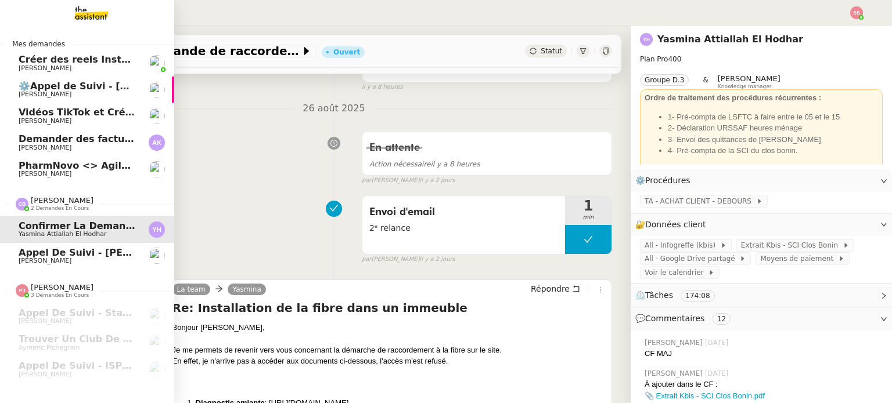
click at [53, 249] on span "Appel de suivi - [PERSON_NAME]" at bounding box center [105, 252] width 173 height 11
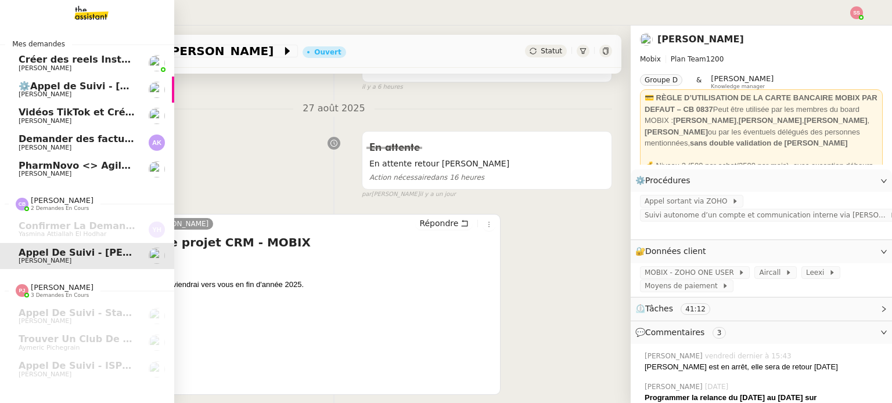
click at [87, 142] on span "Demander des factures pour SARL 2TLR et ACCATEA" at bounding box center [155, 139] width 273 height 11
